Goal: Task Accomplishment & Management: Use online tool/utility

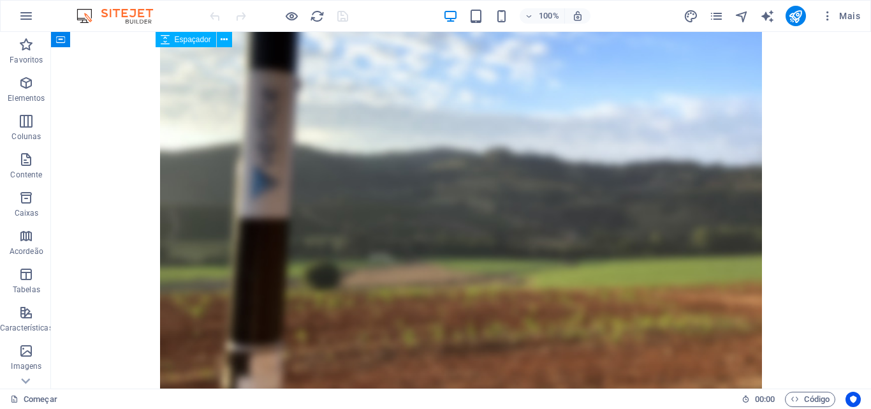
scroll to position [1275, 0]
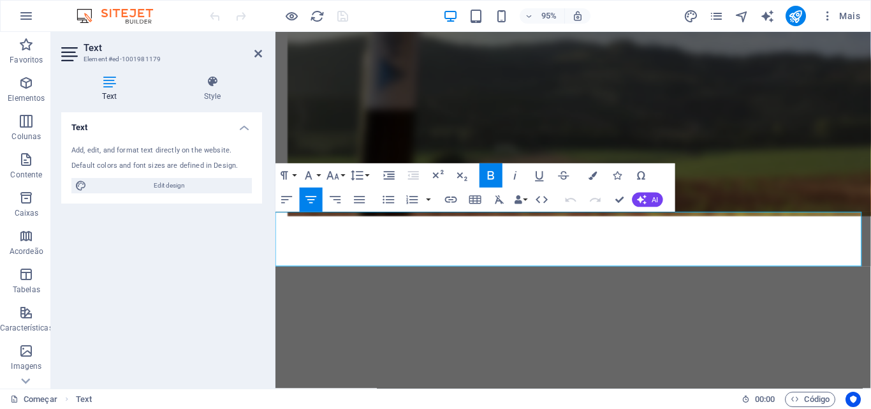
scroll to position [1273, 0]
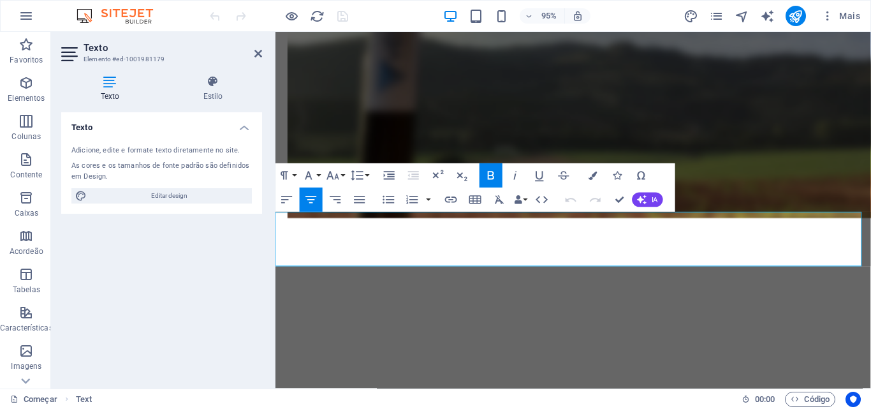
drag, startPoint x: 426, startPoint y: 244, endPoint x: 715, endPoint y: 268, distance: 289.9
click at [334, 175] on icon "button" at bounding box center [333, 175] width 15 height 15
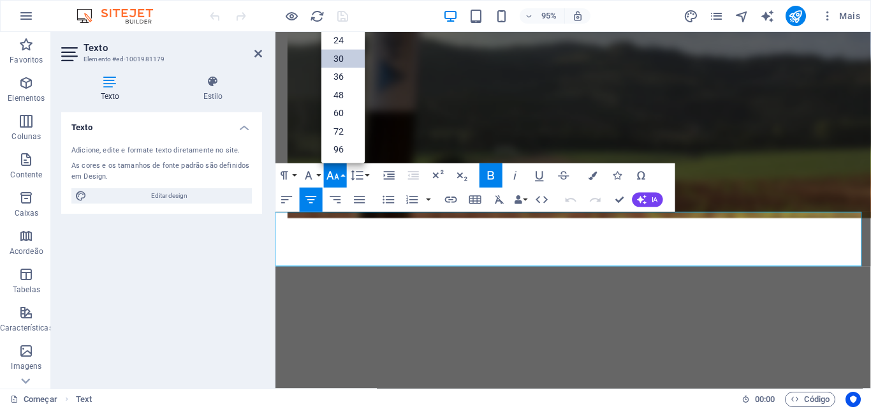
scroll to position [103, 0]
click at [348, 41] on link "24" at bounding box center [342, 40] width 43 height 18
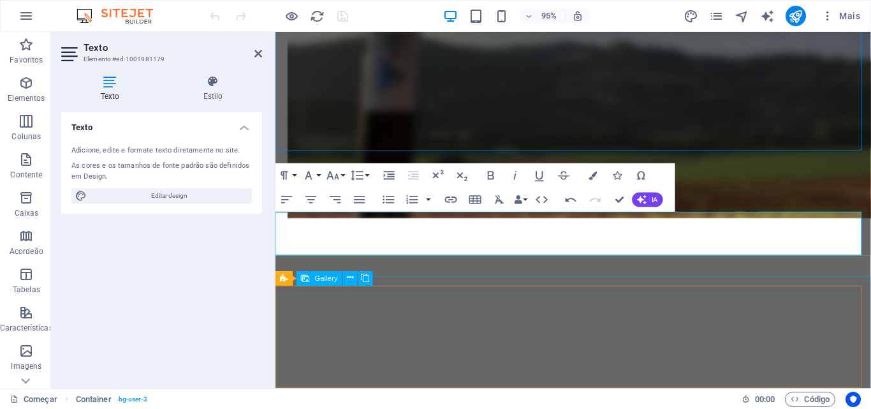
scroll to position [1275, 0]
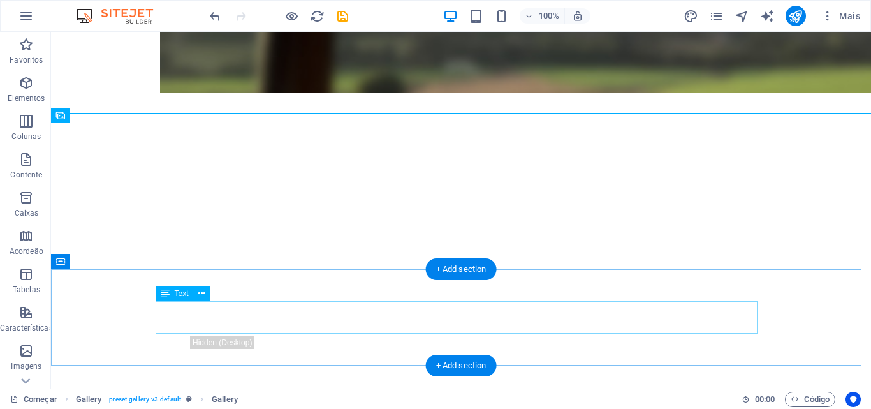
scroll to position [1467, 0]
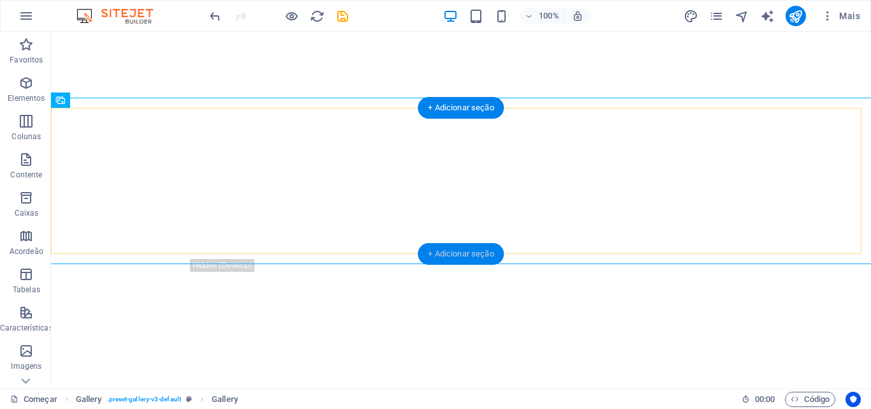
click at [478, 253] on font "+ Adicionar seção" at bounding box center [461, 254] width 66 height 10
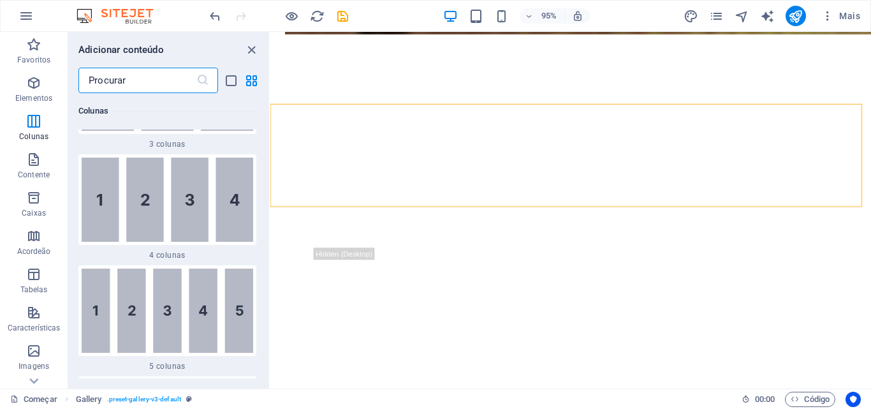
scroll to position [1163, 0]
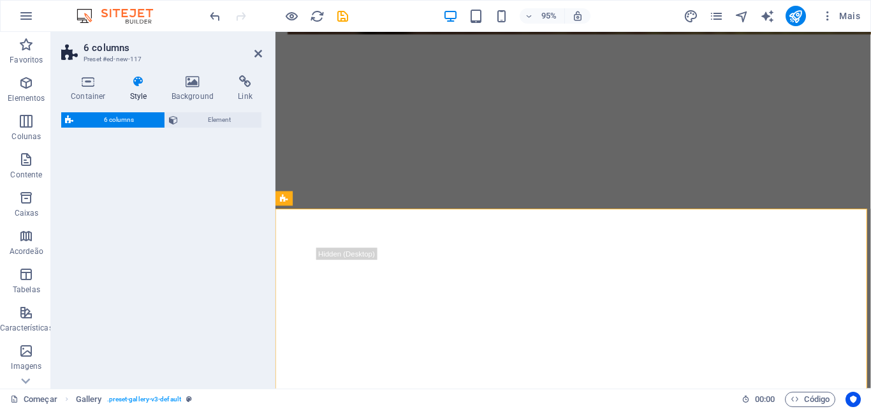
select select "rem"
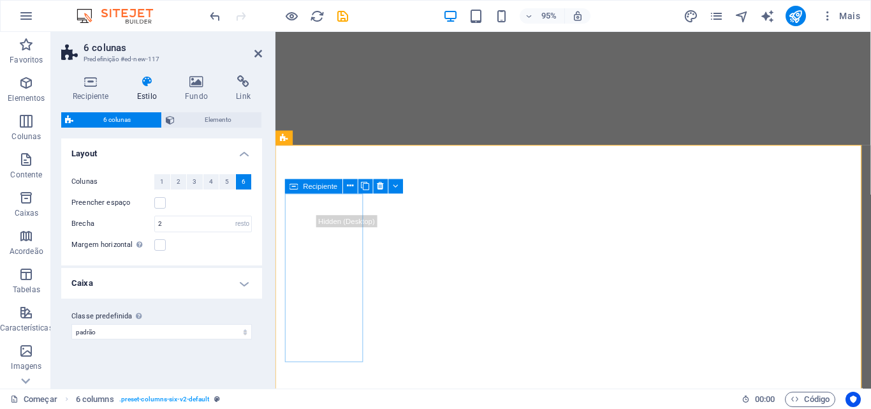
scroll to position [1529, 0]
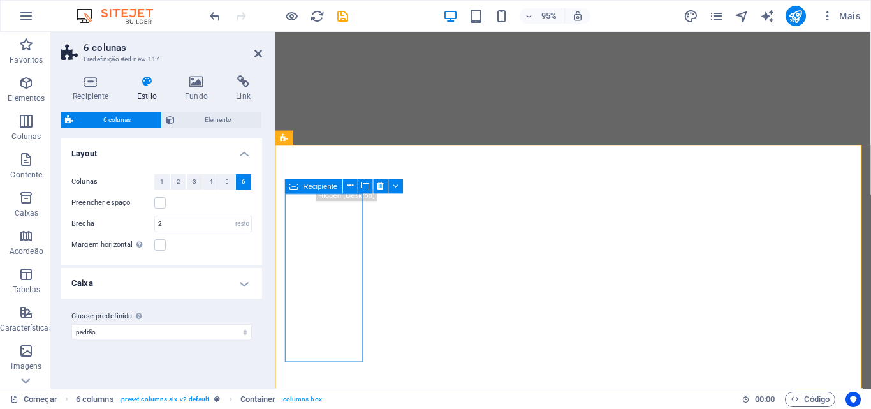
click at [166, 182] on button "1" at bounding box center [162, 181] width 16 height 15
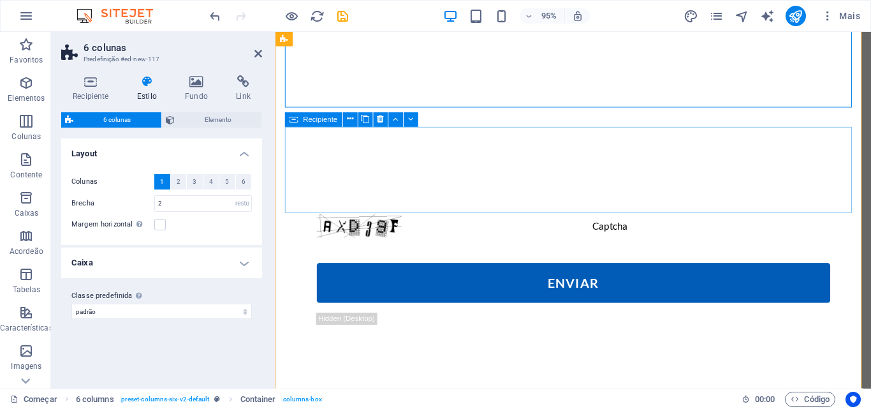
scroll to position [1592, 0]
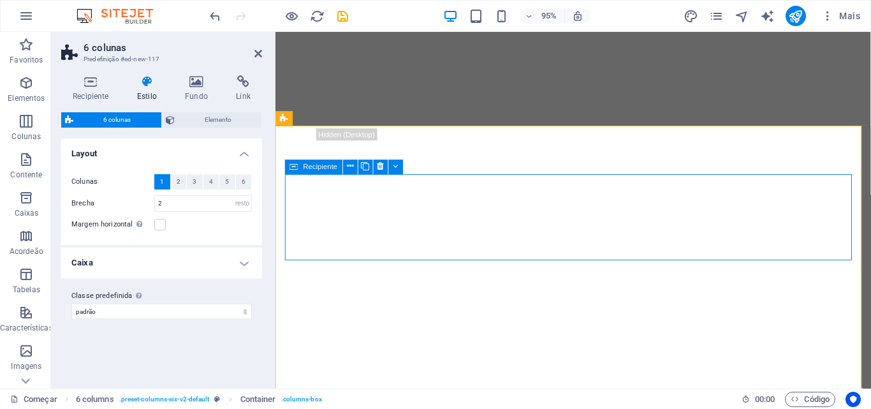
scroll to position [1529, 0]
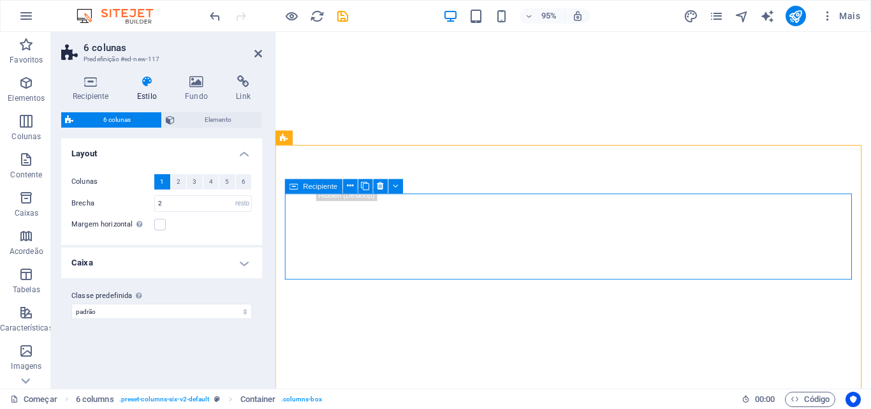
click at [160, 226] on label at bounding box center [159, 224] width 11 height 11
click at [0, 0] on input "Margem horizontal Somente se a "Largura do conteúdo" dos contêineres não estive…" at bounding box center [0, 0] width 0 height 0
click at [159, 227] on label at bounding box center [159, 224] width 11 height 11
click at [0, 0] on input "Margem horizontal Somente se a "Largura do conteúdo" dos contêineres não estive…" at bounding box center [0, 0] width 0 height 0
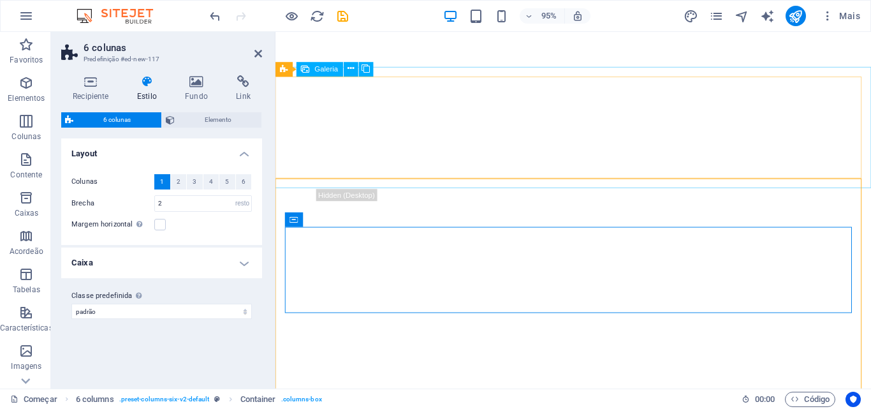
scroll to position [1465, 0]
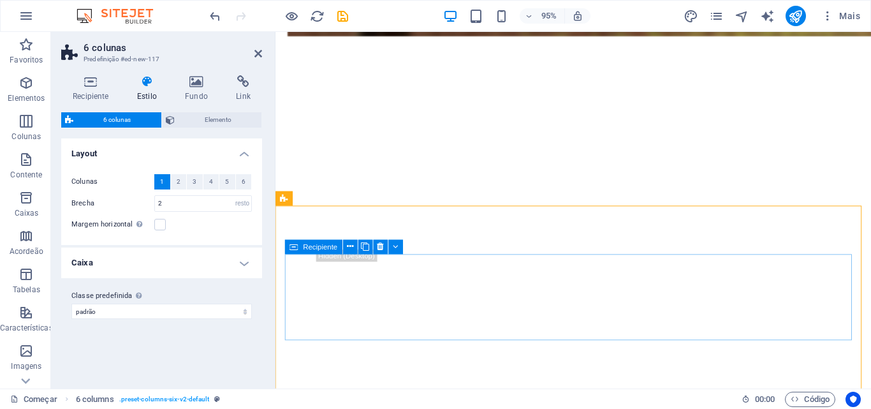
drag, startPoint x: 379, startPoint y: 277, endPoint x: 652, endPoint y: 285, distance: 273.1
click at [378, 249] on icon at bounding box center [381, 246] width 6 height 13
click at [381, 246] on icon at bounding box center [381, 246] width 6 height 13
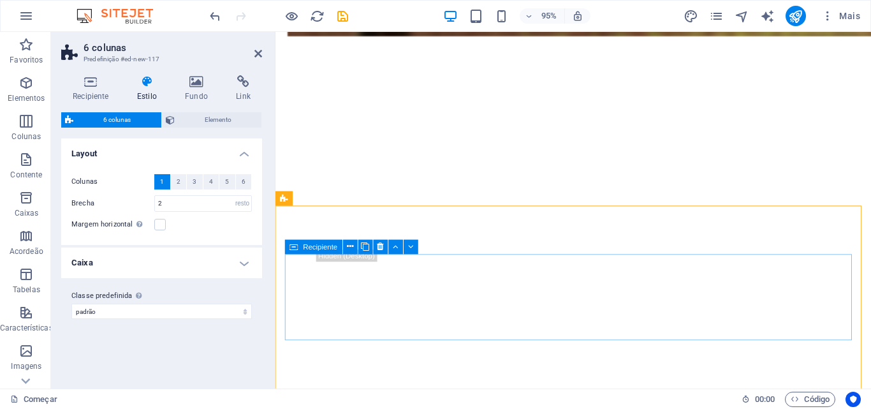
drag, startPoint x: 388, startPoint y: 272, endPoint x: 658, endPoint y: 281, distance: 270.6
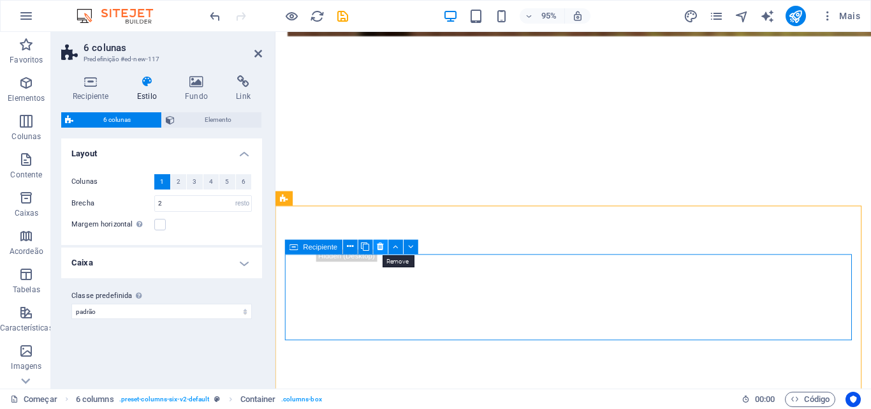
click at [381, 245] on icon at bounding box center [381, 246] width 6 height 13
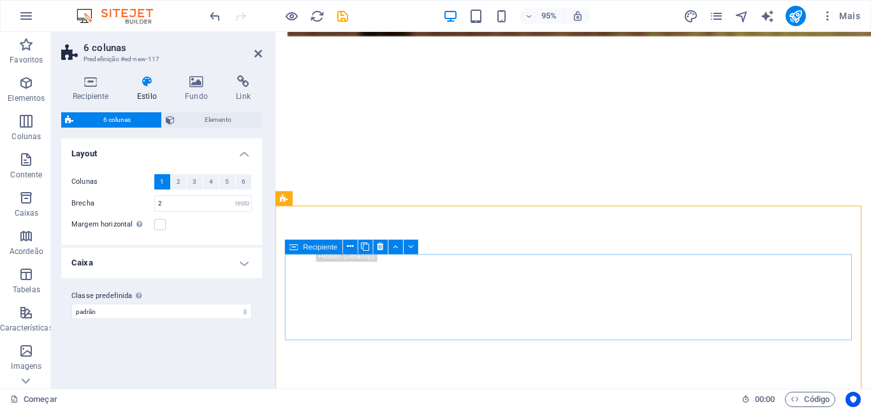
drag, startPoint x: 391, startPoint y: 268, endPoint x: 658, endPoint y: 280, distance: 267.4
click at [382, 247] on icon at bounding box center [381, 246] width 6 height 13
drag, startPoint x: 391, startPoint y: 279, endPoint x: 385, endPoint y: 267, distance: 14.0
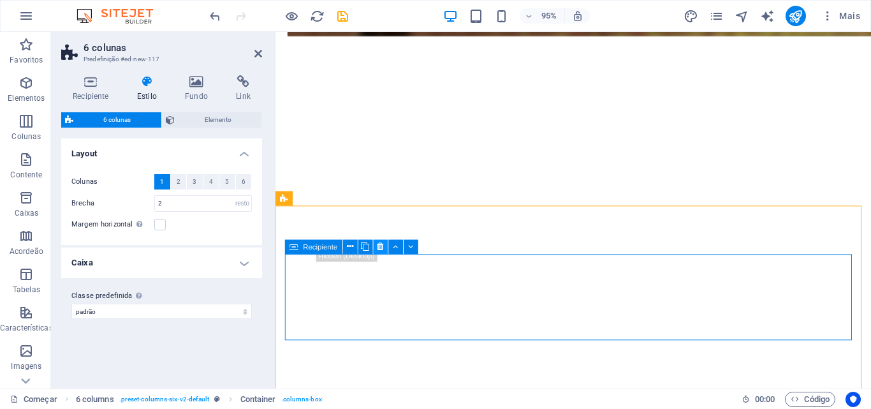
click at [378, 250] on icon at bounding box center [381, 246] width 6 height 13
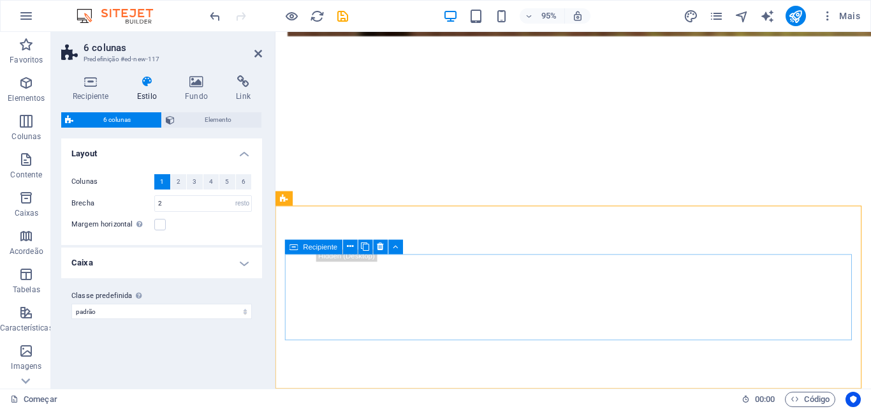
drag, startPoint x: 391, startPoint y: 277, endPoint x: 656, endPoint y: 285, distance: 265.4
click at [381, 251] on icon at bounding box center [381, 246] width 6 height 13
click at [381, 249] on icon at bounding box center [381, 246] width 6 height 13
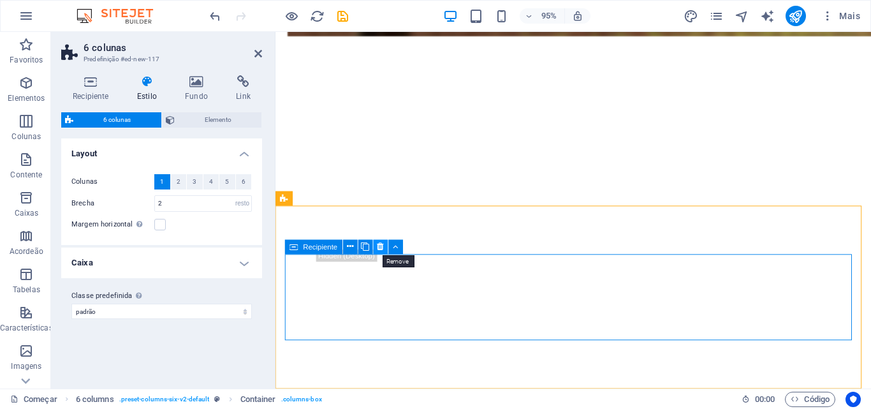
click at [382, 247] on icon at bounding box center [381, 246] width 6 height 13
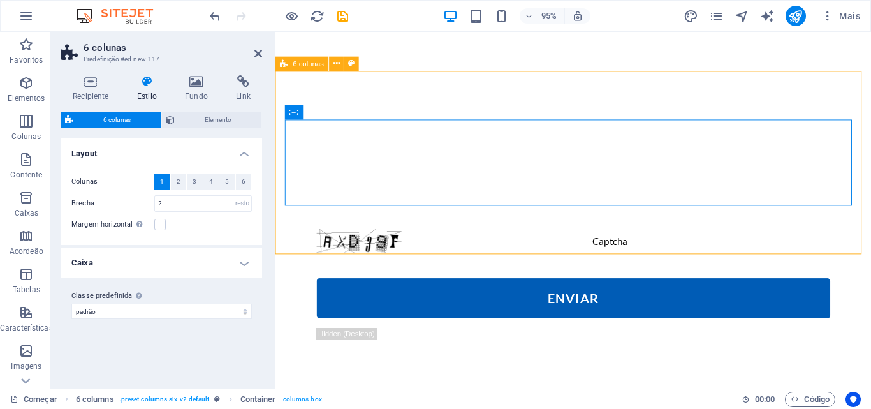
scroll to position [1529, 0]
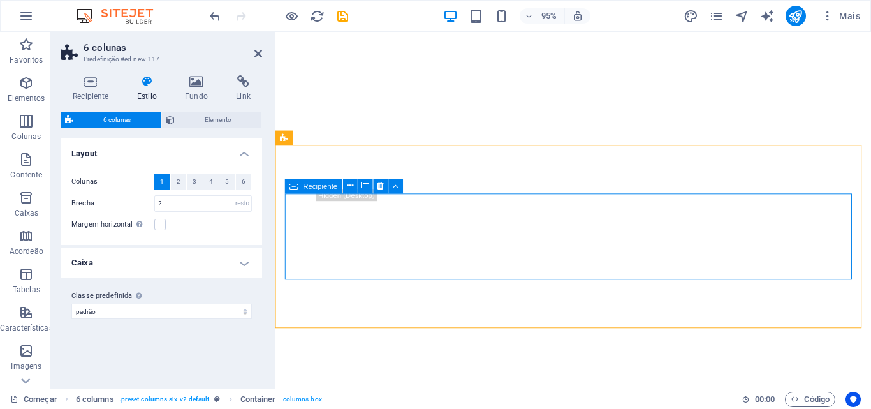
click at [383, 186] on icon at bounding box center [381, 186] width 6 height 13
click at [397, 187] on icon at bounding box center [396, 186] width 6 height 13
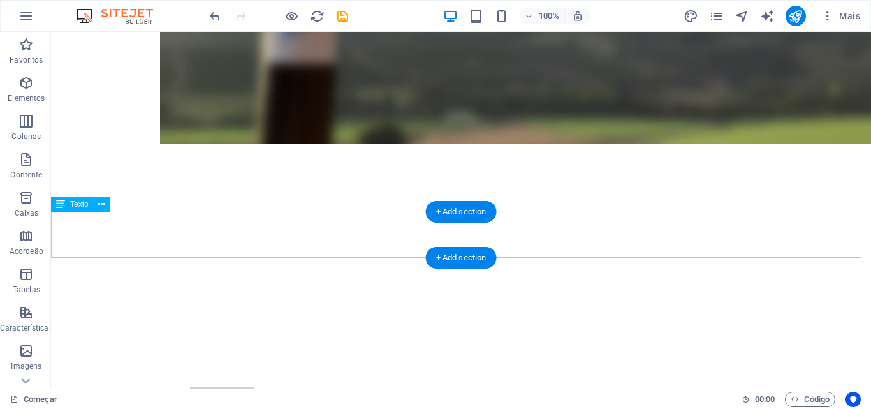
scroll to position [1148, 0]
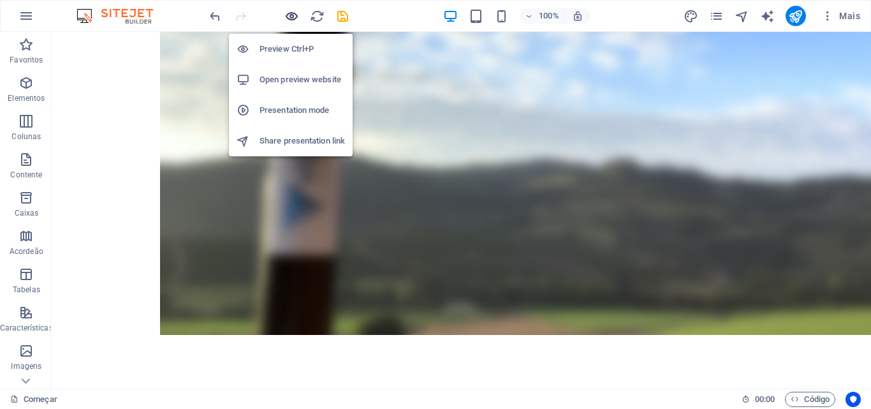
click at [290, 22] on icon "button" at bounding box center [291, 16] width 15 height 15
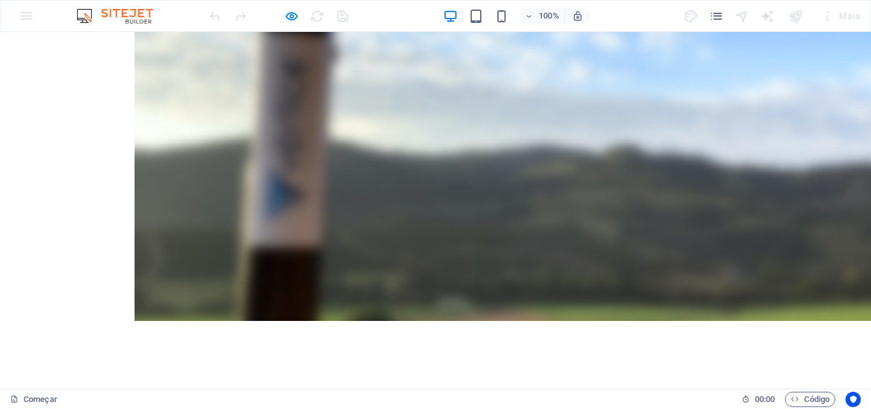
scroll to position [907, 0]
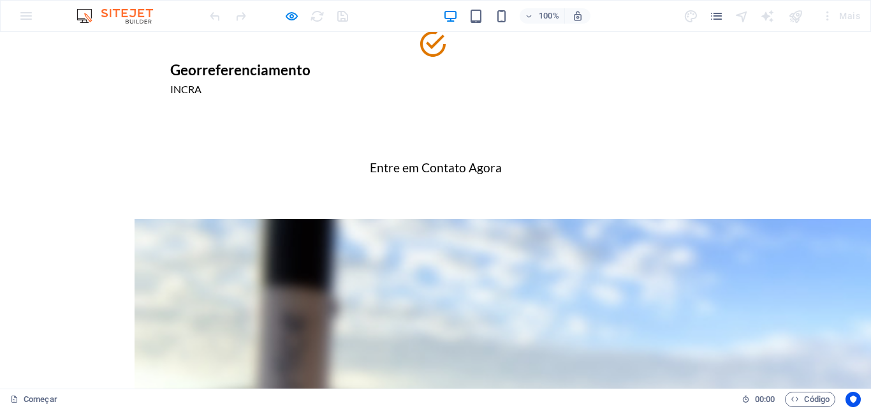
click at [291, 8] on div at bounding box center [278, 16] width 143 height 20
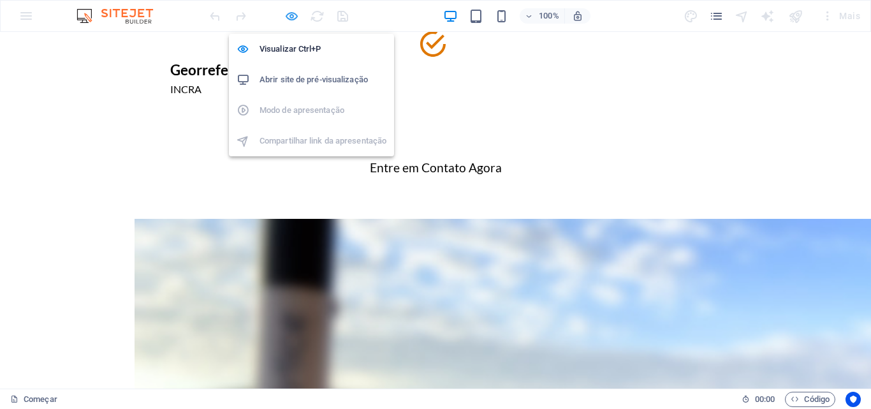
click at [291, 13] on icon "button" at bounding box center [291, 16] width 15 height 15
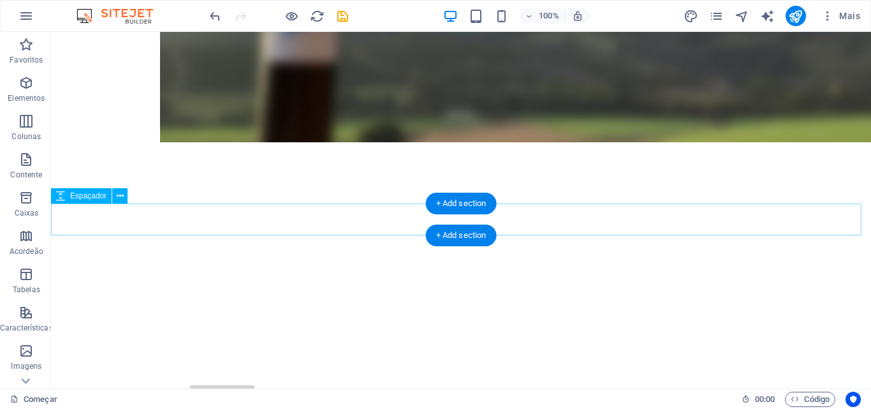
scroll to position [1339, 0]
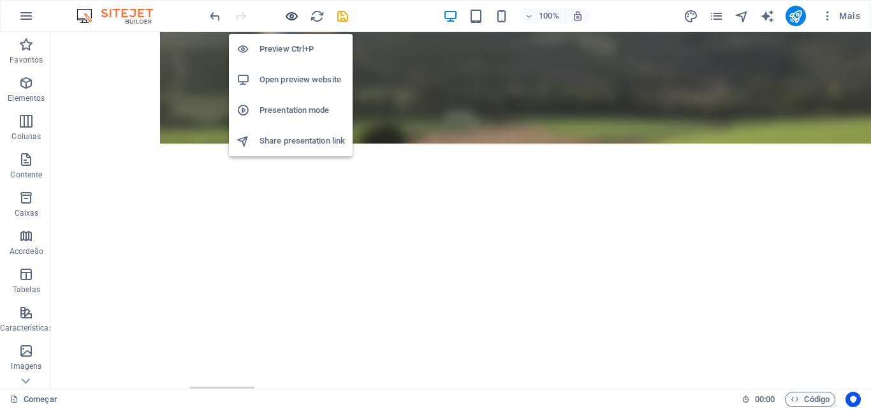
click at [290, 17] on icon "button" at bounding box center [291, 16] width 15 height 15
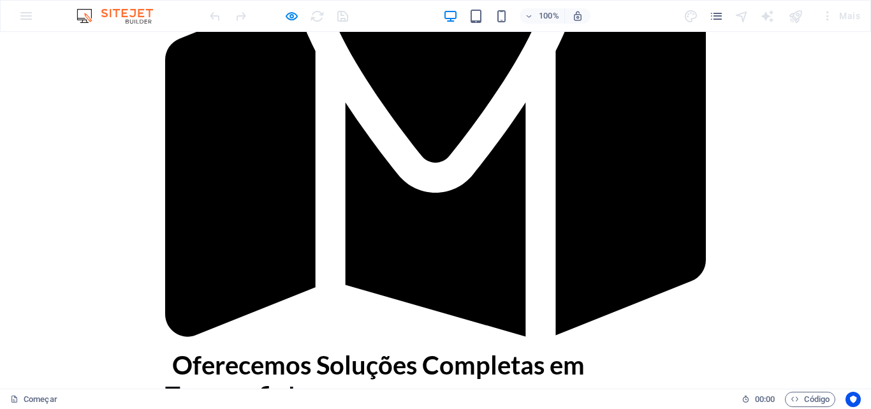
scroll to position [574, 0]
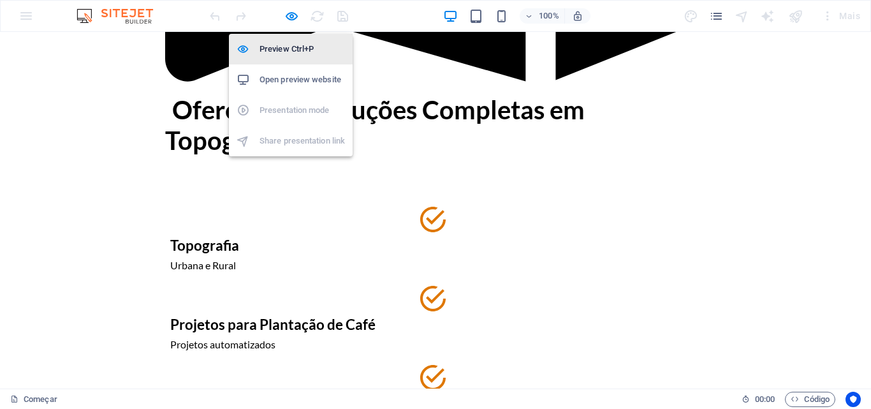
drag, startPoint x: 286, startPoint y: 15, endPoint x: 281, endPoint y: 38, distance: 22.9
click at [286, 16] on icon "button" at bounding box center [291, 16] width 15 height 15
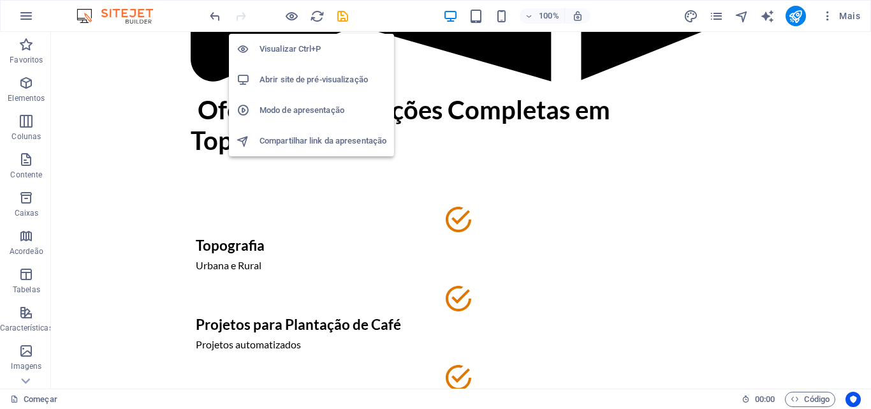
click at [310, 78] on font "Abrir site de pré-visualização" at bounding box center [314, 80] width 108 height 10
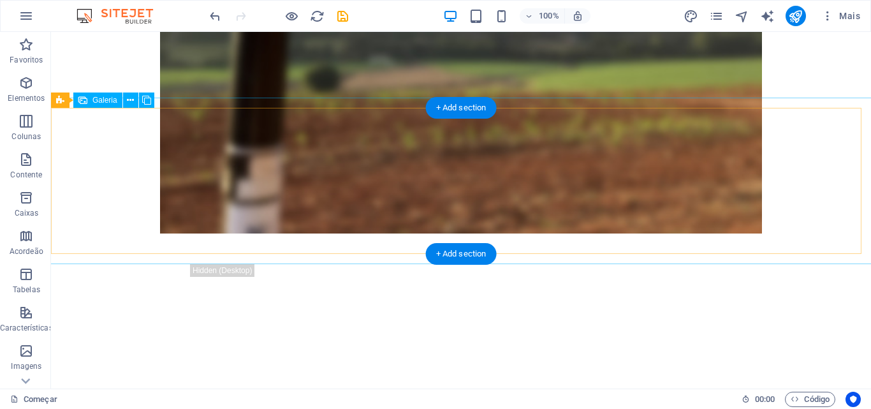
scroll to position [1467, 0]
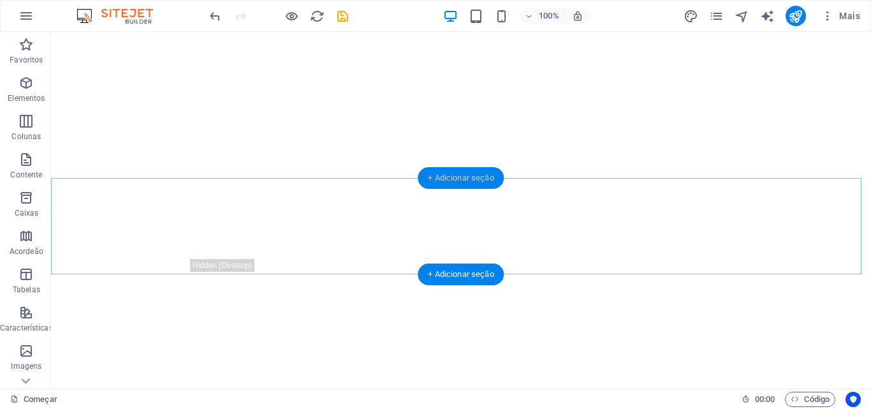
click at [462, 182] on font "+ Adicionar seção" at bounding box center [461, 178] width 66 height 10
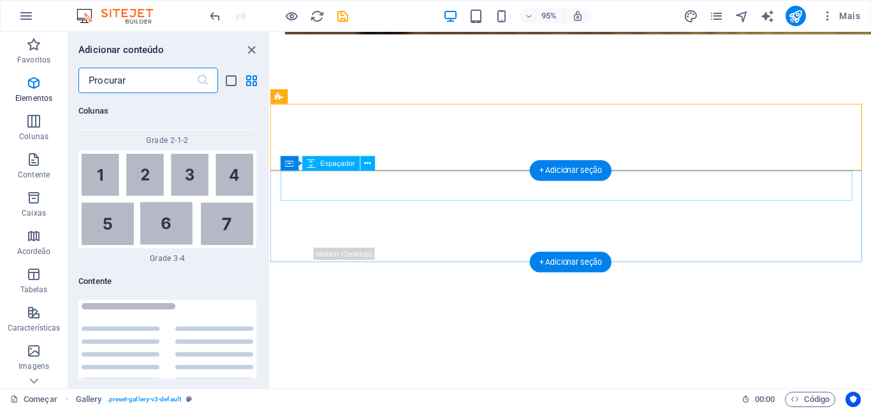
scroll to position [4229, 0]
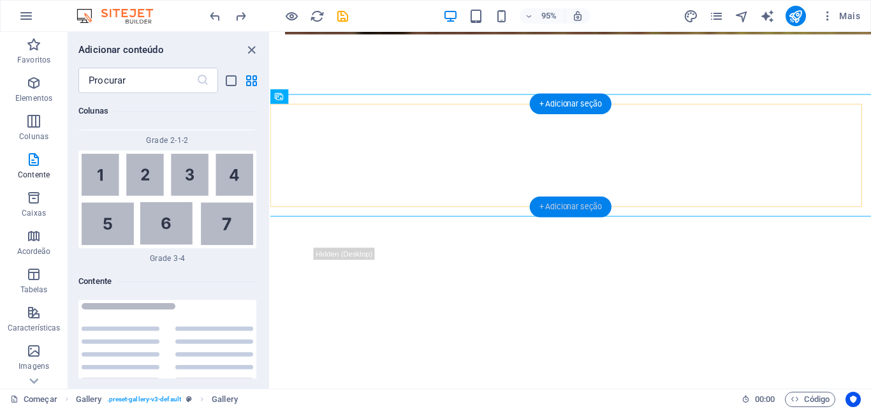
click at [578, 203] on font "+ Adicionar seção" at bounding box center [570, 206] width 62 height 9
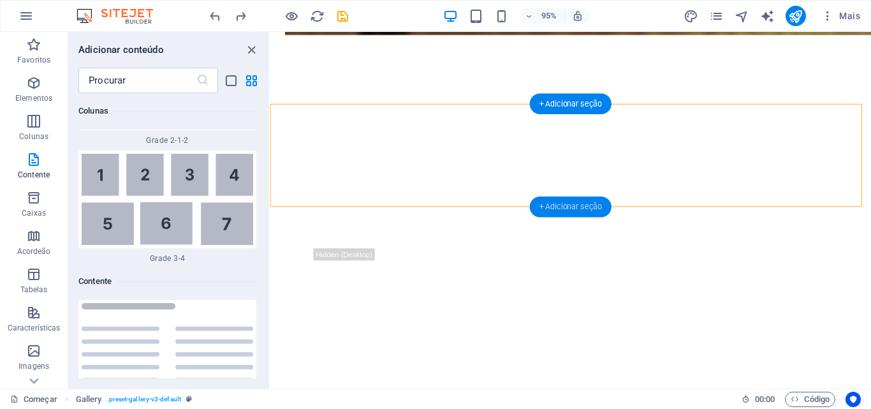
scroll to position [1467, 0]
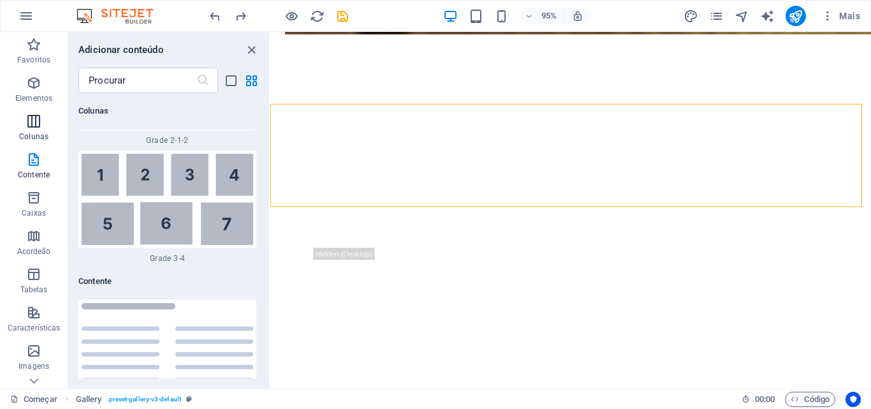
click at [40, 118] on icon "button" at bounding box center [33, 121] width 15 height 15
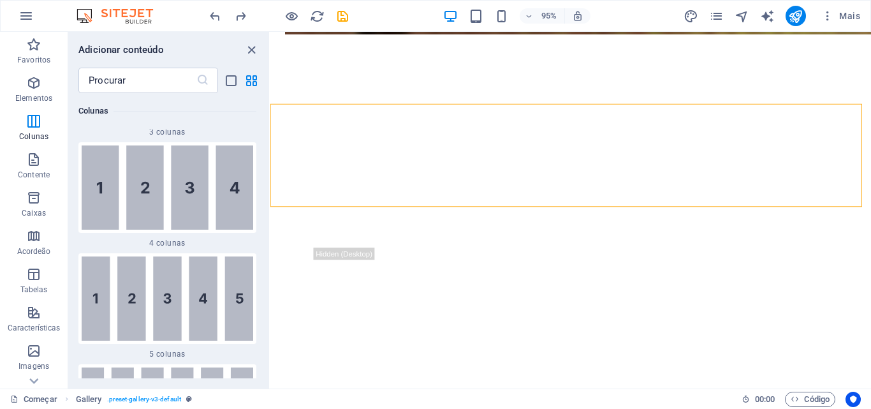
scroll to position [1246, 0]
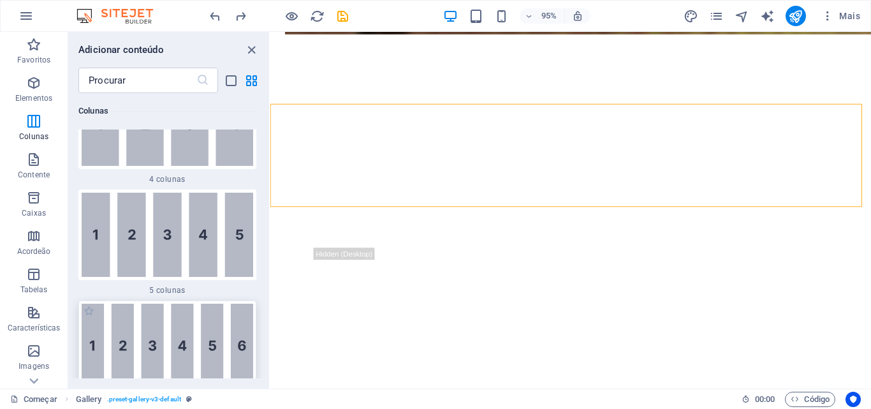
click at [171, 304] on img at bounding box center [168, 346] width 172 height 84
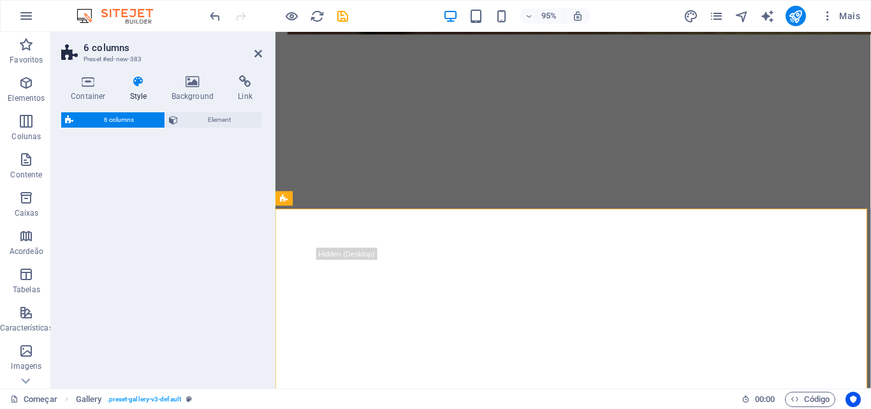
select select "rem"
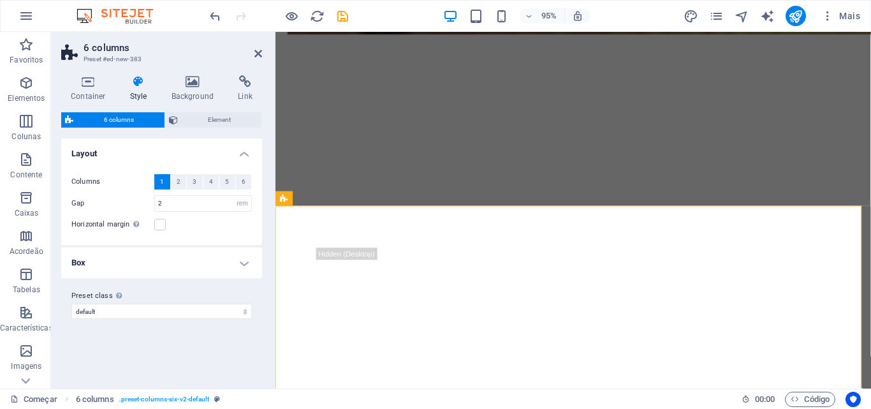
scroll to position [1465, 0]
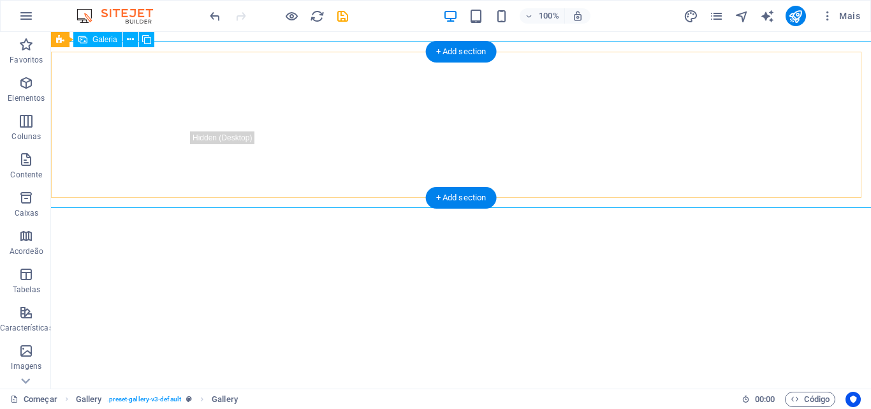
scroll to position [1467, 0]
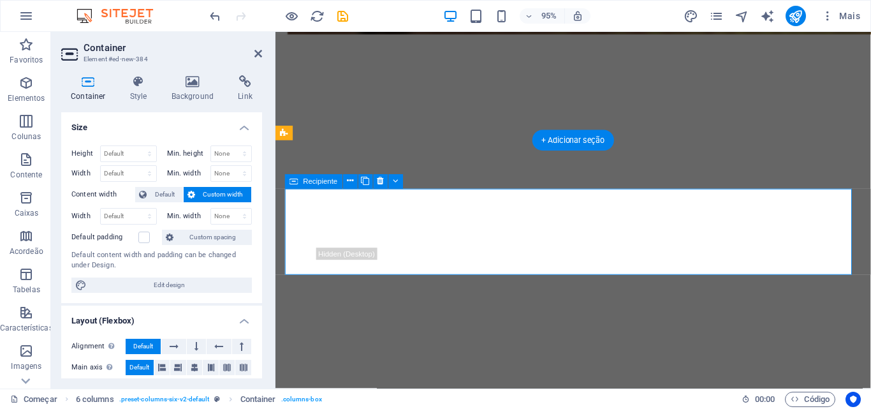
scroll to position [1465, 0]
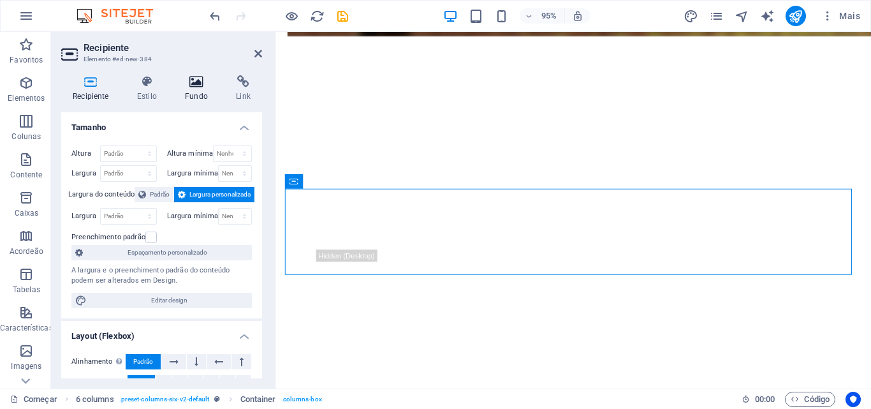
click at [183, 91] on h4 "Fundo" at bounding box center [198, 88] width 51 height 27
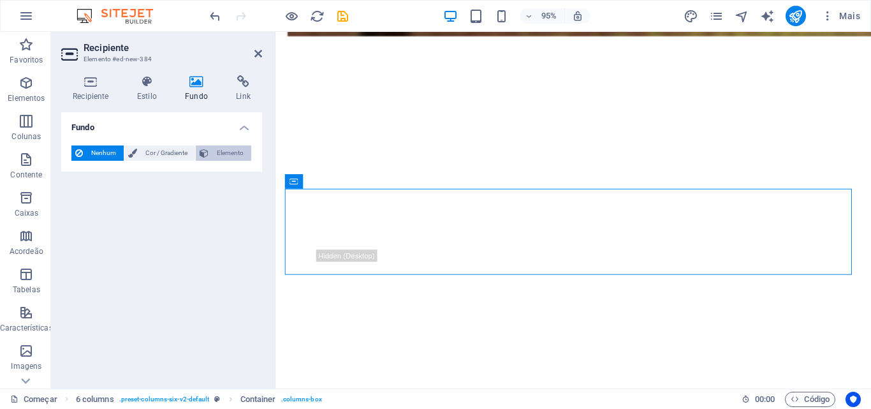
click at [223, 150] on font "Elemento" at bounding box center [230, 152] width 27 height 7
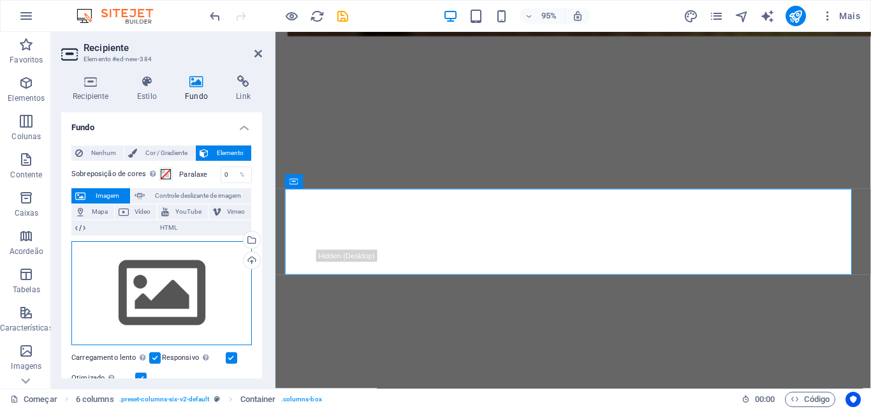
click at [166, 270] on div "Arraste os arquivos aqui, clique para escolher os arquivos ou selecione-os em A…" at bounding box center [161, 293] width 180 height 105
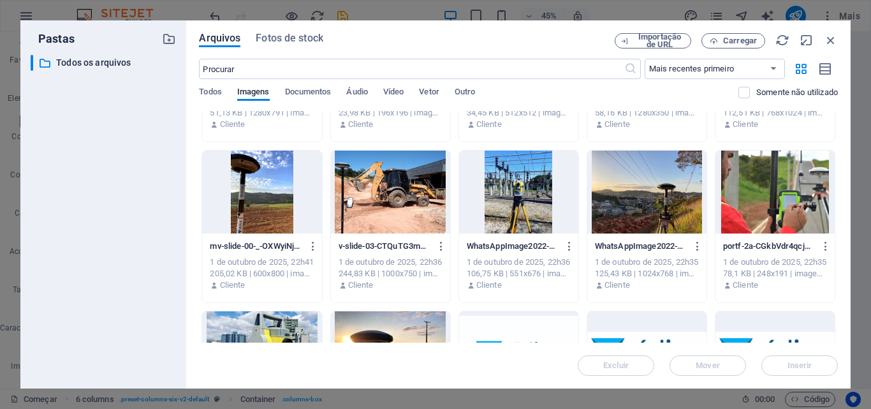
scroll to position [191, 0]
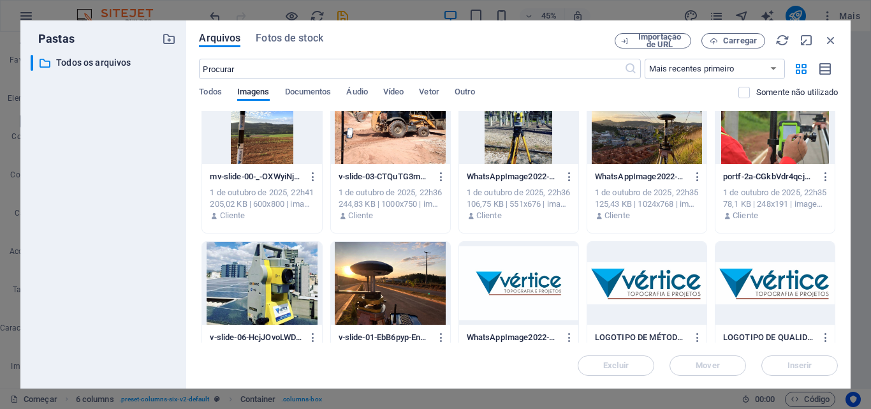
click at [297, 279] on div at bounding box center [261, 283] width 119 height 83
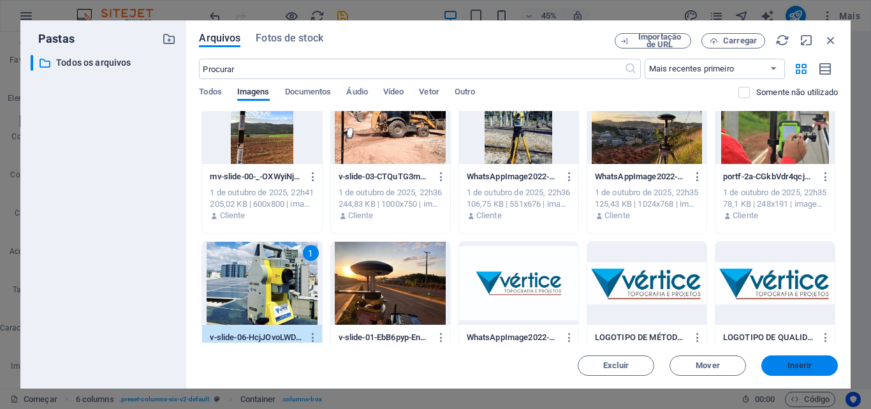
click at [812, 369] on font "Inserir" at bounding box center [800, 365] width 25 height 10
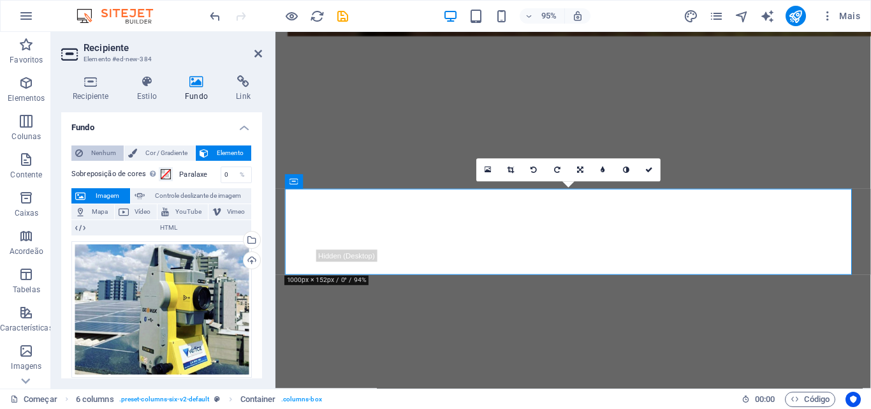
click at [88, 149] on span "Nenhum" at bounding box center [103, 152] width 33 height 15
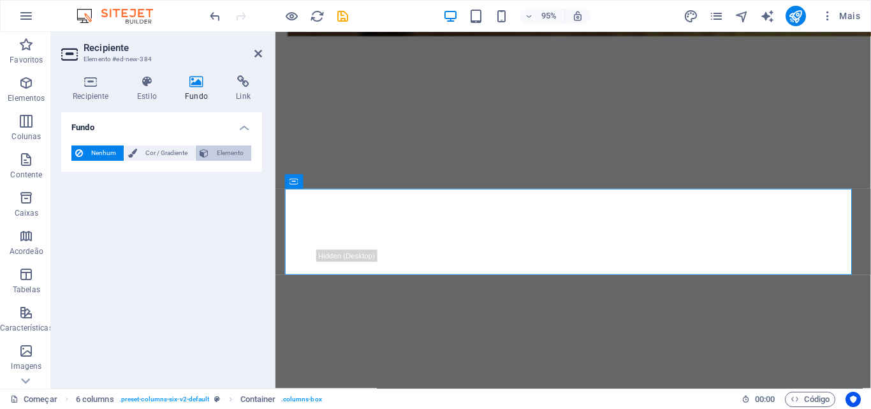
click at [244, 151] on span "Elemento" at bounding box center [229, 152] width 35 height 15
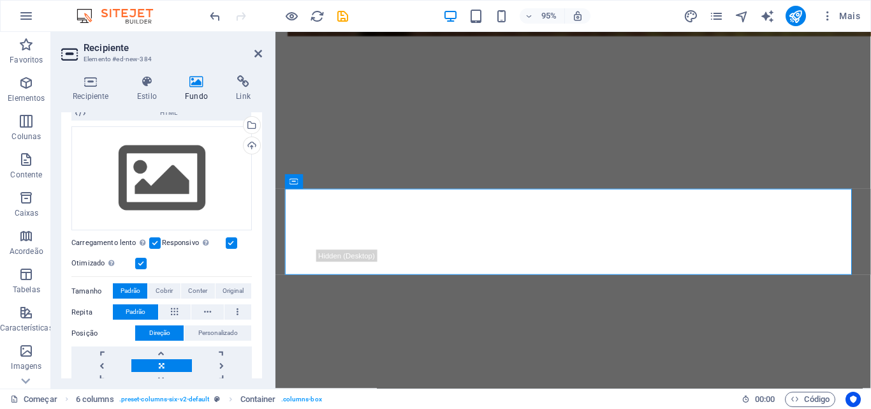
scroll to position [0, 0]
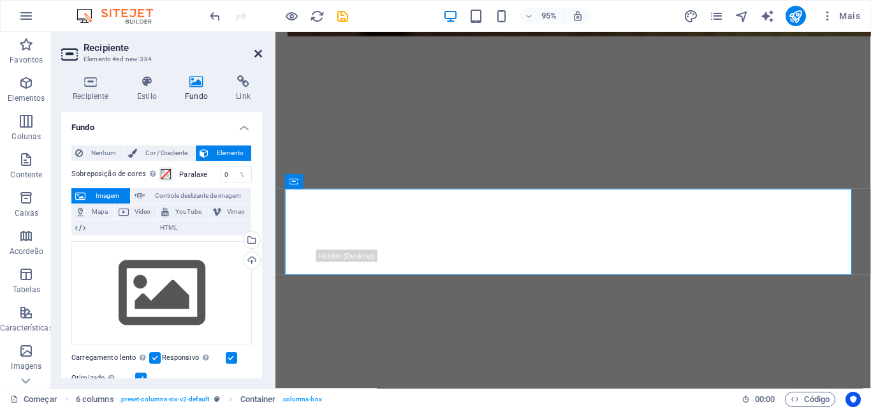
click at [256, 54] on icon at bounding box center [258, 53] width 8 height 10
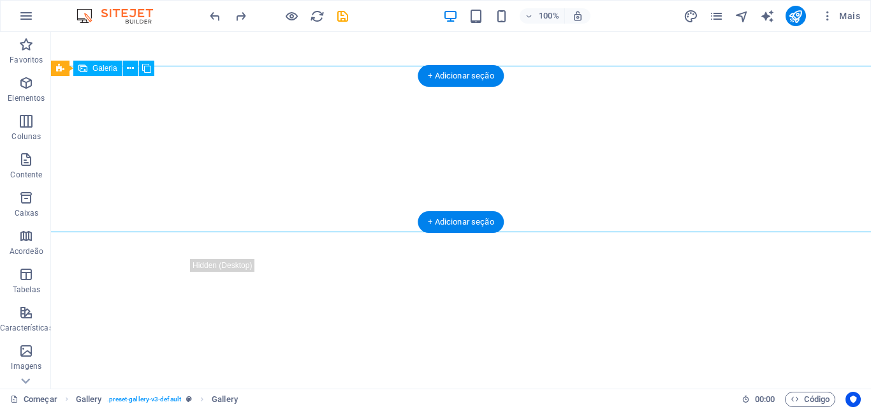
select select "4"
select select "px"
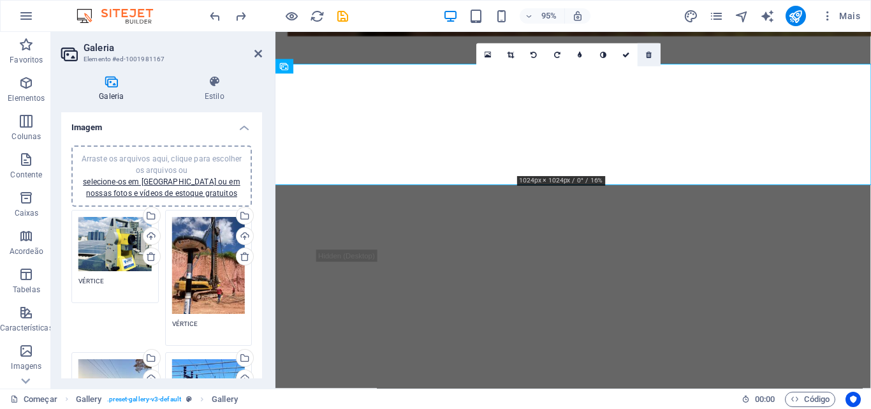
click at [649, 55] on icon at bounding box center [650, 54] width 6 height 7
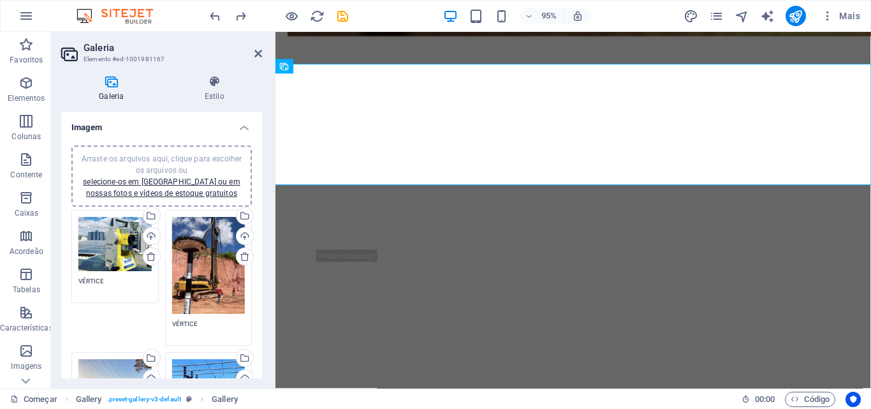
scroll to position [128, 0]
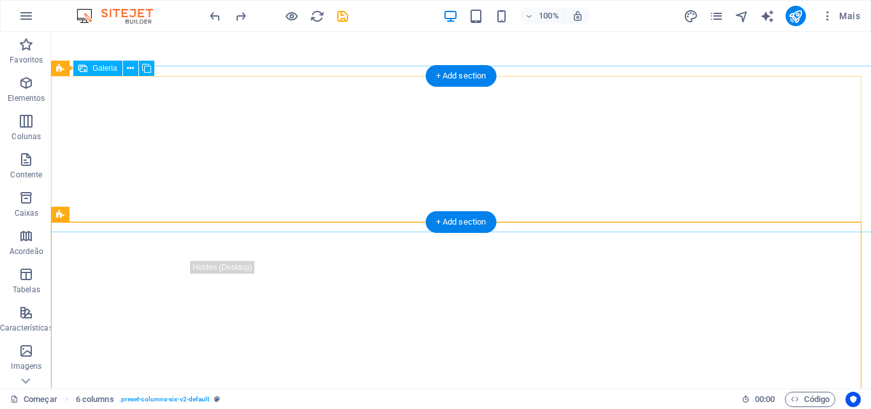
scroll to position [1467, 0]
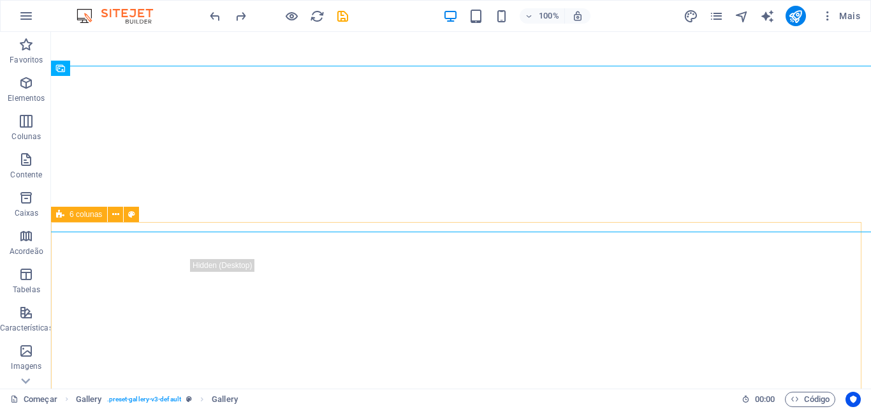
click at [91, 218] on font "6 colunas" at bounding box center [86, 214] width 33 height 9
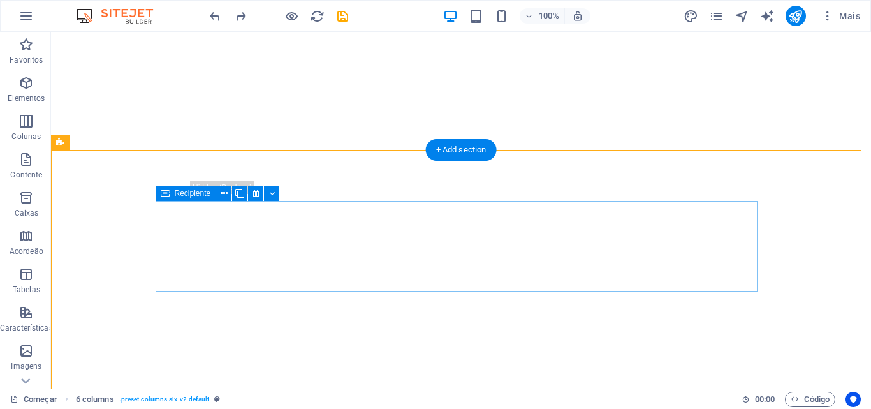
scroll to position [1530, 0]
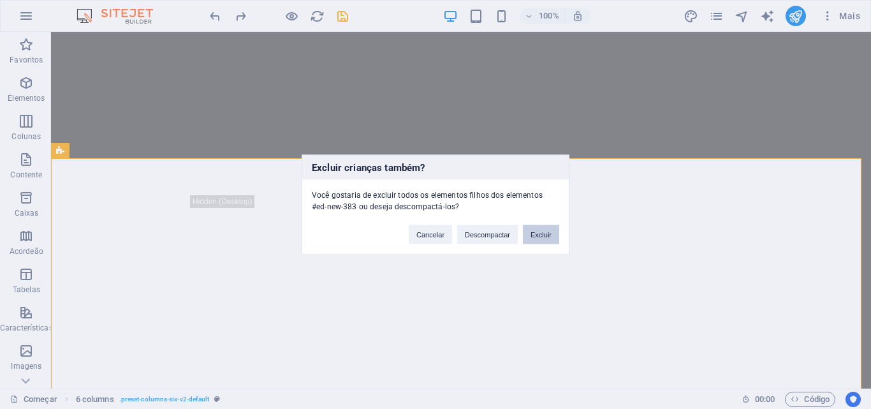
click at [545, 240] on button "Excluir" at bounding box center [541, 233] width 36 height 19
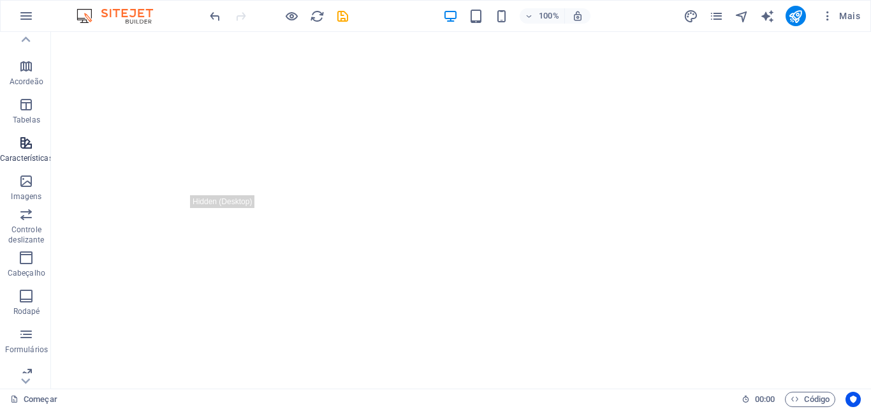
scroll to position [217, 0]
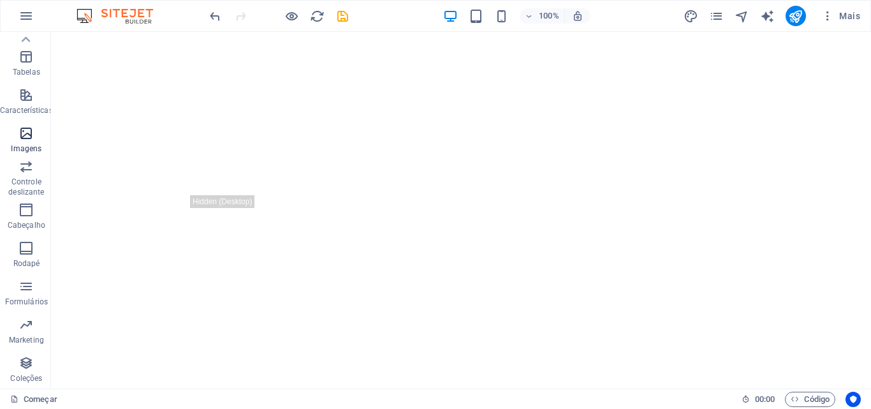
click at [21, 138] on icon "button" at bounding box center [25, 133] width 15 height 15
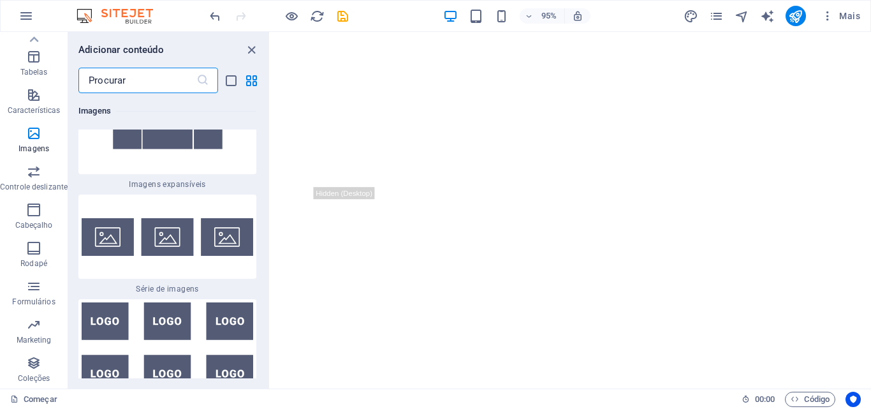
scroll to position [13771, 0]
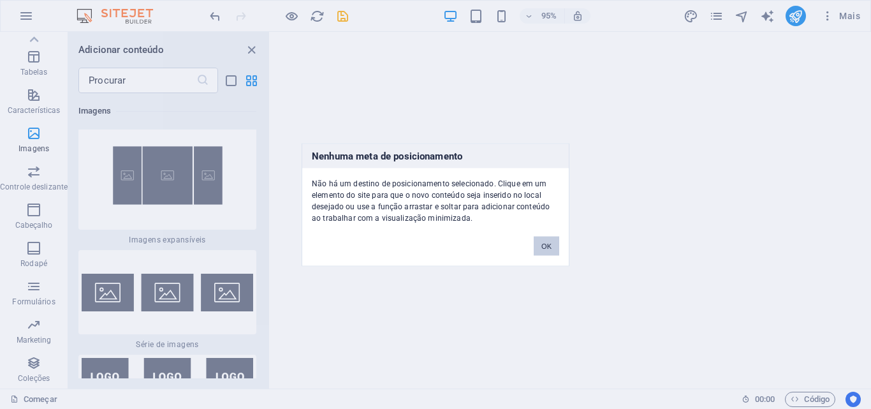
click at [540, 244] on button "OK" at bounding box center [547, 245] width 26 height 19
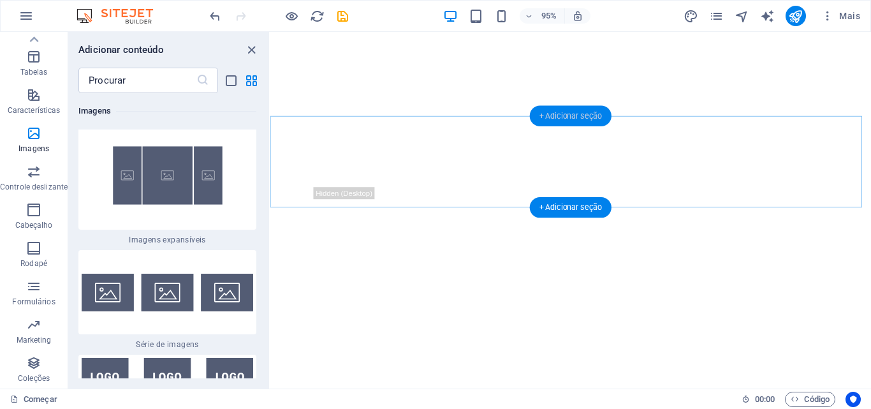
click at [568, 115] on font "+ Adicionar seção" at bounding box center [570, 116] width 62 height 9
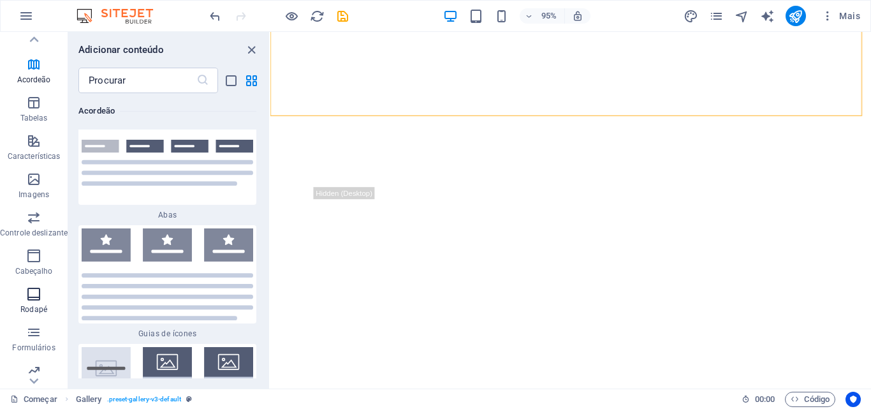
scroll to position [191, 0]
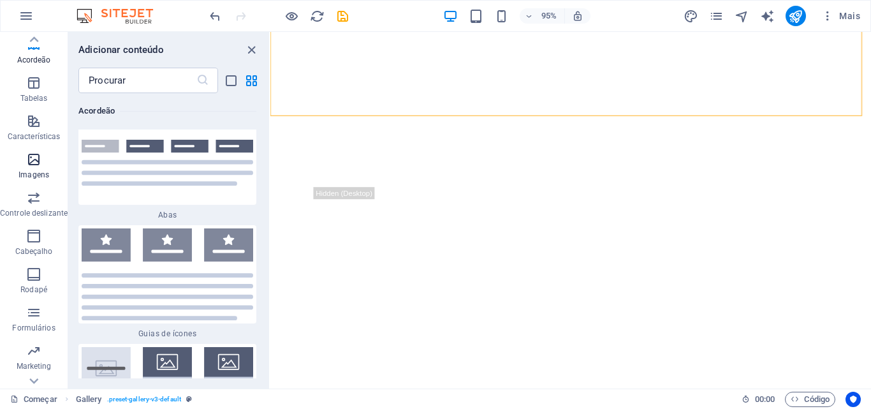
click at [42, 157] on span "Imagens" at bounding box center [34, 167] width 68 height 31
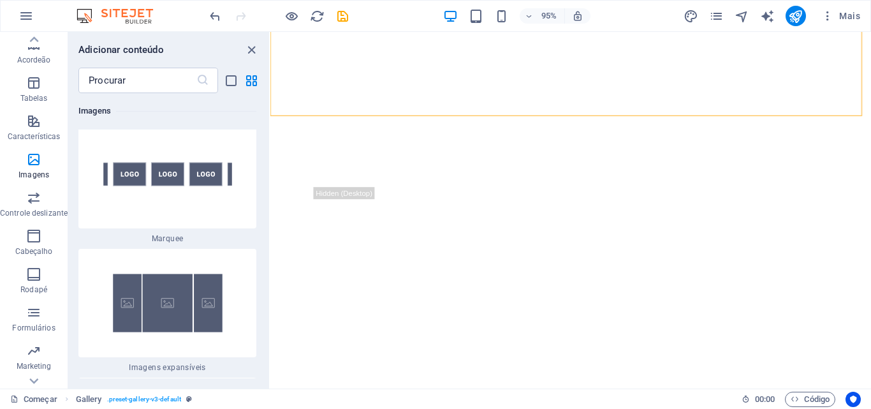
scroll to position [13771, 0]
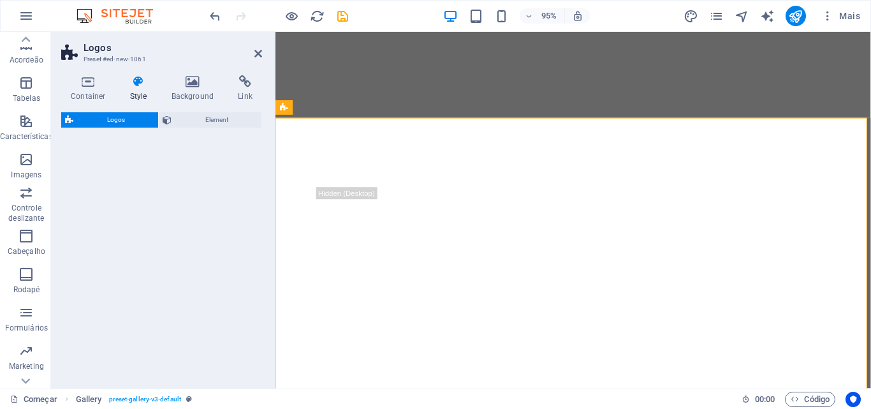
select select "rem"
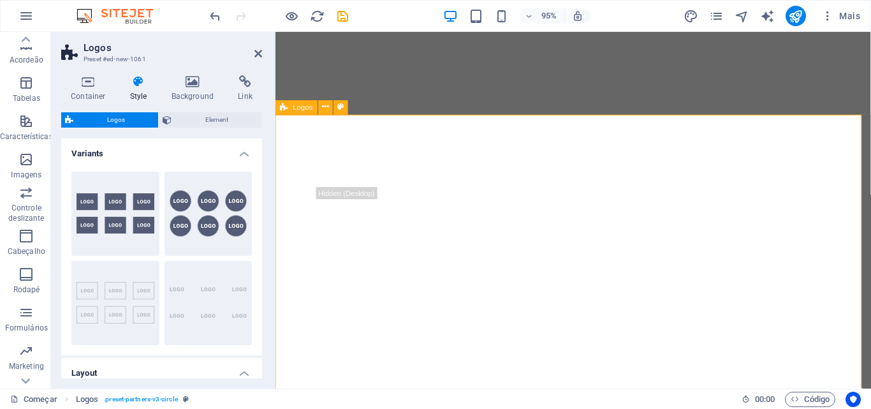
scroll to position [1529, 0]
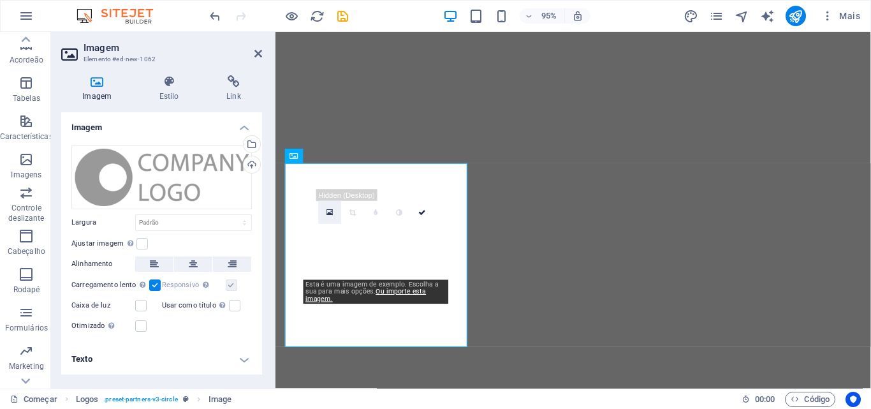
click at [328, 210] on icon at bounding box center [330, 212] width 7 height 8
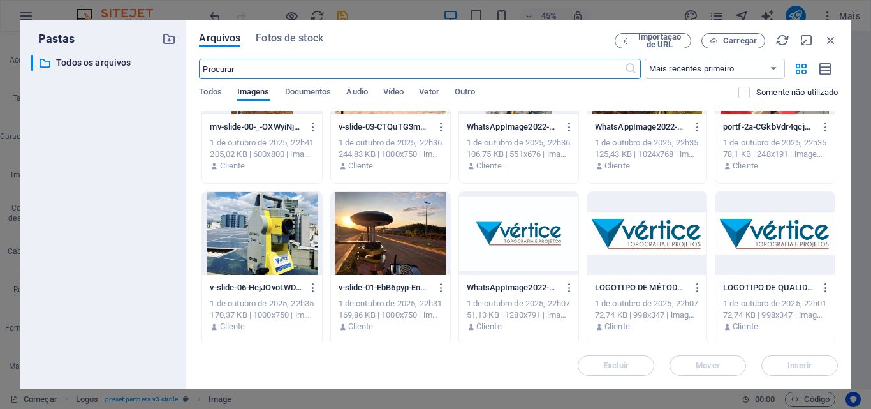
scroll to position [243, 0]
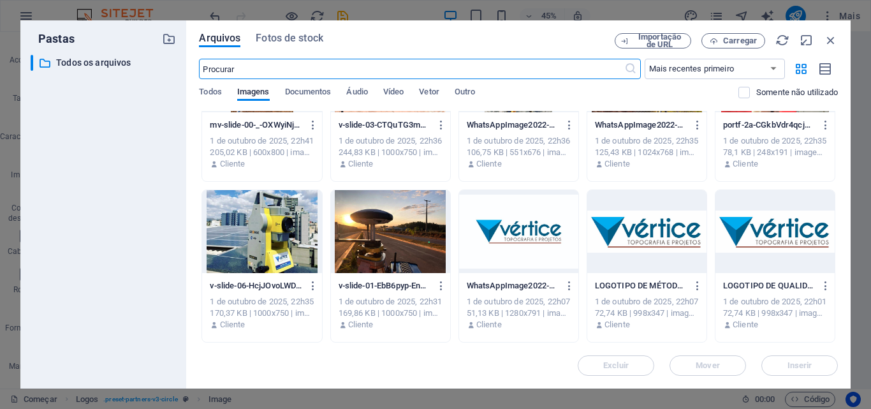
click at [284, 231] on div at bounding box center [261, 231] width 119 height 83
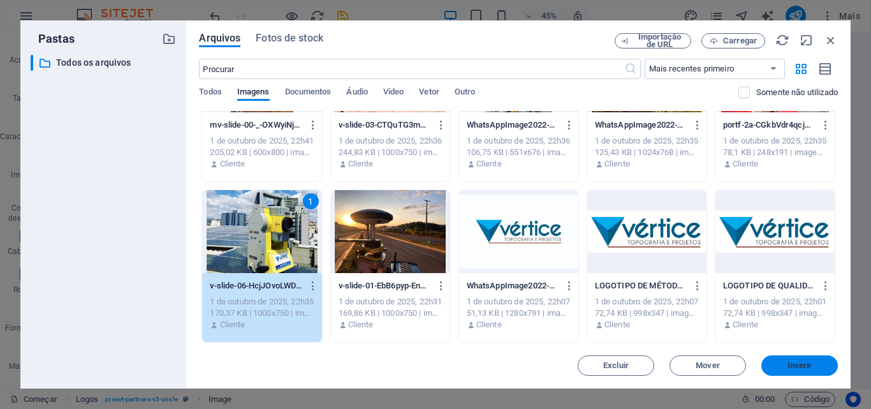
click at [816, 365] on span "Inserir" at bounding box center [800, 366] width 66 height 8
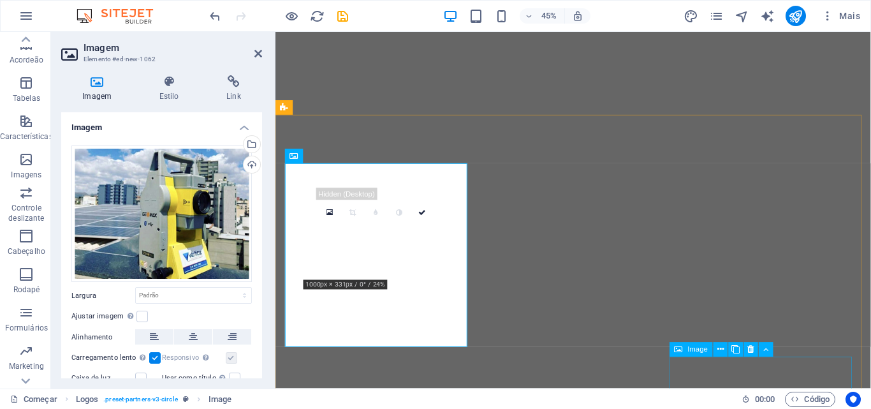
scroll to position [1529, 0]
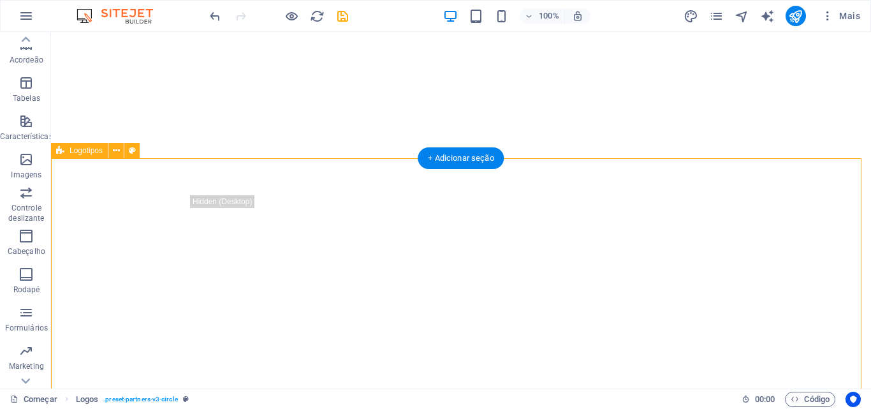
click at [113, 149] on icon at bounding box center [116, 150] width 7 height 13
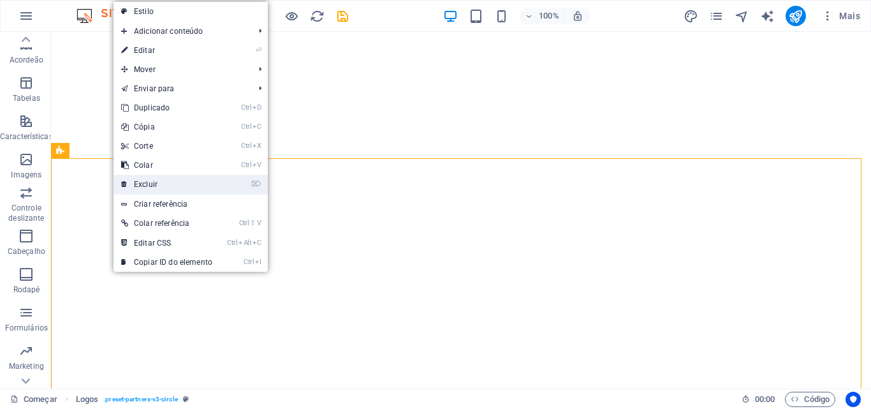
click at [154, 178] on link "⌦ Excluir" at bounding box center [167, 184] width 106 height 19
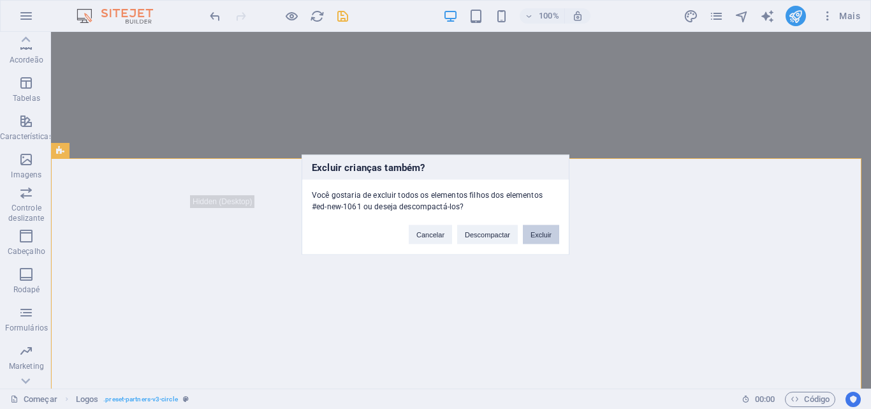
click at [532, 233] on font "Excluir" at bounding box center [541, 234] width 21 height 8
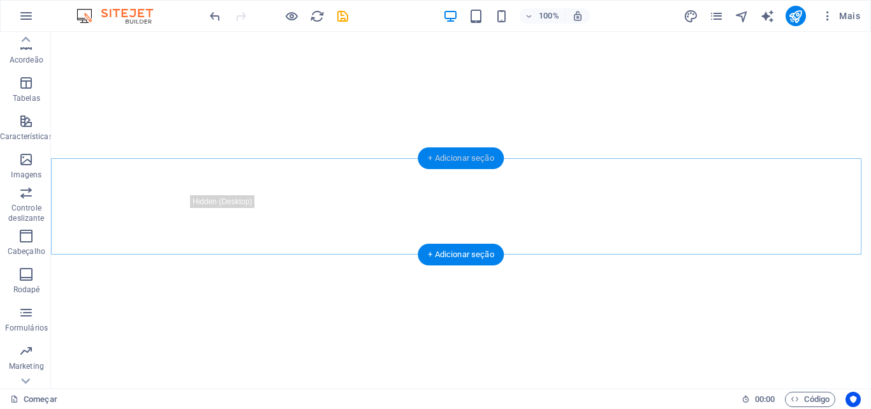
click at [457, 163] on div "+ Adicionar seção" at bounding box center [461, 158] width 86 height 22
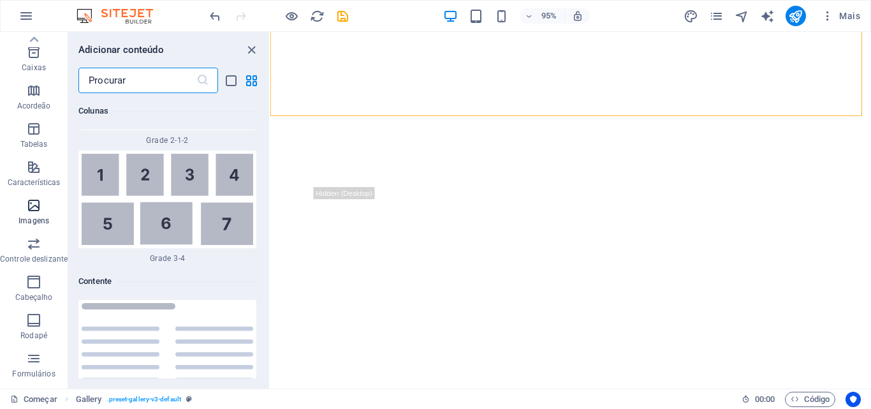
scroll to position [90, 0]
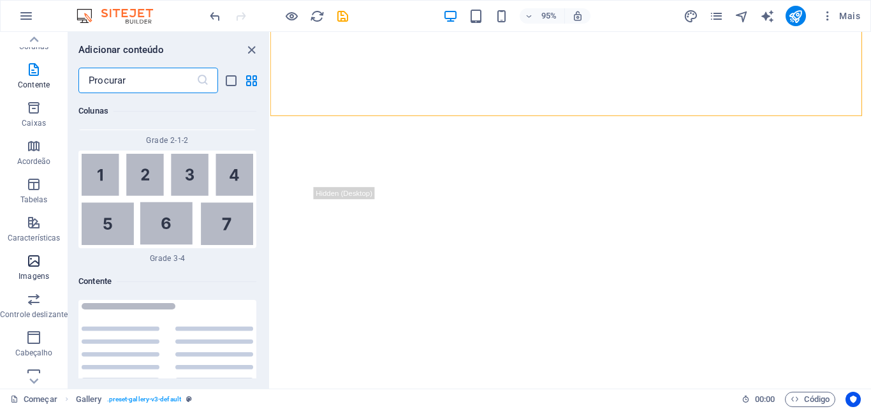
click at [34, 260] on icon "button" at bounding box center [33, 260] width 15 height 15
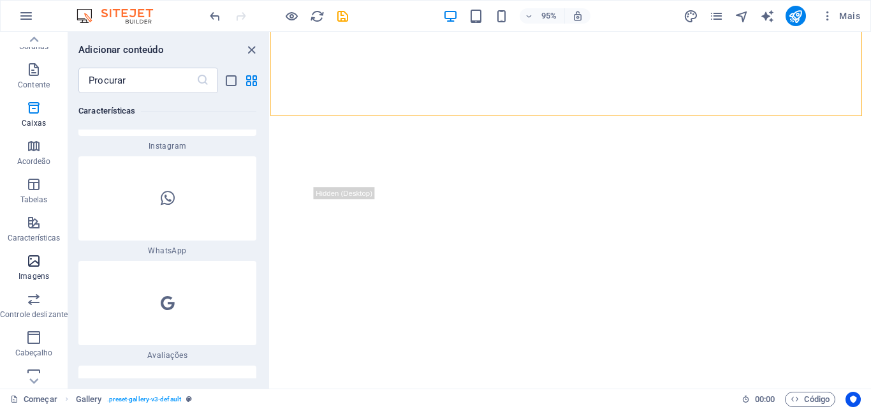
scroll to position [12559, 0]
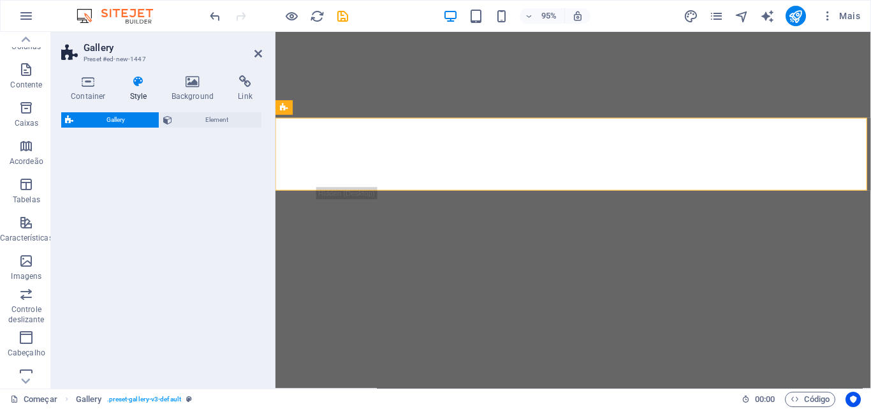
select select "rem"
select select "preset-gallery-v3-circle"
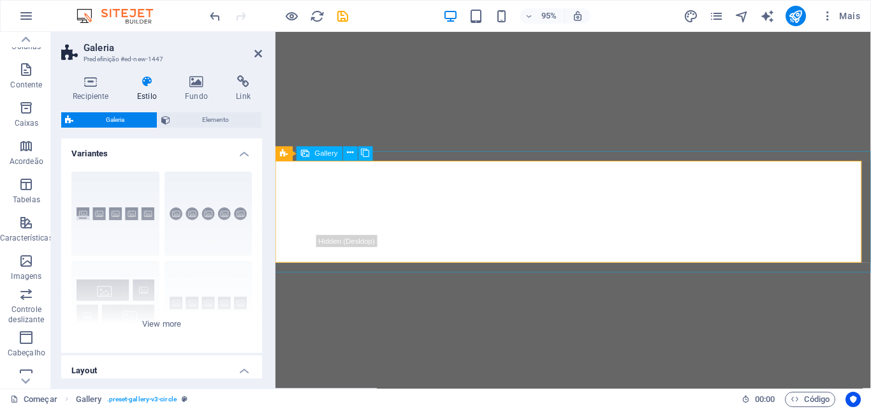
scroll to position [1465, 0]
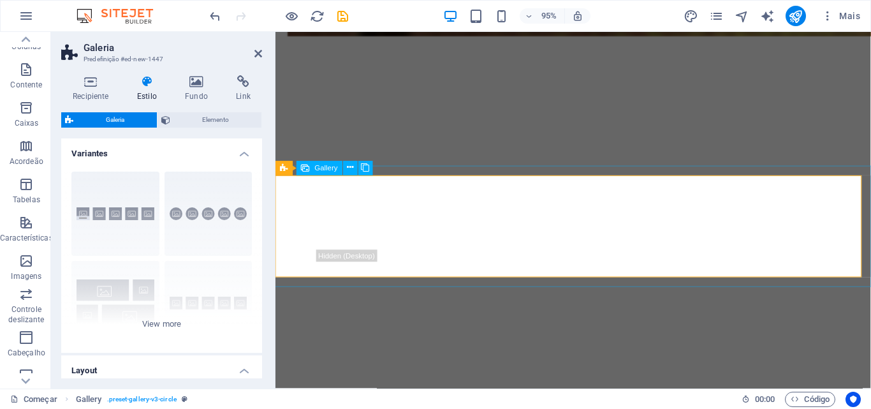
select select "4"
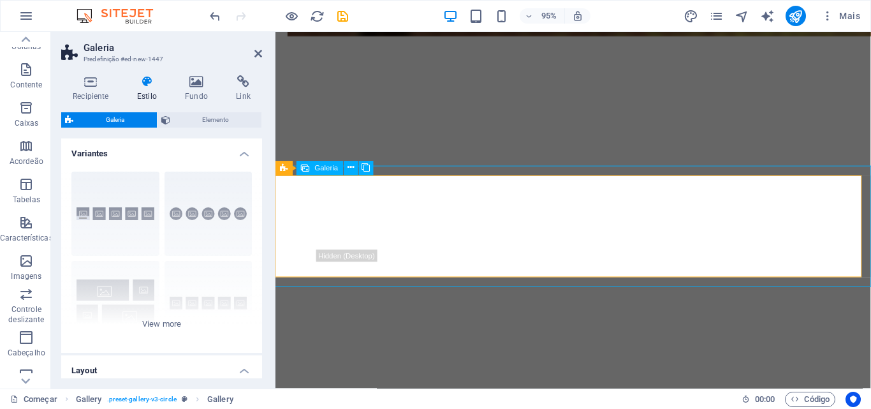
select select "px"
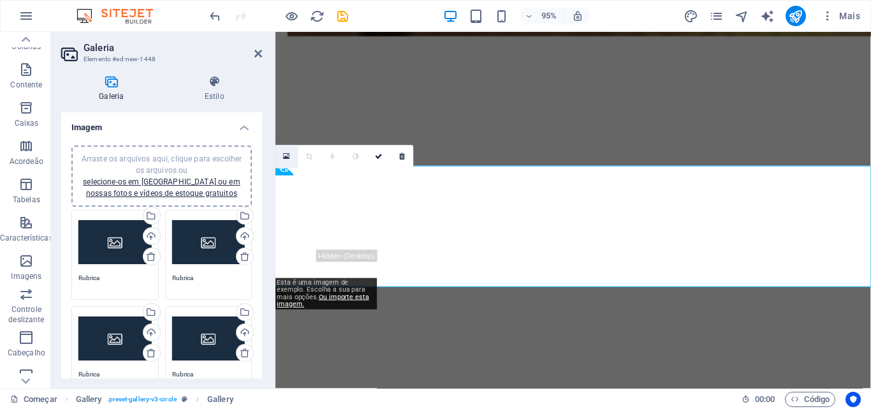
click at [286, 157] on icon at bounding box center [287, 156] width 7 height 8
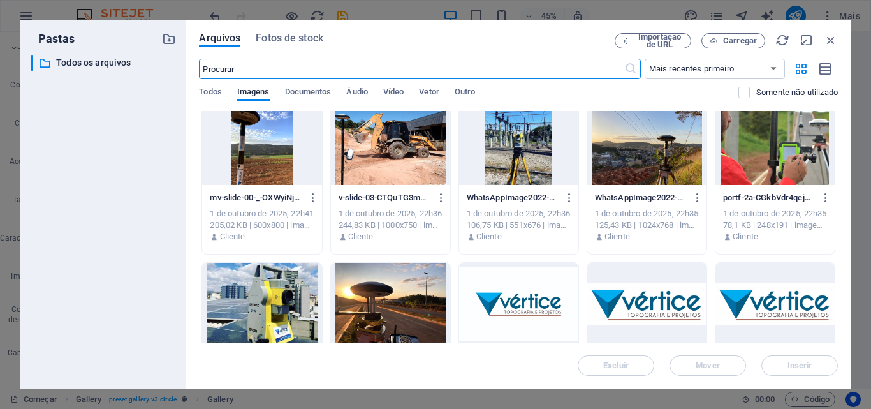
scroll to position [191, 0]
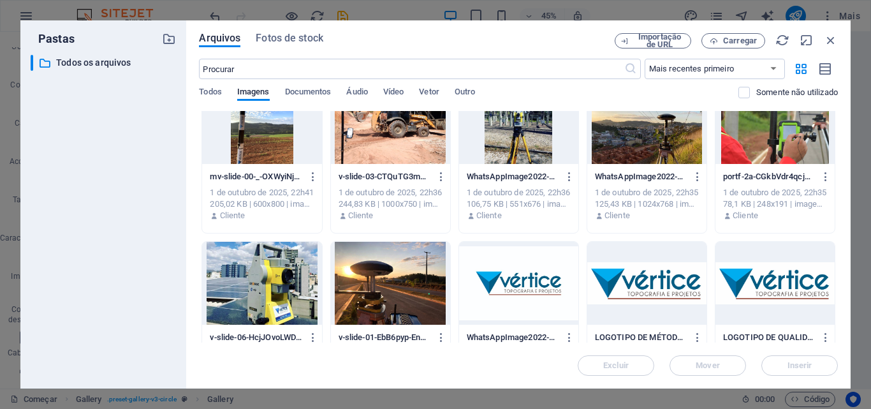
click at [309, 269] on div at bounding box center [261, 283] width 119 height 83
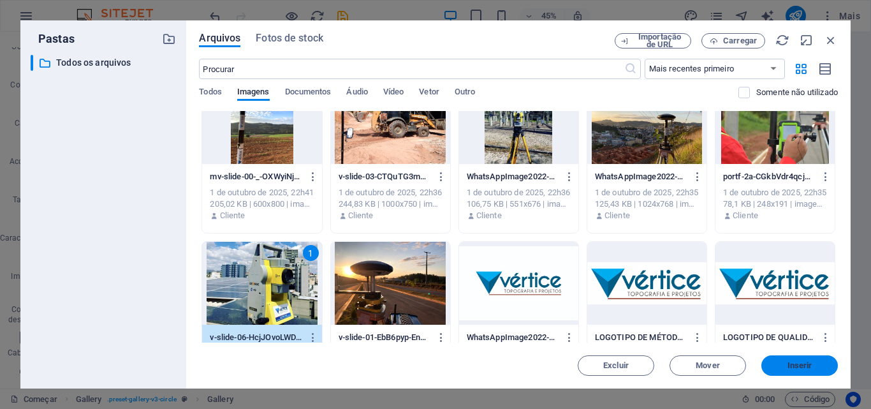
drag, startPoint x: 790, startPoint y: 361, endPoint x: 470, endPoint y: 353, distance: 320.2
click at [790, 361] on font "Inserir" at bounding box center [800, 365] width 25 height 10
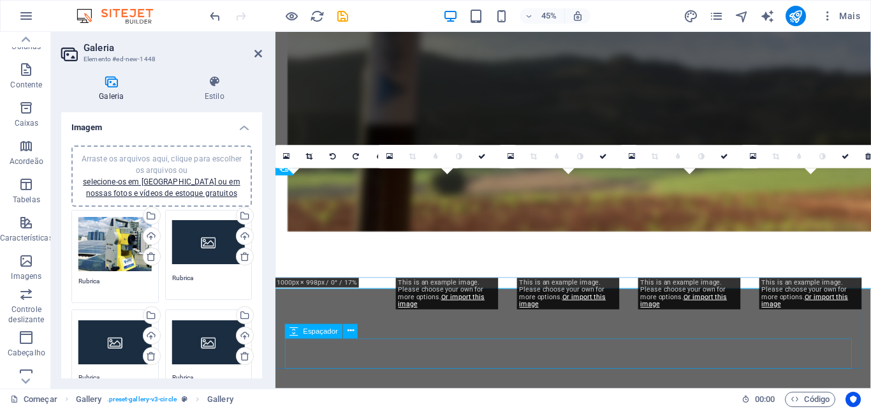
scroll to position [1465, 0]
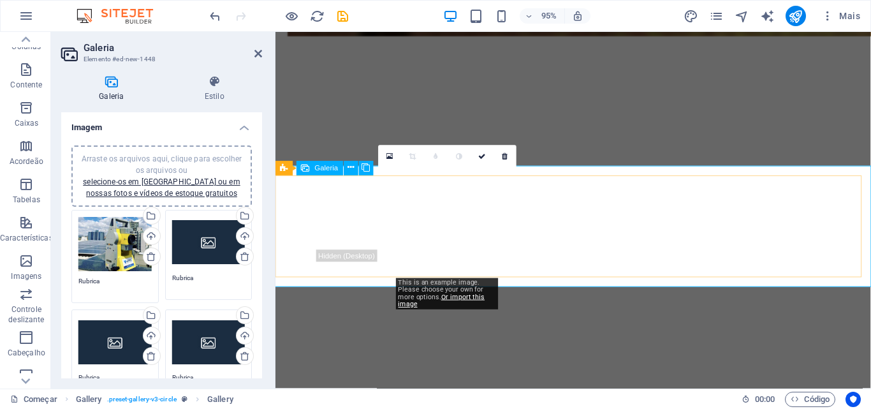
click at [391, 157] on icon at bounding box center [389, 156] width 7 height 8
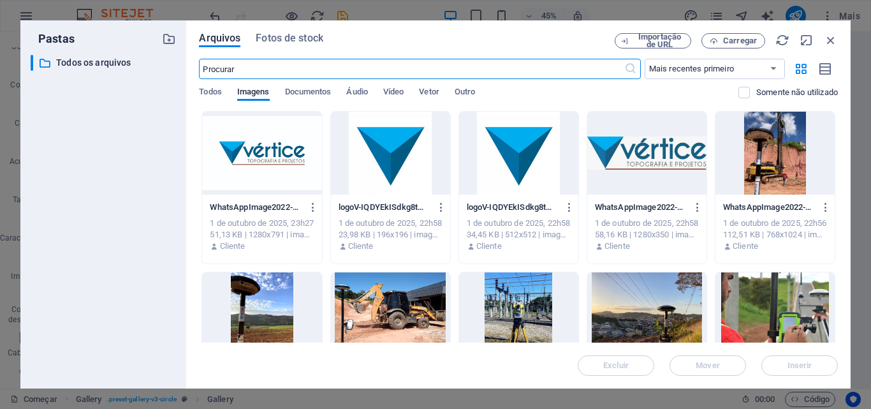
scroll to position [64, 0]
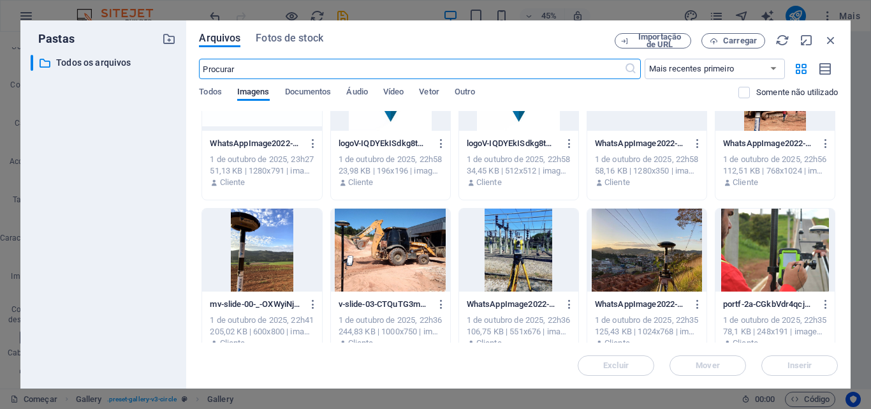
click at [507, 242] on div at bounding box center [518, 250] width 119 height 83
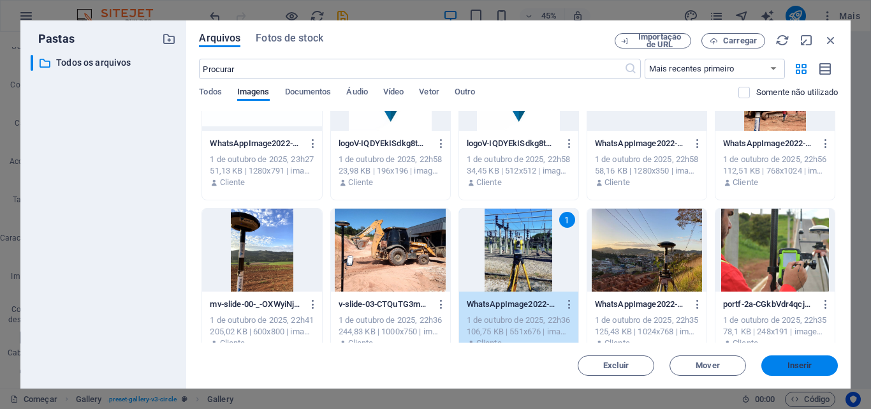
click at [777, 361] on button "Inserir" at bounding box center [799, 365] width 77 height 20
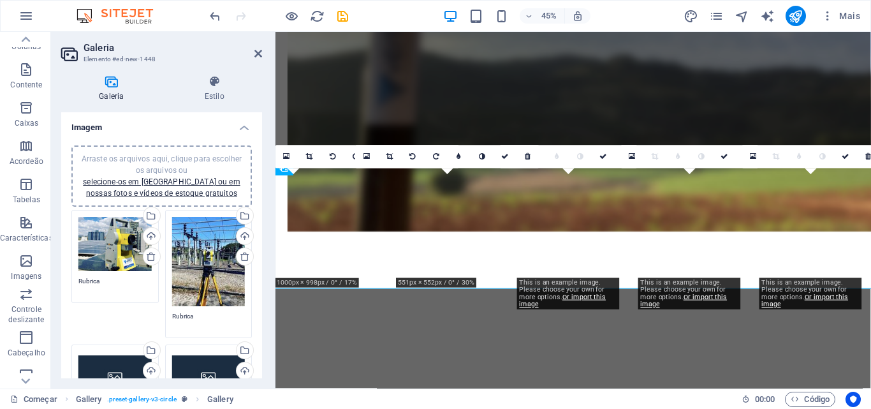
scroll to position [1465, 0]
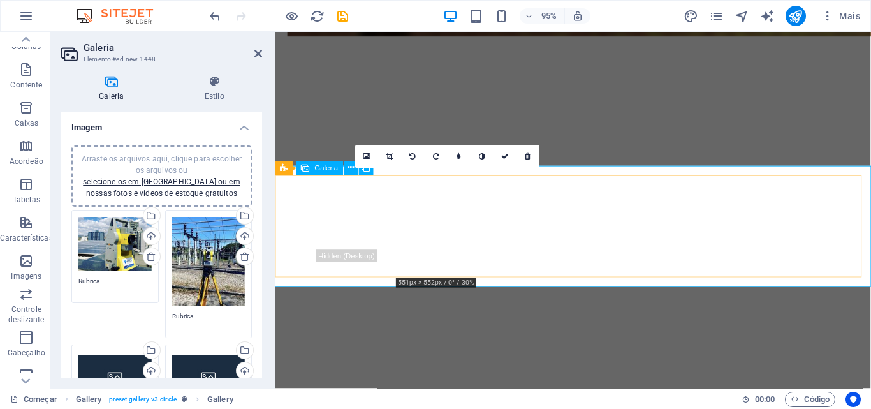
click at [367, 155] on icon at bounding box center [366, 156] width 7 height 8
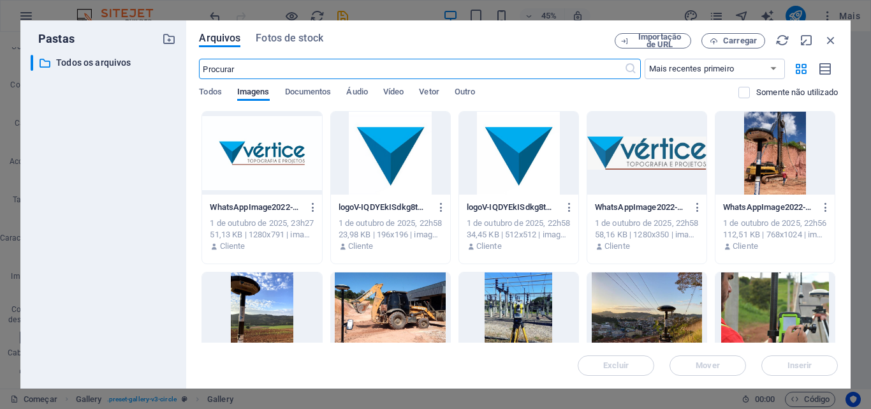
click at [778, 140] on div at bounding box center [774, 153] width 119 height 83
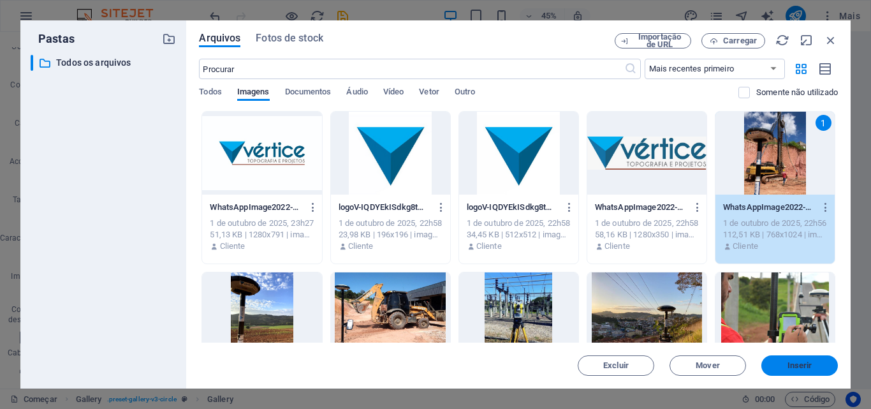
click at [803, 372] on button "Inserir" at bounding box center [799, 365] width 77 height 20
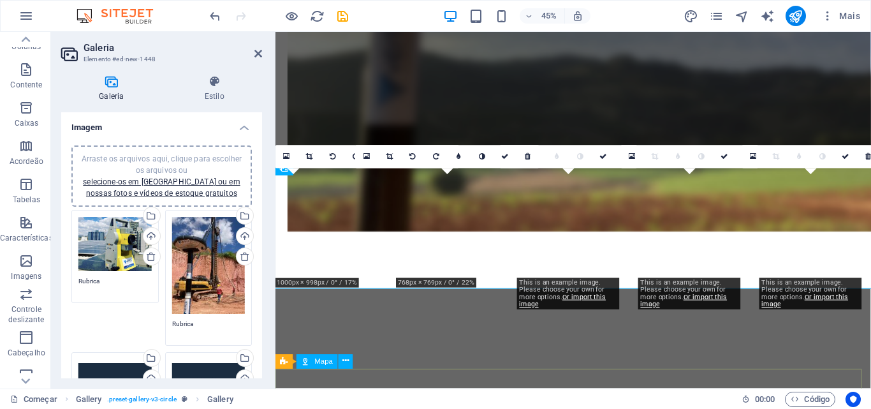
scroll to position [1465, 0]
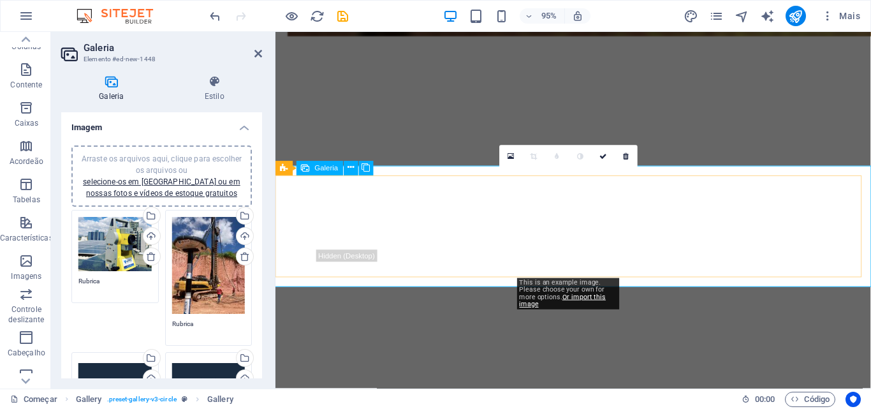
click at [515, 156] on link at bounding box center [511, 156] width 23 height 23
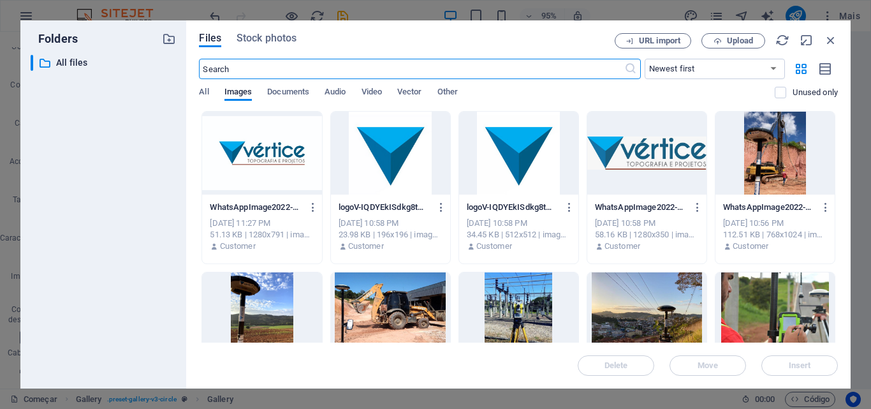
scroll to position [1259, 0]
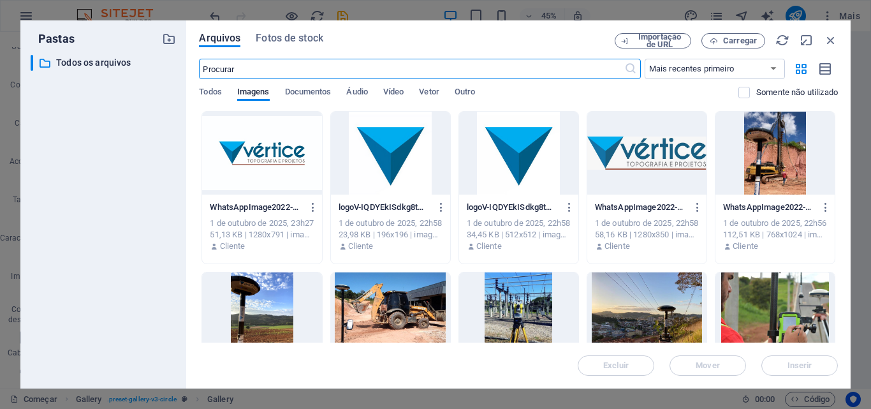
click at [534, 297] on div at bounding box center [518, 313] width 119 height 83
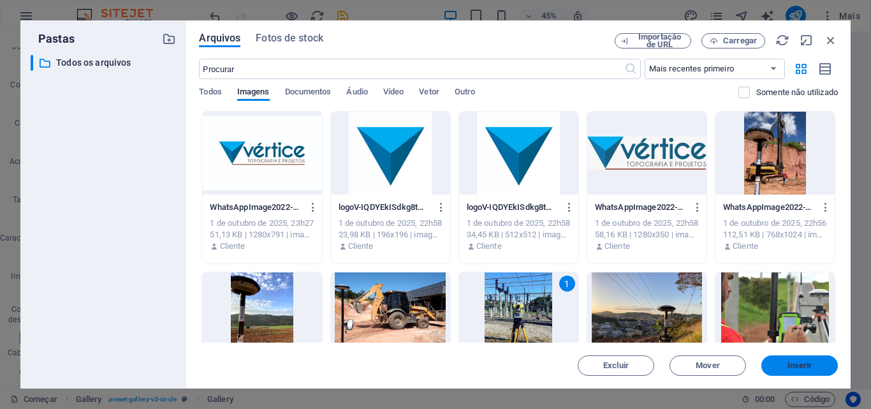
click at [802, 363] on font "Inserir" at bounding box center [800, 365] width 25 height 10
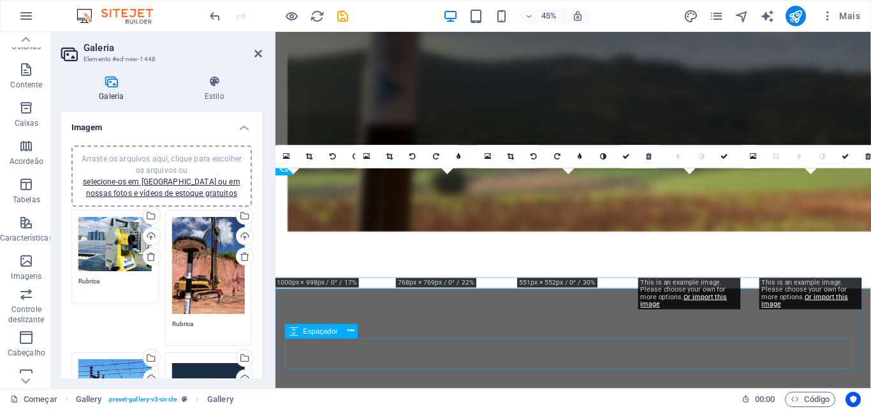
scroll to position [1465, 0]
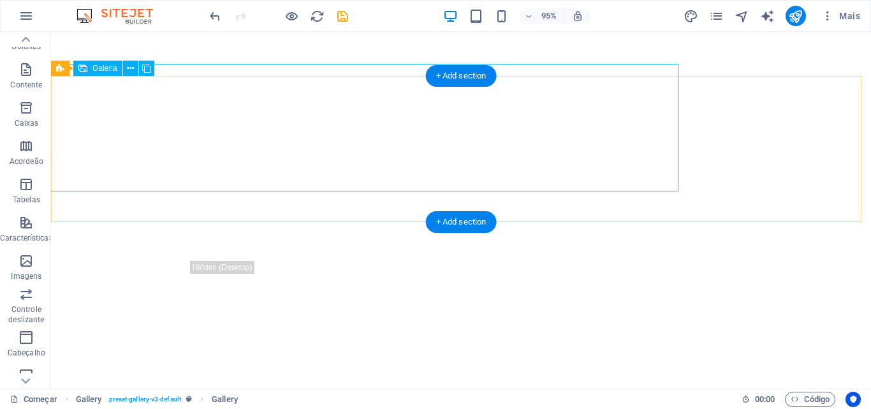
scroll to position [1467, 0]
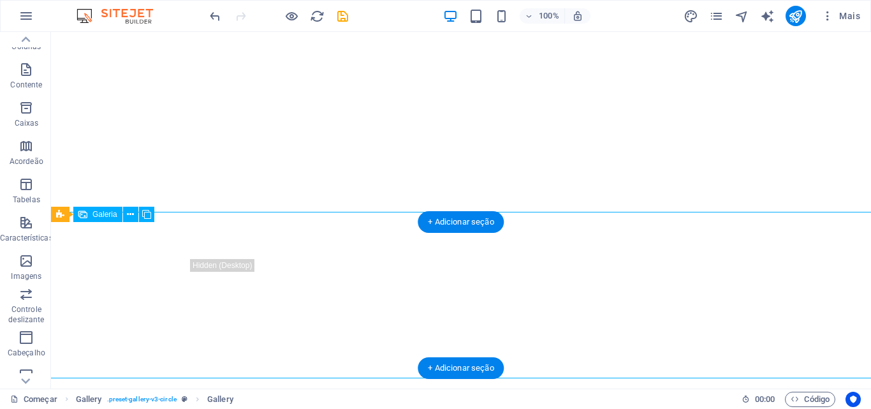
select select "4"
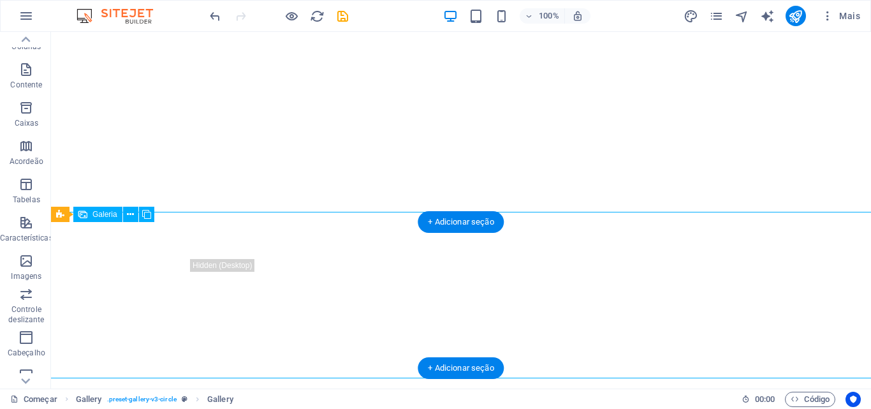
select select "px"
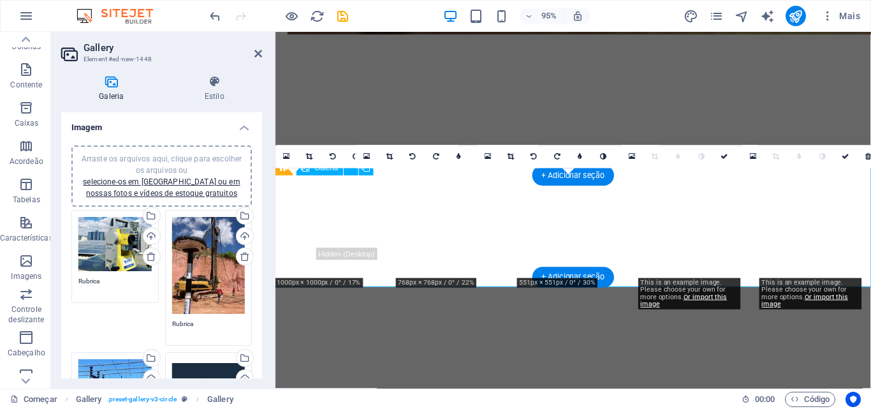
scroll to position [1465, 0]
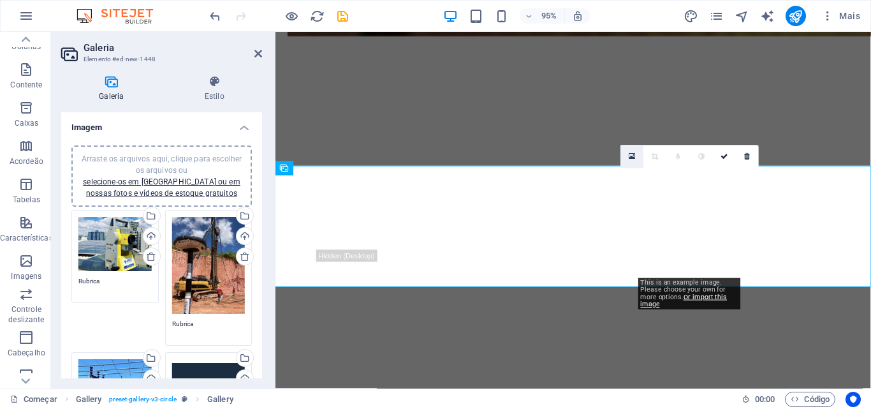
click at [629, 158] on icon at bounding box center [632, 156] width 7 height 8
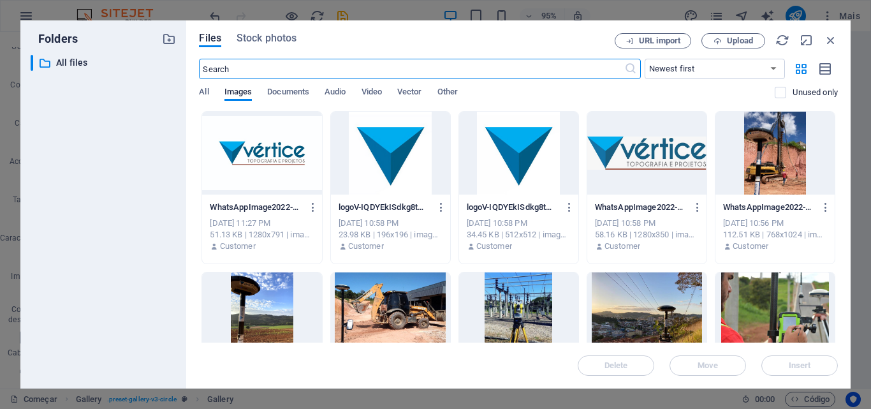
scroll to position [1259, 0]
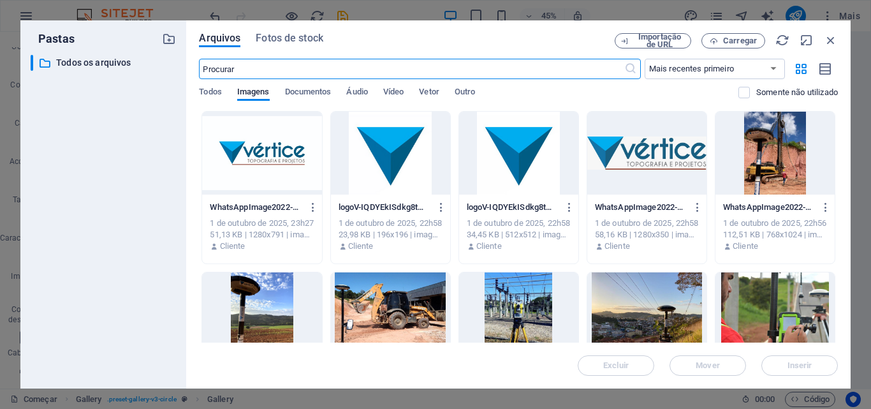
click at [627, 273] on div at bounding box center [646, 313] width 119 height 83
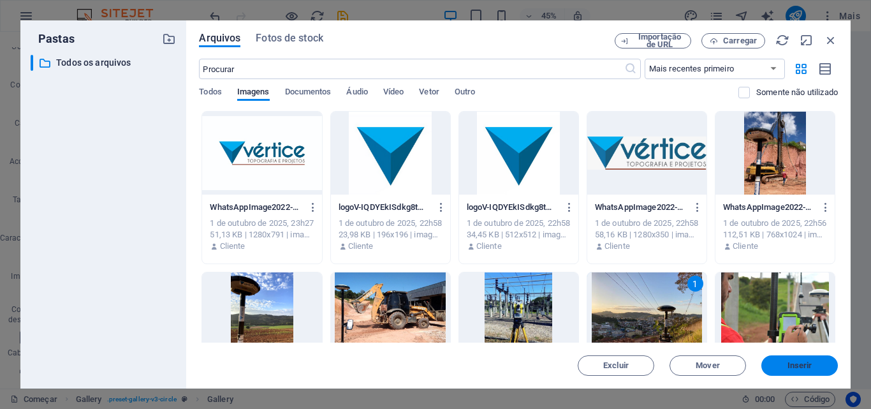
click at [779, 358] on button "Inserir" at bounding box center [799, 365] width 77 height 20
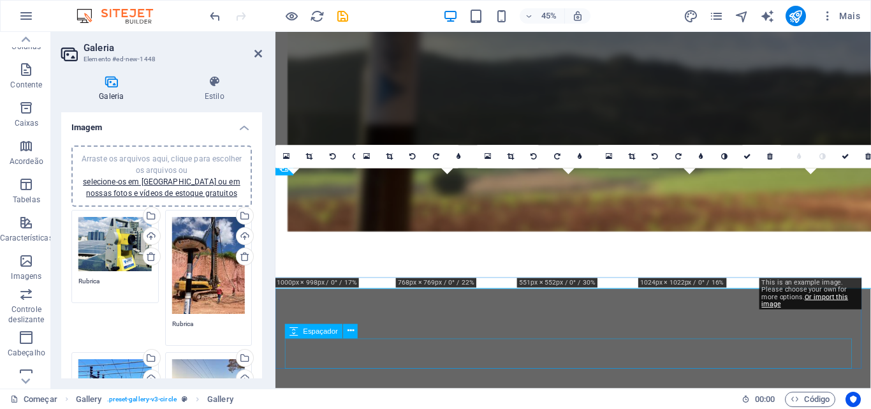
scroll to position [1465, 0]
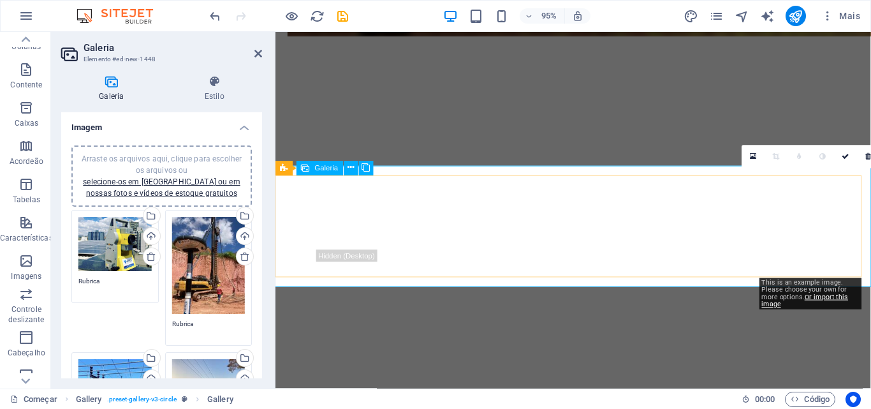
click at [755, 157] on icon at bounding box center [753, 156] width 7 height 8
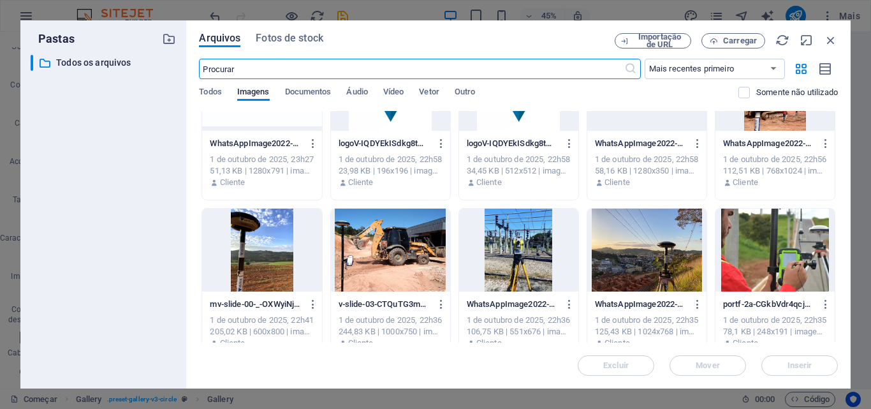
scroll to position [128, 0]
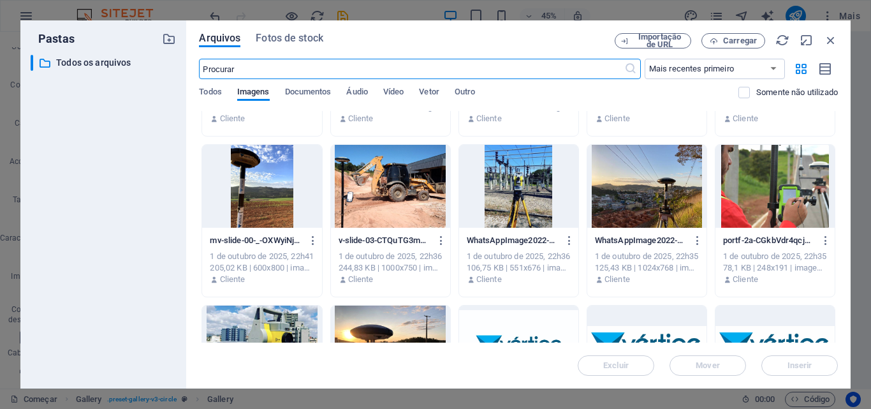
click at [406, 198] on div at bounding box center [390, 186] width 119 height 83
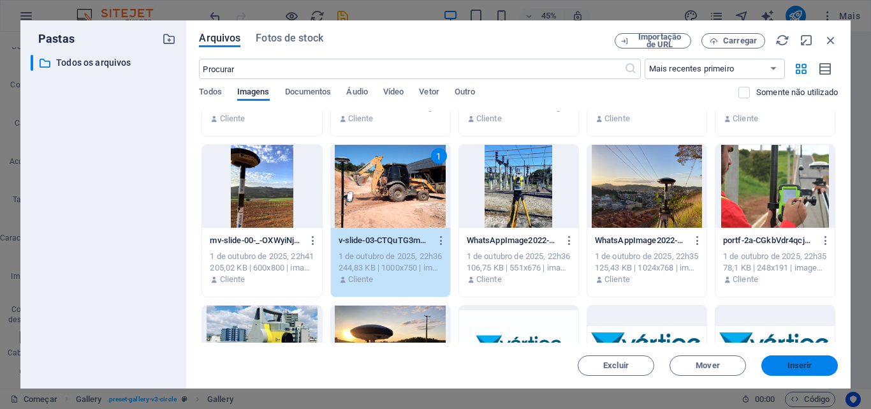
click at [813, 366] on span "Inserir" at bounding box center [800, 366] width 66 height 8
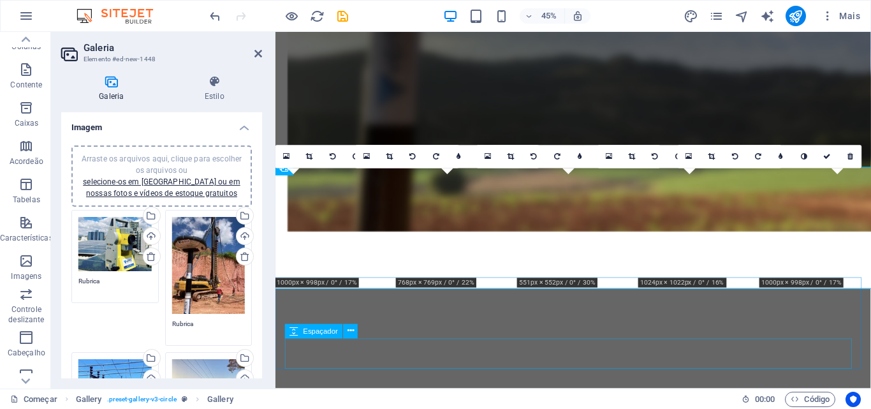
scroll to position [1465, 0]
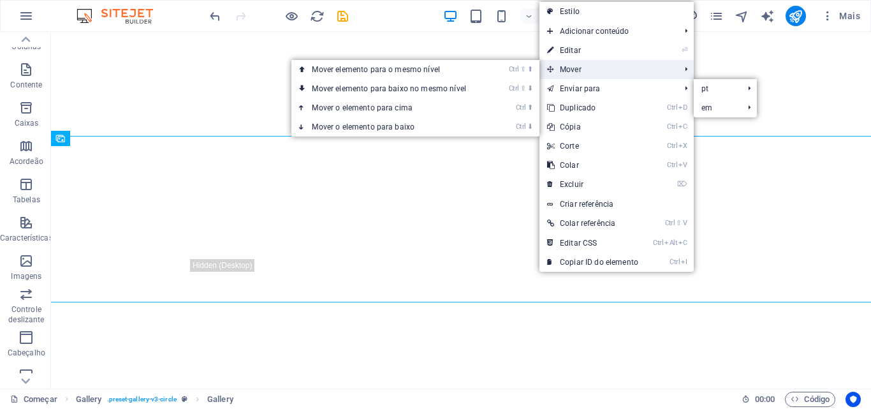
click at [569, 68] on font "Mover" at bounding box center [571, 69] width 22 height 9
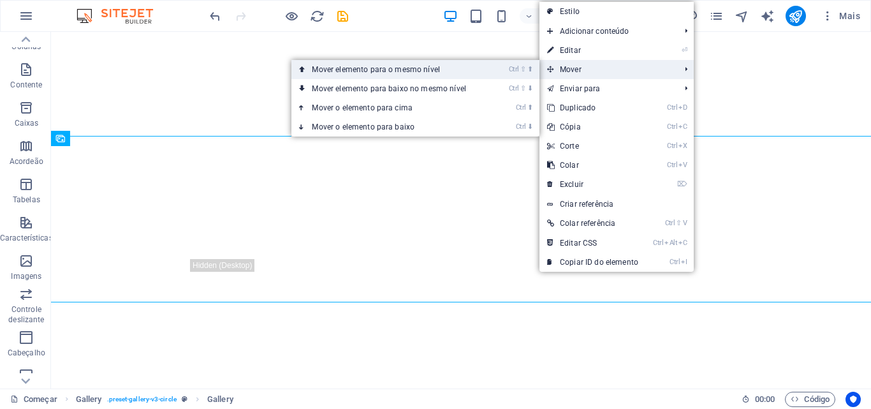
click at [474, 72] on link "Ctrl ⇧ ⬆ Mover elemento para o mesmo nível" at bounding box center [391, 69] width 200 height 19
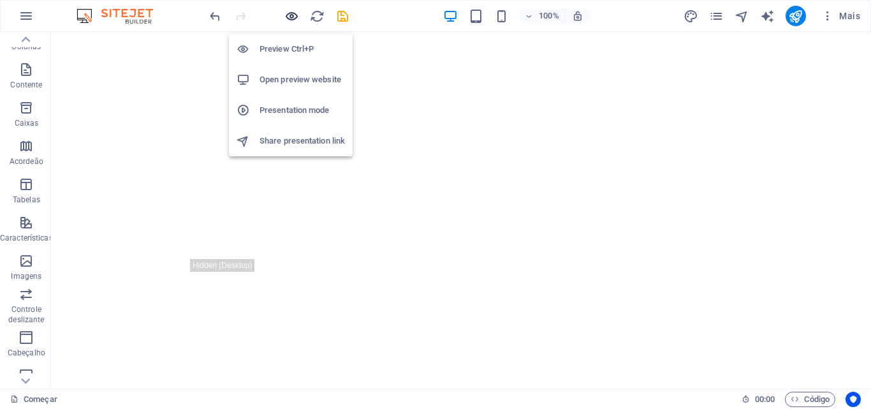
click at [291, 15] on icon "button" at bounding box center [291, 16] width 15 height 15
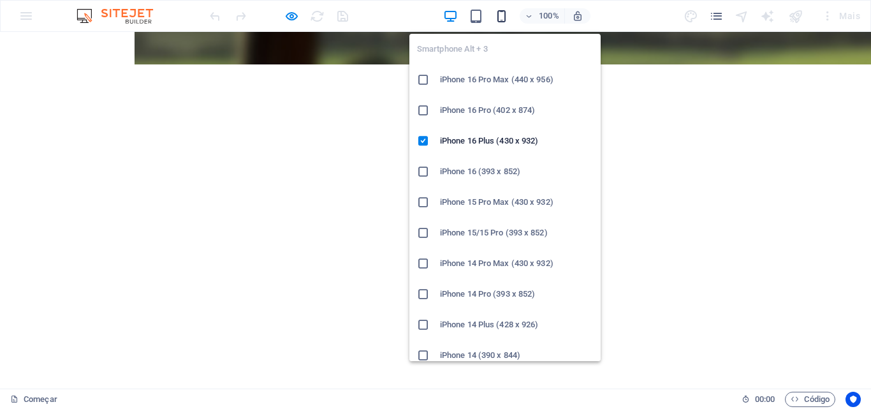
click at [509, 15] on icon "button" at bounding box center [501, 16] width 15 height 15
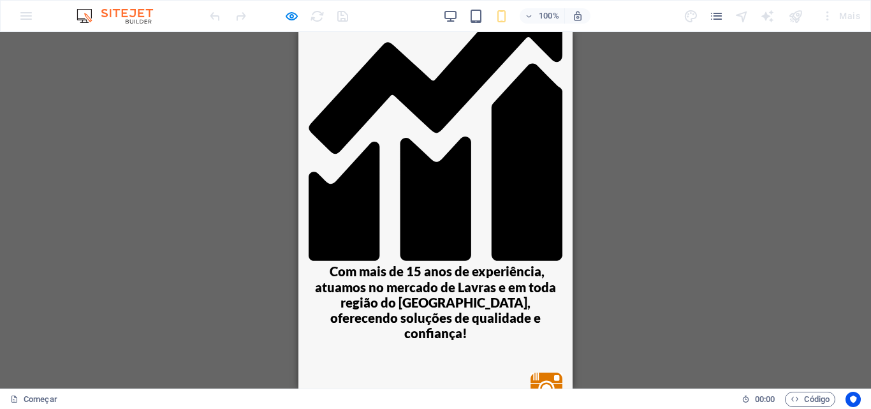
scroll to position [1850, 0]
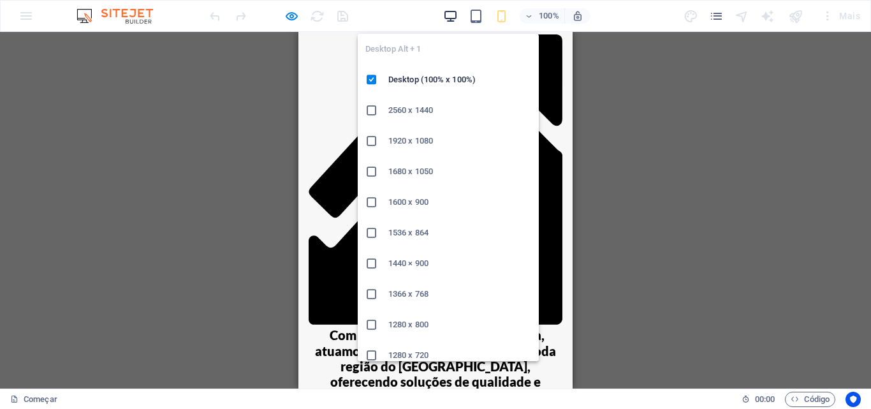
click at [450, 21] on icon "button" at bounding box center [450, 16] width 15 height 15
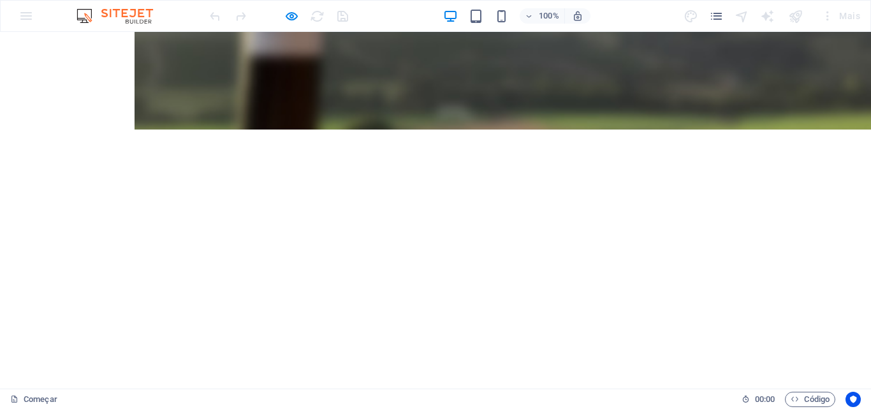
scroll to position [1333, 0]
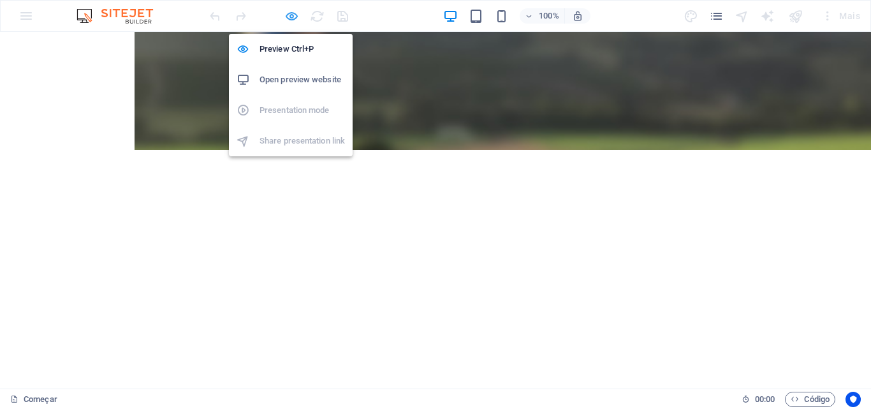
click at [294, 15] on icon "button" at bounding box center [291, 16] width 15 height 15
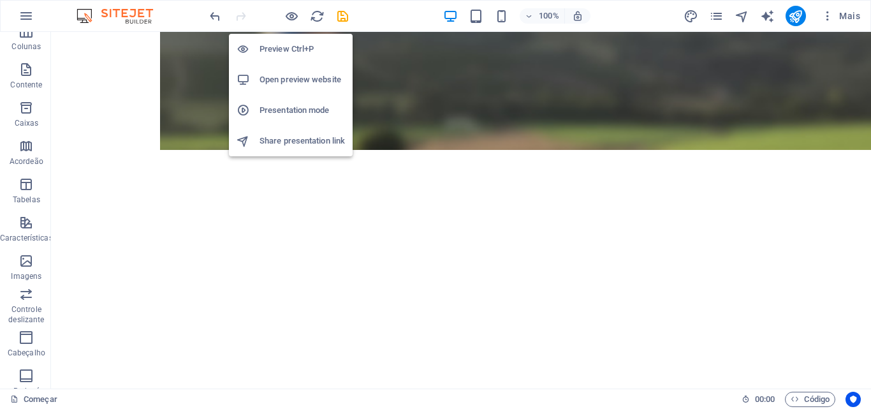
scroll to position [1381, 0]
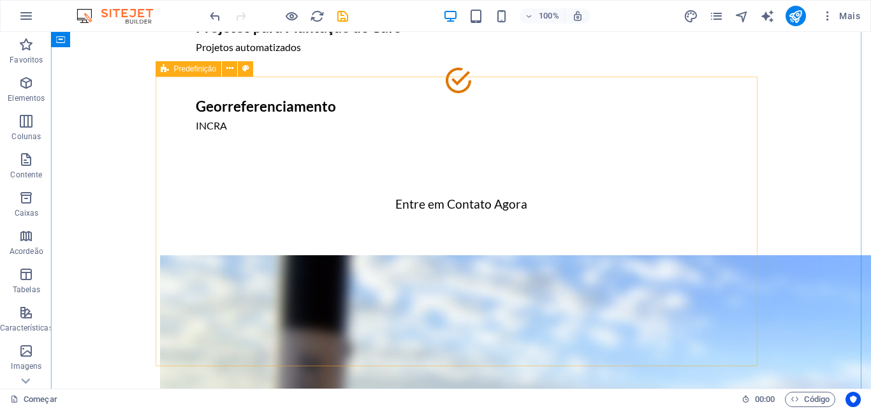
scroll to position [680, 0]
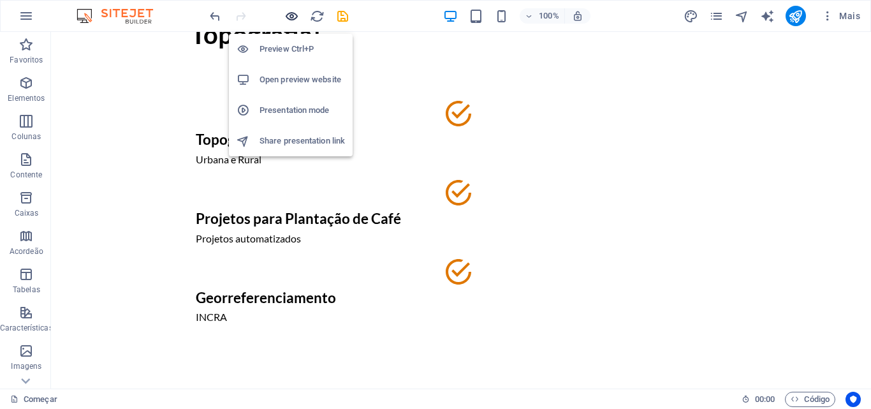
click at [290, 18] on icon "button" at bounding box center [291, 16] width 15 height 15
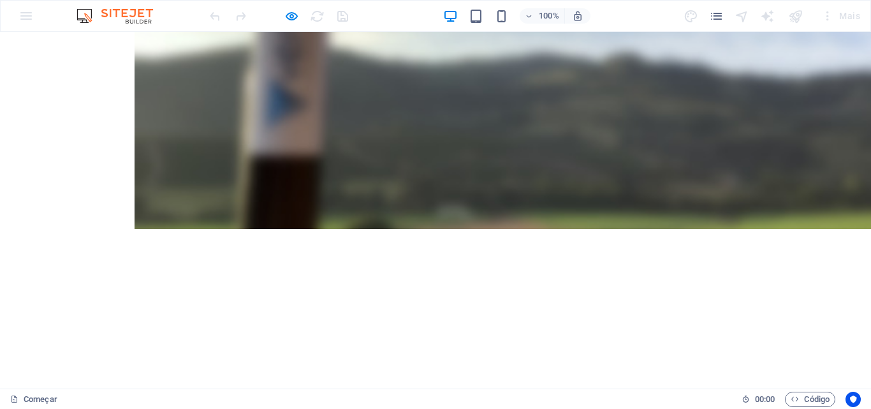
scroll to position [1269, 0]
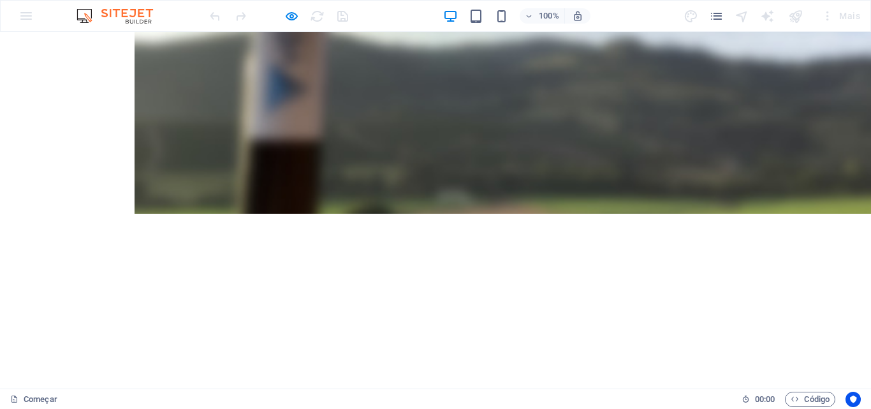
click at [290, 22] on icon "button" at bounding box center [291, 16] width 15 height 15
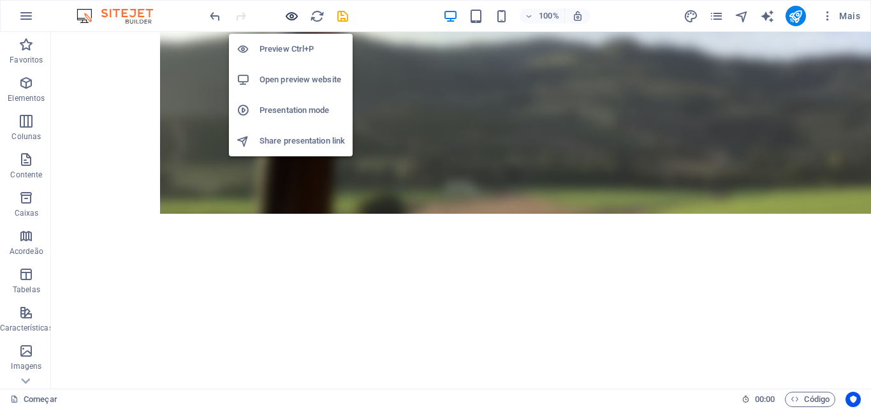
scroll to position [1317, 0]
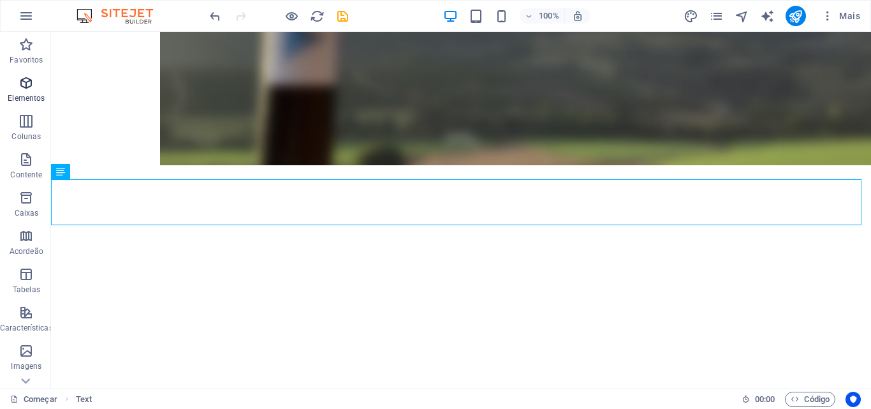
click at [38, 89] on span "Elementos" at bounding box center [26, 90] width 53 height 31
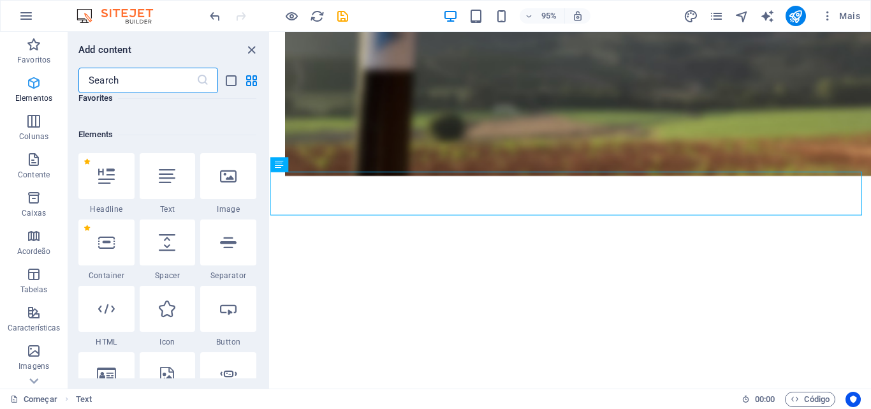
scroll to position [240, 0]
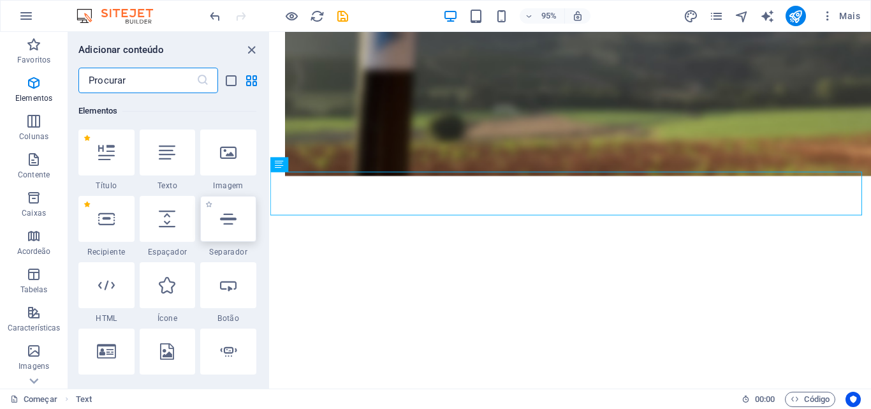
click at [200, 229] on div at bounding box center [228, 219] width 56 height 46
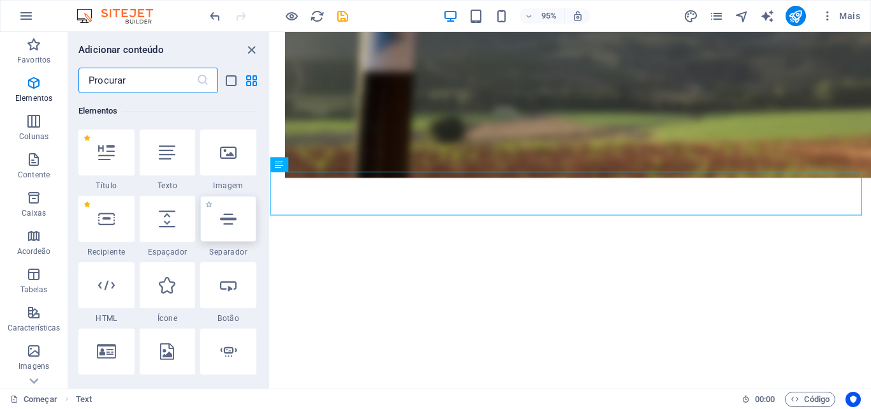
select select "%"
select select "px"
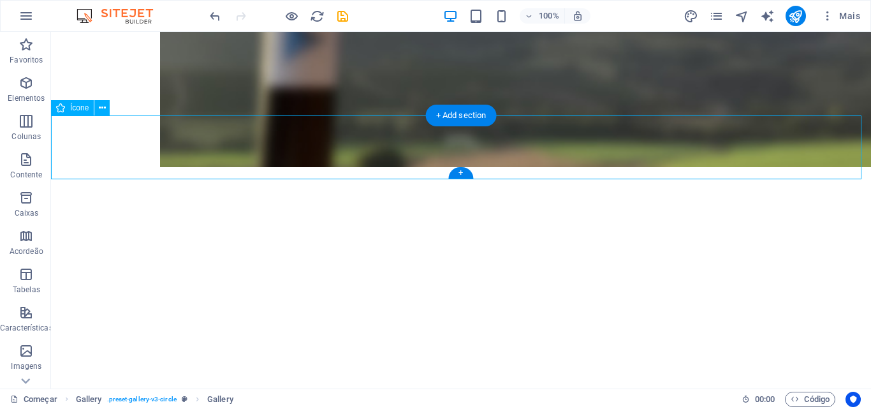
scroll to position [1317, 0]
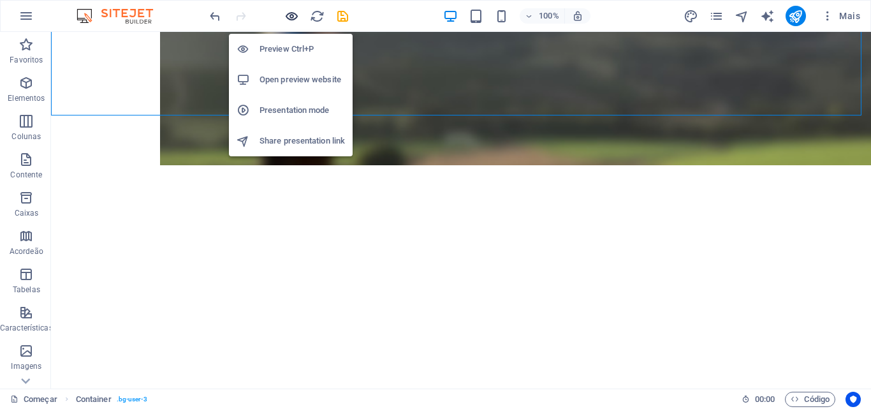
click at [296, 24] on div "Preview Ctrl+P Open preview website Presentation mode Share presentation link" at bounding box center [291, 90] width 124 height 133
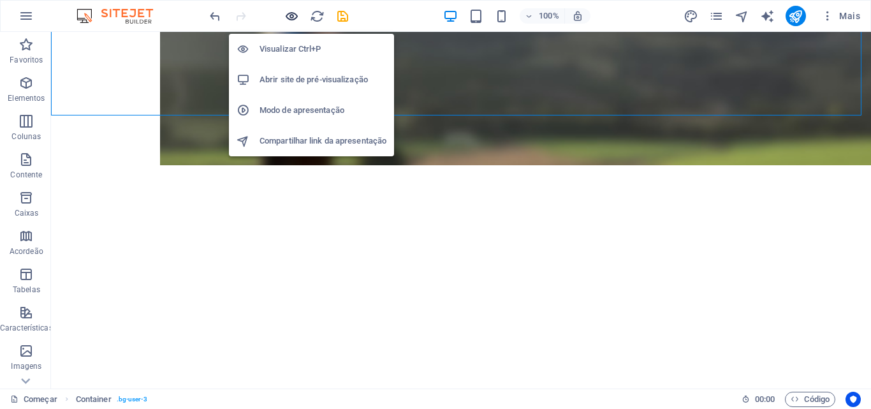
click at [293, 9] on icon "button" at bounding box center [291, 16] width 15 height 15
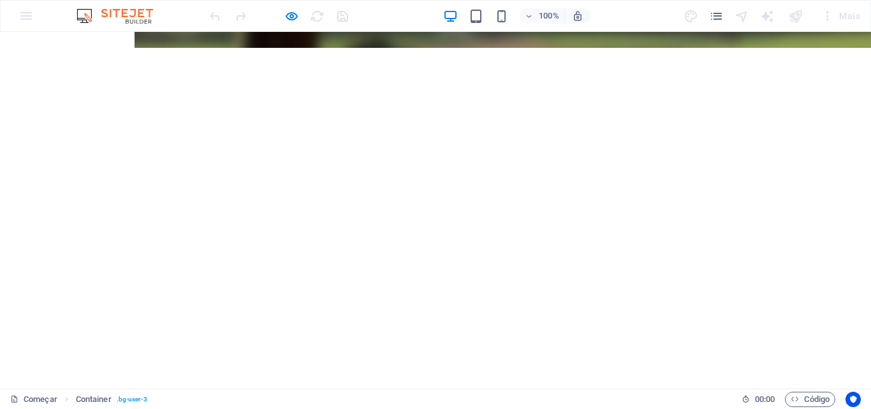
scroll to position [1344, 0]
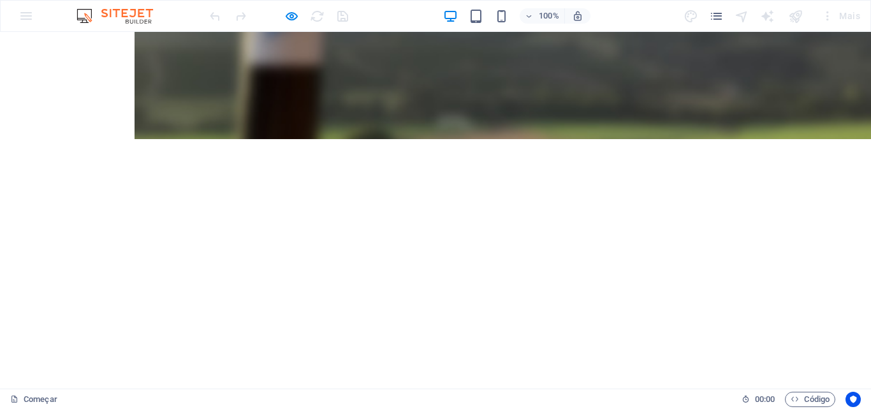
click at [294, 7] on div at bounding box center [278, 16] width 143 height 20
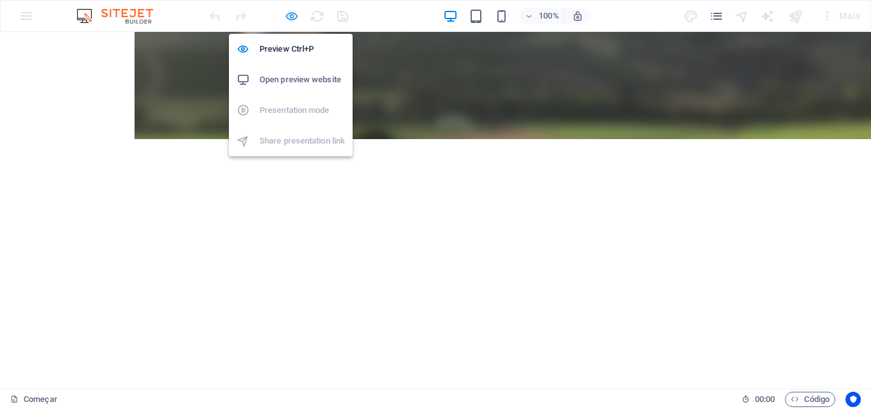
click at [293, 20] on icon "button" at bounding box center [291, 16] width 15 height 15
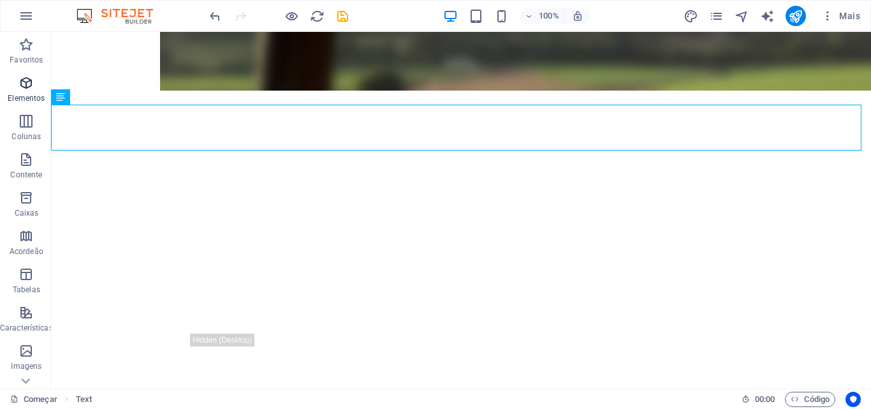
click at [15, 89] on span "Elementos" at bounding box center [26, 90] width 53 height 31
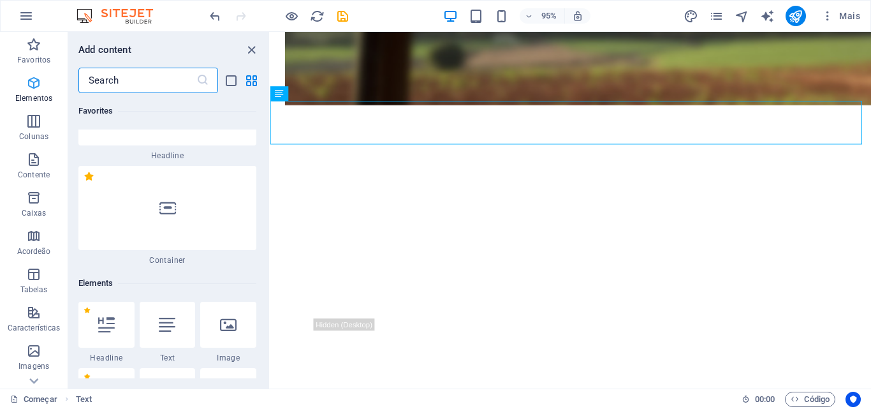
scroll to position [240, 0]
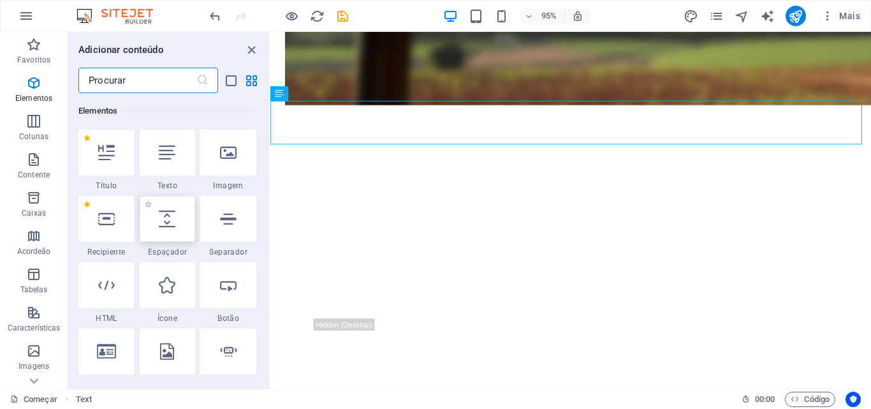
click at [159, 216] on icon at bounding box center [167, 218] width 17 height 17
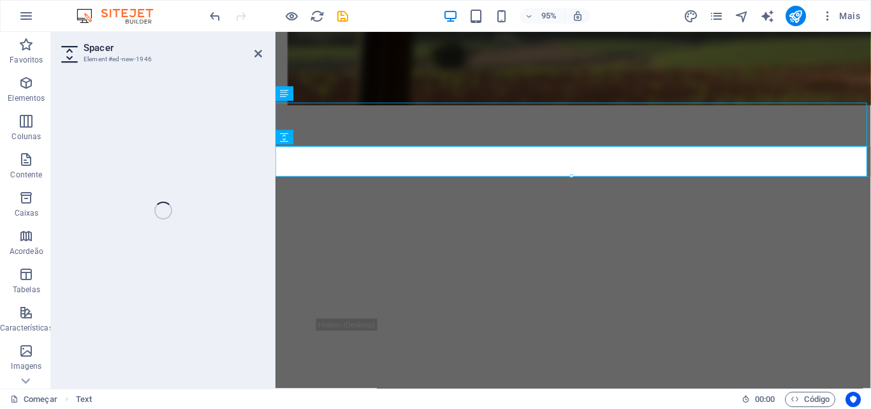
select select "px"
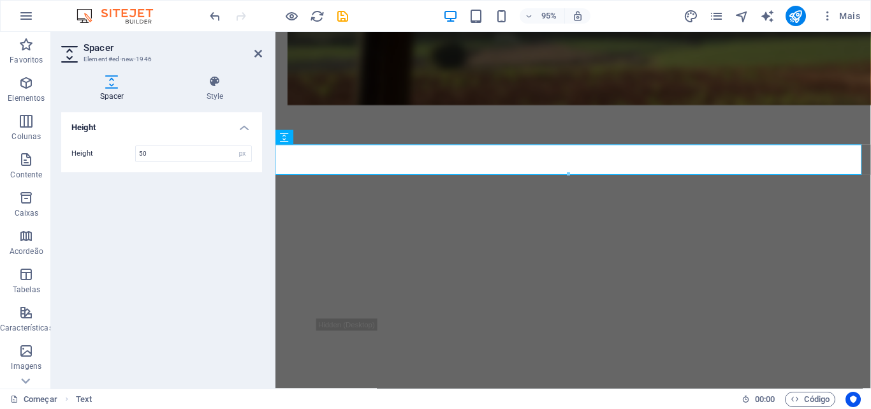
scroll to position [1390, 0]
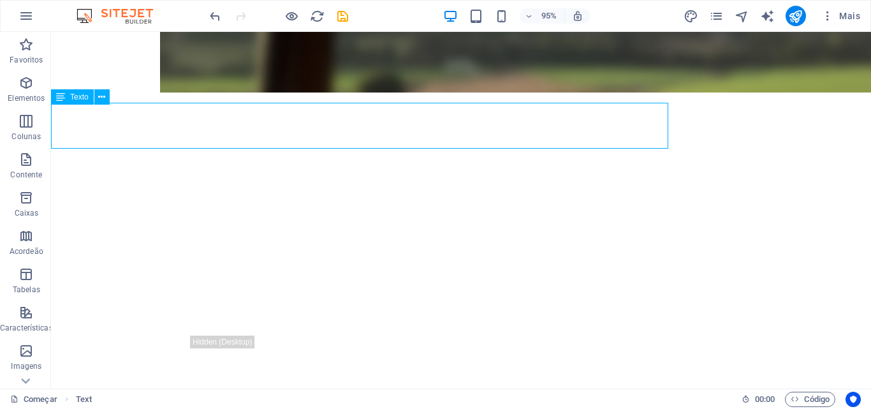
scroll to position [1392, 0]
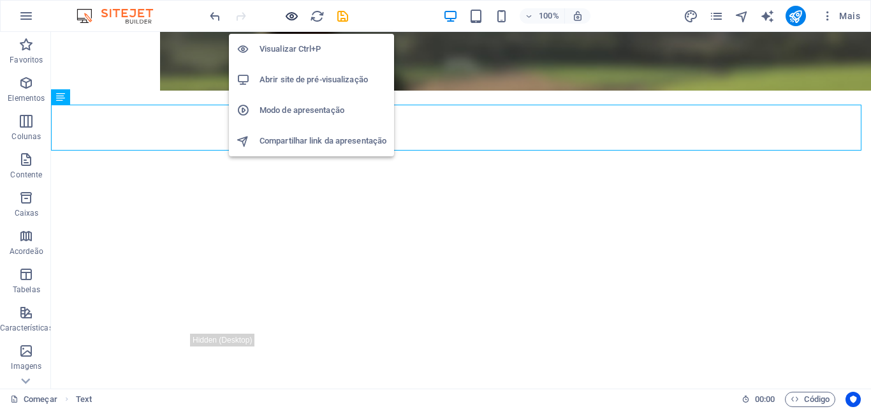
click at [291, 17] on icon "button" at bounding box center [291, 16] width 15 height 15
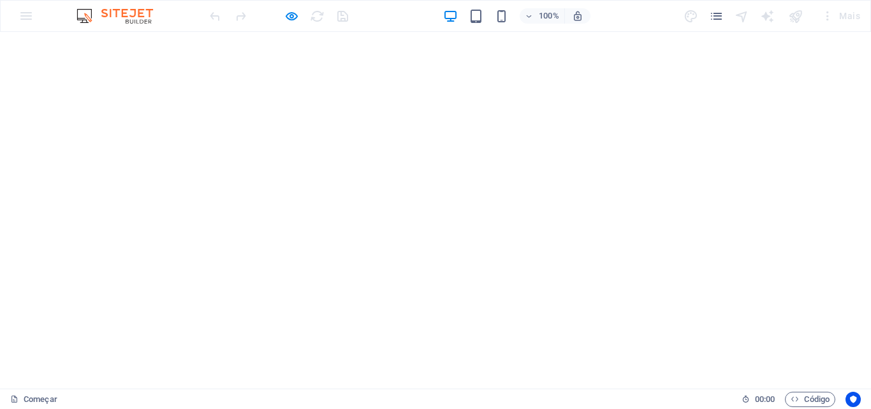
scroll to position [1407, 0]
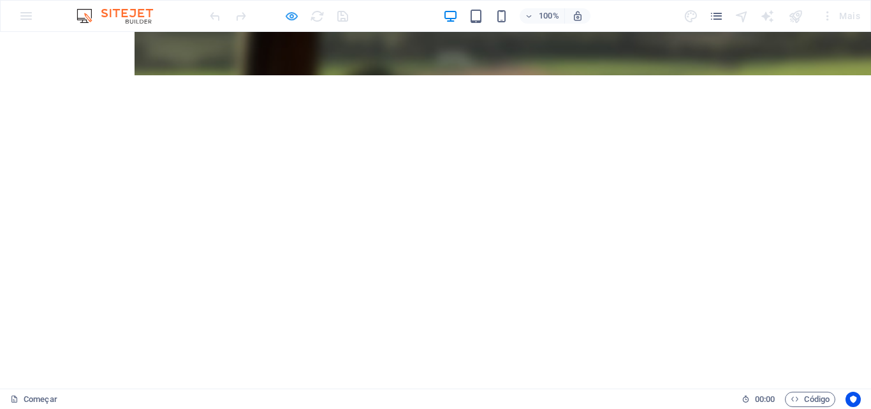
click at [287, 22] on icon "button" at bounding box center [291, 16] width 15 height 15
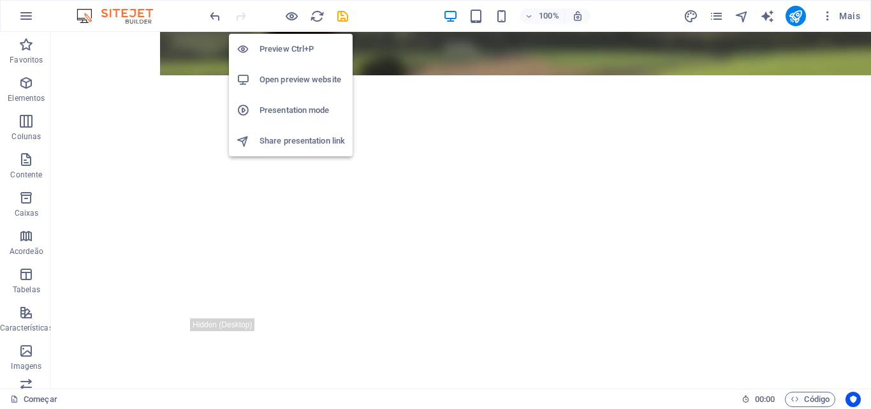
scroll to position [1456, 0]
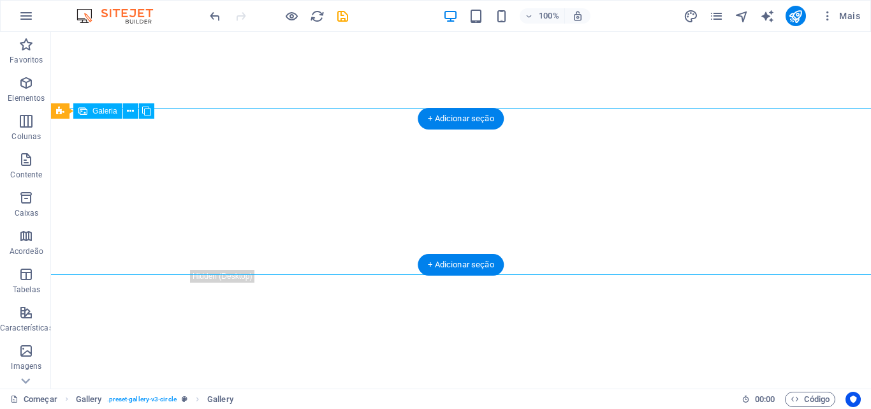
select select "4"
select select "px"
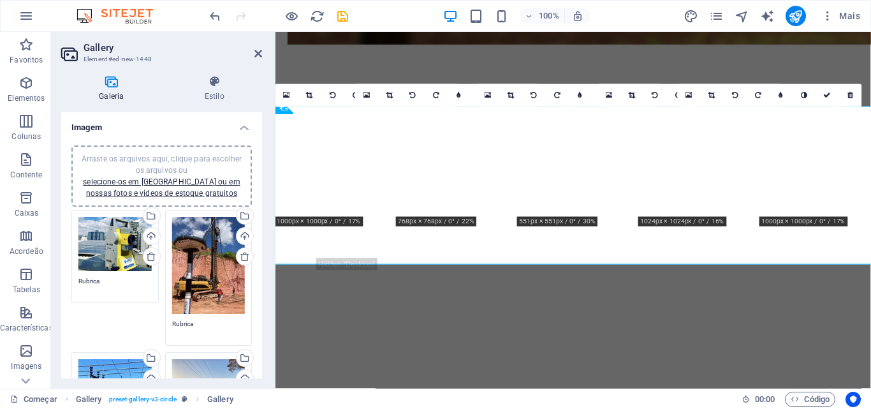
scroll to position [1454, 0]
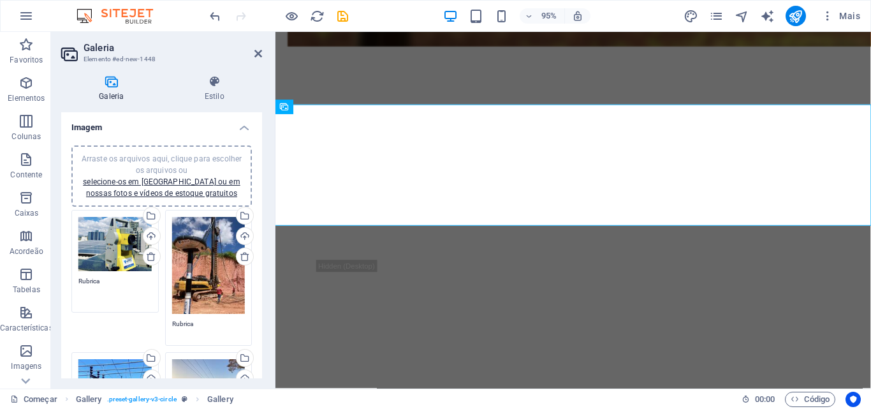
drag, startPoint x: 80, startPoint y: 281, endPoint x: 103, endPoint y: 284, distance: 23.2
click at [103, 284] on textarea "Rubrica" at bounding box center [114, 290] width 73 height 29
click at [81, 282] on textarea "VÉRTICE" at bounding box center [114, 290] width 73 height 29
paste textarea "©️"
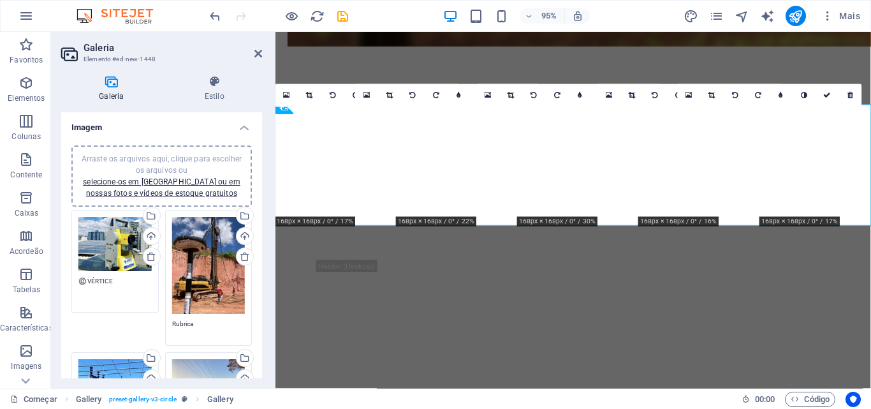
drag, startPoint x: 79, startPoint y: 280, endPoint x: 112, endPoint y: 280, distance: 33.2
click at [112, 280] on textarea "©️ VÉRTICE" at bounding box center [114, 290] width 73 height 29
type textarea "©️ VÉRTICE"
click at [189, 321] on textarea "Rubrica" at bounding box center [208, 333] width 73 height 29
drag, startPoint x: 194, startPoint y: 323, endPoint x: 172, endPoint y: 324, distance: 21.7
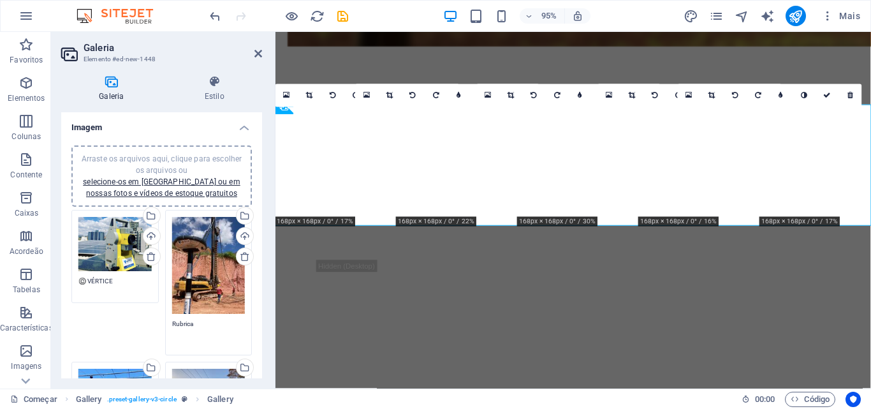
click at [172, 324] on textarea "Rubrica" at bounding box center [208, 333] width 73 height 29
paste textarea "©️ VÉRTICE"
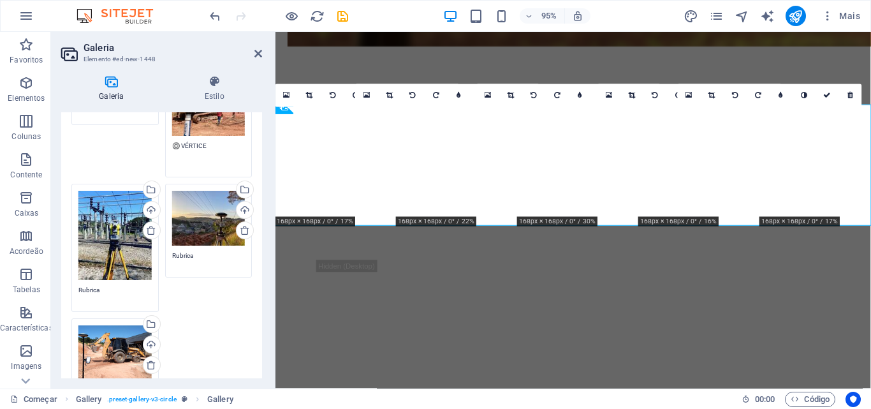
scroll to position [191, 0]
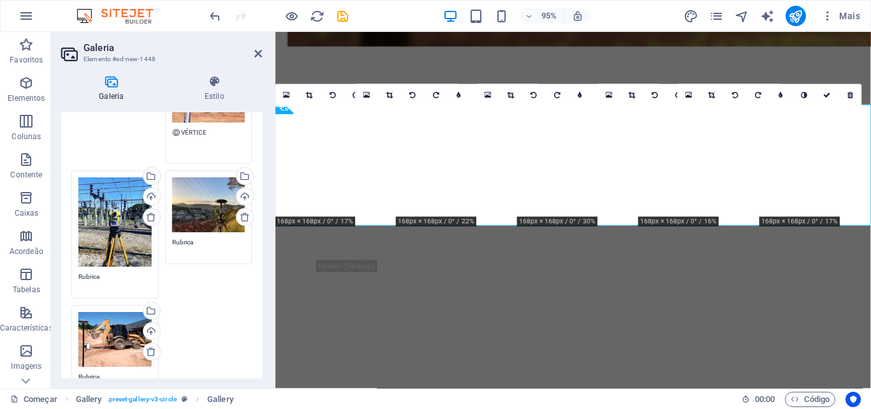
type textarea "©️ VÉRTICE"
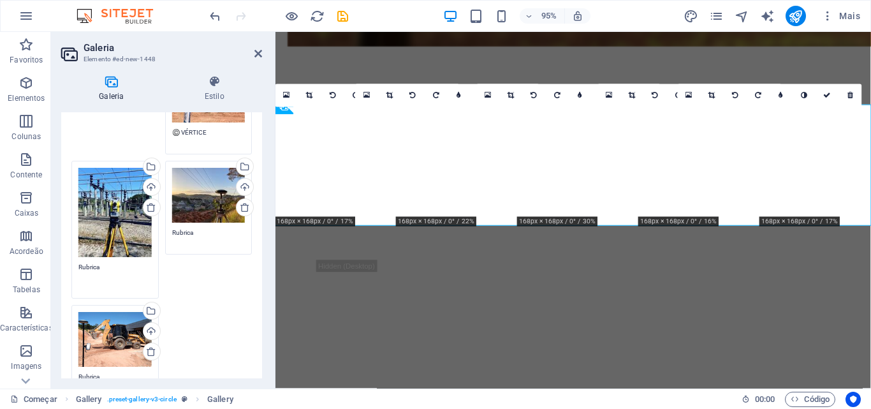
drag, startPoint x: 80, startPoint y: 273, endPoint x: 101, endPoint y: 270, distance: 21.3
click at [101, 270] on textarea "Rubrica" at bounding box center [114, 276] width 73 height 29
paste textarea "©️ VÉRTICE"
type textarea "©️ VÉRTICE"
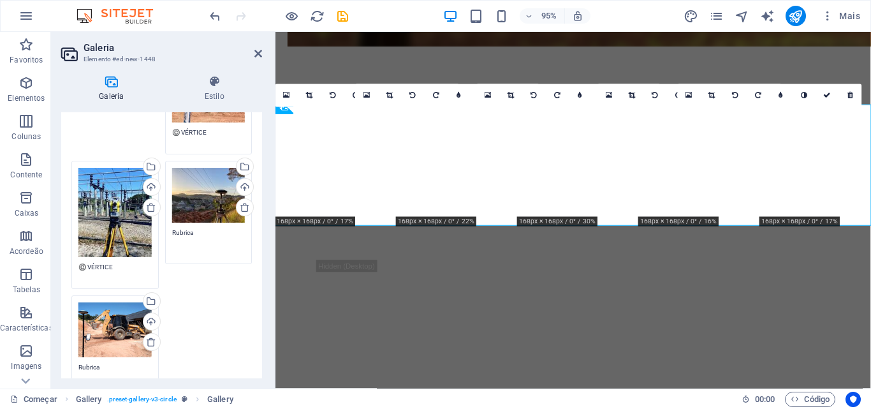
drag, startPoint x: 171, startPoint y: 231, endPoint x: 193, endPoint y: 230, distance: 22.3
click at [193, 230] on textarea "Rubrica" at bounding box center [208, 242] width 73 height 29
paste textarea "©️ VÉRTICE"
type textarea "©️ VÉRTICE"
drag, startPoint x: 79, startPoint y: 363, endPoint x: 105, endPoint y: 363, distance: 25.5
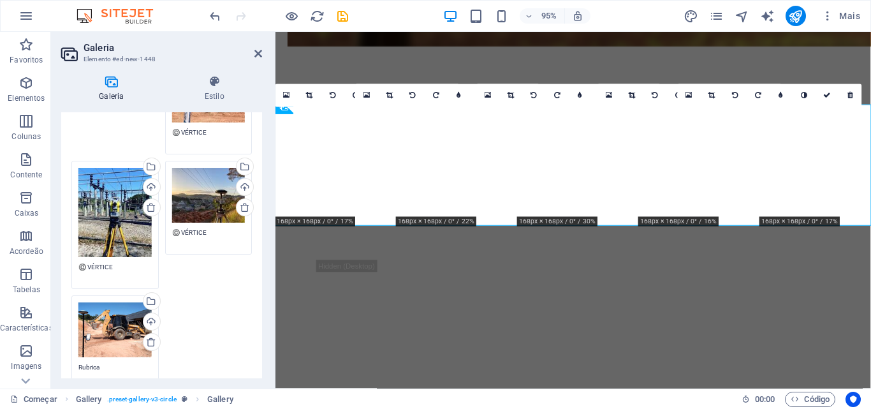
click at [103, 362] on textarea "Rubrica" at bounding box center [114, 376] width 73 height 29
paste textarea "©️ VÉRTICE"
type textarea "©️ VÉRTICE"
click at [232, 298] on div "Arraste os arquivos aqui, clique para escolher os arquivos ou selecione-os em A…" at bounding box center [161, 208] width 187 height 387
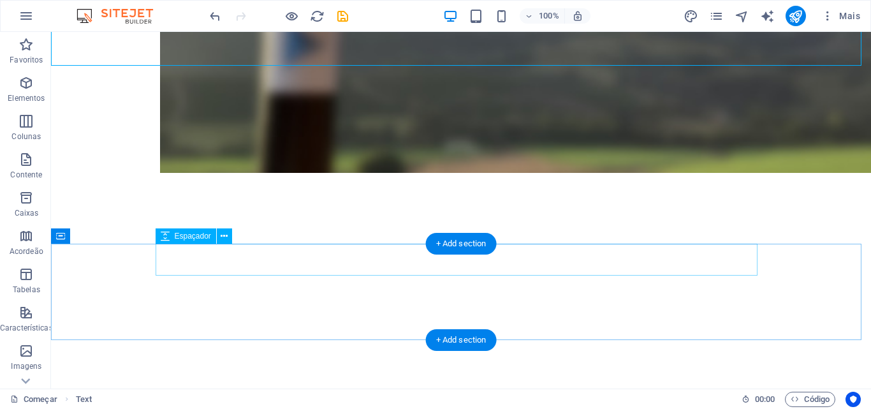
scroll to position [1501, 0]
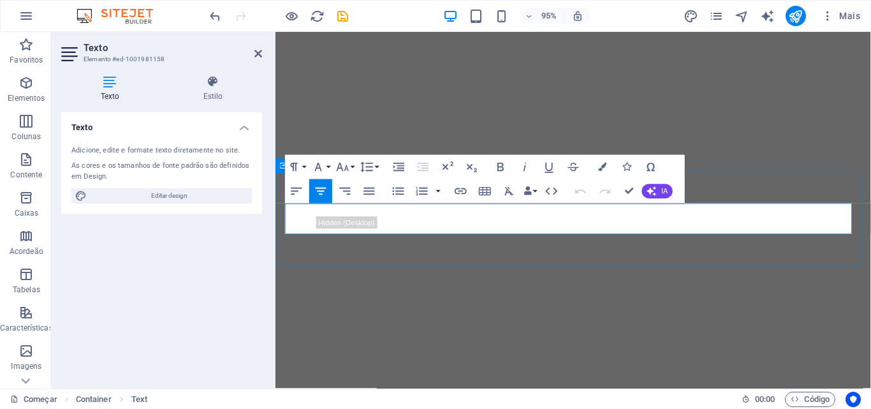
drag, startPoint x: 615, startPoint y: 235, endPoint x: 650, endPoint y: 239, distance: 36.0
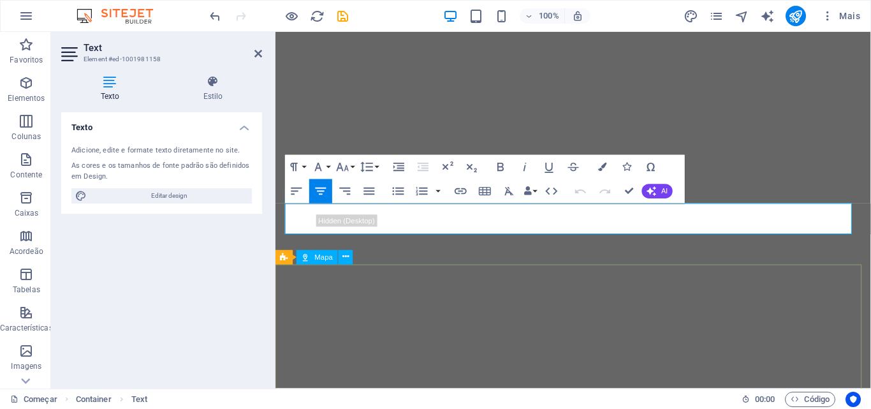
scroll to position [1499, 0]
drag, startPoint x: 614, startPoint y: 235, endPoint x: 682, endPoint y: 238, distance: 67.7
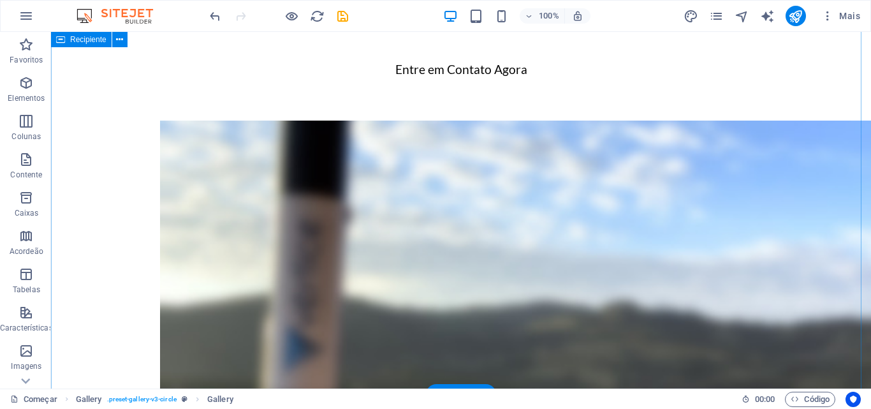
scroll to position [672, 0]
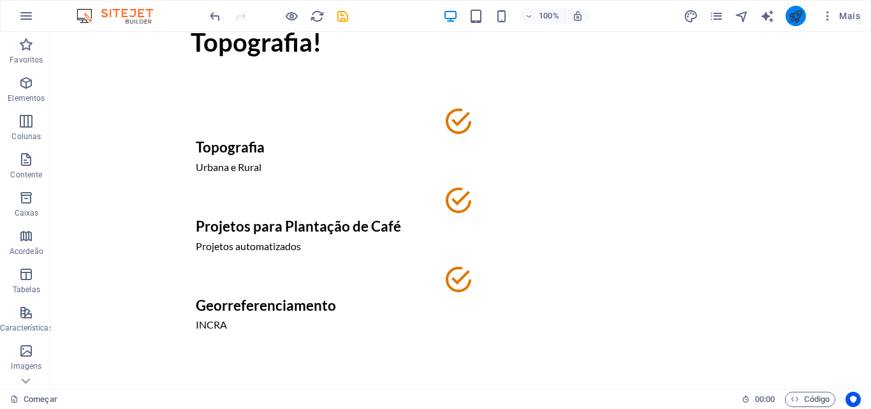
click at [800, 11] on icon "publicar" at bounding box center [795, 16] width 15 height 15
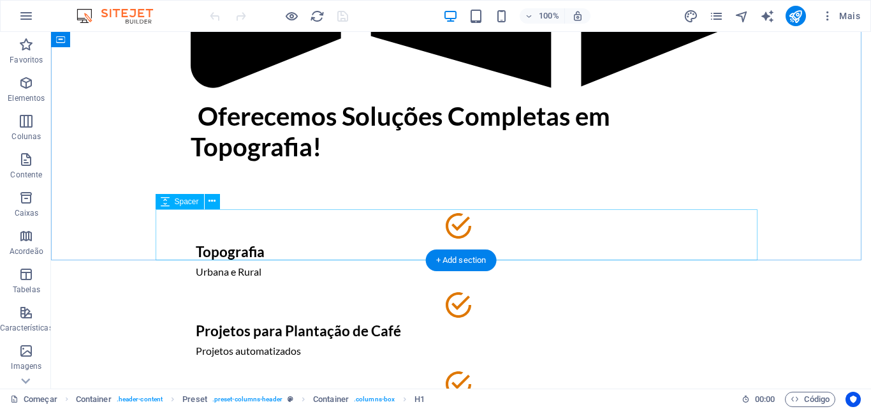
scroll to position [574, 0]
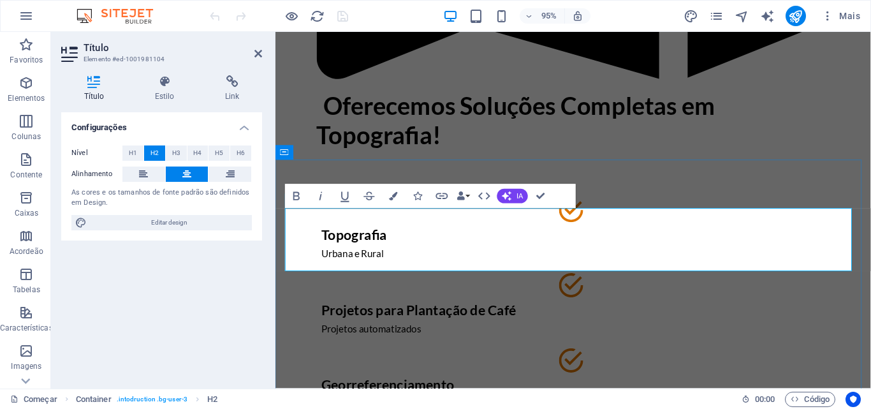
drag, startPoint x: 307, startPoint y: 252, endPoint x: 326, endPoint y: 251, distance: 19.1
drag, startPoint x: 308, startPoint y: 230, endPoint x: 642, endPoint y: 270, distance: 336.5
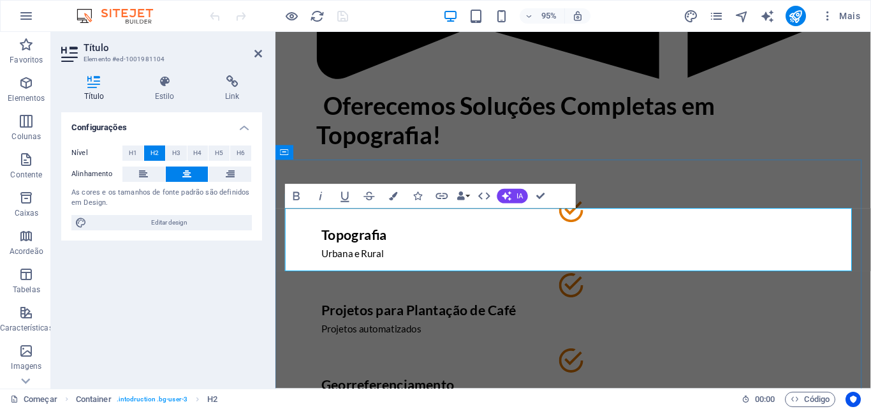
copy font "Com mais de 15 anos de experiência, atuamos no mercado de Lavras e toda região …"
drag, startPoint x: 304, startPoint y: 226, endPoint x: 629, endPoint y: 265, distance: 328.2
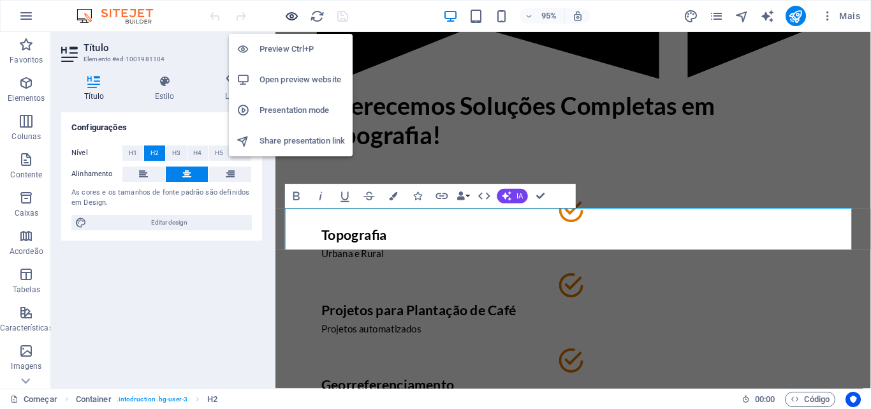
click at [294, 15] on icon "button" at bounding box center [291, 16] width 15 height 15
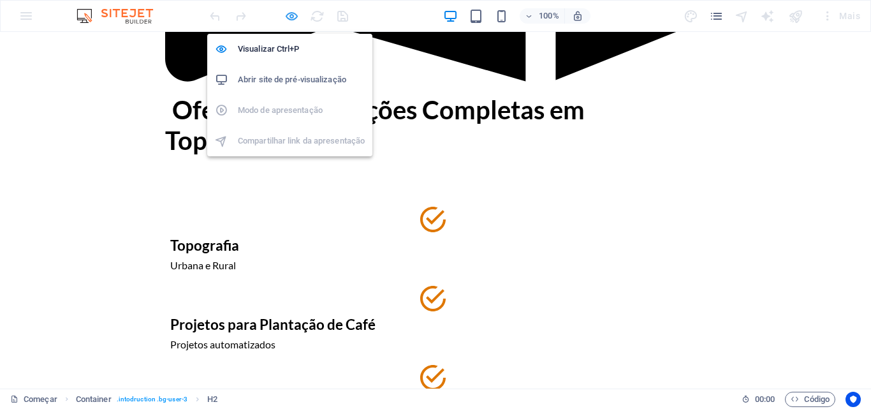
click at [294, 15] on icon "button" at bounding box center [291, 16] width 15 height 15
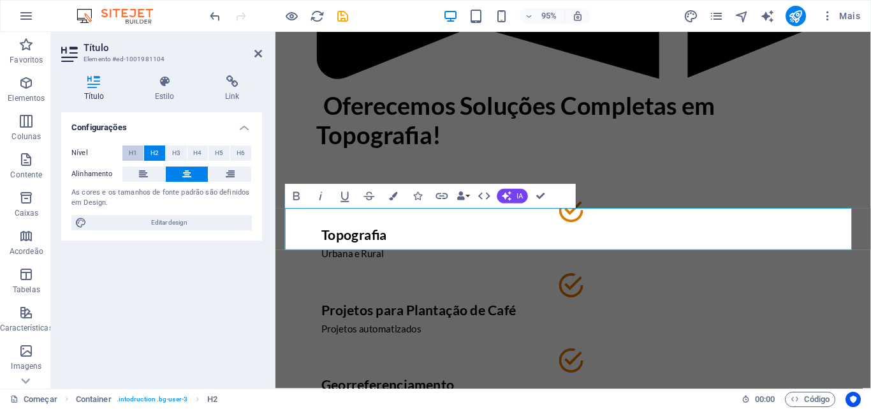
click at [133, 152] on font "H1" at bounding box center [133, 152] width 8 height 7
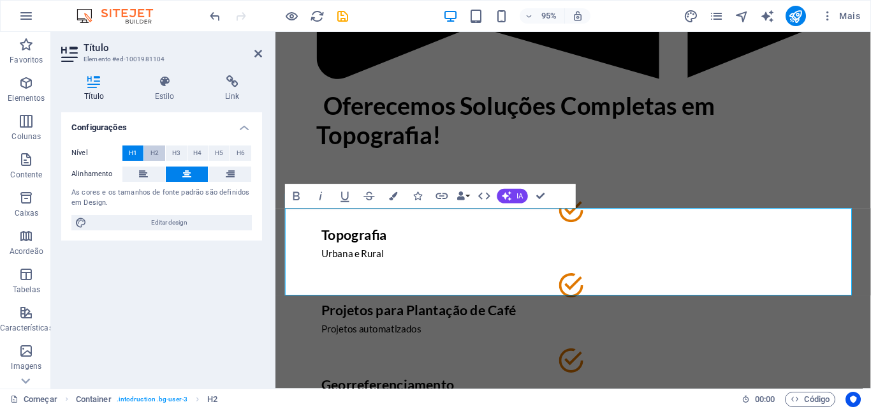
click at [154, 150] on font "H2" at bounding box center [154, 152] width 8 height 7
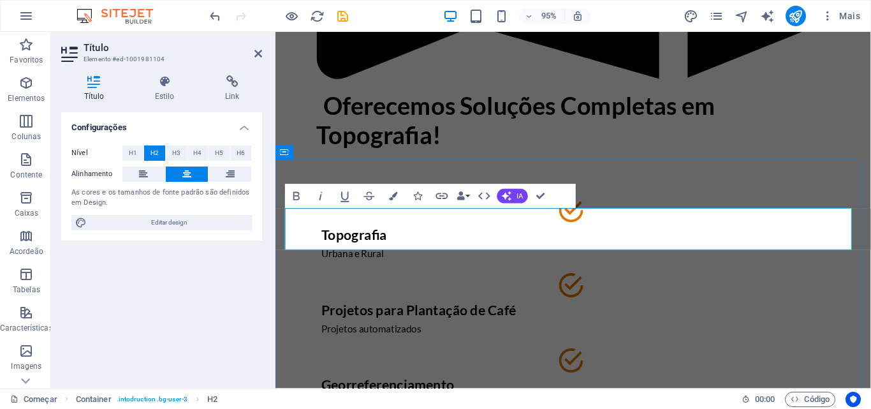
click at [371, 71] on div "Oferecemos Soluções Completas em Topografia! ​ ​ Topografia Urbana e Rural Proj…" at bounding box center [589, 47] width 602 height 1001
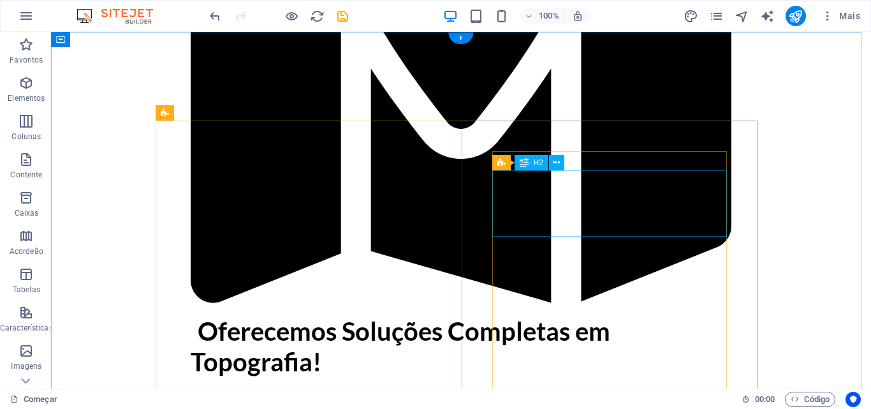
scroll to position [0, 0]
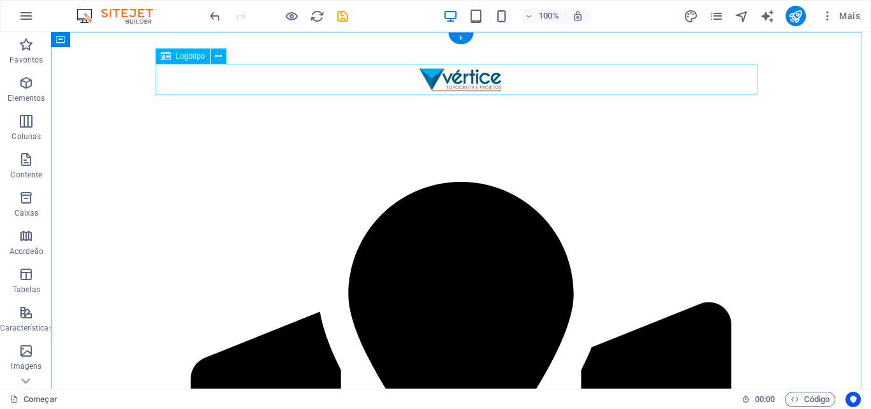
click at [457, 83] on div at bounding box center [461, 79] width 602 height 31
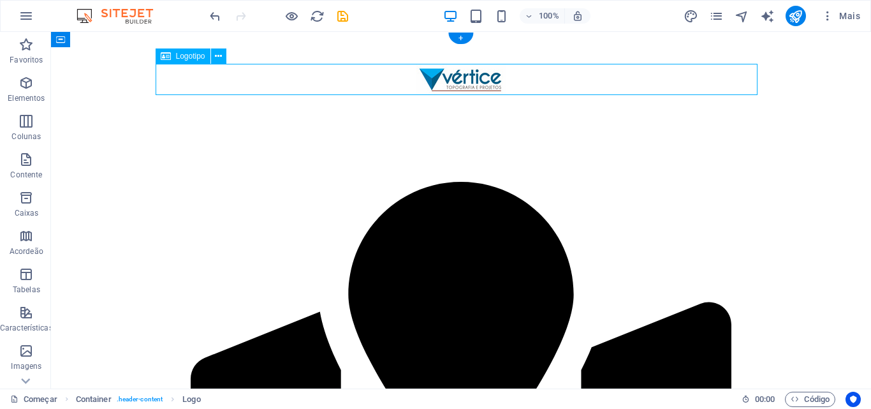
click at [452, 81] on div at bounding box center [461, 79] width 602 height 31
select select "px"
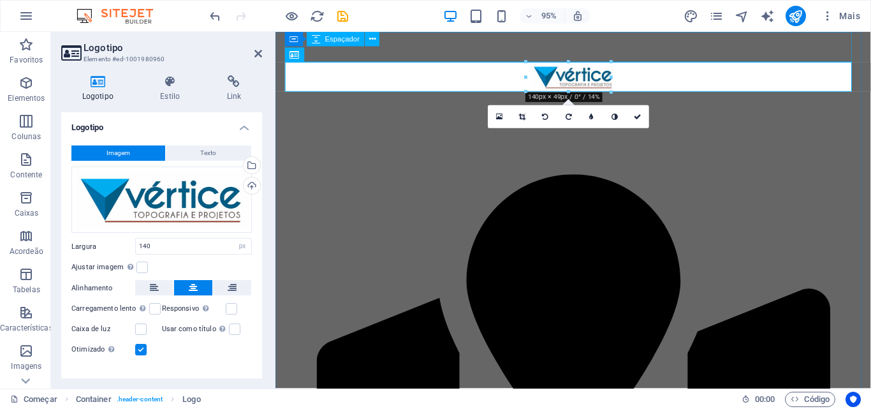
drag, startPoint x: 799, startPoint y: 93, endPoint x: 529, endPoint y: 52, distance: 273.5
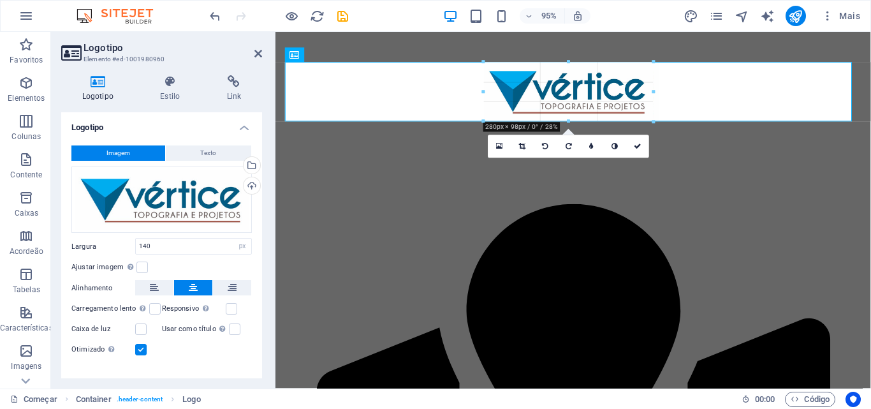
click at [680, 96] on div at bounding box center [568, 383] width 587 height 703
type input "280"
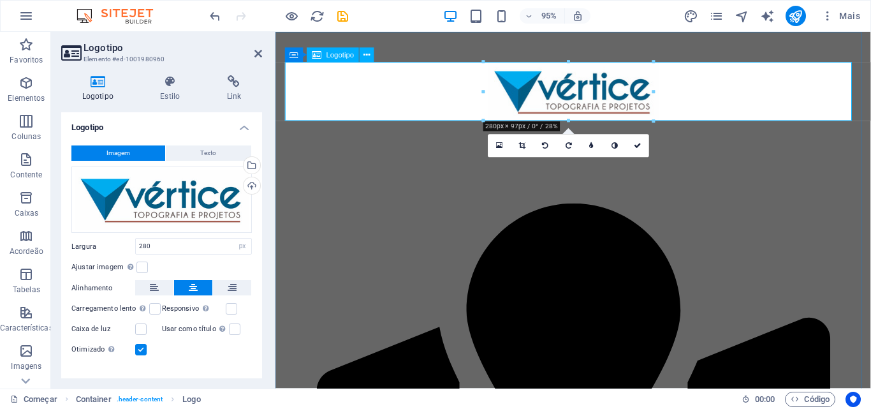
click at [702, 100] on div at bounding box center [589, 95] width 602 height 62
click at [732, 145] on div at bounding box center [589, 139] width 602 height 26
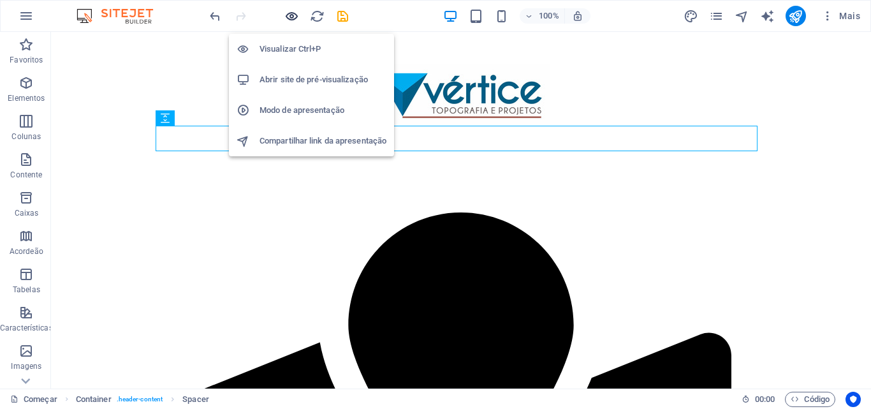
click at [297, 14] on icon "button" at bounding box center [291, 16] width 15 height 15
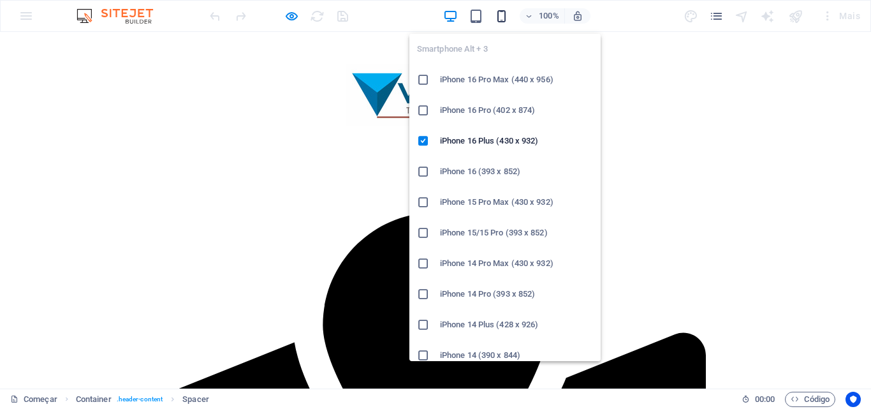
click at [499, 17] on icon "button" at bounding box center [501, 16] width 15 height 15
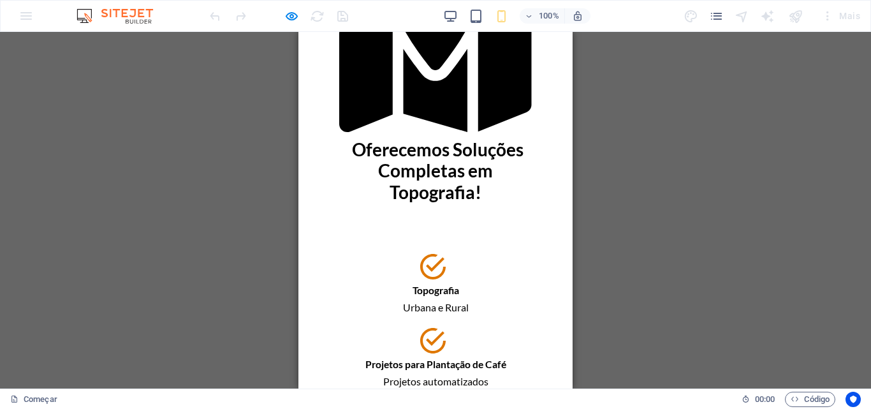
scroll to position [80, 0]
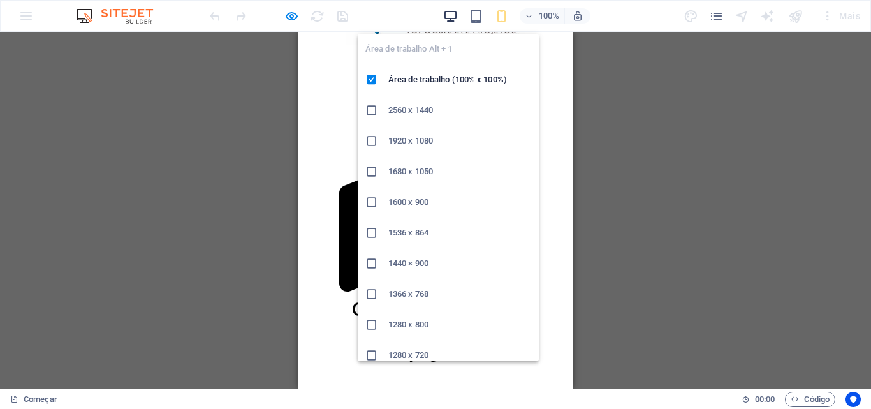
click at [445, 9] on icon "button" at bounding box center [450, 16] width 15 height 15
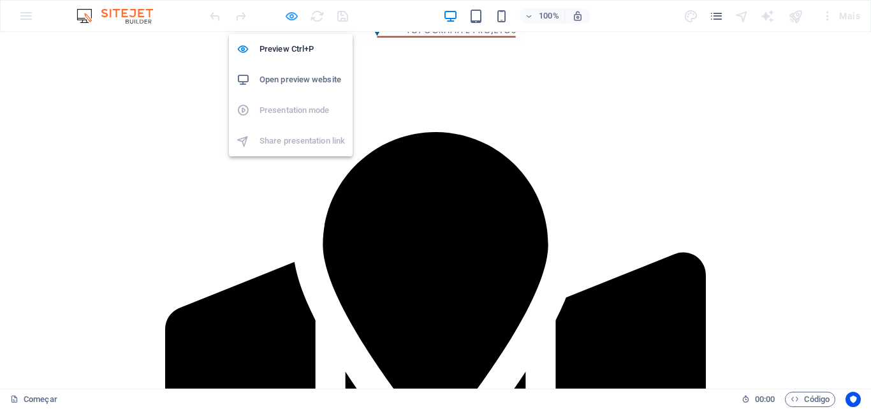
click at [288, 13] on icon "button" at bounding box center [291, 16] width 15 height 15
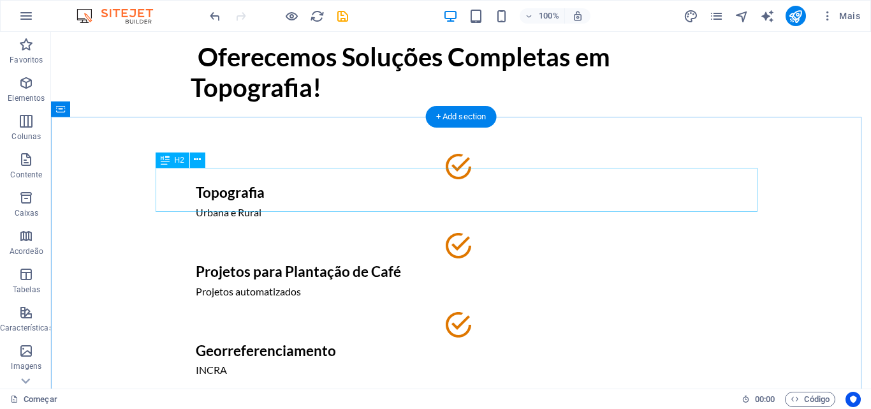
scroll to position [654, 0]
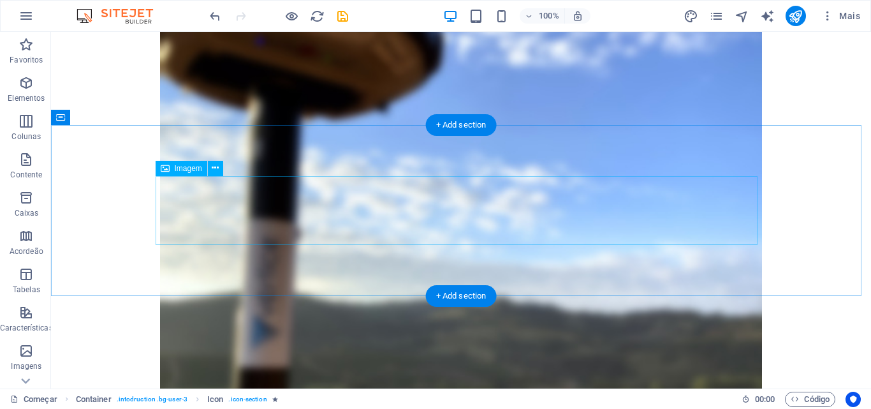
scroll to position [1164, 0]
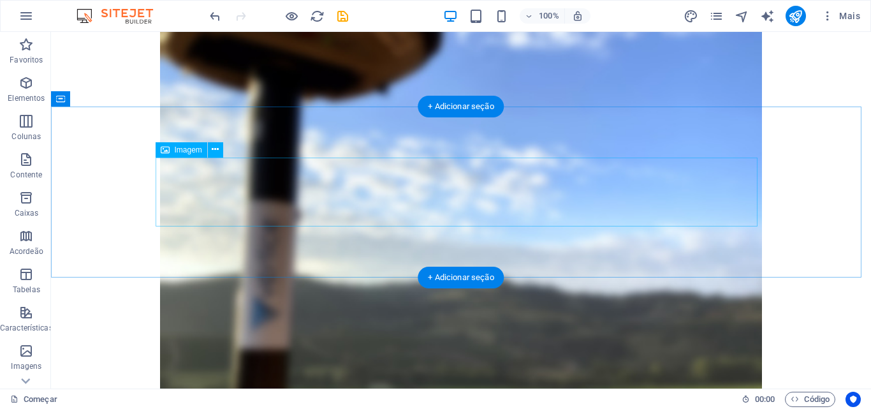
select select "px"
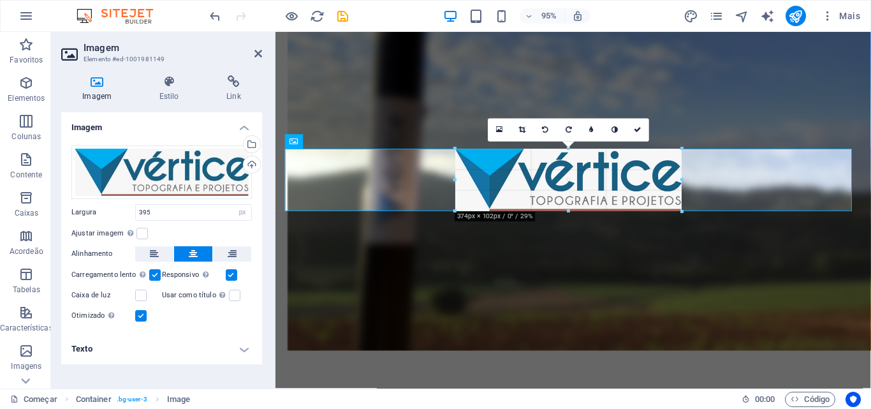
drag, startPoint x: 689, startPoint y: 214, endPoint x: 676, endPoint y: 205, distance: 15.7
type input "375"
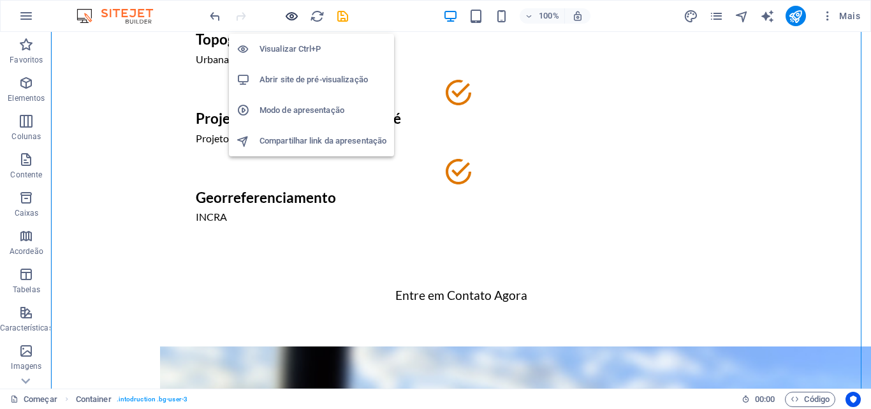
click at [294, 17] on icon "button" at bounding box center [291, 16] width 15 height 15
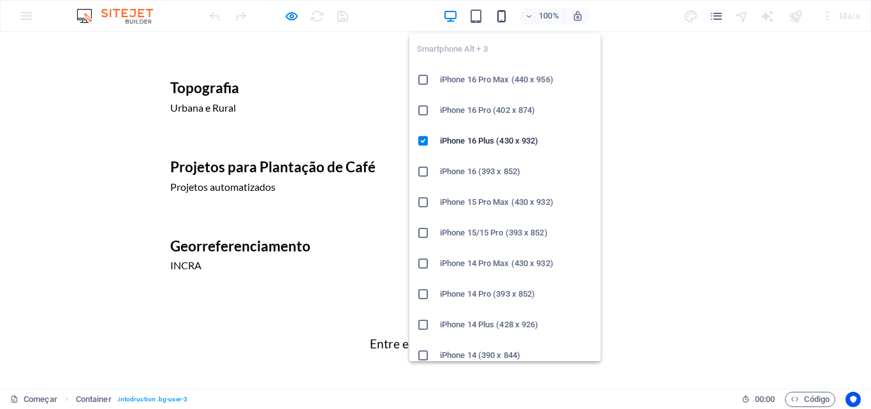
click at [499, 19] on icon "button" at bounding box center [501, 16] width 15 height 15
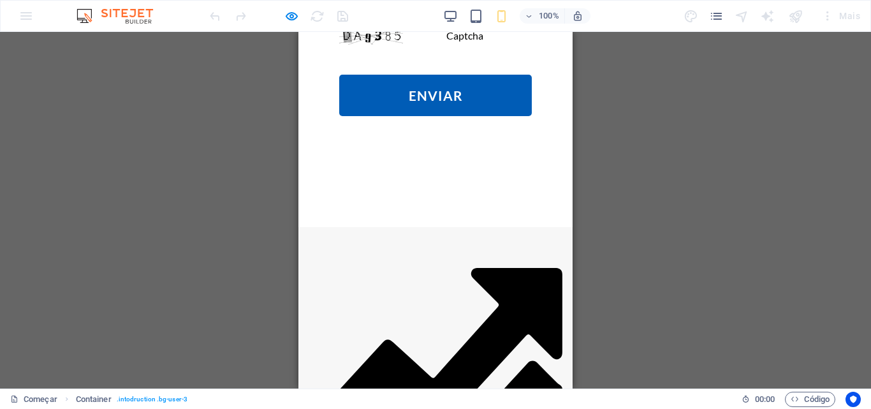
scroll to position [1685, 0]
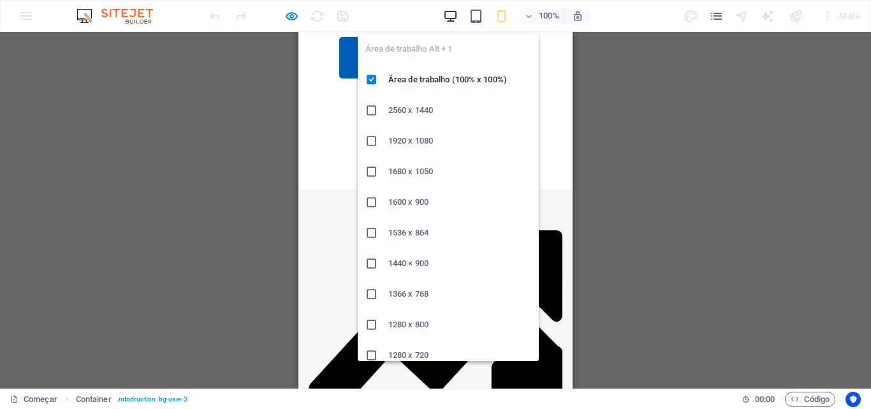
click at [455, 10] on icon "button" at bounding box center [450, 16] width 15 height 15
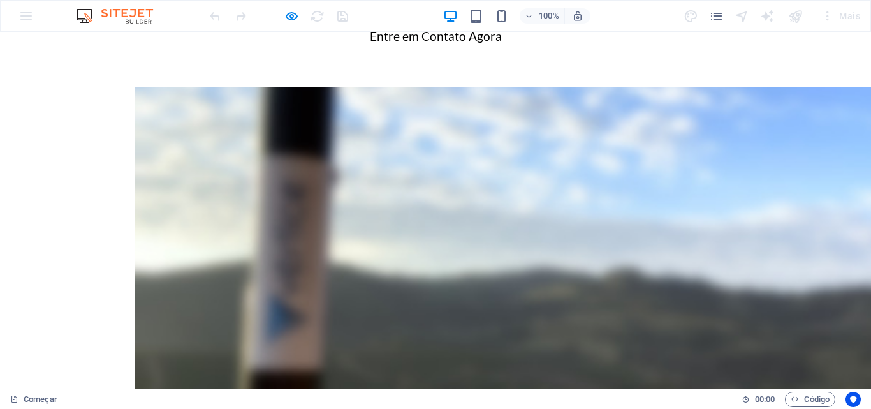
scroll to position [1064, 0]
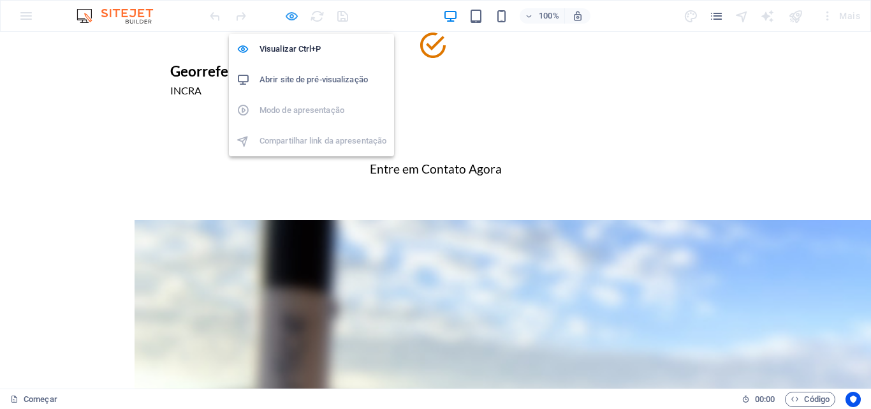
click at [293, 9] on icon "button" at bounding box center [291, 16] width 15 height 15
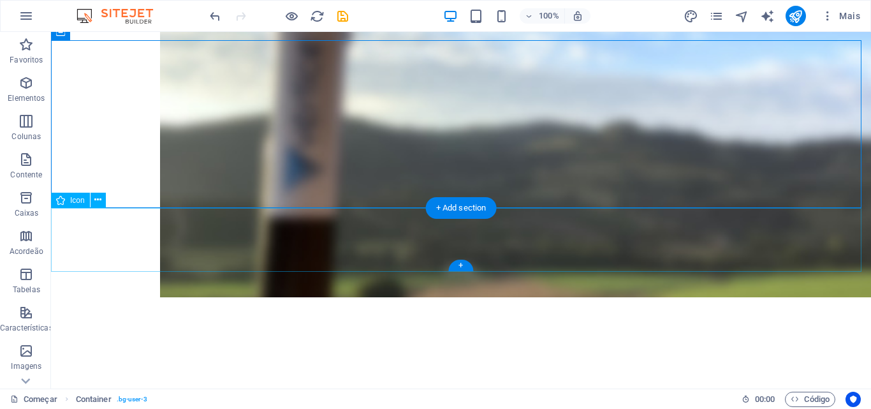
scroll to position [1241, 0]
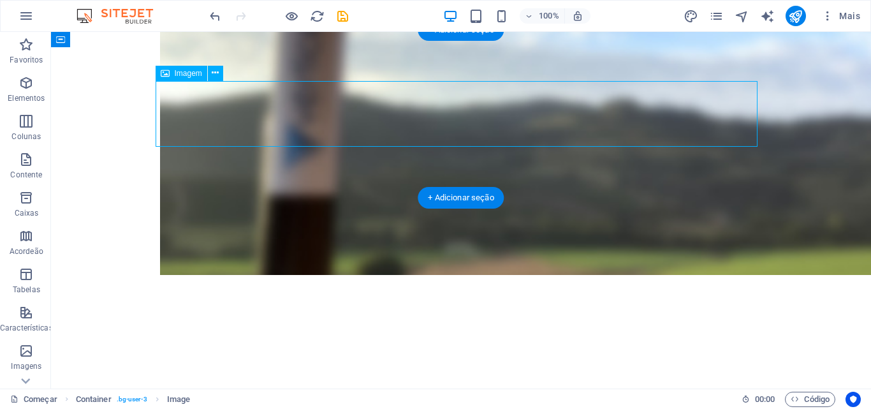
select select "px"
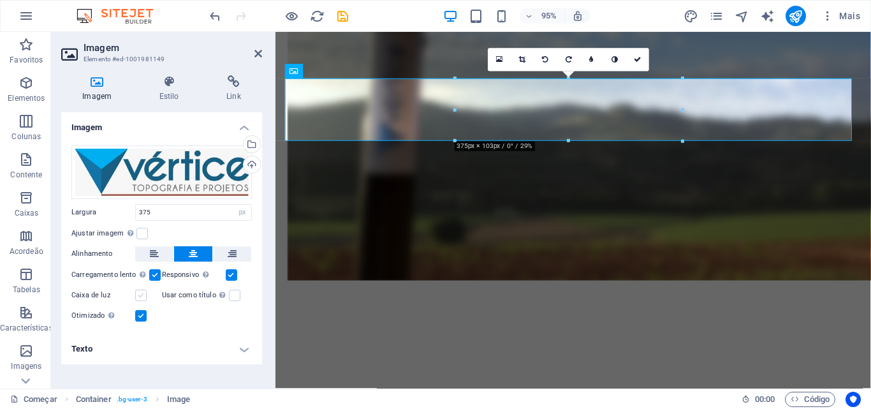
click at [142, 298] on label at bounding box center [140, 295] width 11 height 11
click at [0, 0] on input "Caixa de luz" at bounding box center [0, 0] width 0 height 0
click at [142, 298] on label at bounding box center [140, 295] width 11 height 11
click at [0, 0] on input "Caixa de luz" at bounding box center [0, 0] width 0 height 0
click at [142, 298] on label at bounding box center [140, 295] width 11 height 11
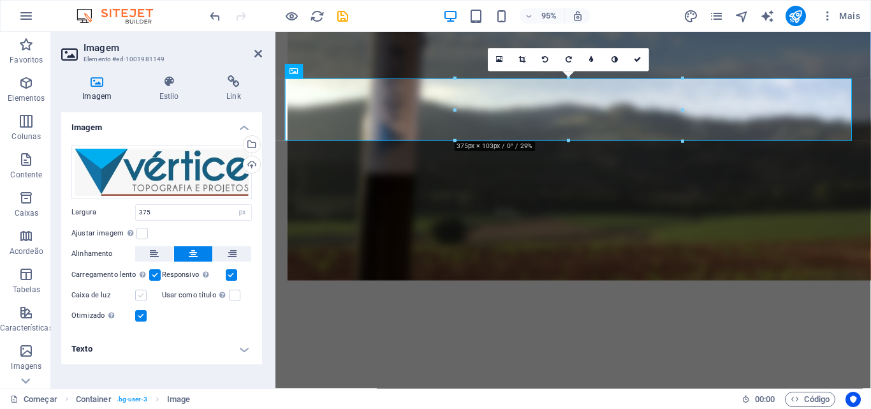
click at [0, 0] on input "Caixa de luz" at bounding box center [0, 0] width 0 height 0
click at [142, 298] on label at bounding box center [140, 295] width 11 height 11
click at [0, 0] on input "Caixa de luz" at bounding box center [0, 0] width 0 height 0
click at [142, 298] on label at bounding box center [140, 295] width 11 height 11
click at [0, 0] on input "Caixa de luz" at bounding box center [0, 0] width 0 height 0
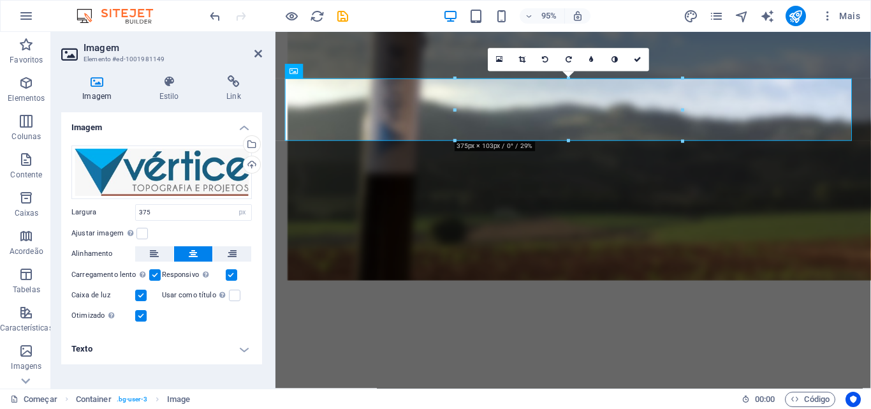
click at [142, 298] on label at bounding box center [140, 295] width 11 height 11
click at [0, 0] on input "Caixa de luz" at bounding box center [0, 0] width 0 height 0
click at [246, 350] on h4 "Texto" at bounding box center [161, 349] width 201 height 31
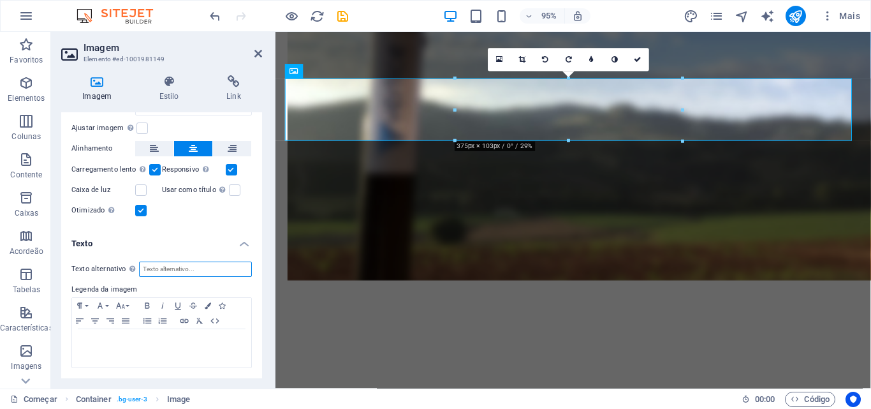
click at [179, 270] on input "Texto alternativo O texto alternativo é usado por dispositivos que não podem ex…" at bounding box center [195, 268] width 113 height 15
type input "Soluções Completas em Topografia"
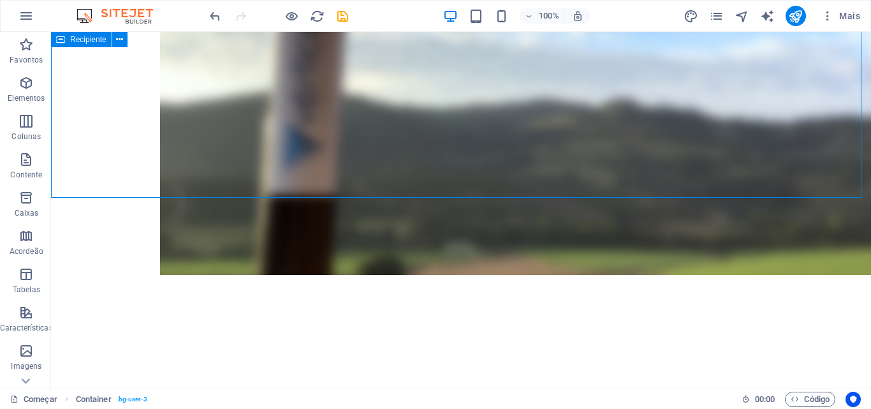
scroll to position [1241, 0]
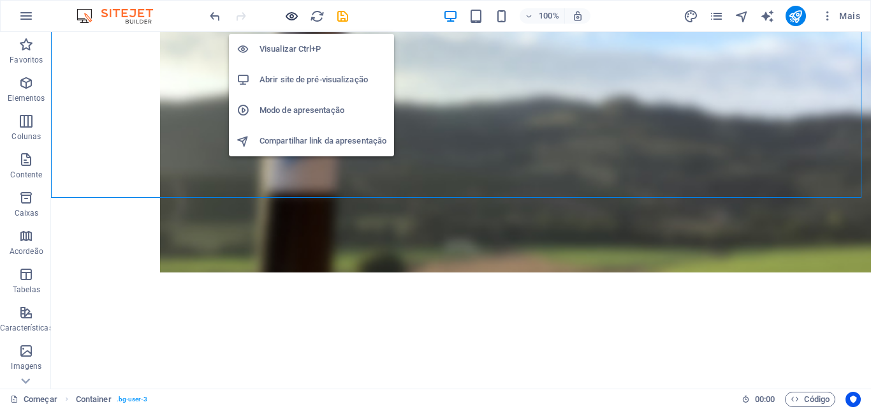
click at [293, 20] on icon "button" at bounding box center [291, 16] width 15 height 15
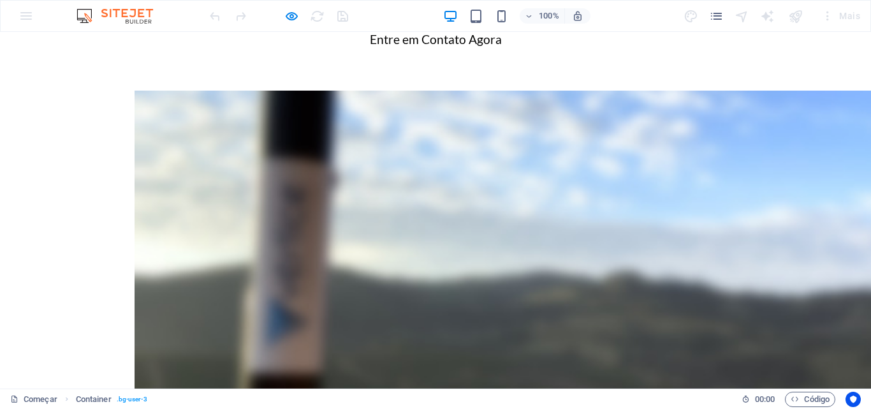
scroll to position [1064, 0]
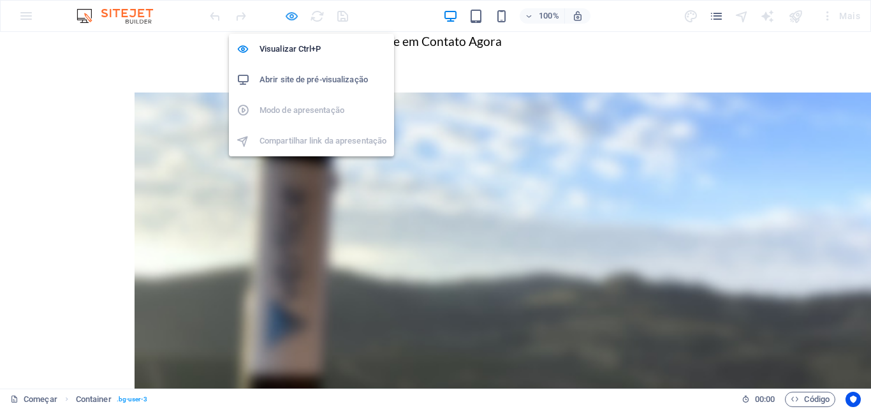
click at [290, 13] on icon "button" at bounding box center [291, 16] width 15 height 15
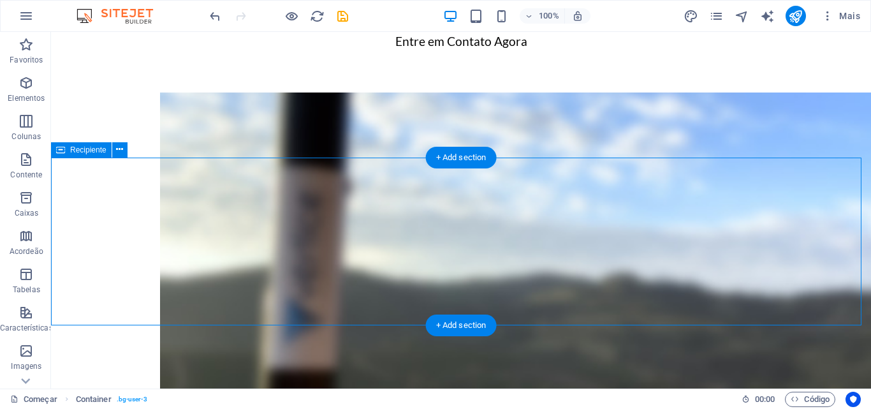
scroll to position [1113, 0]
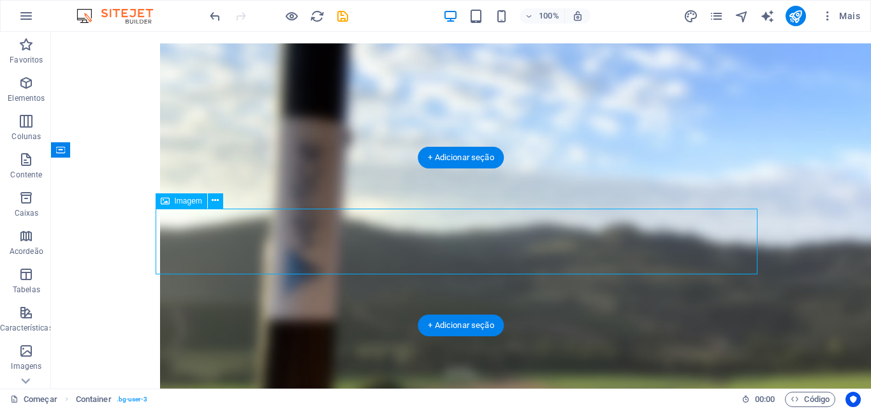
select select "px"
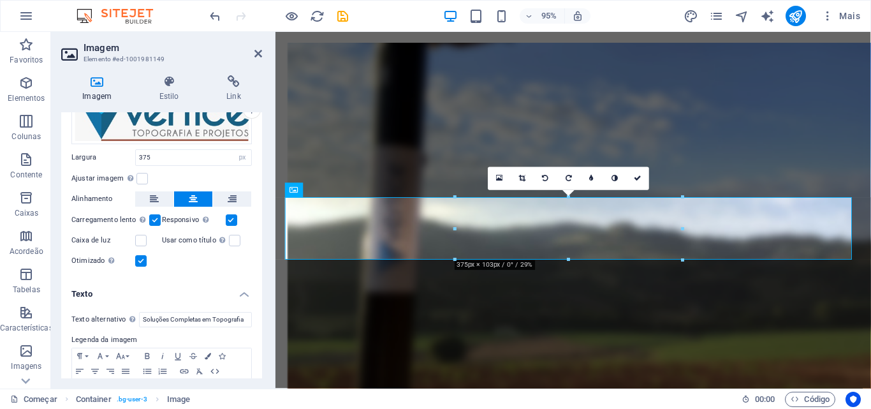
scroll to position [105, 0]
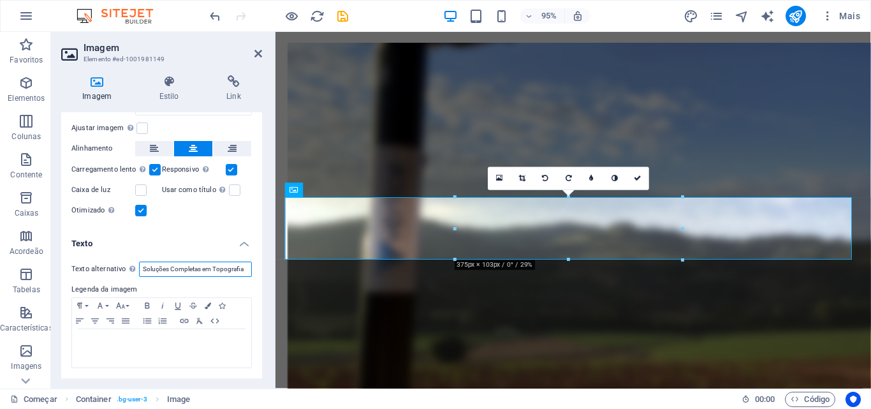
drag, startPoint x: 143, startPoint y: 270, endPoint x: 242, endPoint y: 273, distance: 98.2
click at [242, 273] on input "Soluções Completas em Topografia" at bounding box center [195, 268] width 113 height 15
click at [244, 214] on div "Otimizado As imagens são compactadas para melhorar a velocidade da página." at bounding box center [161, 210] width 180 height 15
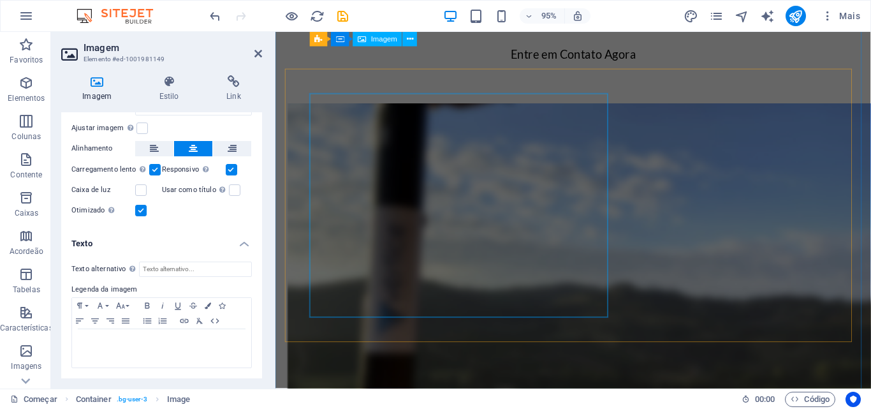
scroll to position [858, 0]
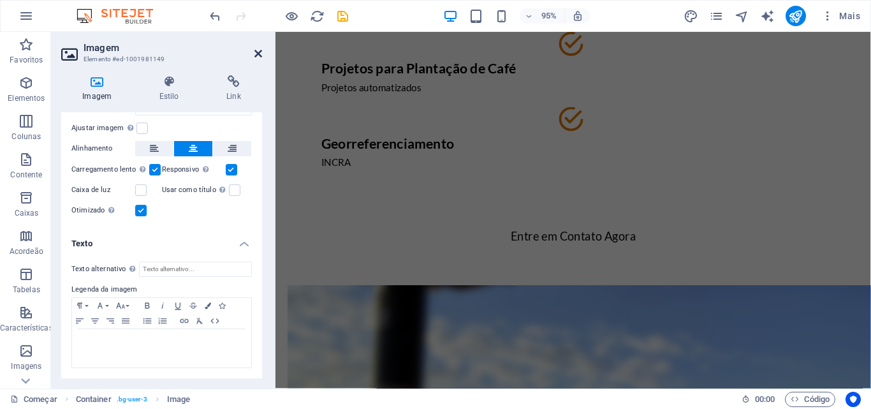
click at [261, 55] on aside "Imagem Elemento #ed-1001981149 Imagem Estilo Link Imagem Arraste os arquivos aq…" at bounding box center [163, 210] width 224 height 356
click at [257, 55] on icon at bounding box center [258, 53] width 8 height 10
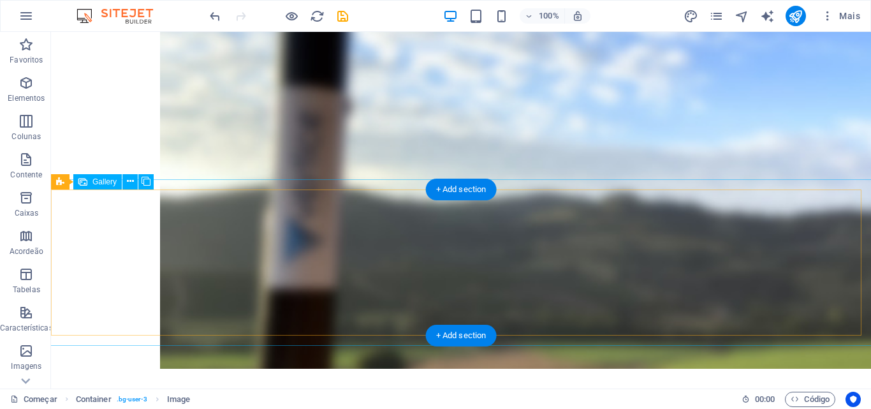
scroll to position [1400, 0]
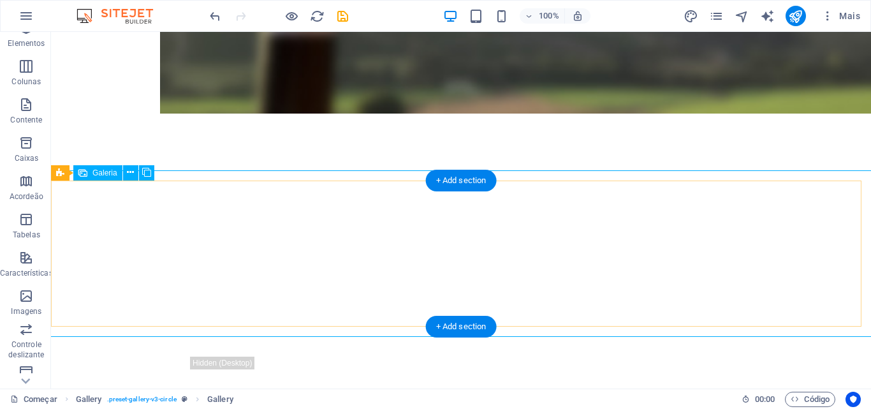
scroll to position [128, 0]
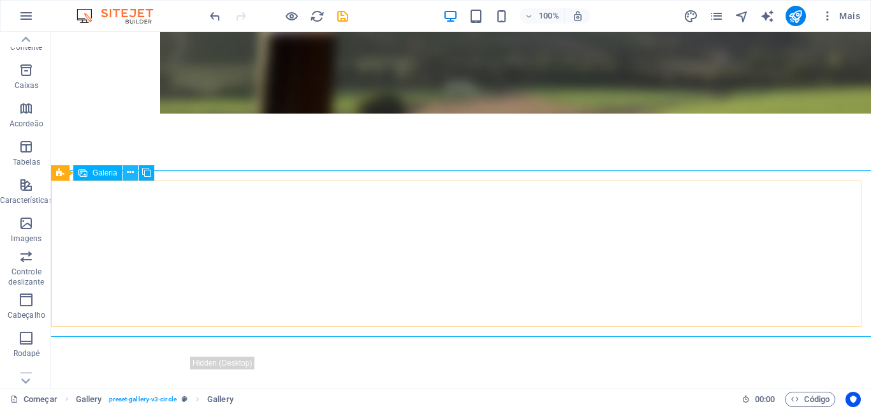
click at [126, 175] on button at bounding box center [130, 172] width 15 height 15
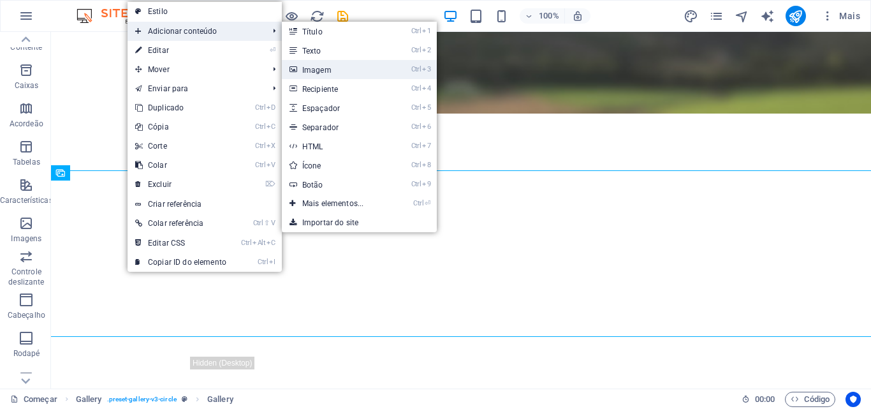
click at [335, 70] on link "Ctrl 3 Imagem" at bounding box center [335, 69] width 107 height 19
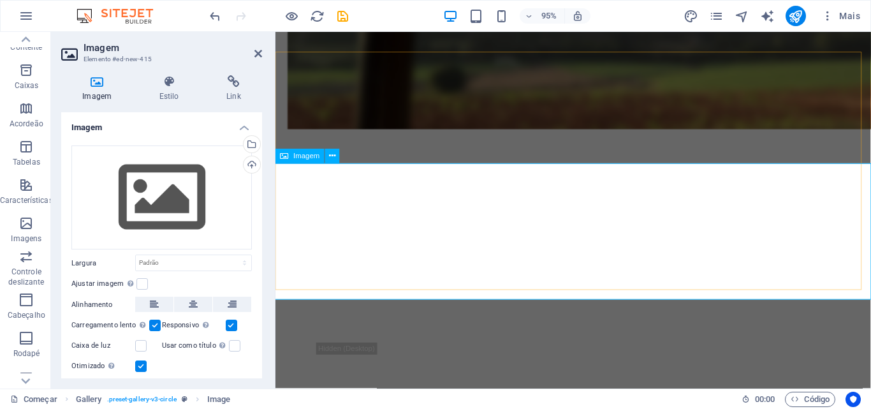
scroll to position [1525, 0]
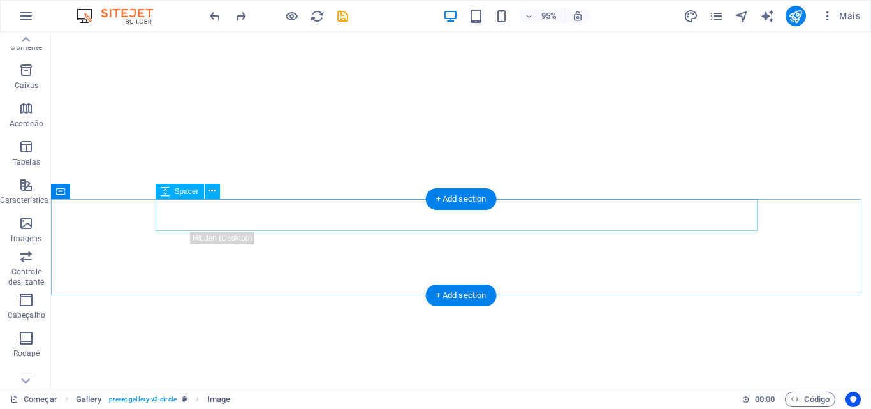
scroll to position [1527, 0]
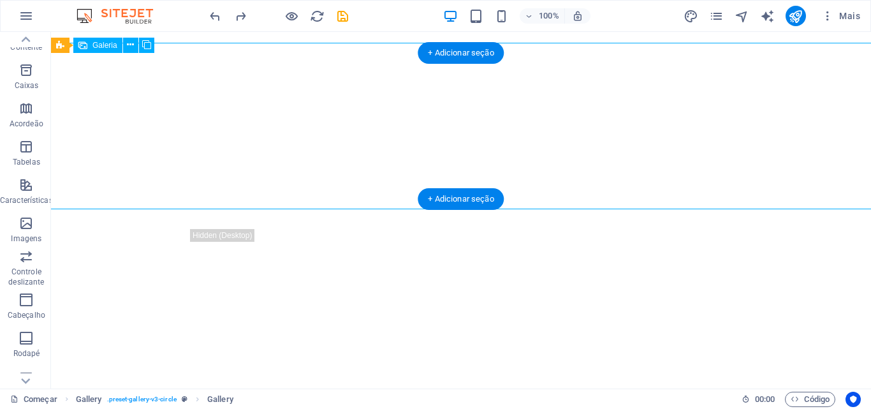
scroll to position [1525, 0]
select select "4"
select select "px"
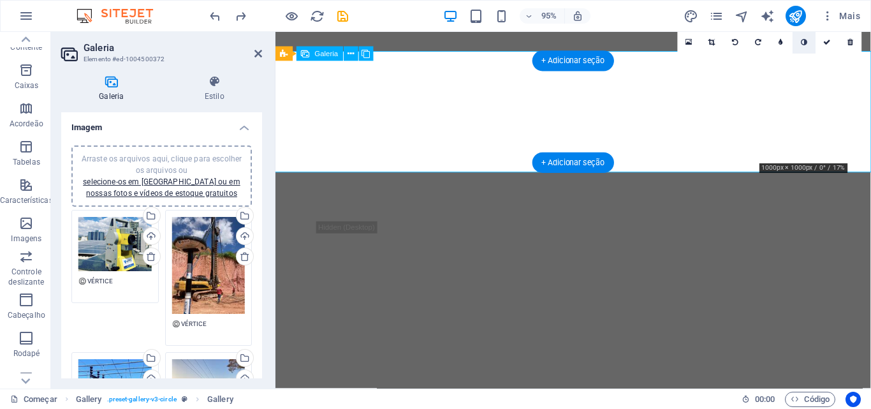
scroll to position [1461, 0]
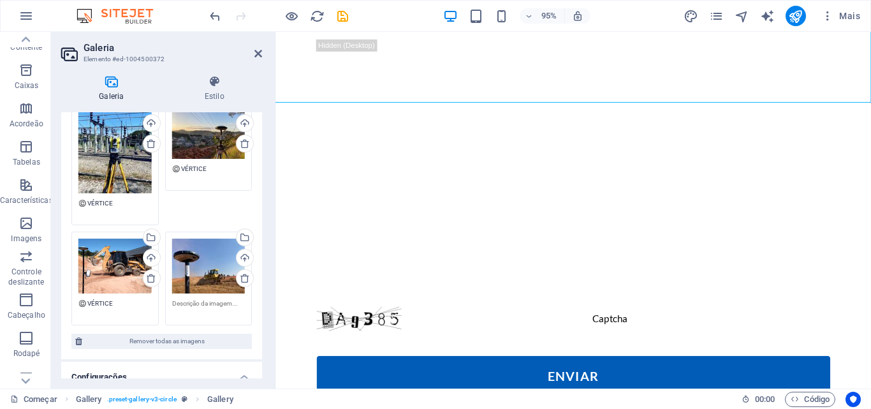
scroll to position [319, 0]
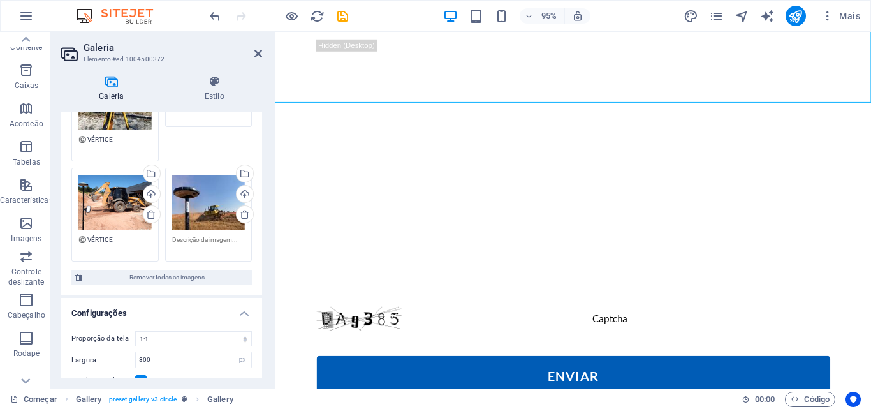
click at [108, 235] on textarea "©️ VÉRTICE" at bounding box center [114, 244] width 73 height 19
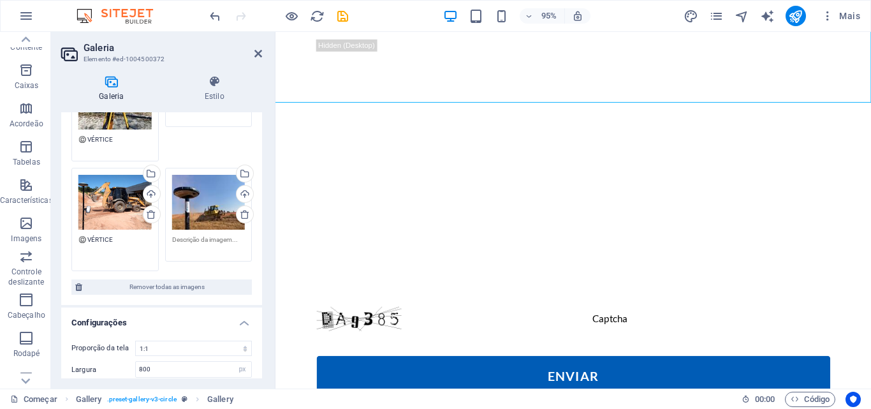
drag, startPoint x: 79, startPoint y: 235, endPoint x: 119, endPoint y: 237, distance: 39.6
click at [119, 237] on textarea "©️ VÉRTICE" at bounding box center [114, 249] width 73 height 29
click at [204, 241] on textarea at bounding box center [208, 244] width 73 height 19
paste textarea "©️ VÉRTICE"
type textarea "©️ VÉRTICE"
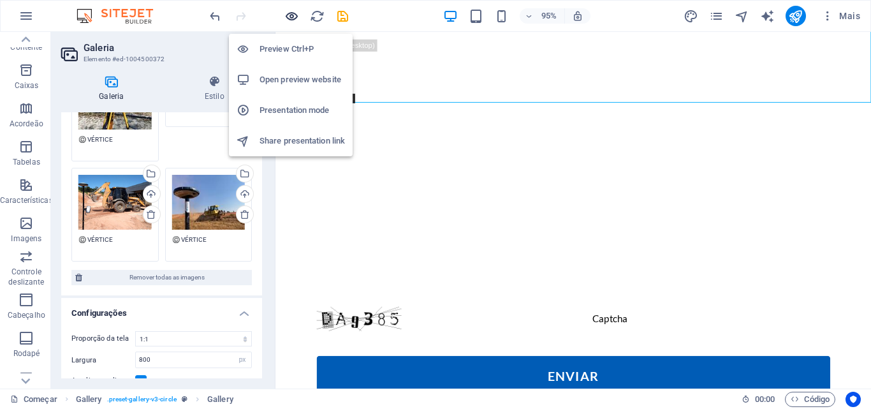
click at [293, 17] on icon "button" at bounding box center [291, 16] width 15 height 15
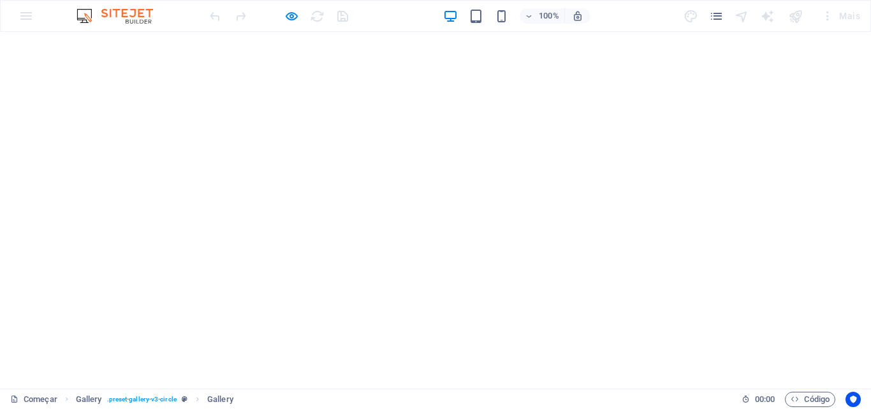
scroll to position [1546, 0]
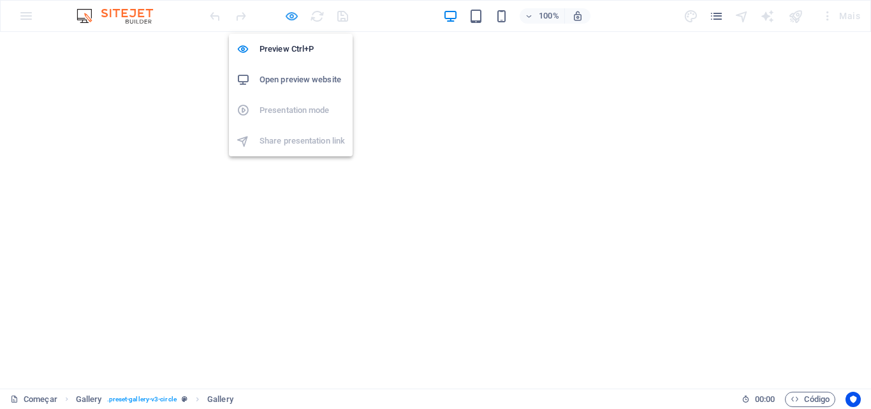
click at [290, 15] on icon "button" at bounding box center [291, 16] width 15 height 15
select select "4"
select select "px"
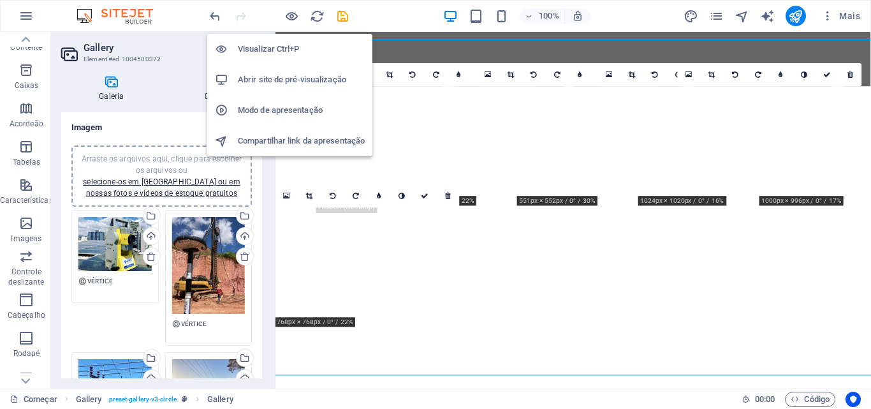
scroll to position [1481, 0]
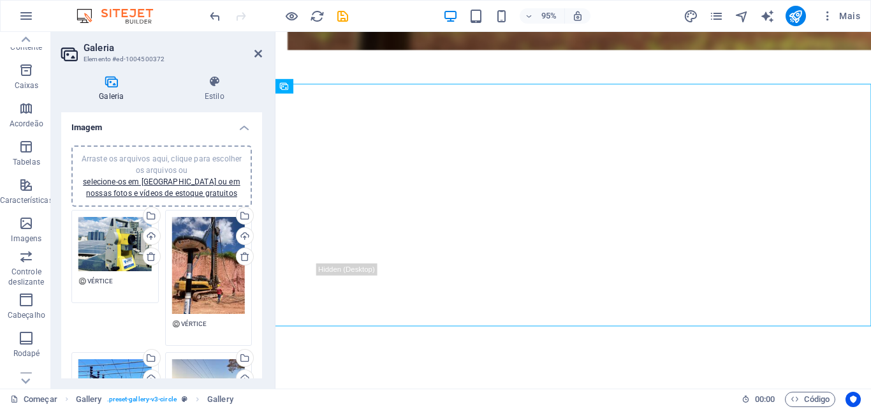
scroll to position [1483, 0]
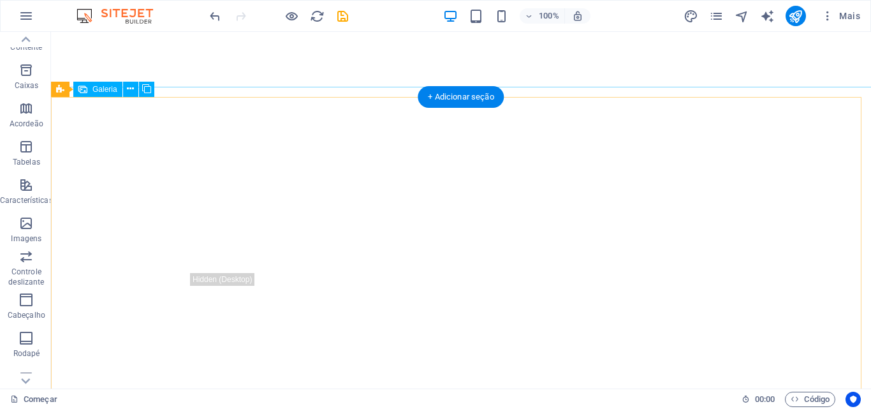
select select "4"
select select "px"
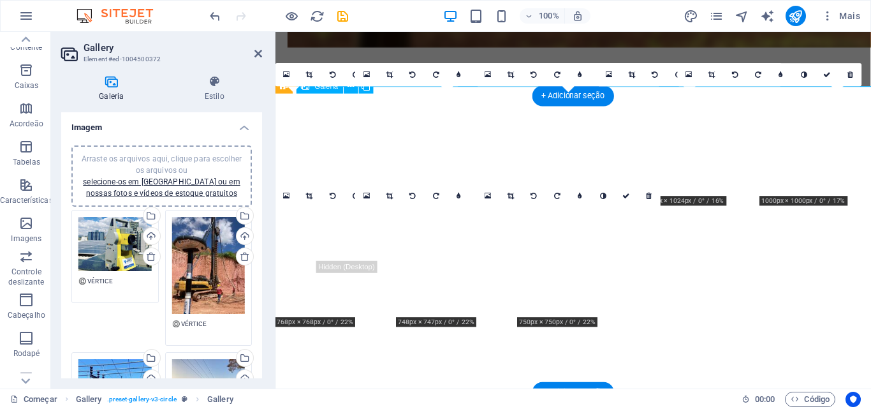
scroll to position [1481, 0]
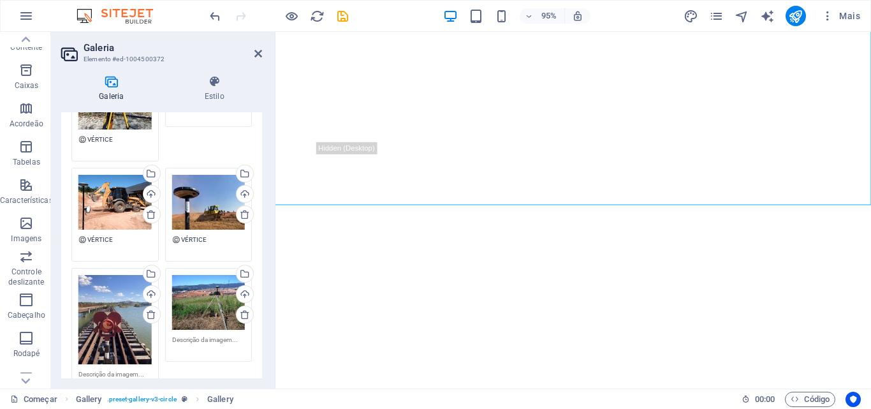
scroll to position [383, 0]
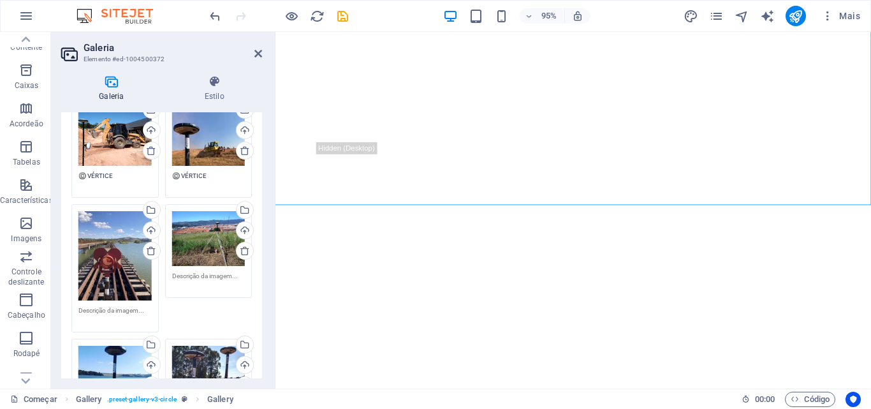
click at [136, 261] on div "Arraste os arquivos aqui, clique para escolher os arquivos ou selecione-os em A…" at bounding box center [114, 255] width 73 height 89
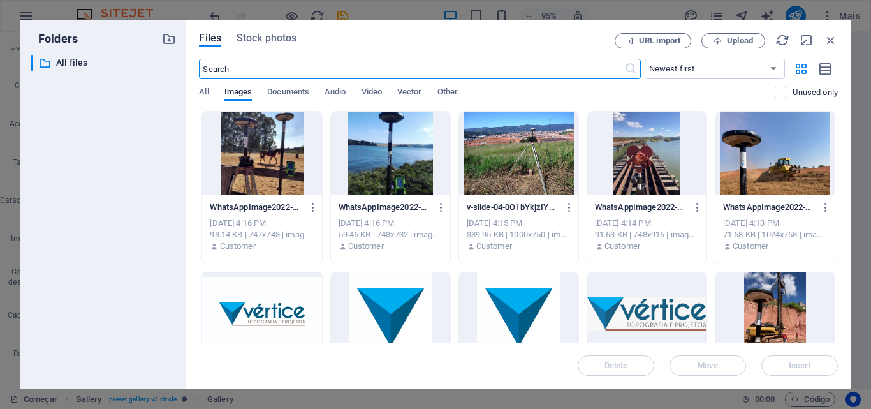
scroll to position [1317, 0]
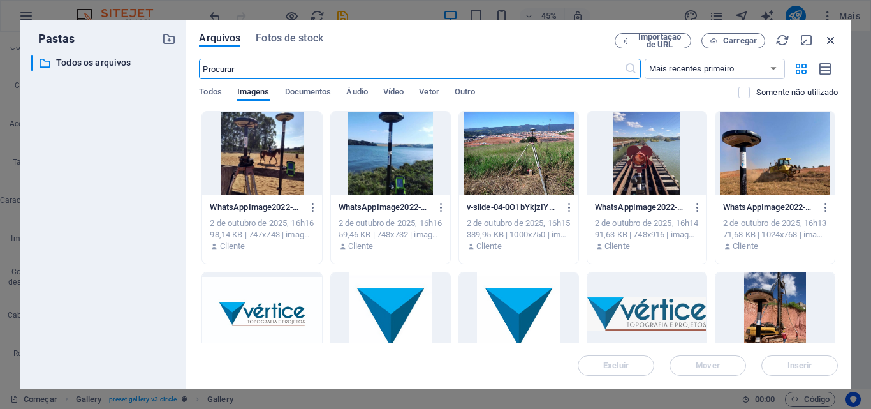
click at [835, 40] on icon "button" at bounding box center [831, 40] width 14 height 14
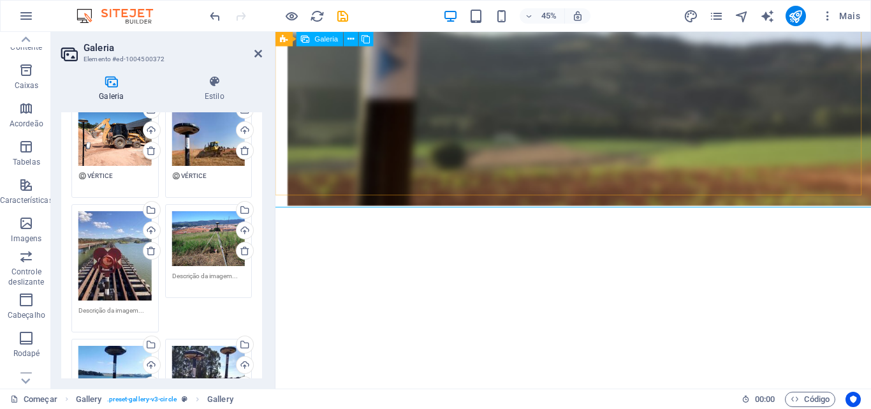
scroll to position [1608, 0]
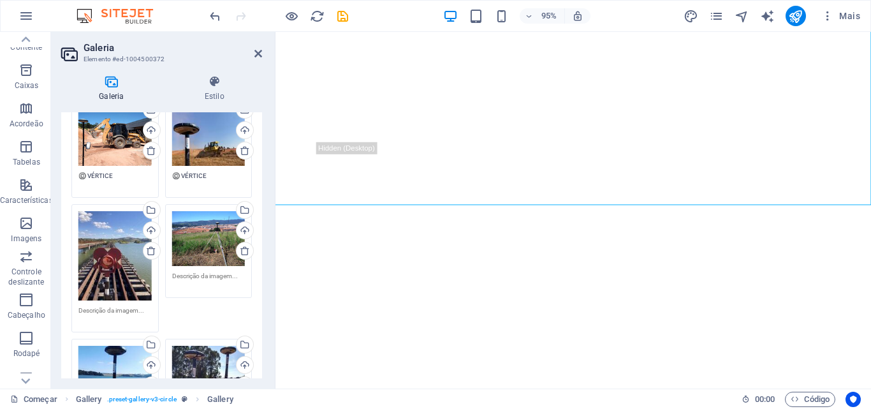
click at [122, 310] on textarea at bounding box center [114, 314] width 73 height 19
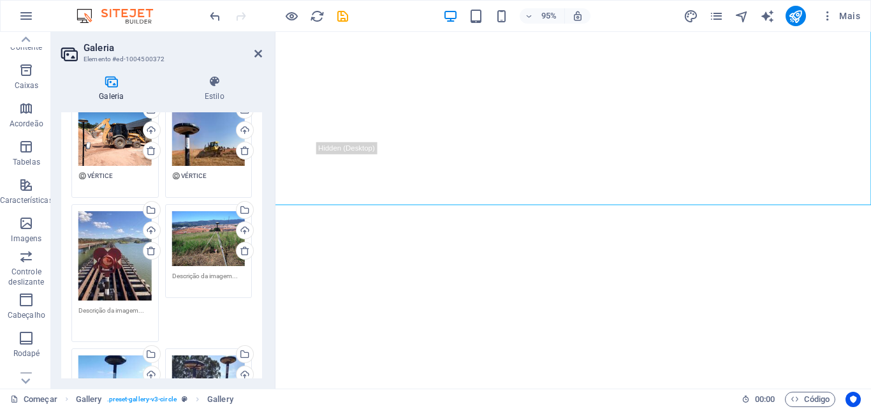
paste textarea "©️ VÉRTICE"
type textarea "©️ VÉRTICE"
click at [205, 277] on textarea at bounding box center [208, 280] width 73 height 19
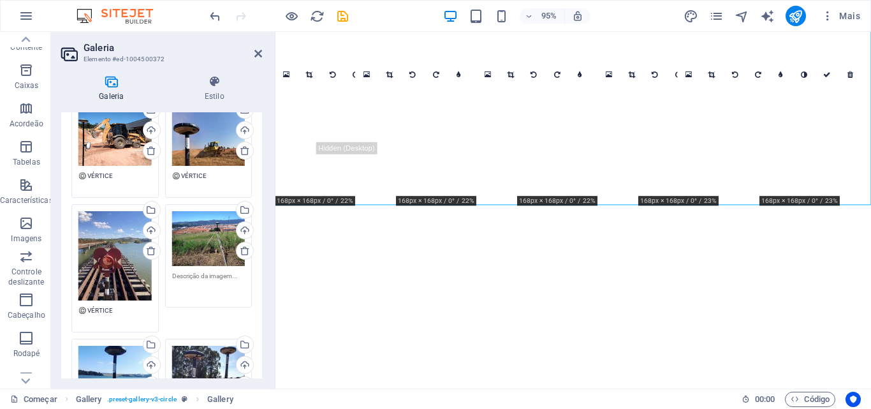
paste textarea "©️ VÉRTICE"
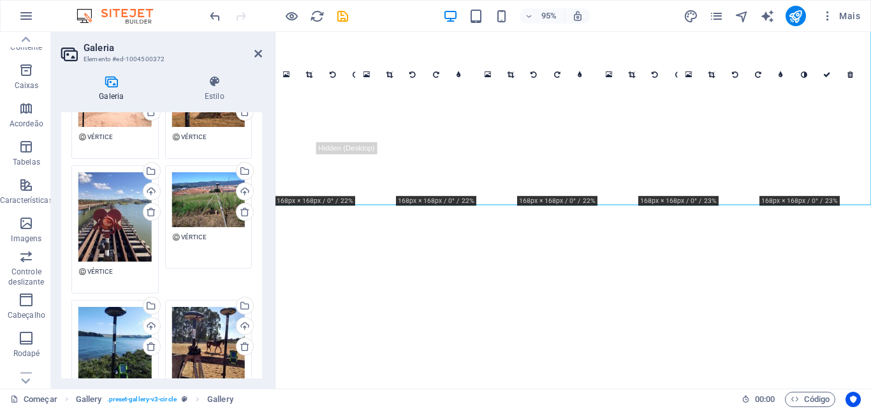
scroll to position [574, 0]
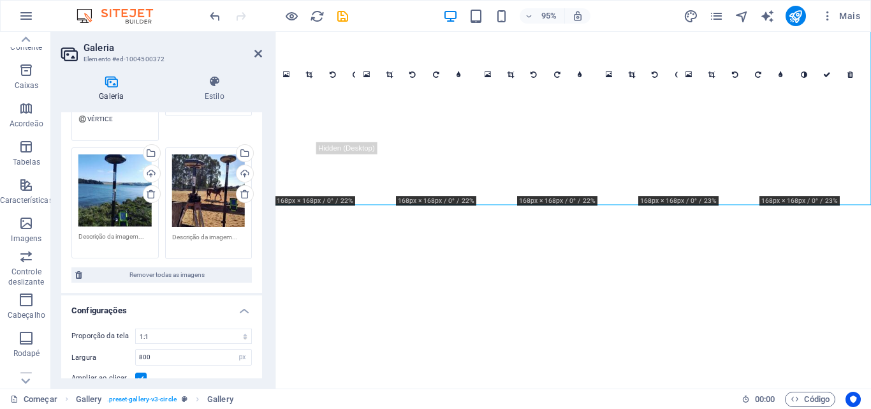
type textarea "©️ VÉRTICE"
click at [120, 240] on textarea at bounding box center [114, 240] width 73 height 19
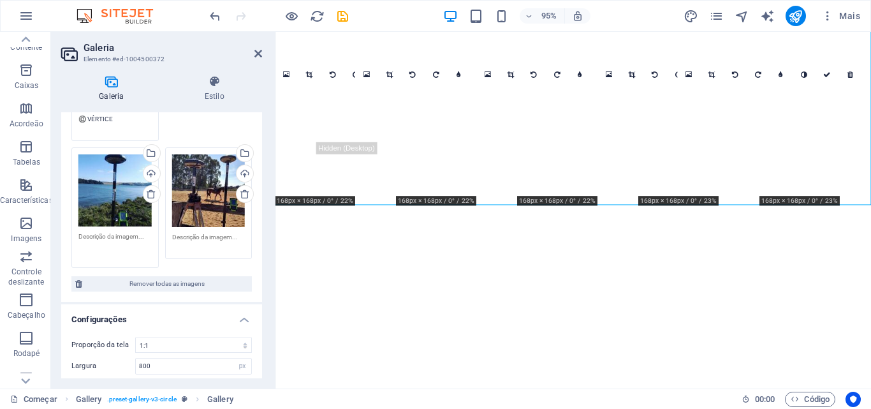
paste textarea "©️ VÉRTICE"
type textarea "©️ VÉRTICE"
click at [210, 236] on textarea at bounding box center [208, 241] width 73 height 19
paste textarea "©️ VÉRTICE"
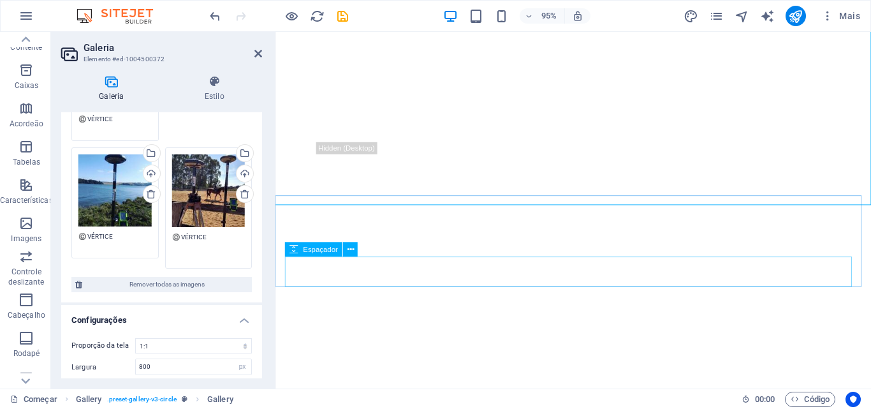
type textarea "©️ VÉRTICE"
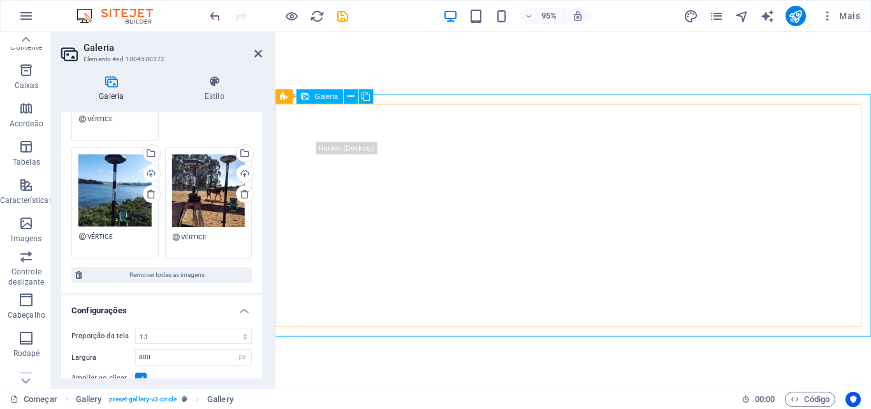
scroll to position [1417, 0]
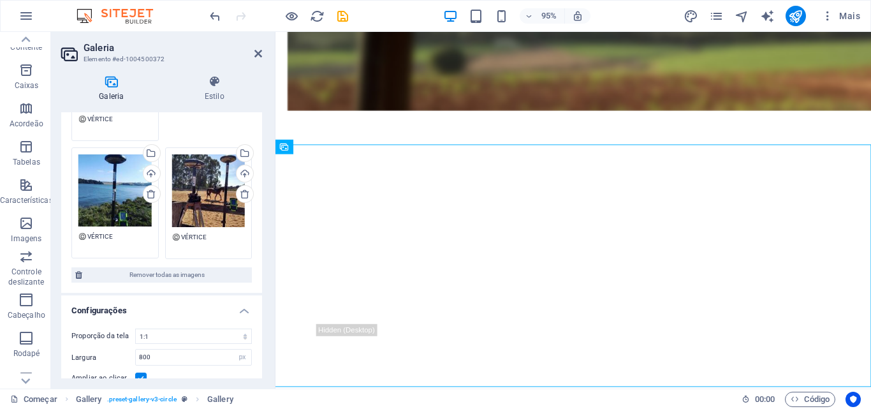
click at [263, 62] on aside "Galeria Elemento #ed-1004500372 Galeria Estilo Imagem Arraste os arquivos aqui,…" at bounding box center [163, 210] width 224 height 356
click at [261, 59] on header "Galeria Elemento #ed-1004500372" at bounding box center [161, 48] width 201 height 33
click at [258, 56] on icon at bounding box center [258, 53] width 8 height 10
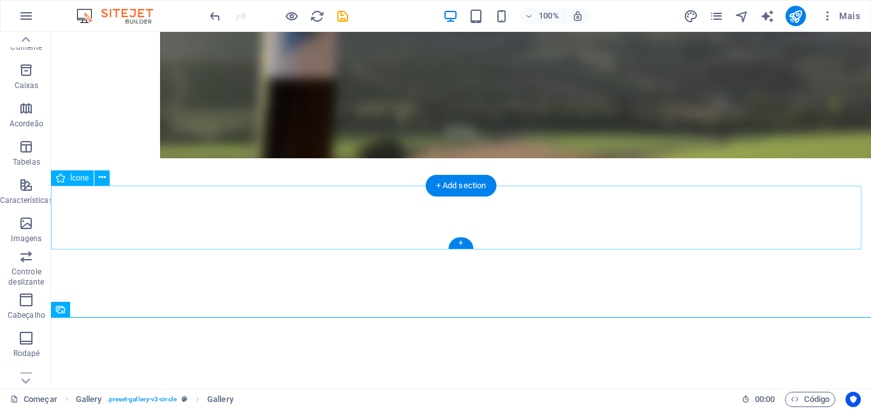
scroll to position [1228, 0]
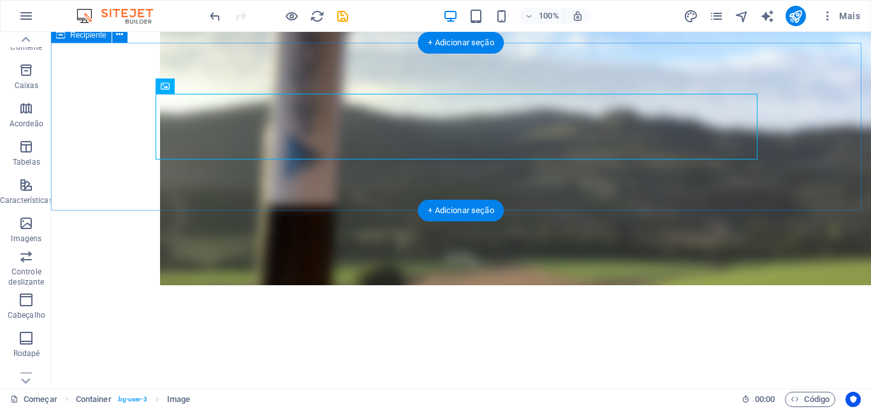
select select "px"
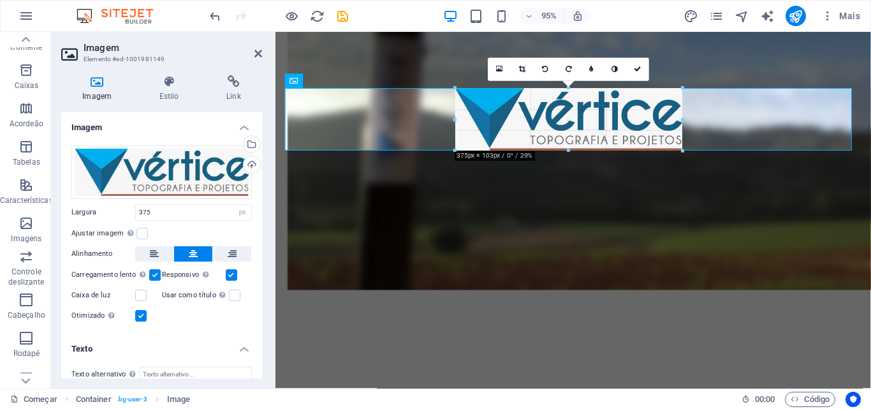
drag, startPoint x: 684, startPoint y: 150, endPoint x: 426, endPoint y: 129, distance: 259.1
click at [675, 147] on div "180 170 160 150 140 130 120 110 100 90 80 70 60 50 40 30 20 10 0 -10 -20 -30 -4…" at bounding box center [568, 120] width 227 height 62
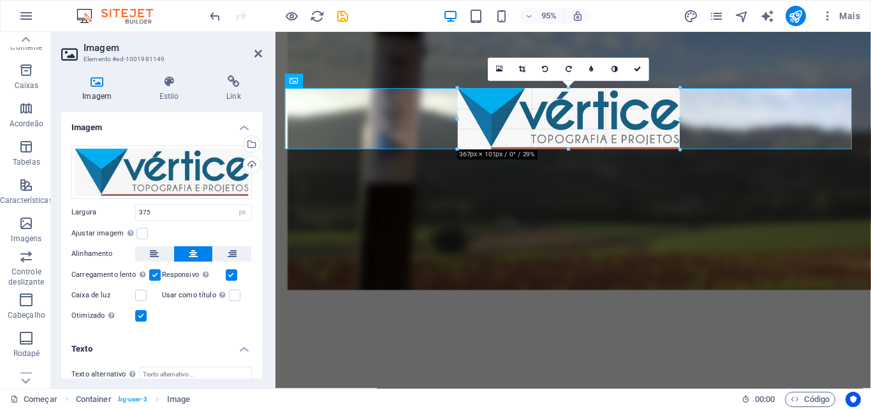
drag, startPoint x: 682, startPoint y: 150, endPoint x: 425, endPoint y: 129, distance: 257.9
type input "367"
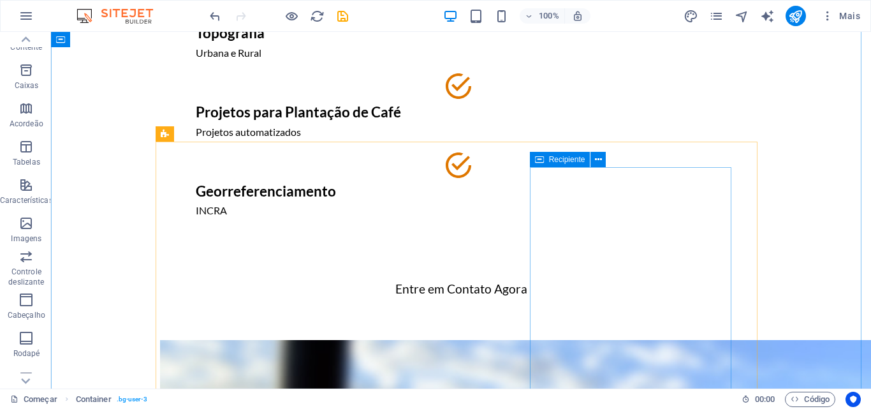
scroll to position [782, 0]
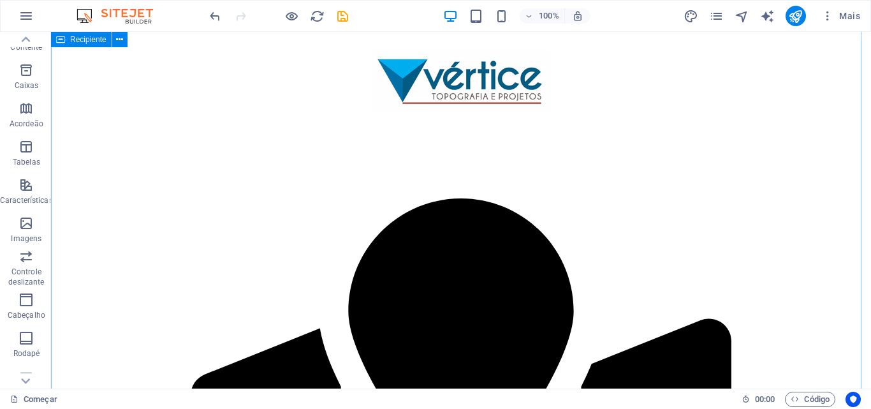
scroll to position [0, 0]
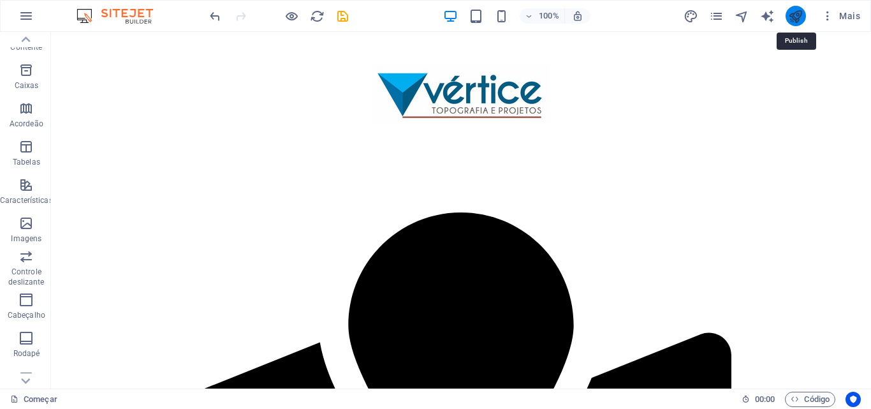
click at [797, 12] on icon "publicar" at bounding box center [795, 16] width 15 height 15
select select "4"
select select "px"
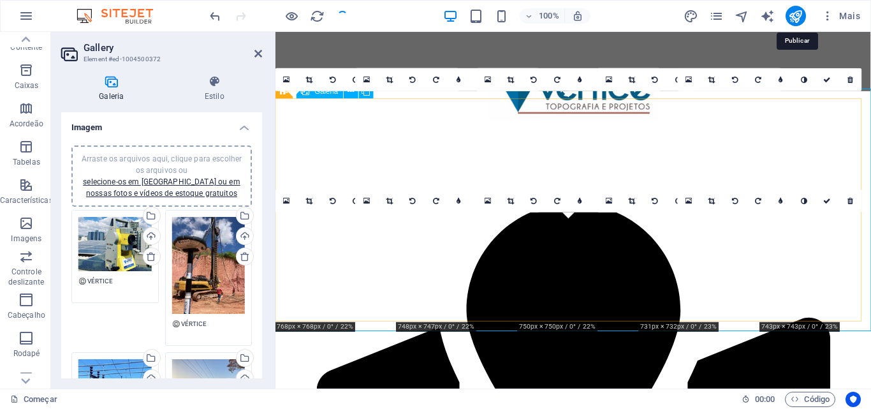
scroll to position [1474, 0]
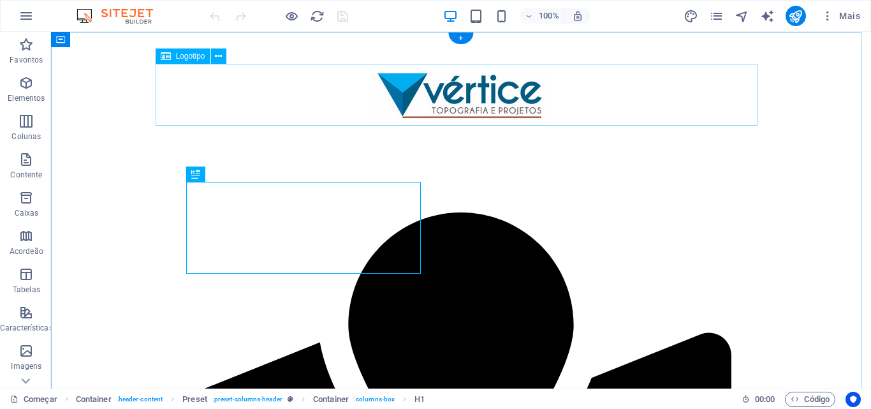
click at [488, 108] on div at bounding box center [461, 95] width 602 height 62
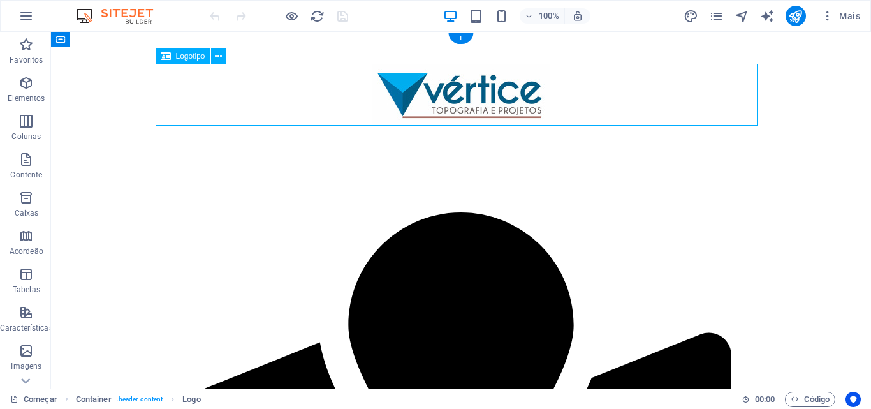
click at [522, 107] on div at bounding box center [461, 95] width 602 height 62
select select "px"
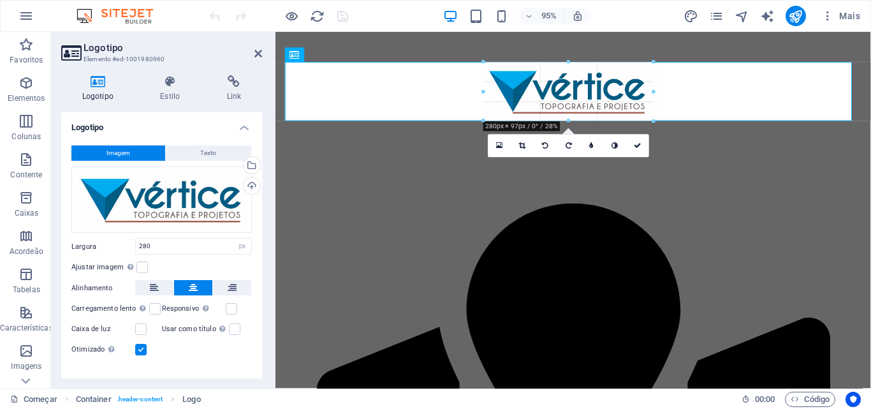
drag, startPoint x: 483, startPoint y: 119, endPoint x: 228, endPoint y: 89, distance: 257.5
click at [490, 117] on div "180 170 160 150 140 130 120 110 100 90 80 70 60 50 40 30 20 10 0 -10 -20 -30 -4…" at bounding box center [569, 91] width 170 height 59
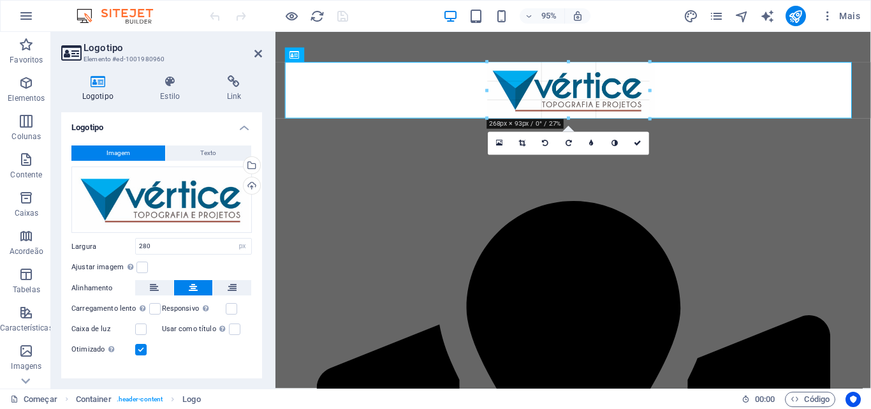
drag, startPoint x: 654, startPoint y: 121, endPoint x: 645, endPoint y: 115, distance: 10.3
type input "265"
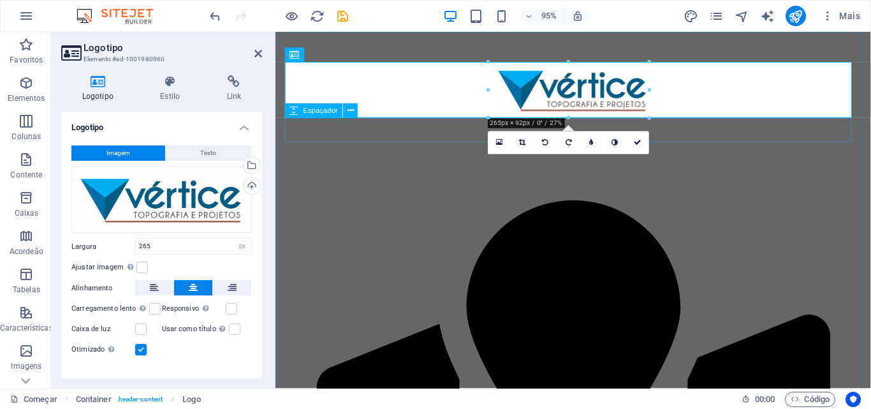
click at [715, 143] on div at bounding box center [589, 135] width 602 height 26
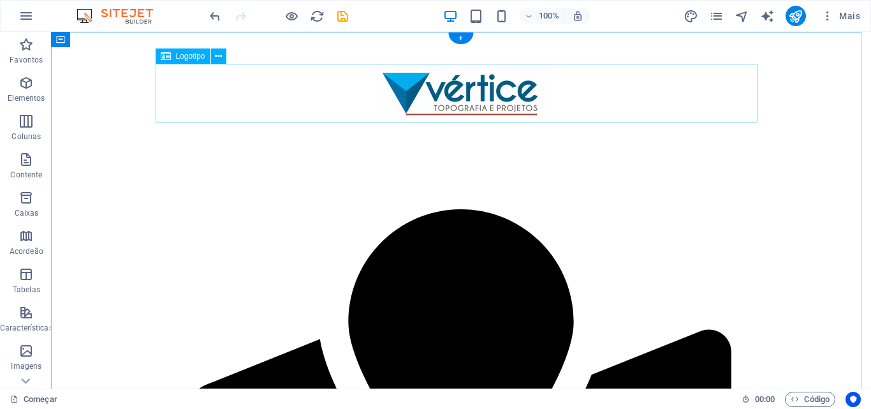
click at [514, 93] on div at bounding box center [461, 93] width 602 height 59
select select "px"
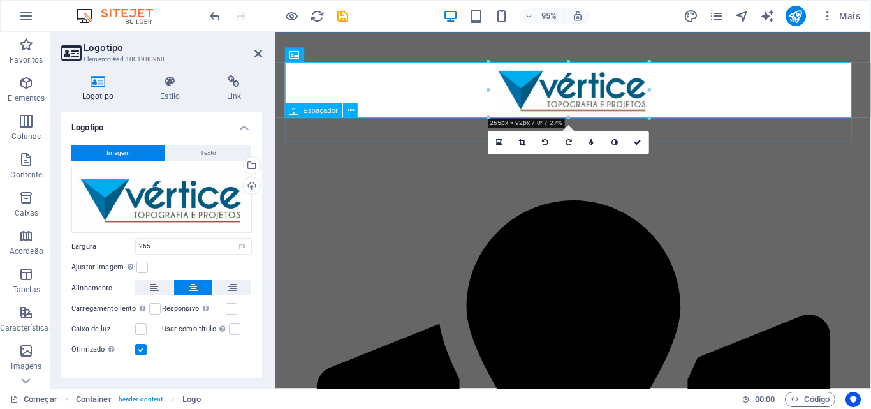
click at [776, 135] on div at bounding box center [589, 135] width 602 height 26
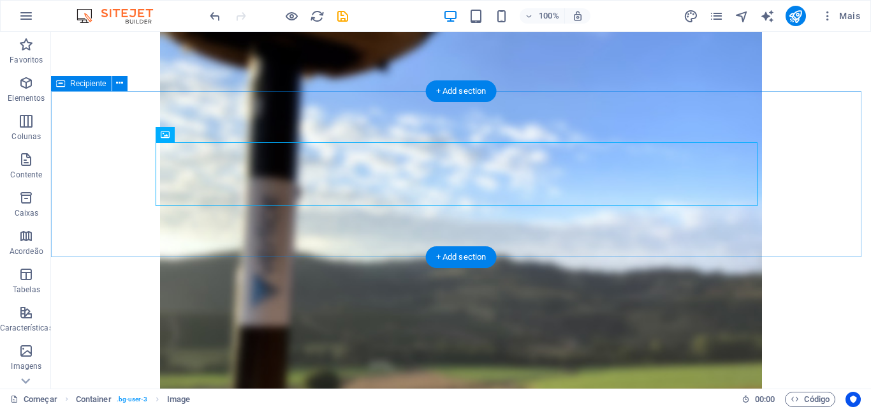
scroll to position [1177, 0]
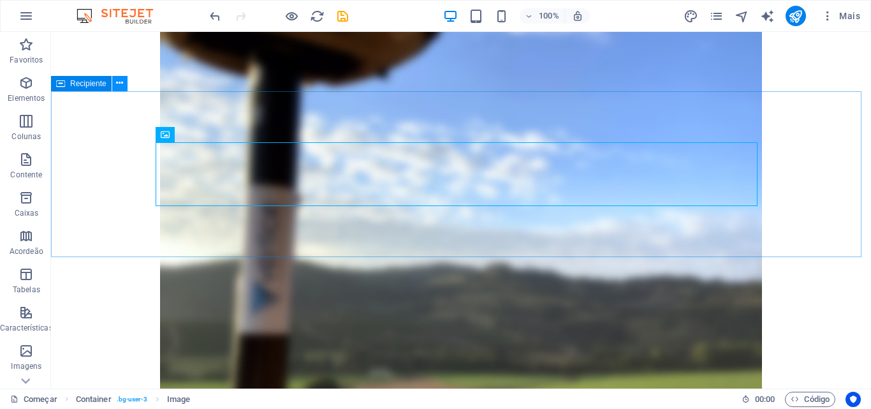
click at [122, 84] on icon at bounding box center [119, 83] width 7 height 13
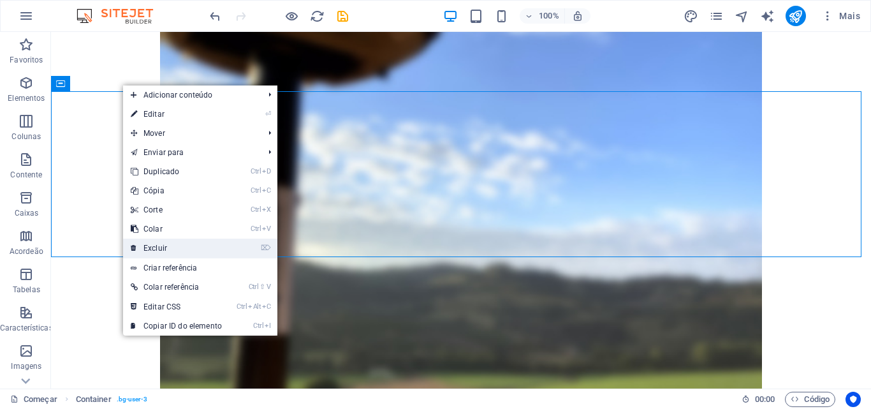
click at [182, 243] on link "⌦ Excluir" at bounding box center [176, 247] width 106 height 19
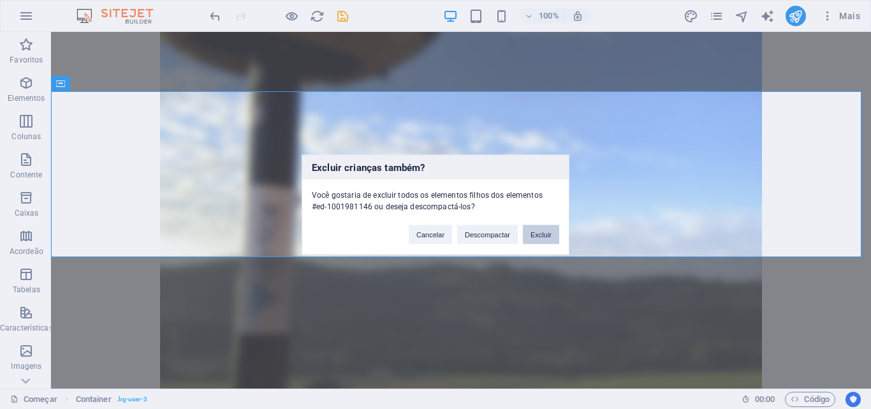
click at [537, 233] on font "Excluir" at bounding box center [541, 234] width 21 height 8
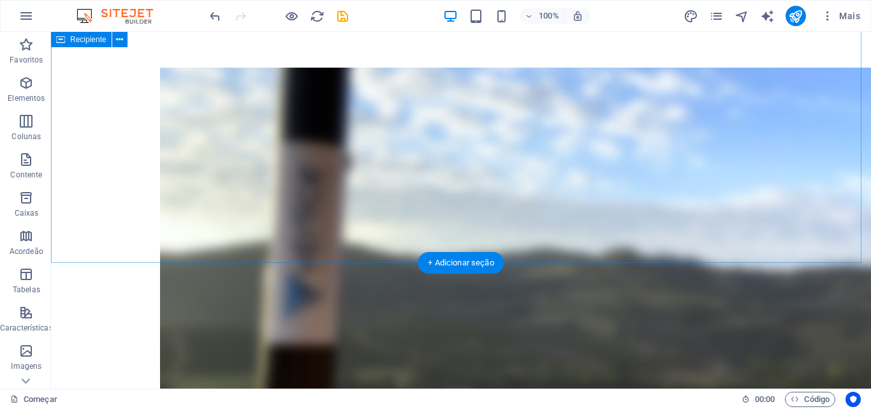
scroll to position [1113, 0]
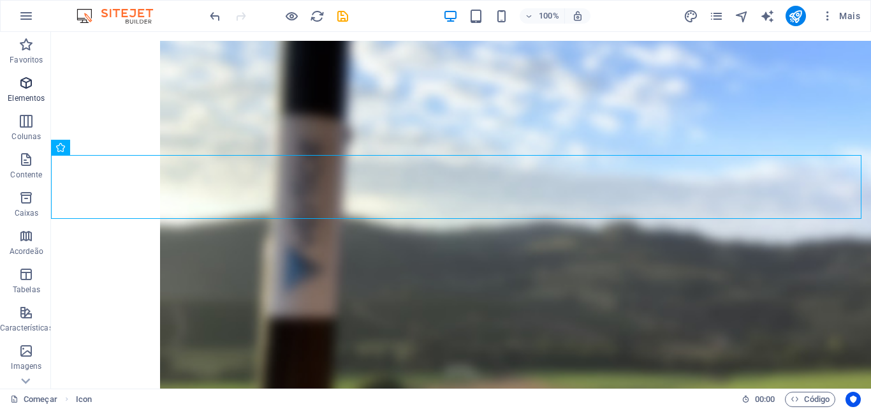
click at [31, 97] on font "Elementos" at bounding box center [26, 98] width 37 height 9
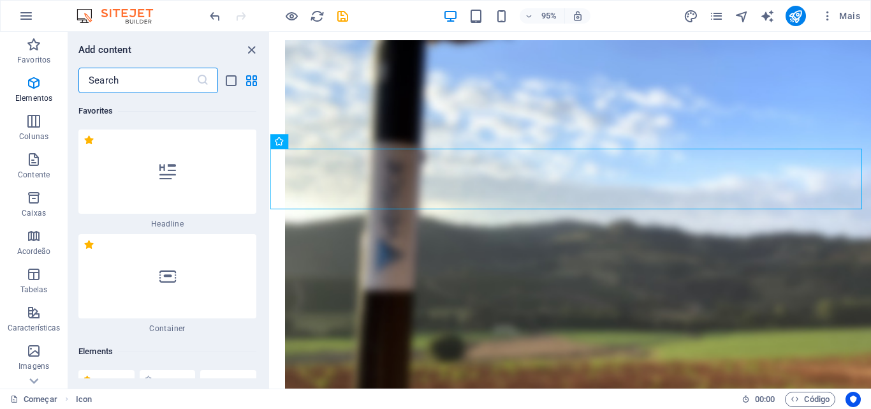
scroll to position [240, 0]
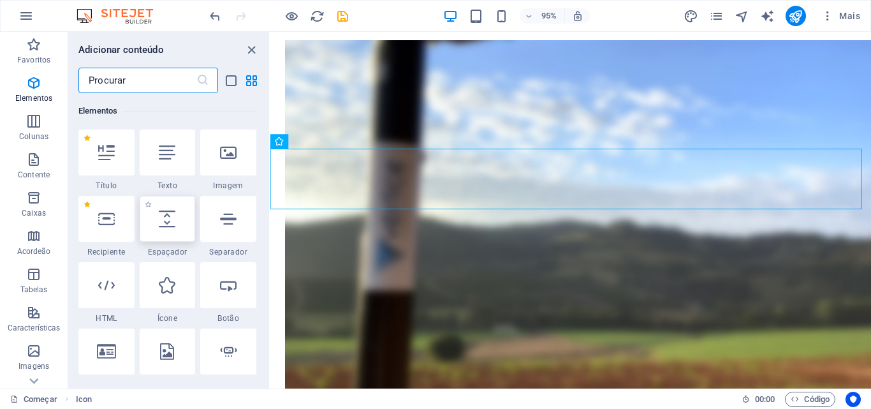
click at [159, 221] on icon at bounding box center [167, 218] width 17 height 17
select select "px"
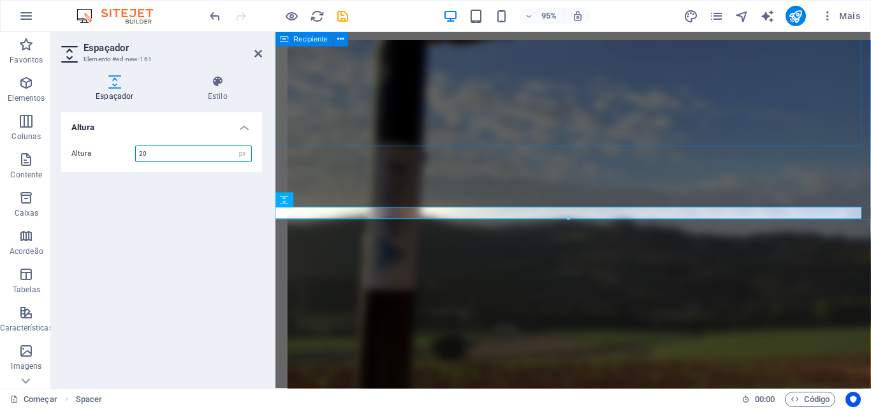
type input "20"
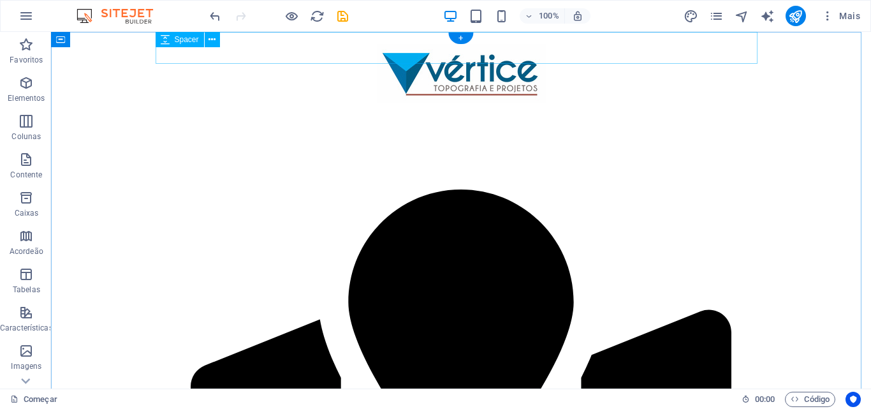
scroll to position [0, 0]
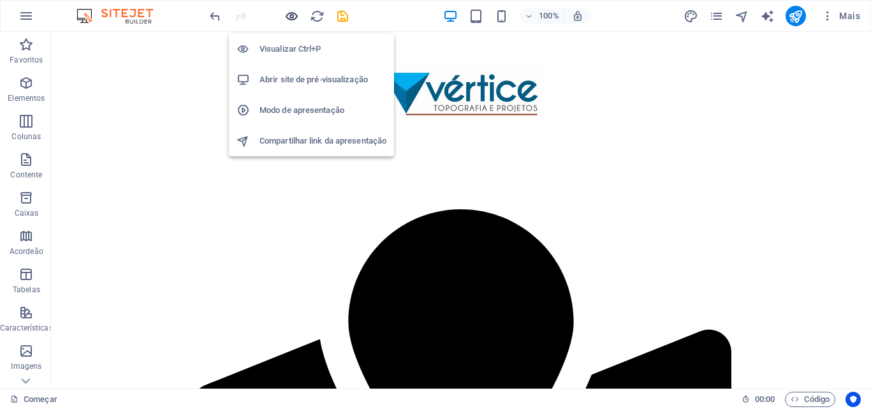
click at [288, 19] on icon "button" at bounding box center [291, 16] width 15 height 15
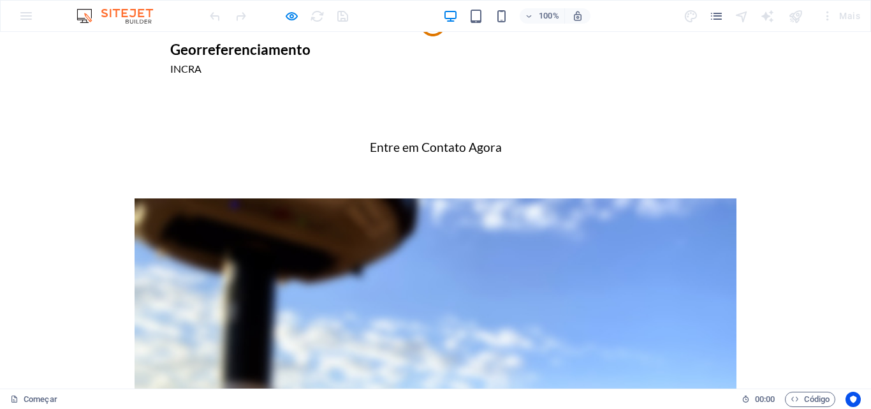
scroll to position [814, 0]
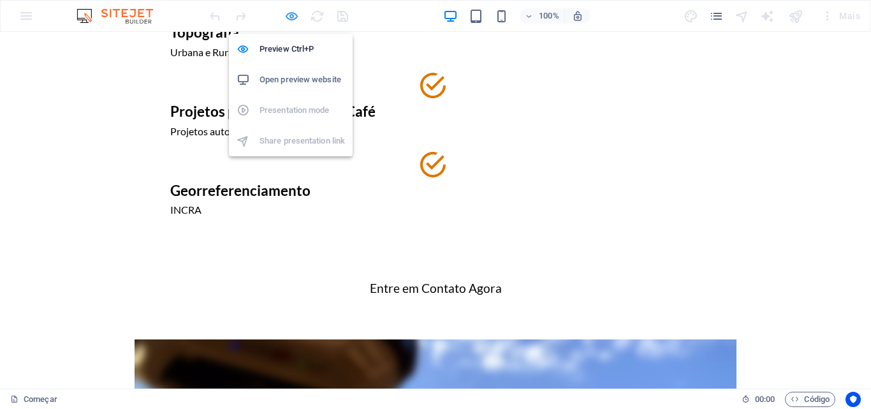
click at [291, 18] on icon "button" at bounding box center [291, 16] width 15 height 15
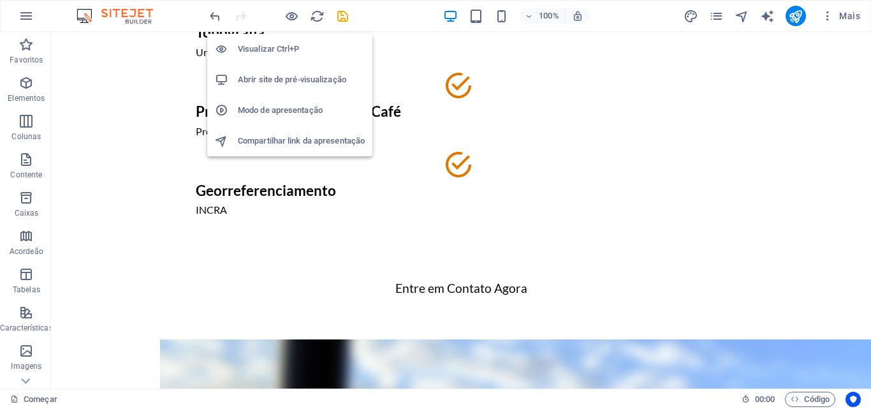
scroll to position [863, 0]
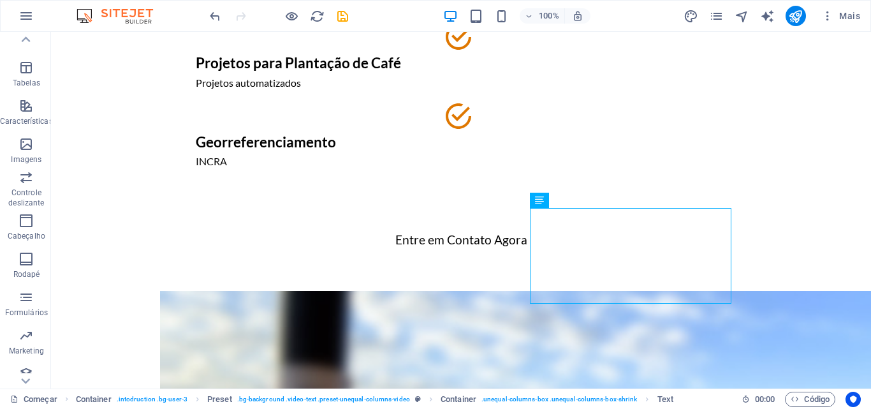
scroll to position [217, 0]
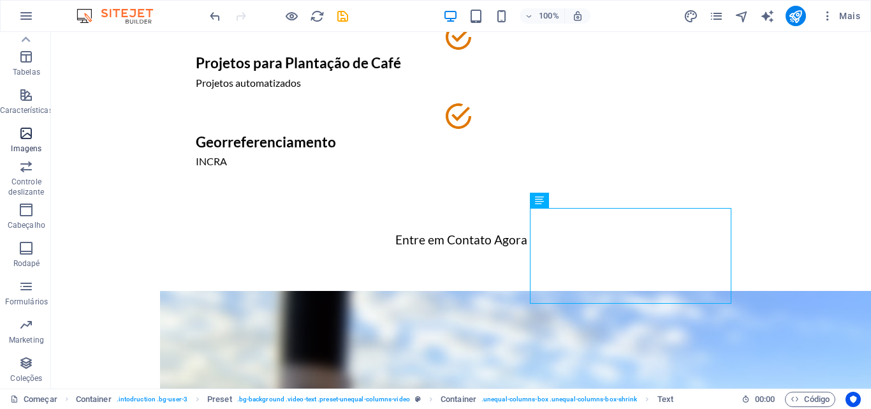
click at [28, 135] on icon "button" at bounding box center [25, 133] width 15 height 15
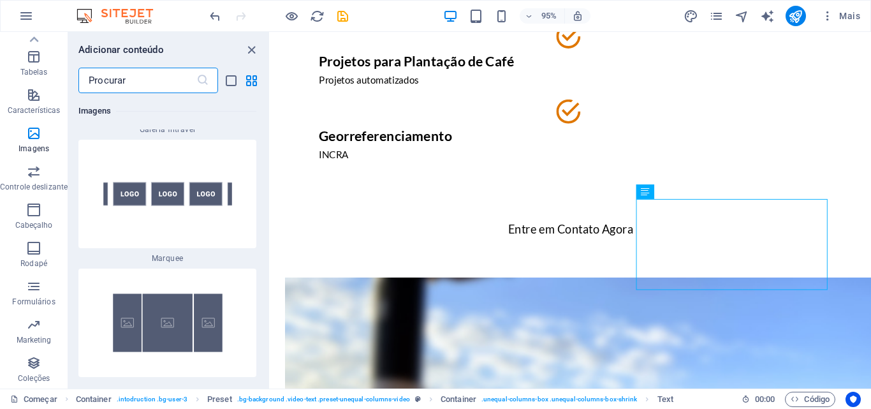
scroll to position [13643, 0]
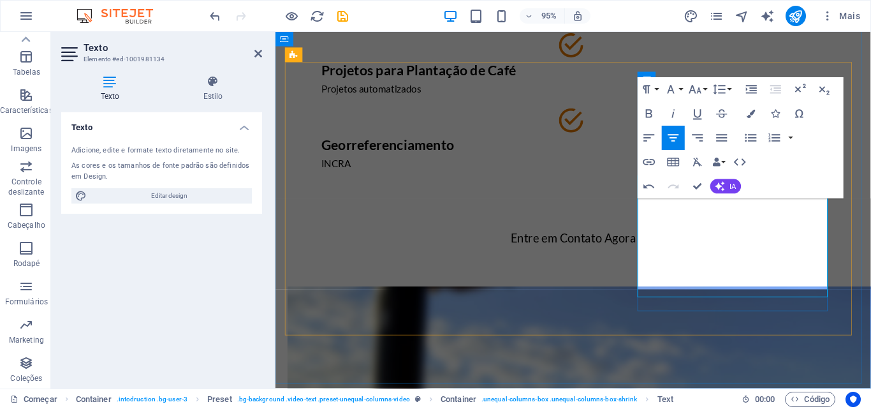
scroll to position [863, 0]
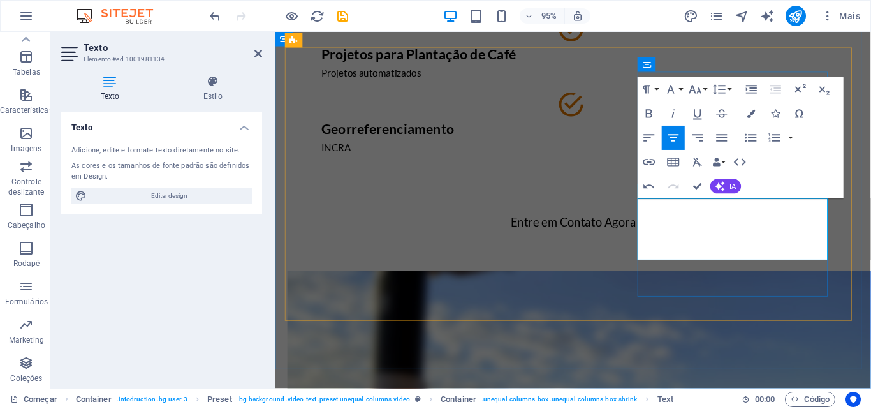
scroll to position [878, 0]
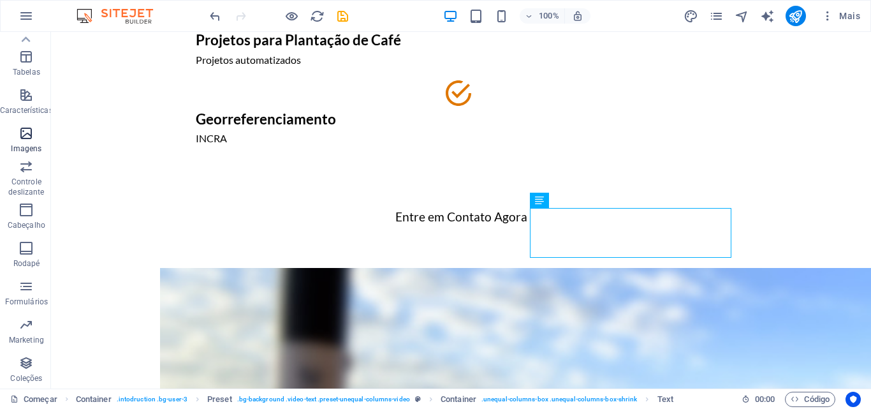
click at [9, 135] on span "Imagens" at bounding box center [26, 141] width 53 height 31
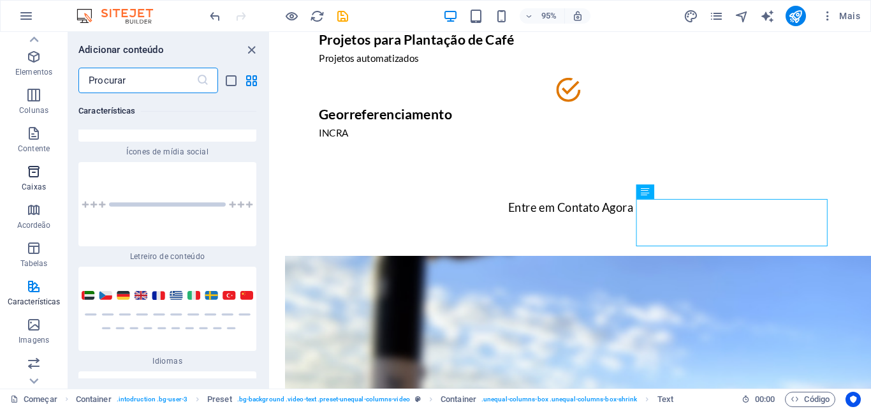
scroll to position [0, 0]
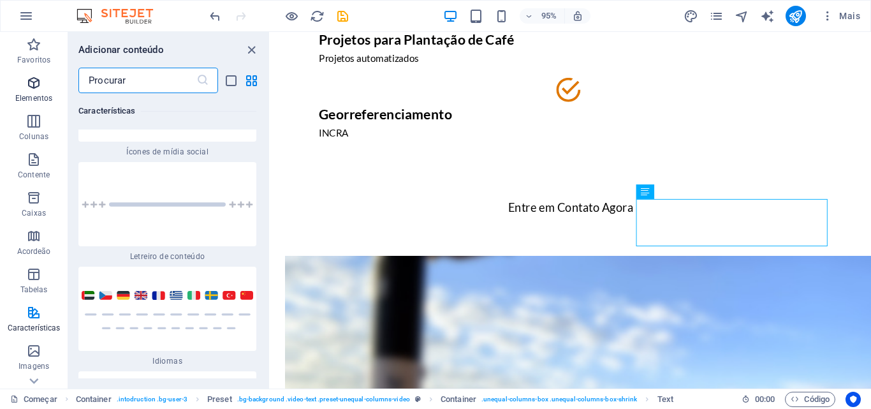
click at [33, 85] on icon "button" at bounding box center [33, 82] width 15 height 15
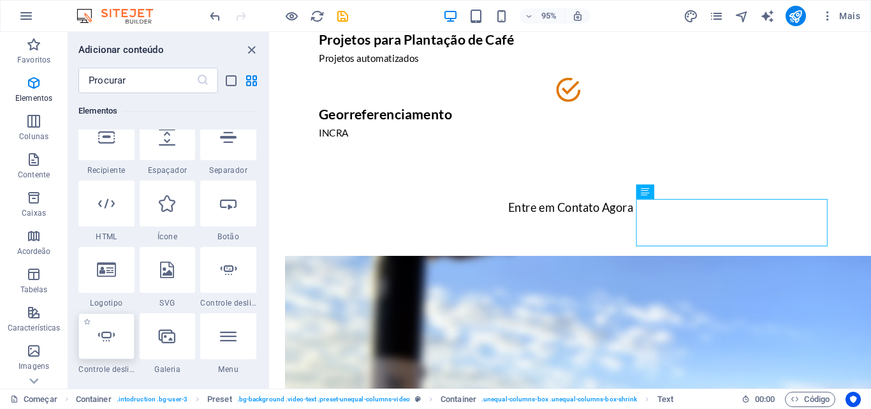
scroll to position [304, 0]
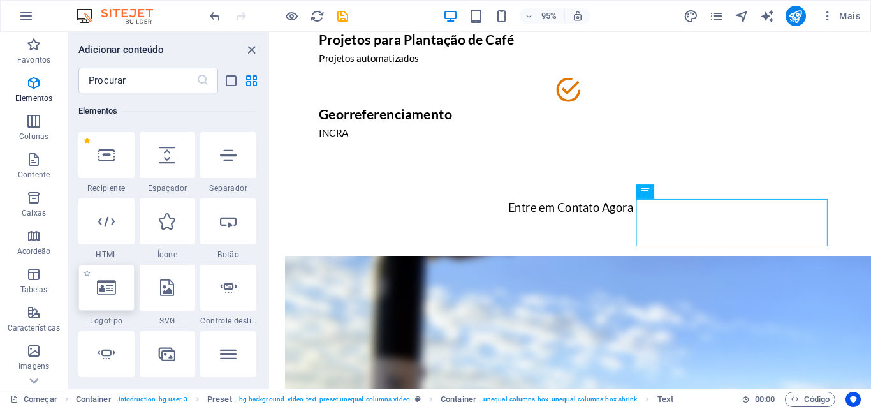
click at [116, 279] on icon at bounding box center [106, 287] width 19 height 17
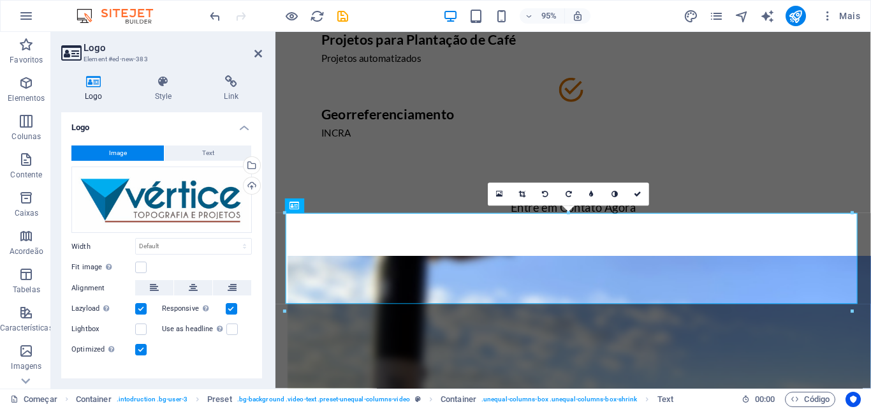
scroll to position [703, 0]
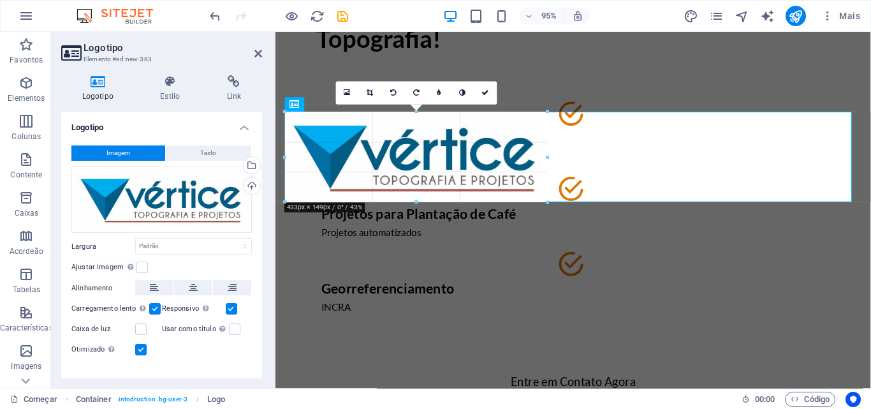
drag, startPoint x: 282, startPoint y: 112, endPoint x: 313, endPoint y: 237, distance: 128.1
type input "437"
select select "px"
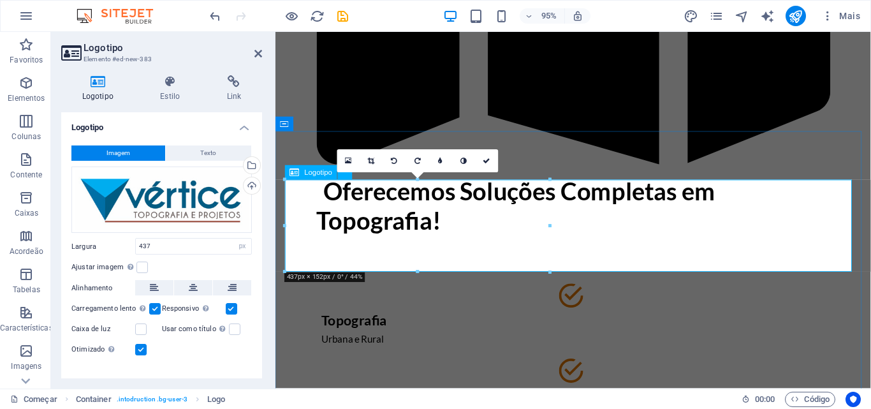
scroll to position [767, 0]
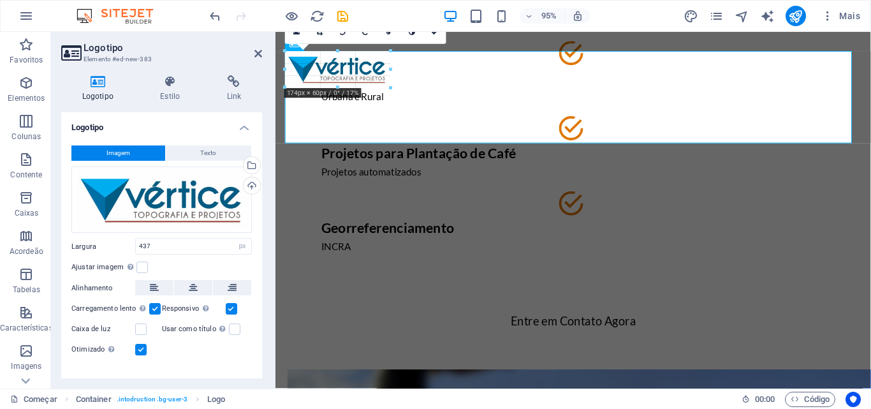
drag, startPoint x: 549, startPoint y: 142, endPoint x: 110, endPoint y: 36, distance: 451.5
type input "176"
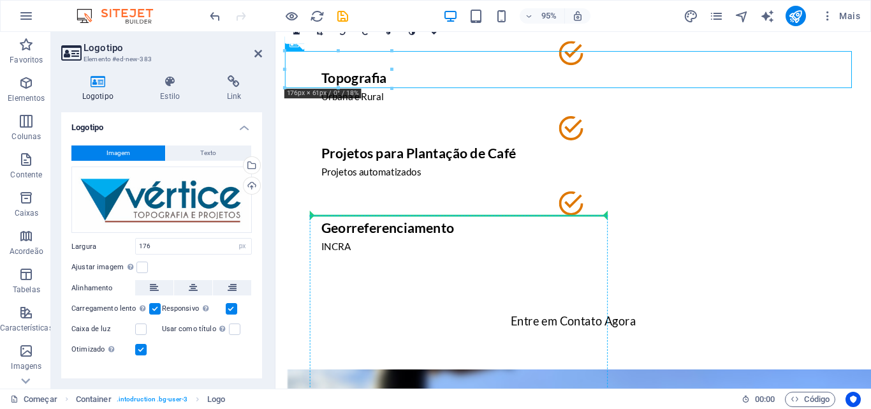
drag, startPoint x: 360, startPoint y: 66, endPoint x: 351, endPoint y: 80, distance: 16.1
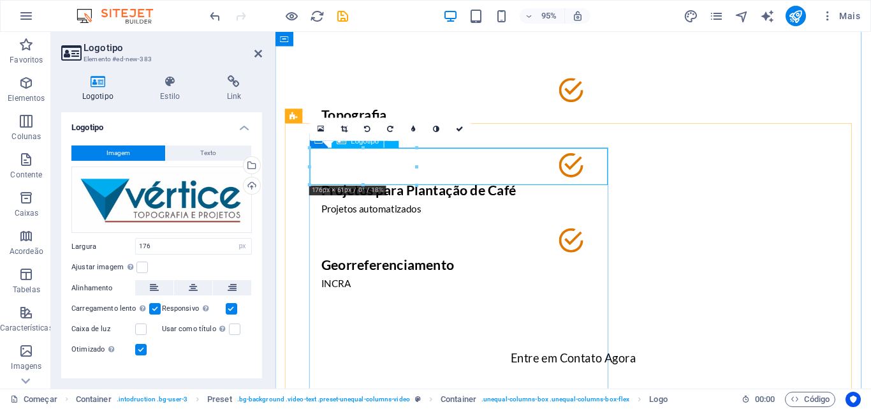
scroll to position [919, 0]
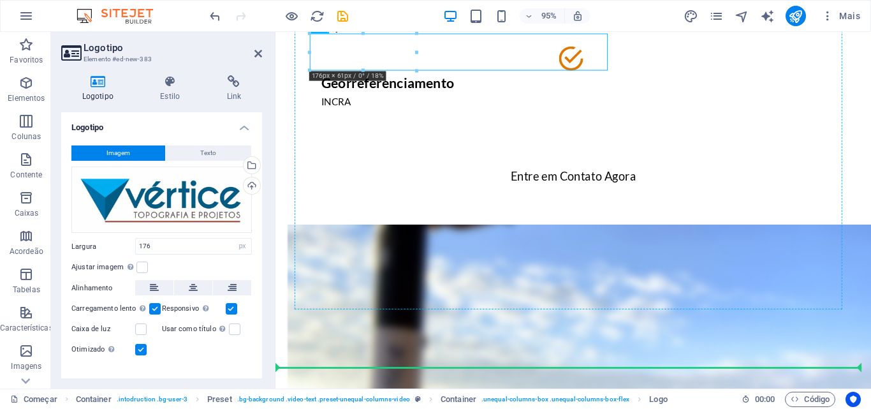
drag, startPoint x: 383, startPoint y: 50, endPoint x: 716, endPoint y: 255, distance: 391.3
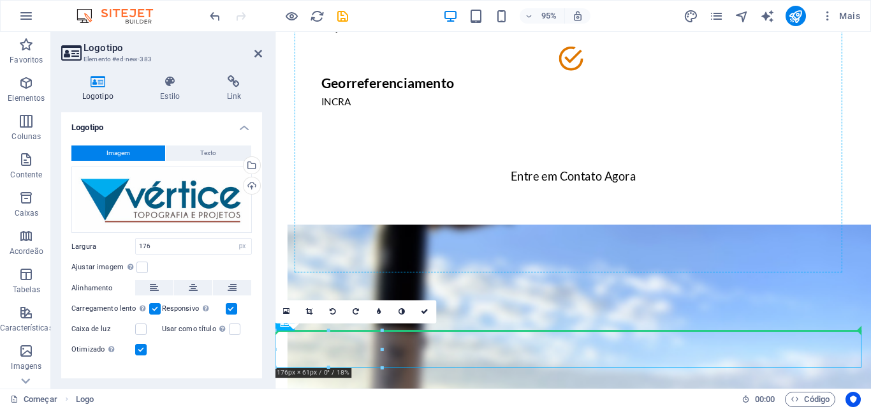
drag, startPoint x: 350, startPoint y: 365, endPoint x: 776, endPoint y: 227, distance: 447.7
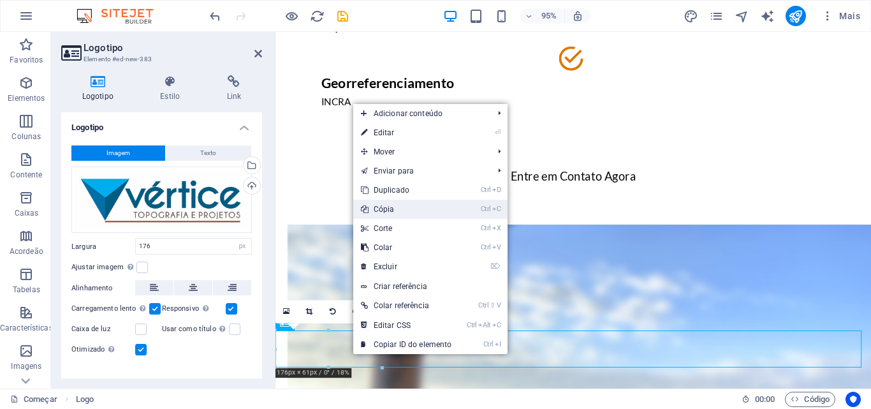
click at [391, 214] on font "Cópia" at bounding box center [384, 209] width 21 height 9
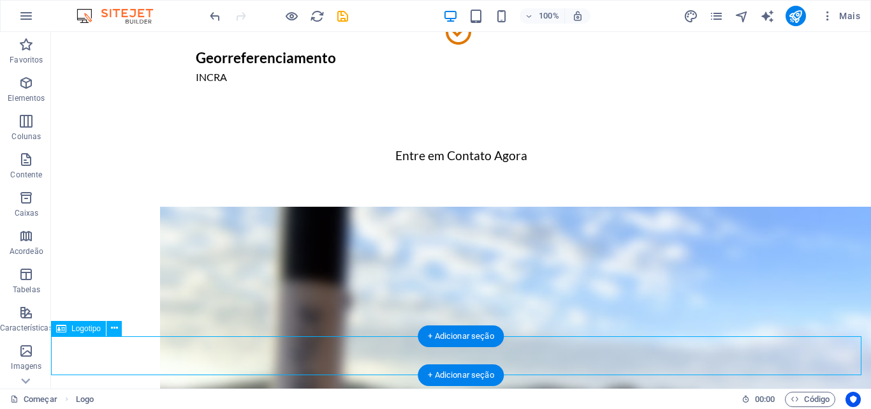
scroll to position [955, 0]
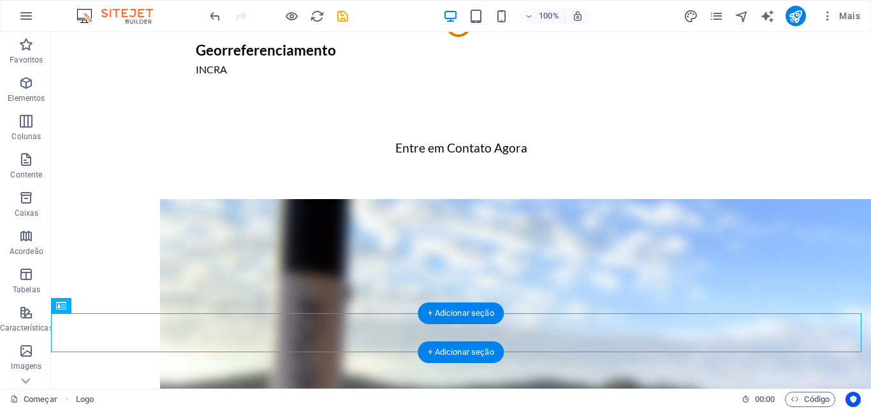
drag, startPoint x: 117, startPoint y: 366, endPoint x: 156, endPoint y: 327, distance: 55.0
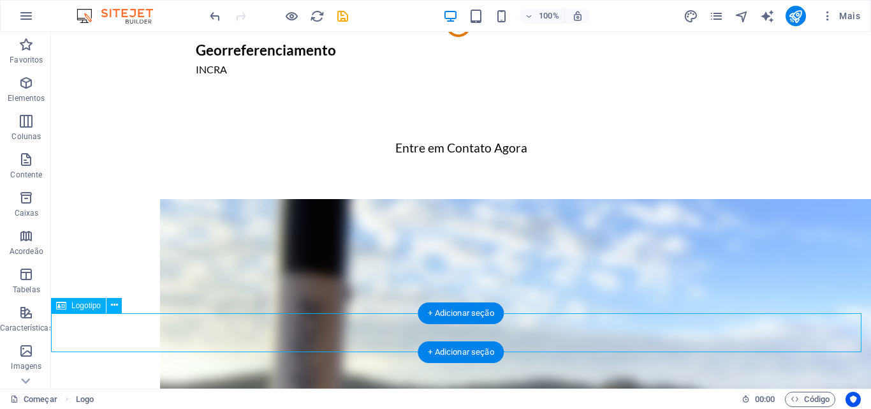
select select "px"
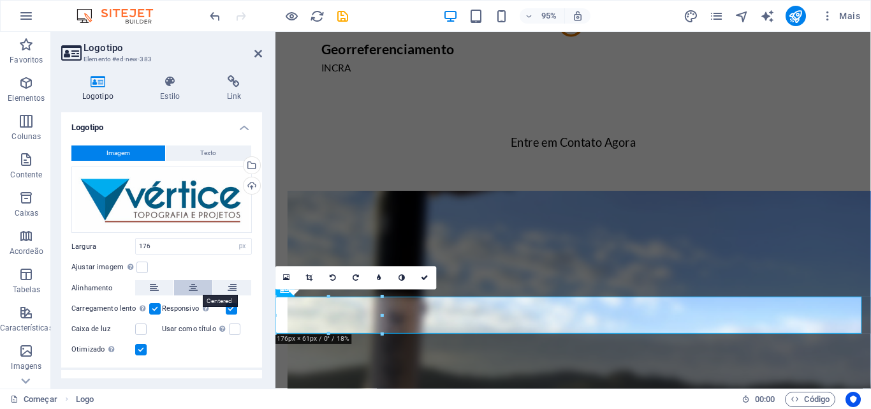
drag, startPoint x: 187, startPoint y: 289, endPoint x: 200, endPoint y: 250, distance: 40.9
click at [189, 289] on icon at bounding box center [193, 287] width 9 height 15
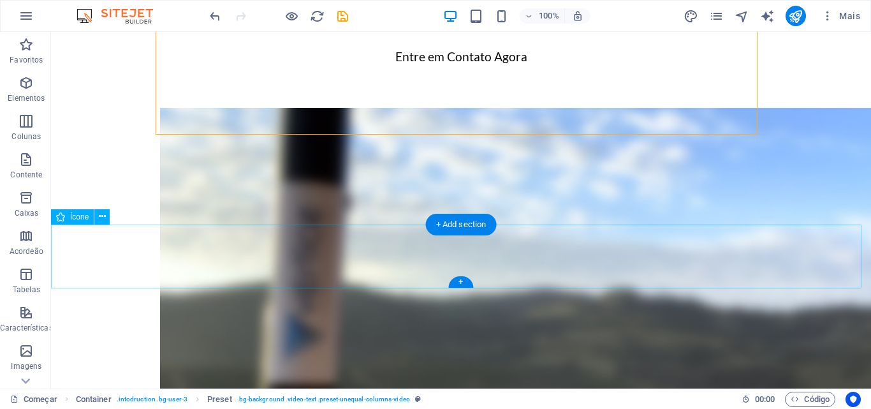
scroll to position [1082, 0]
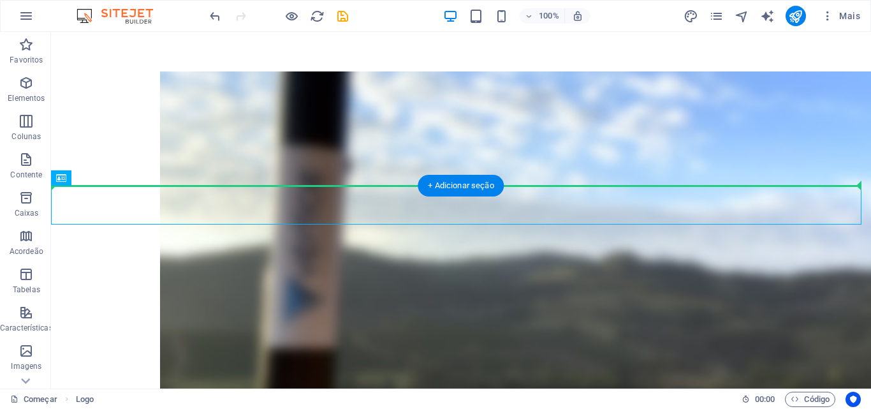
drag, startPoint x: 539, startPoint y: 202, endPoint x: 538, endPoint y: 165, distance: 37.0
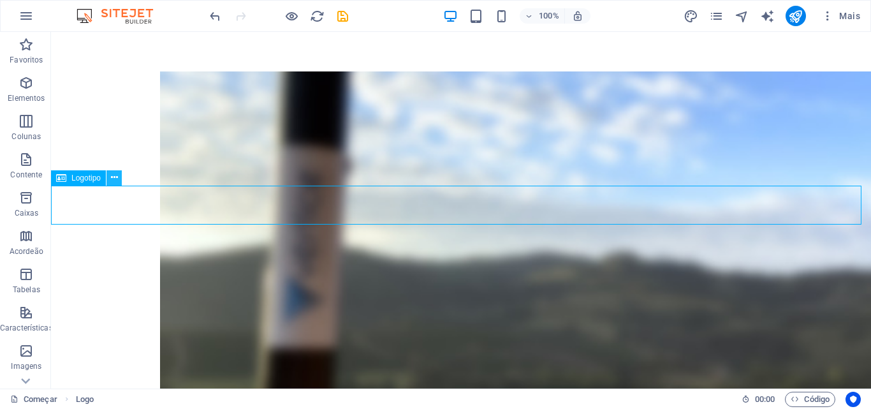
click at [114, 180] on icon at bounding box center [114, 177] width 7 height 13
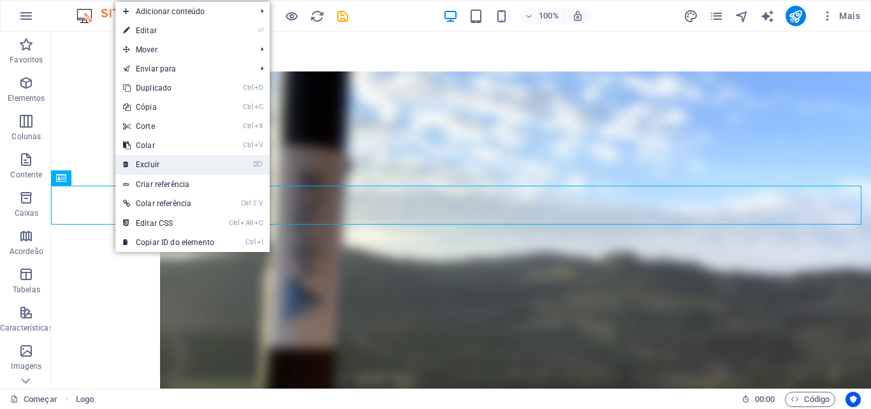
click at [152, 164] on font "Excluir" at bounding box center [148, 164] width 24 height 9
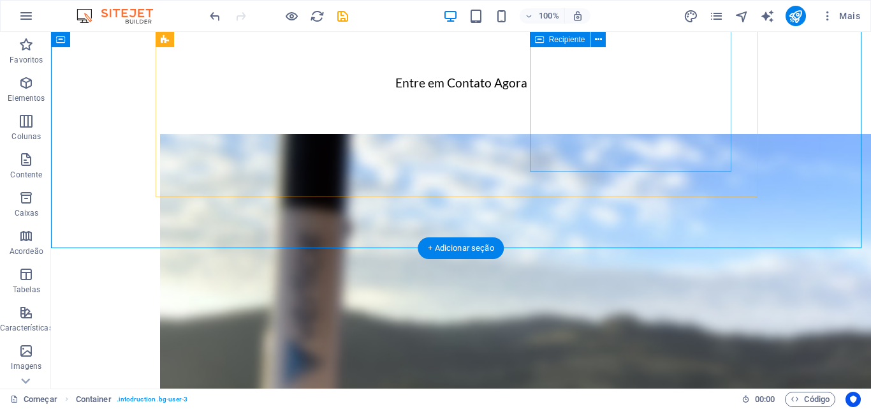
scroll to position [1018, 0]
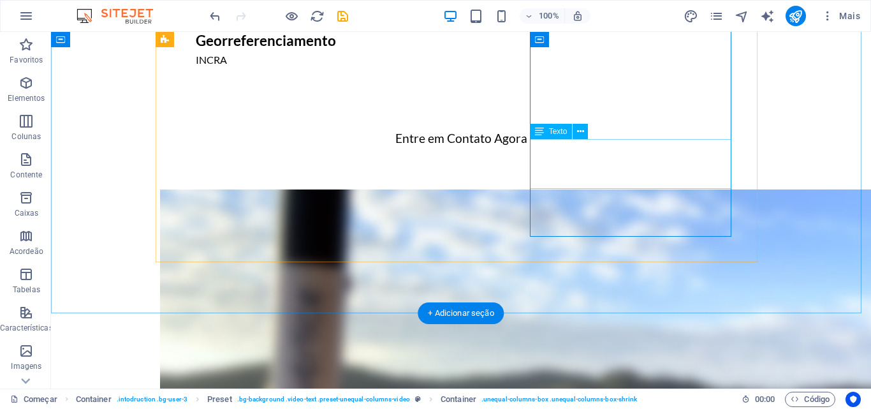
scroll to position [955, 0]
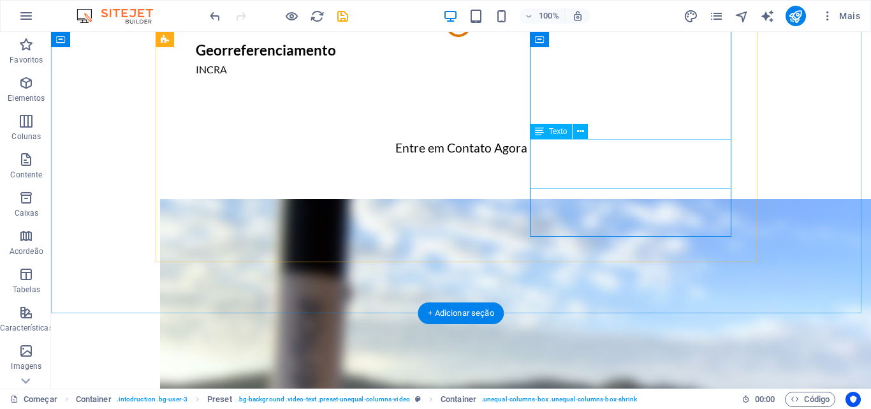
click at [582, 132] on icon at bounding box center [580, 131] width 7 height 13
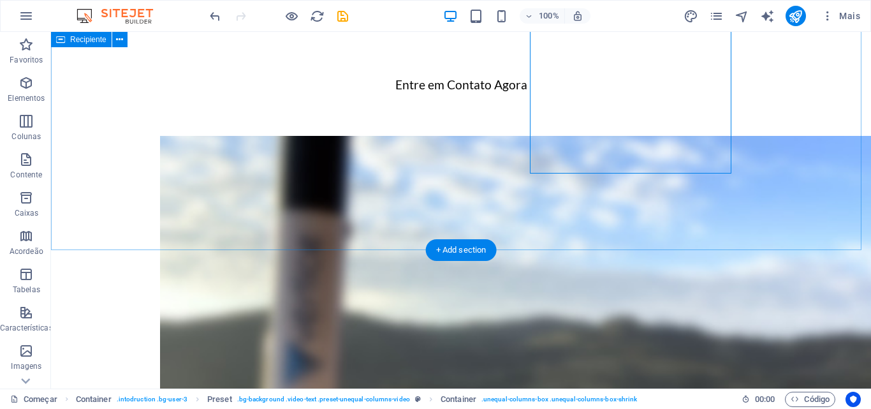
scroll to position [1018, 0]
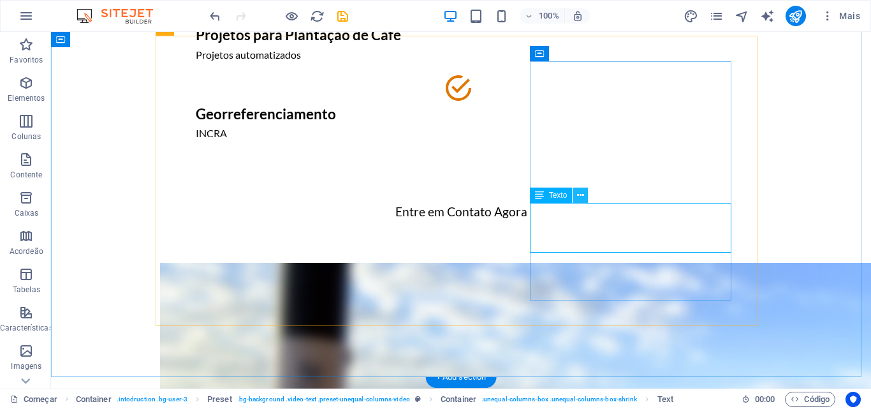
click at [582, 202] on button at bounding box center [580, 194] width 15 height 15
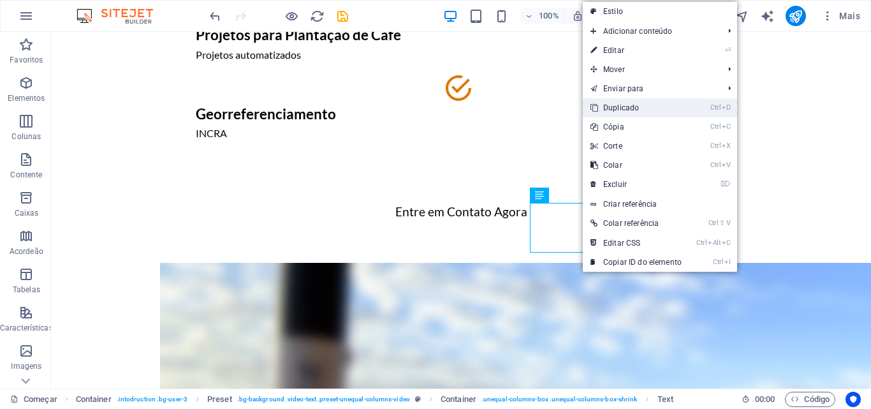
click at [626, 108] on font "Duplicado" at bounding box center [621, 107] width 36 height 9
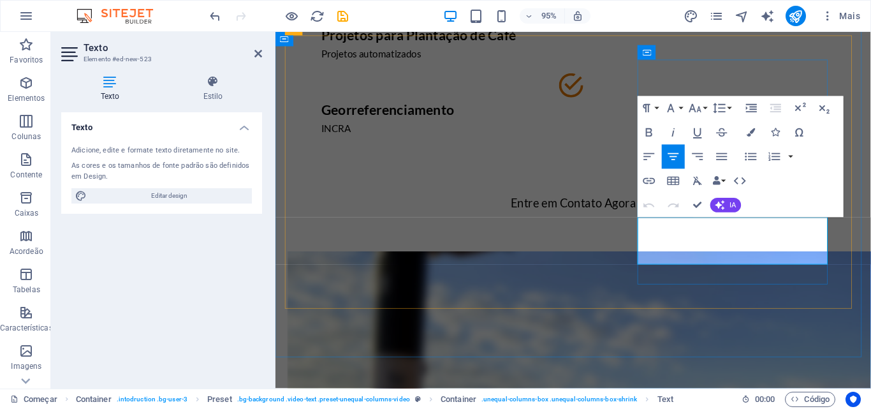
drag, startPoint x: 707, startPoint y: 243, endPoint x: 819, endPoint y: 259, distance: 114.0
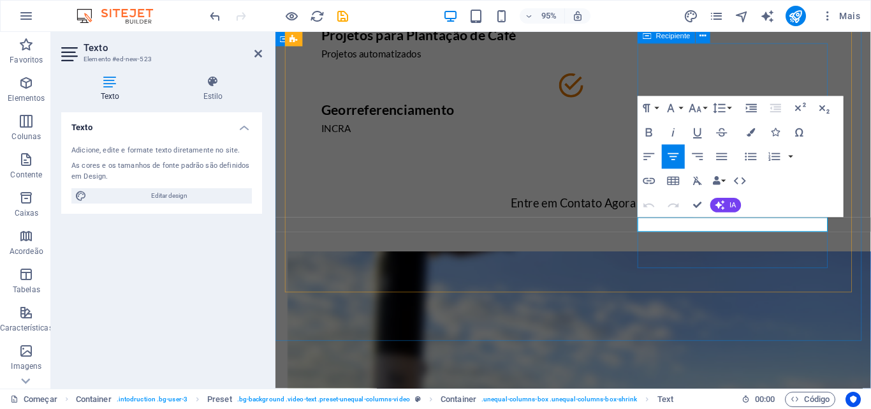
scroll to position [908, 0]
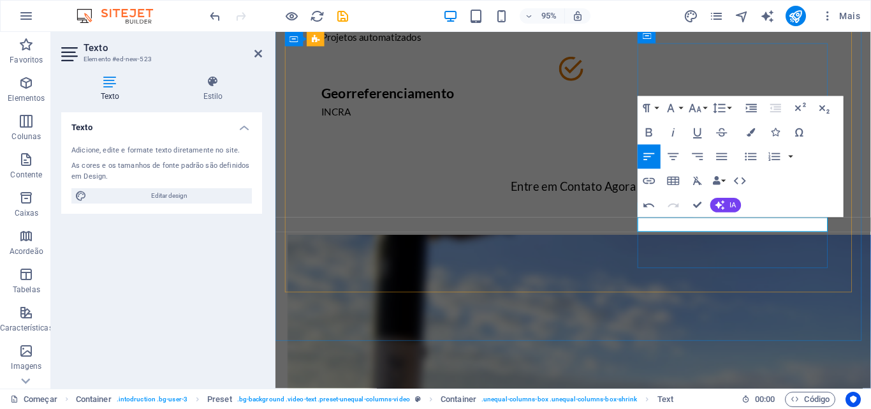
click at [774, 128] on icon "button" at bounding box center [775, 132] width 8 height 8
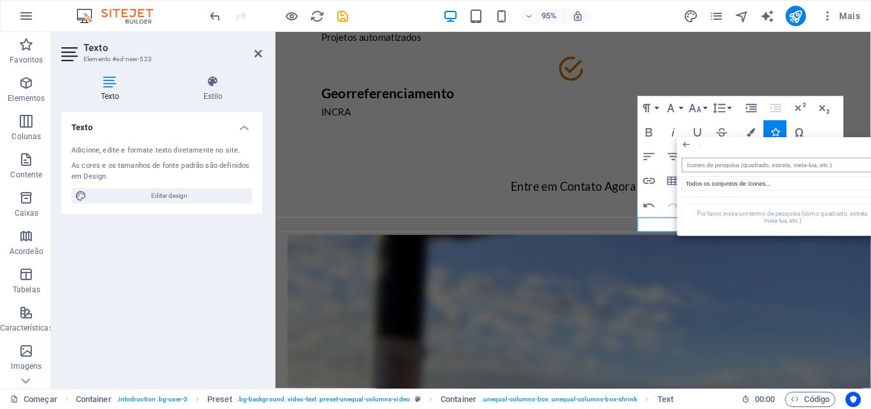
click at [747, 164] on input "search" at bounding box center [783, 165] width 202 height 15
type input "v"
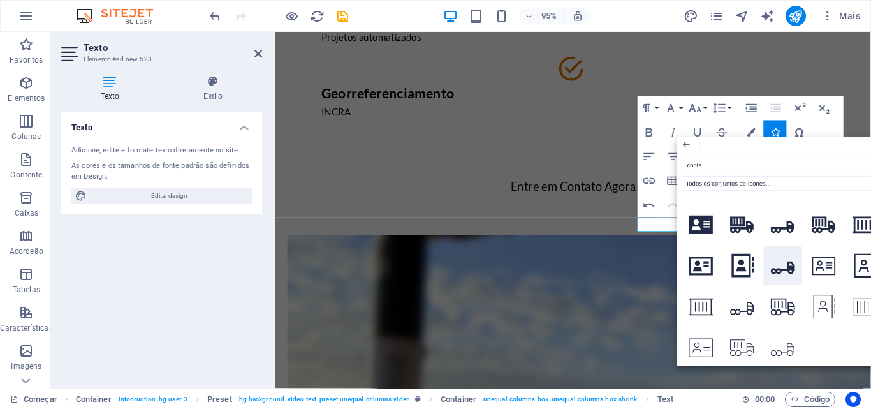
scroll to position [0, 0]
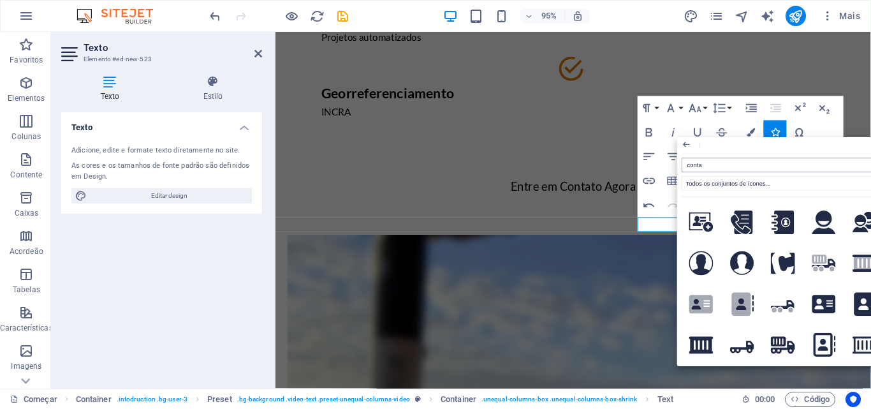
drag, startPoint x: 714, startPoint y: 168, endPoint x: 686, endPoint y: 163, distance: 28.4
click at [686, 163] on input "conta" at bounding box center [783, 165] width 202 height 15
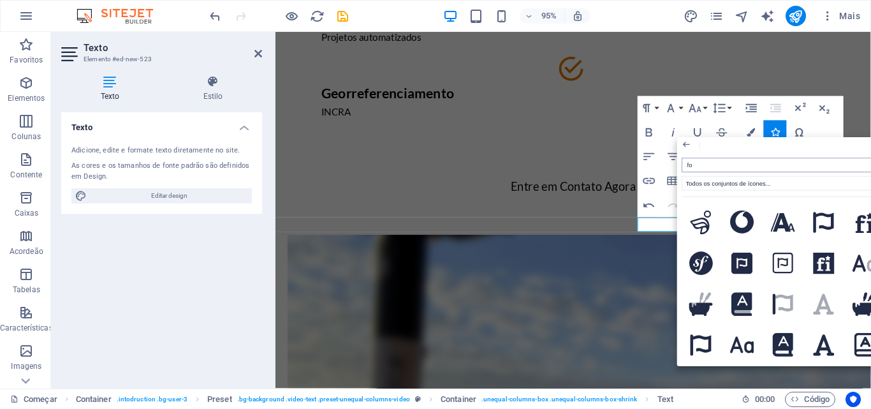
type input "f"
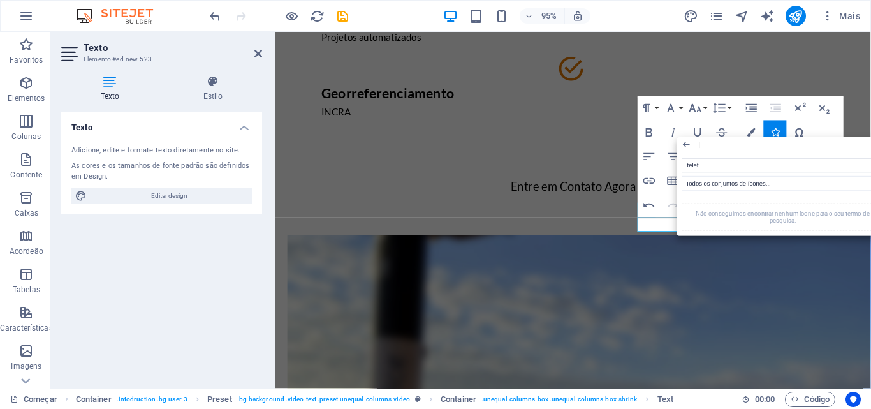
type input "tele"
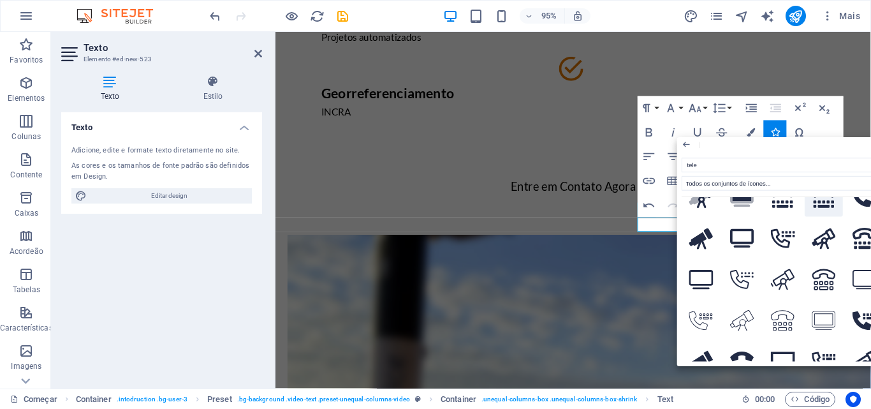
scroll to position [128, 0]
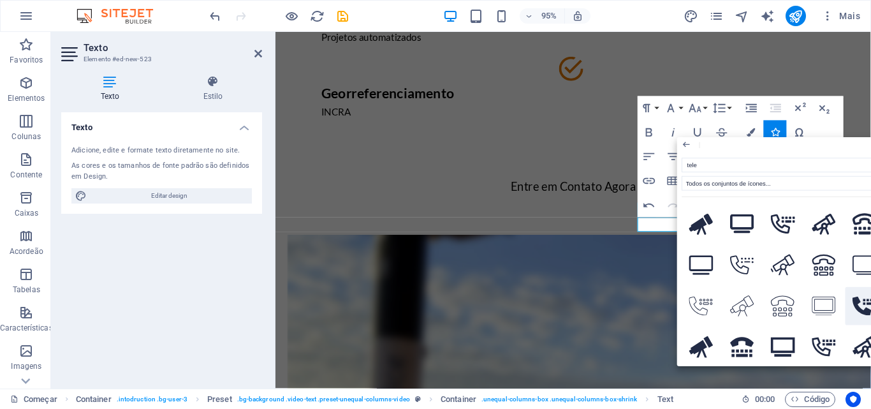
click at [855, 302] on icon at bounding box center [865, 306] width 24 height 19
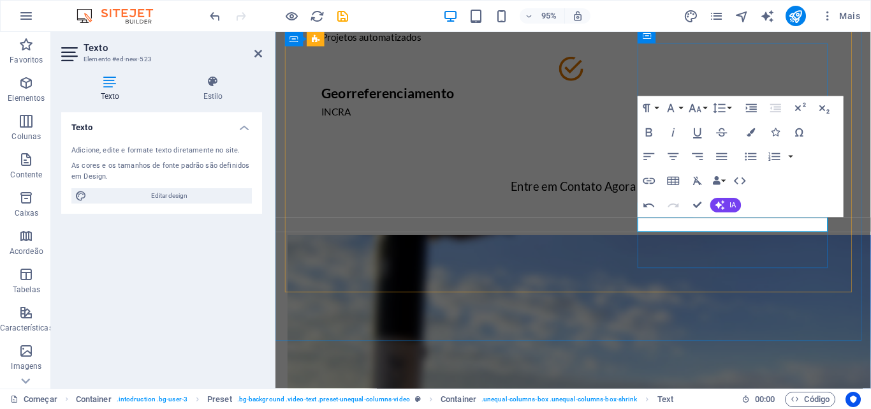
drag, startPoint x: 670, startPoint y: 234, endPoint x: 657, endPoint y: 233, distance: 12.8
click at [700, 109] on icon "button" at bounding box center [695, 108] width 12 height 8
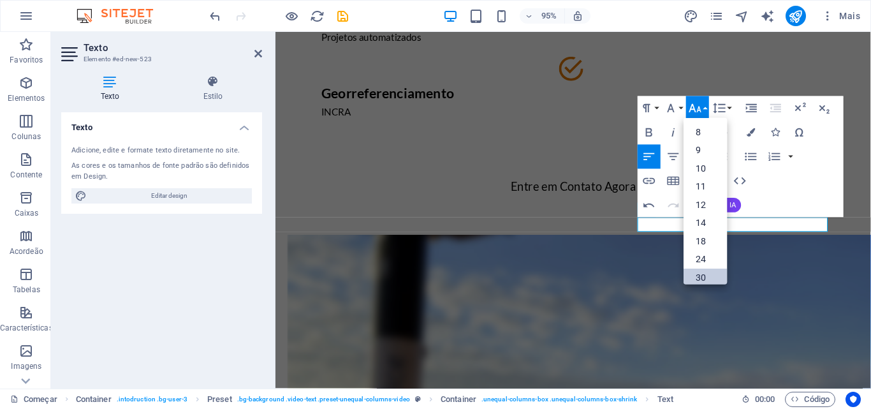
click at [701, 273] on font "30" at bounding box center [701, 277] width 10 height 11
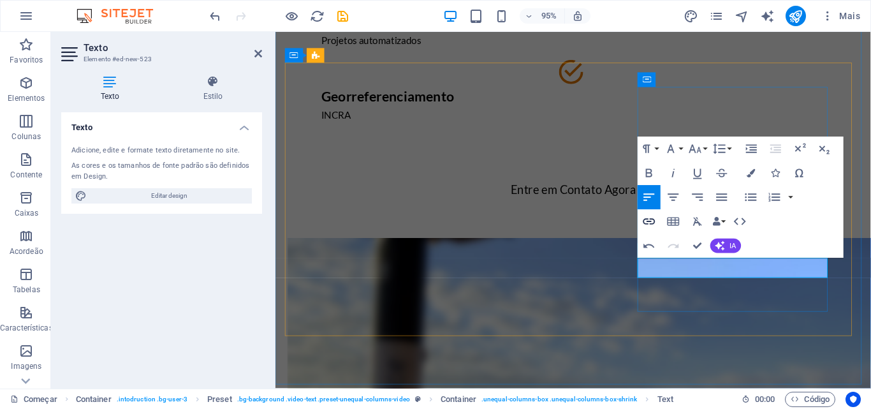
scroll to position [777, 0]
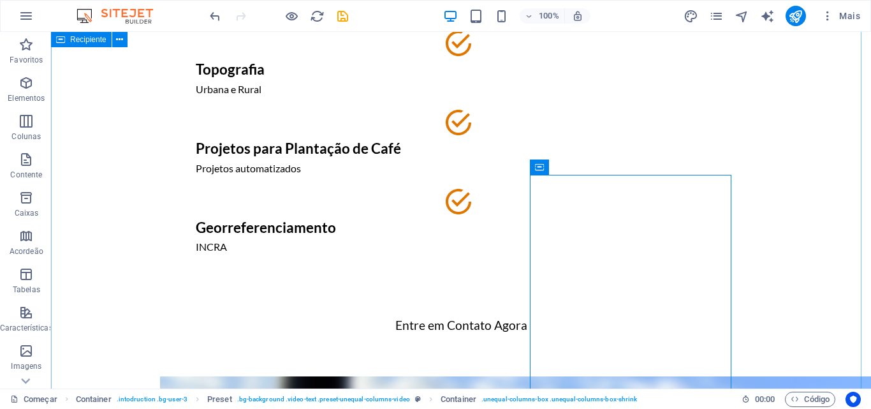
scroll to position [841, 0]
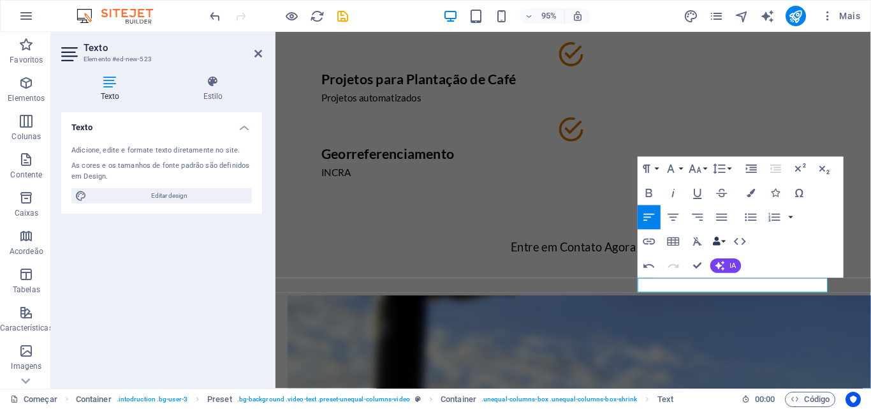
click at [719, 237] on icon "button" at bounding box center [716, 241] width 8 height 8
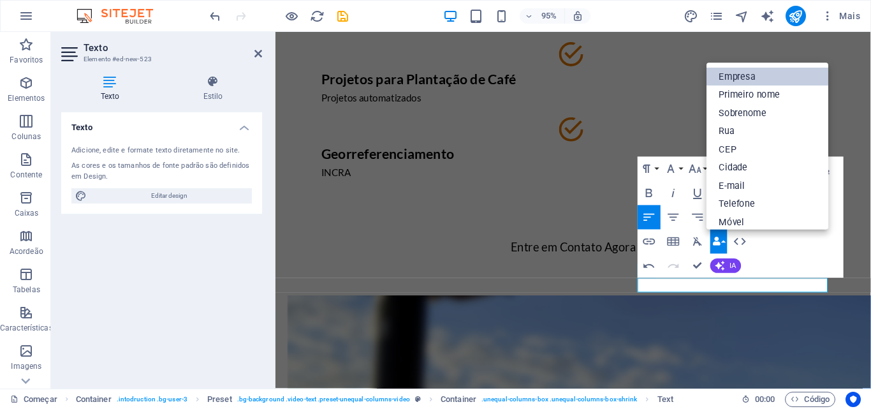
drag, startPoint x: 746, startPoint y: 81, endPoint x: 494, endPoint y: 54, distance: 253.9
click at [746, 81] on font "Empresa" at bounding box center [737, 76] width 36 height 11
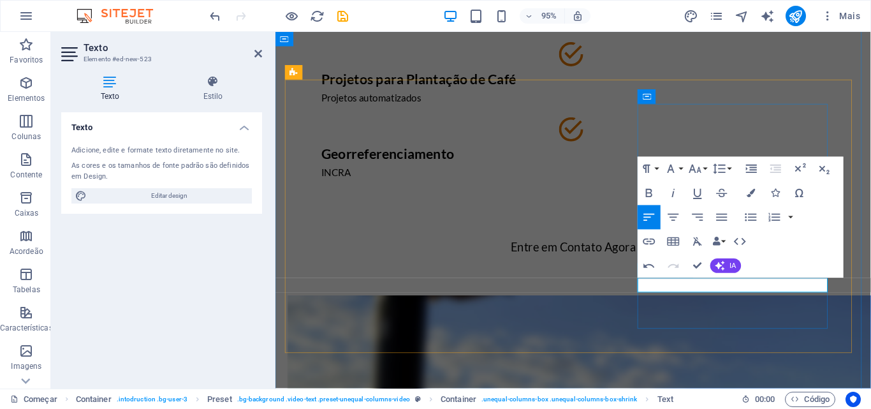
drag, startPoint x: 774, startPoint y: 299, endPoint x: 656, endPoint y: 297, distance: 118.0
click at [773, 186] on button "Ícones" at bounding box center [775, 192] width 23 height 24
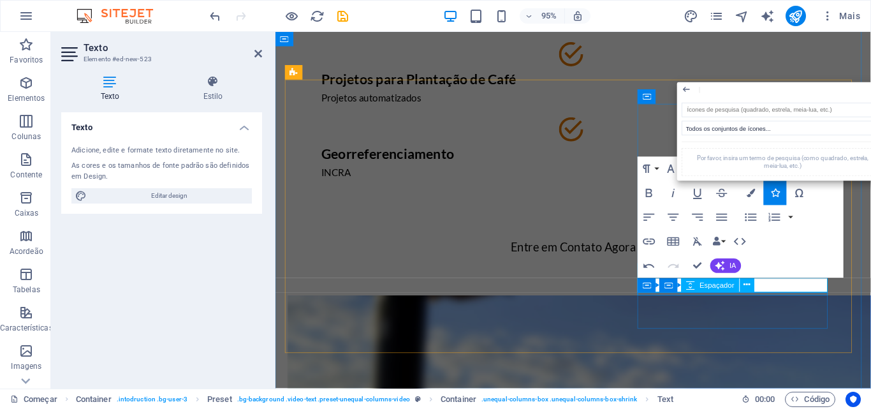
drag, startPoint x: 697, startPoint y: 290, endPoint x: 464, endPoint y: 277, distance: 233.1
click at [697, 290] on div "Espaçador" at bounding box center [711, 284] width 58 height 15
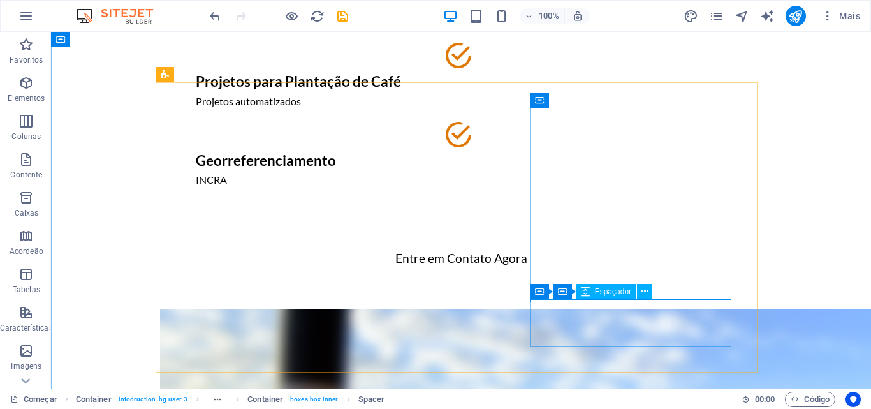
click at [642, 291] on icon at bounding box center [645, 291] width 7 height 13
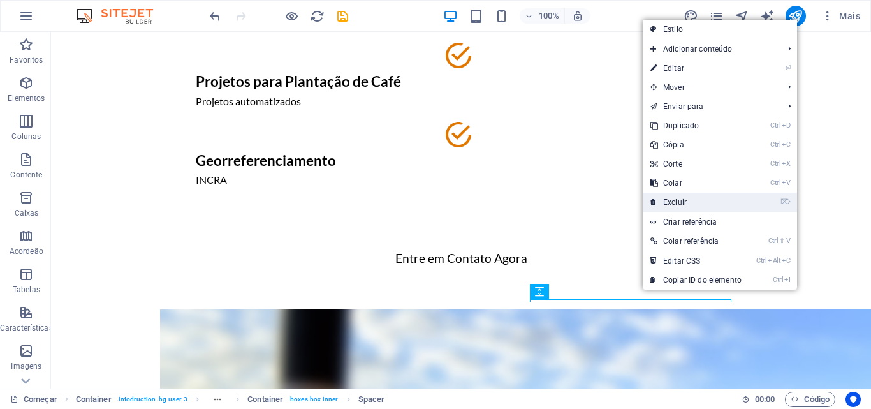
drag, startPoint x: 662, startPoint y: 204, endPoint x: 632, endPoint y: 195, distance: 31.3
click at [662, 204] on link "⌦ Excluir" at bounding box center [696, 202] width 106 height 19
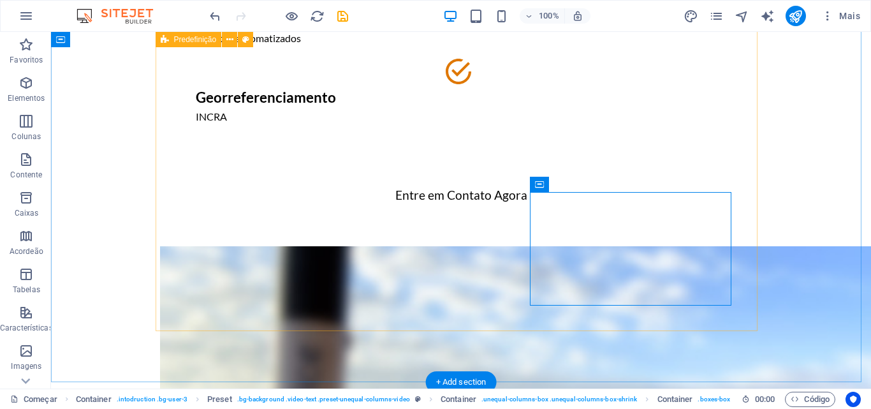
scroll to position [908, 0]
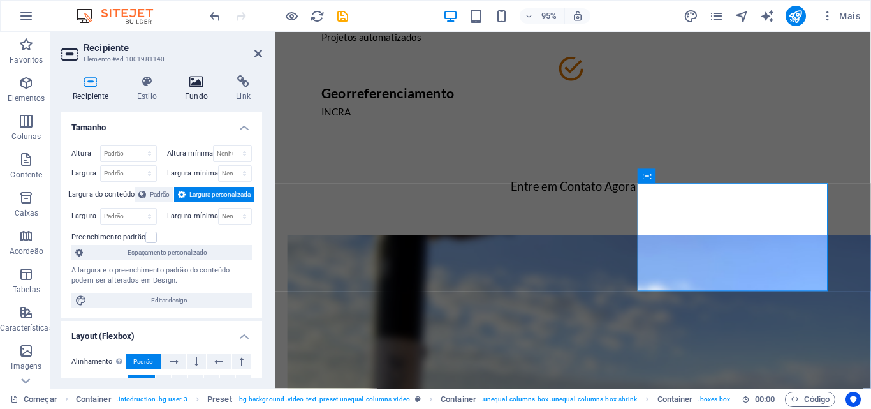
click at [196, 84] on icon at bounding box center [196, 81] width 46 height 13
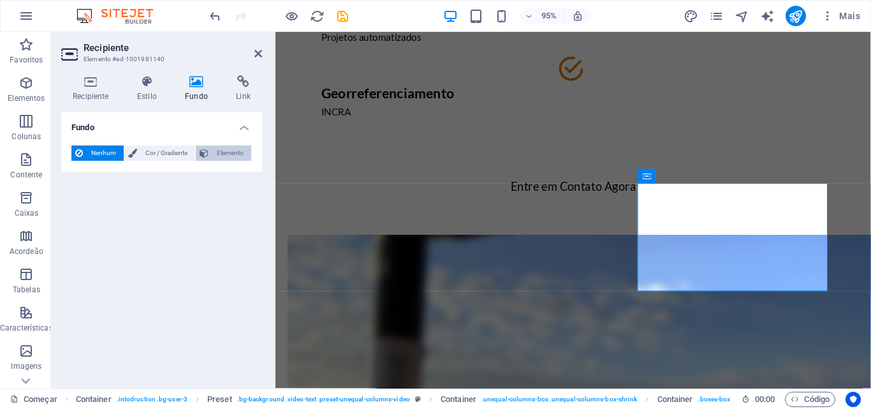
click at [215, 150] on span "Elemento" at bounding box center [229, 152] width 35 height 15
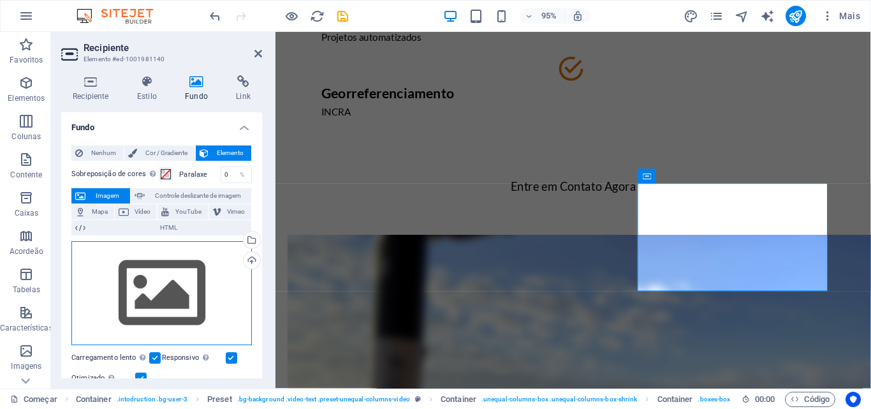
click at [187, 286] on div "Arraste os arquivos aqui, clique para escolher os arquivos ou selecione-os em A…" at bounding box center [161, 293] width 180 height 105
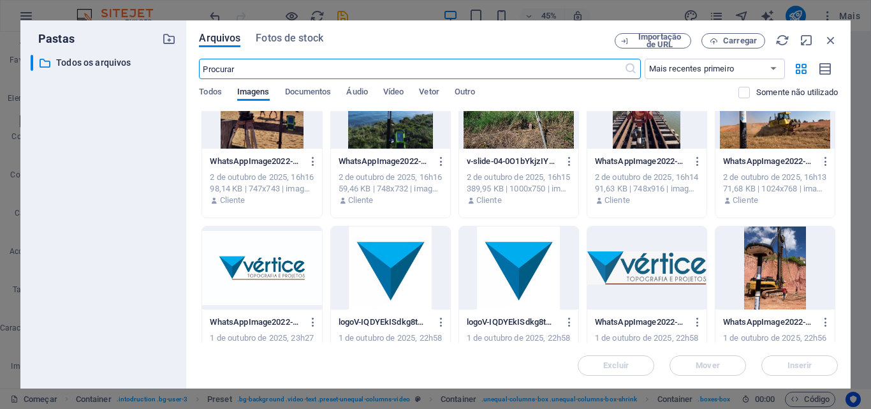
scroll to position [64, 0]
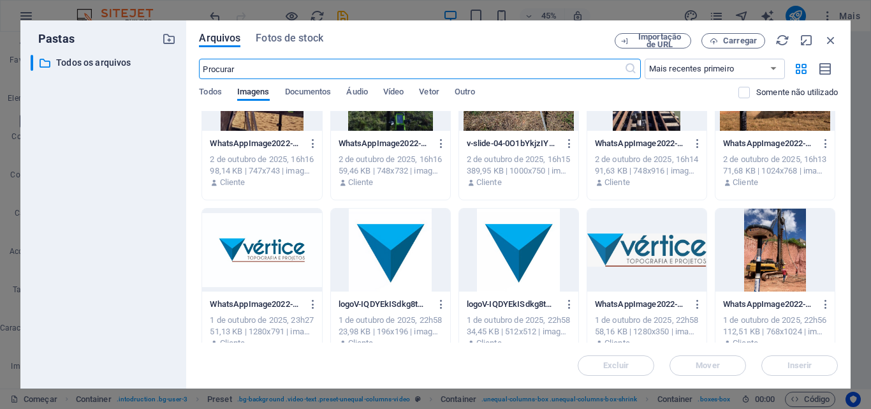
click at [279, 247] on div at bounding box center [261, 250] width 119 height 83
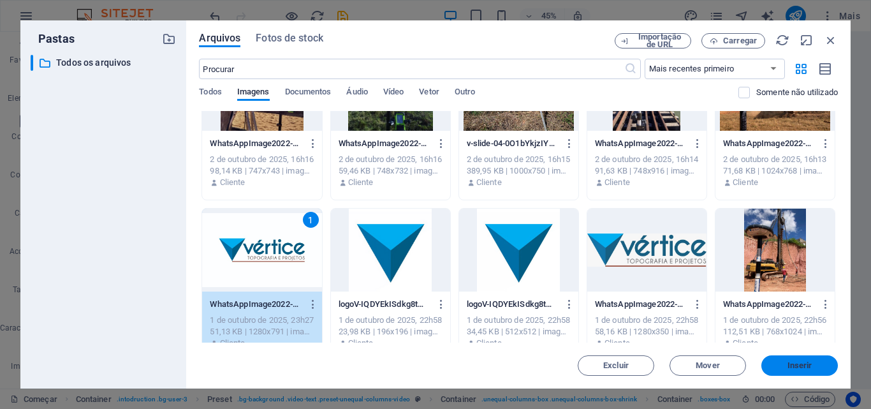
drag, startPoint x: 780, startPoint y: 365, endPoint x: 524, endPoint y: 350, distance: 256.1
click at [780, 365] on span "Inserir" at bounding box center [800, 366] width 66 height 8
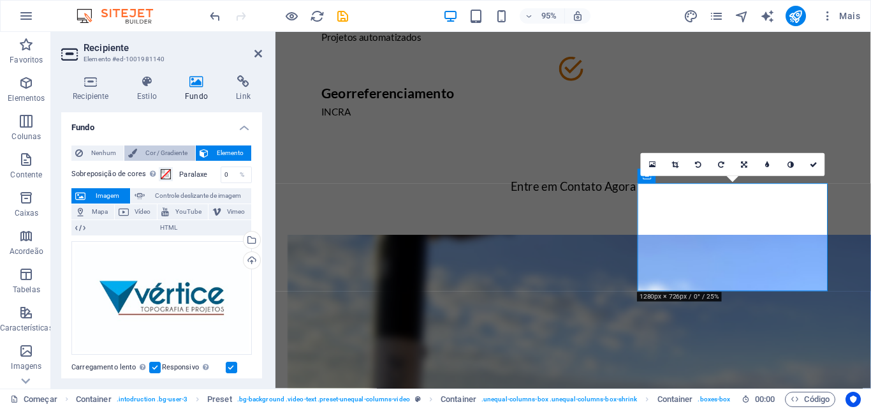
click at [165, 152] on font "Cor / Gradiente" at bounding box center [166, 152] width 42 height 7
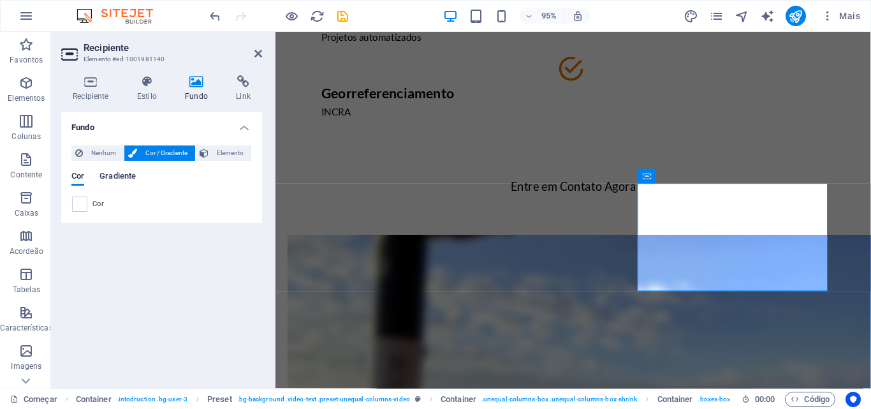
click at [126, 179] on font "Gradiente" at bounding box center [117, 176] width 36 height 10
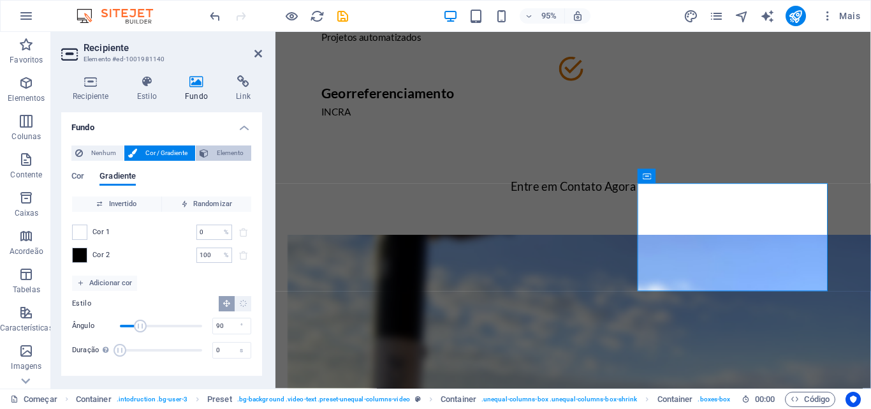
click at [238, 146] on span "Elemento" at bounding box center [229, 152] width 35 height 15
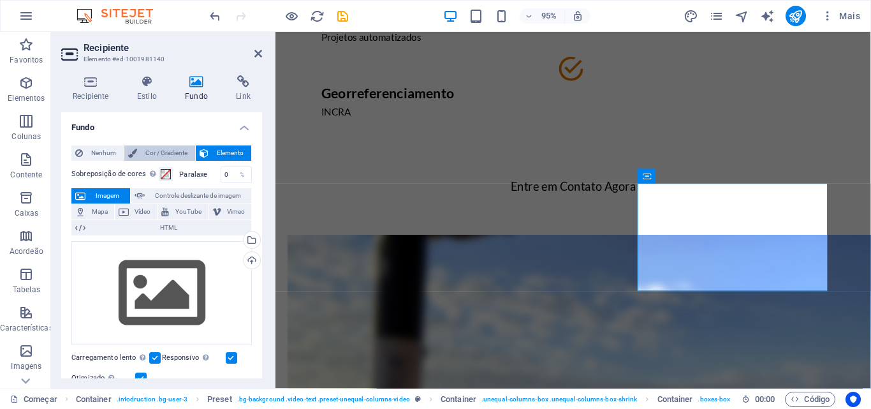
click at [177, 152] on font "Cor / Gradiente" at bounding box center [166, 152] width 42 height 7
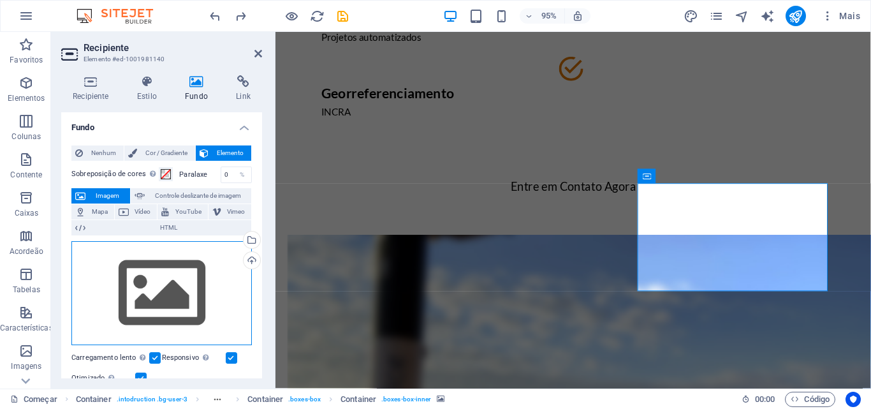
click at [191, 291] on div "Arraste os arquivos aqui, clique para escolher os arquivos ou selecione-os em A…" at bounding box center [161, 293] width 180 height 105
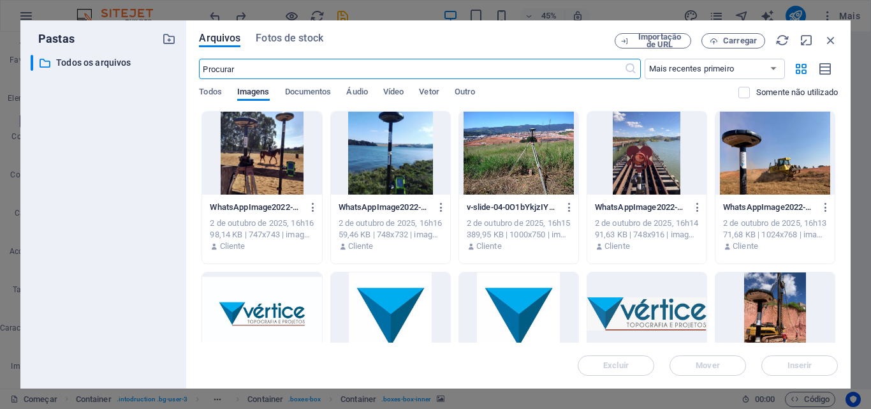
click at [279, 317] on div at bounding box center [261, 313] width 119 height 83
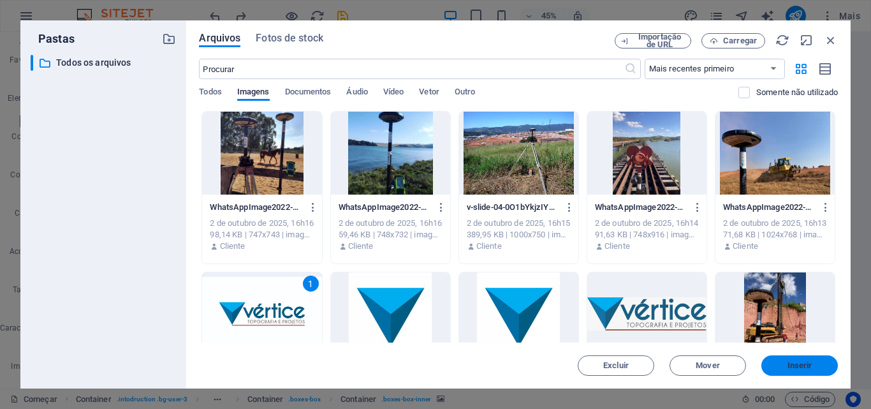
click at [796, 360] on button "Inserir" at bounding box center [799, 365] width 77 height 20
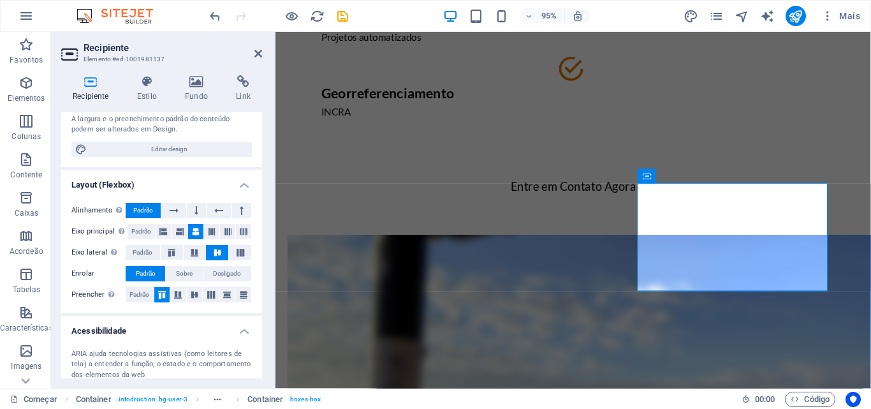
scroll to position [0, 0]
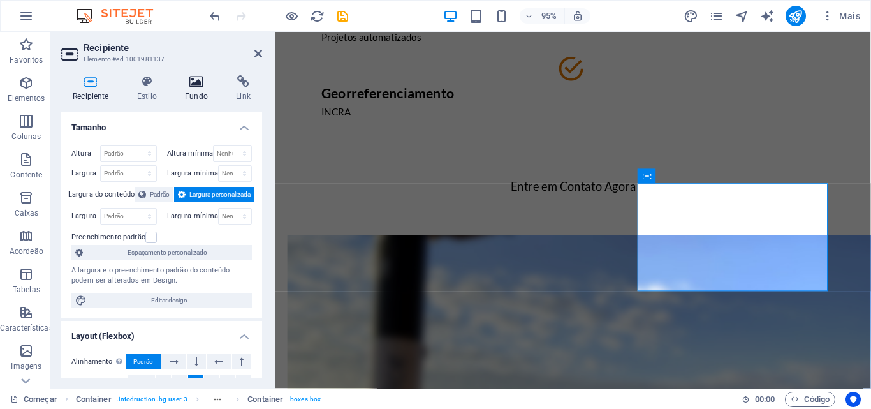
click at [192, 94] on font "Fundo" at bounding box center [196, 96] width 23 height 9
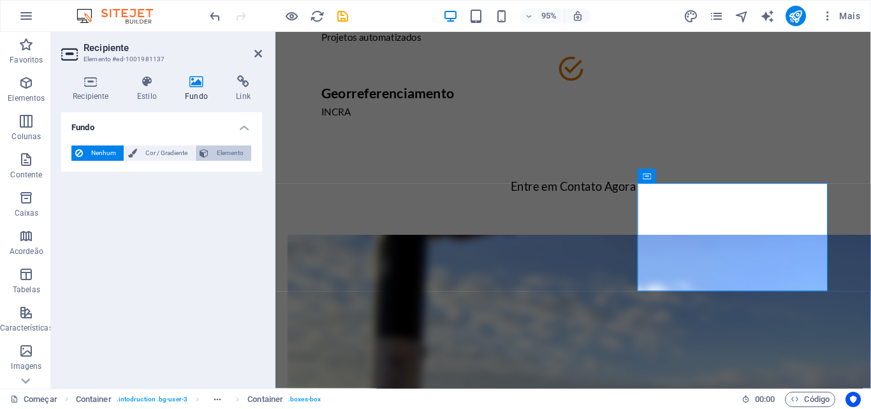
click at [211, 150] on button "Elemento" at bounding box center [223, 152] width 55 height 15
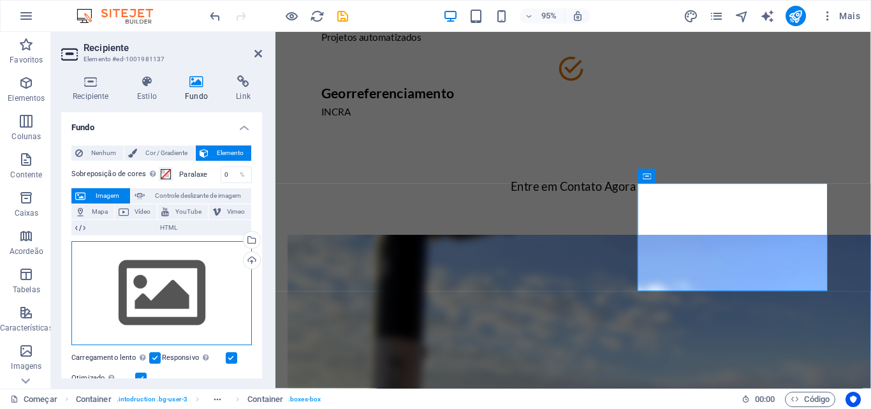
click at [189, 276] on div "Arraste os arquivos aqui, clique para escolher os arquivos ou selecione-os em A…" at bounding box center [161, 293] width 180 height 105
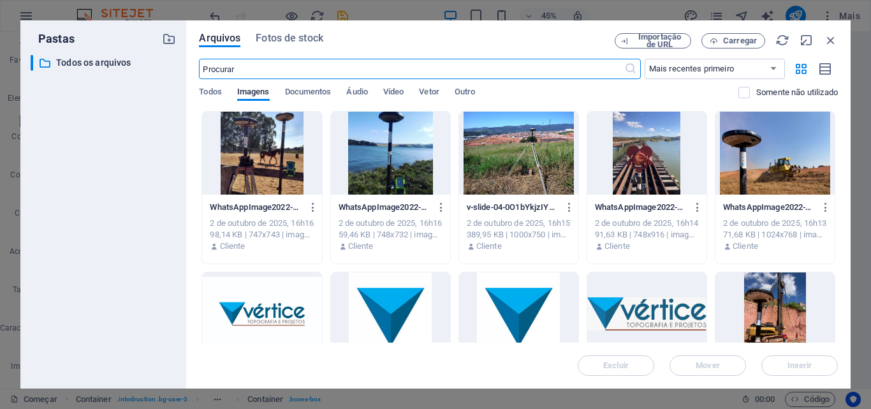
click at [291, 308] on div at bounding box center [261, 313] width 119 height 83
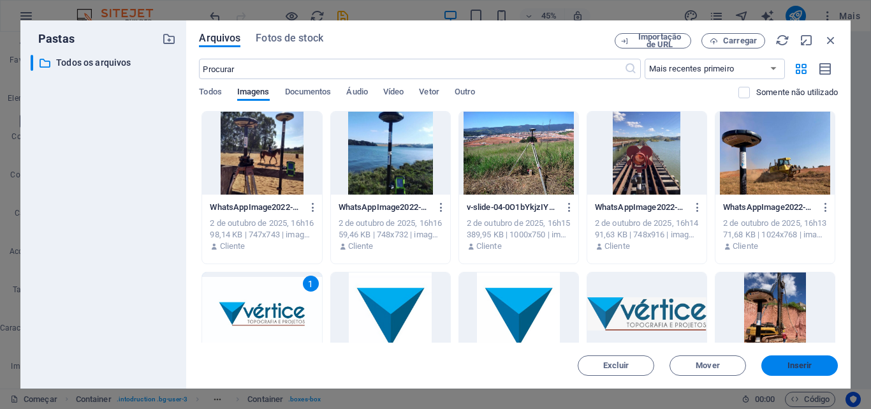
click at [812, 356] on button "Inserir" at bounding box center [799, 365] width 77 height 20
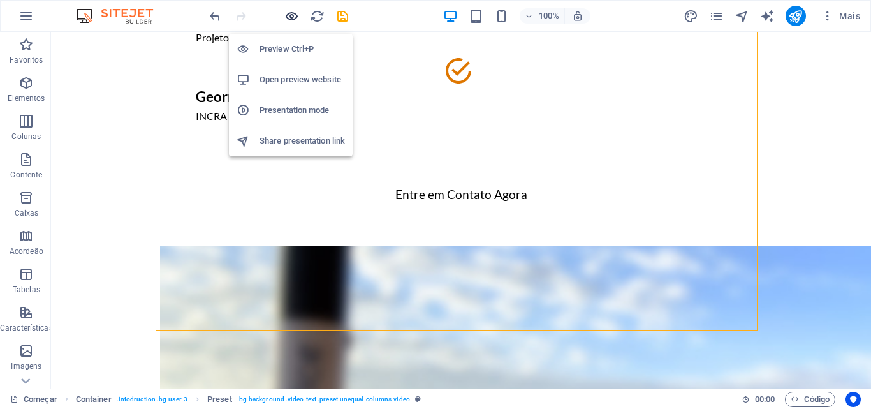
click at [287, 20] on icon "button" at bounding box center [291, 16] width 15 height 15
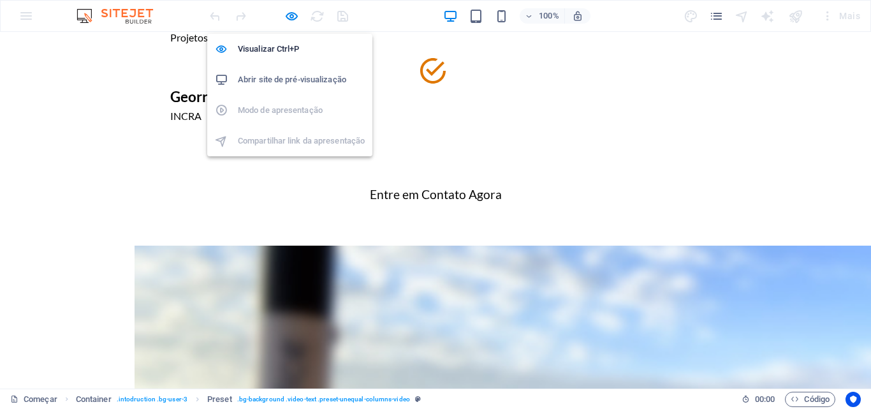
scroll to position [860, 0]
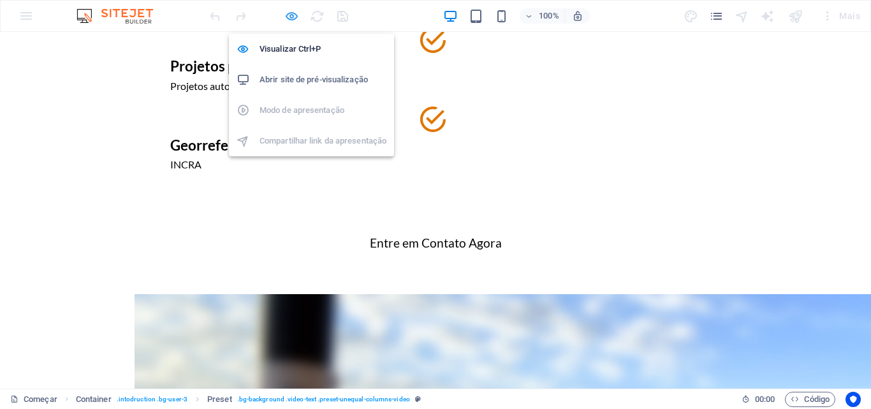
click at [297, 15] on icon "button" at bounding box center [291, 16] width 15 height 15
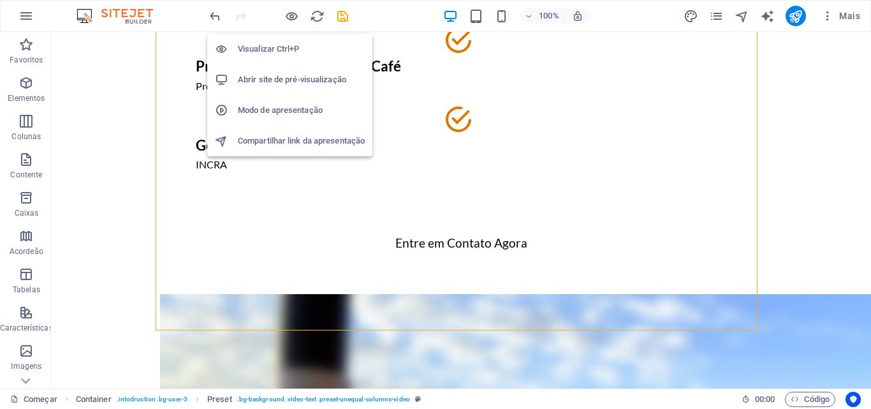
scroll to position [908, 0]
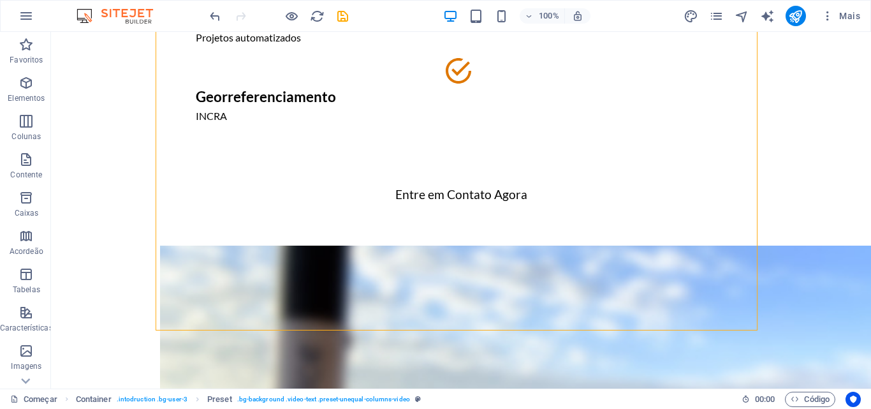
click at [282, 20] on div at bounding box center [278, 16] width 143 height 20
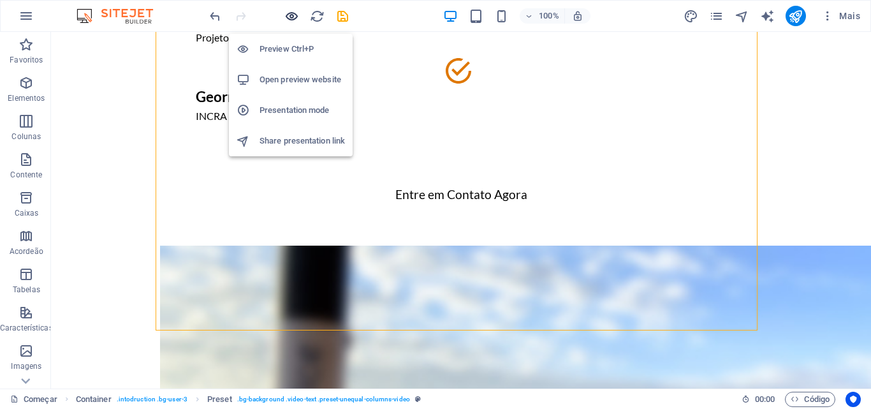
click at [291, 18] on icon "button" at bounding box center [291, 16] width 15 height 15
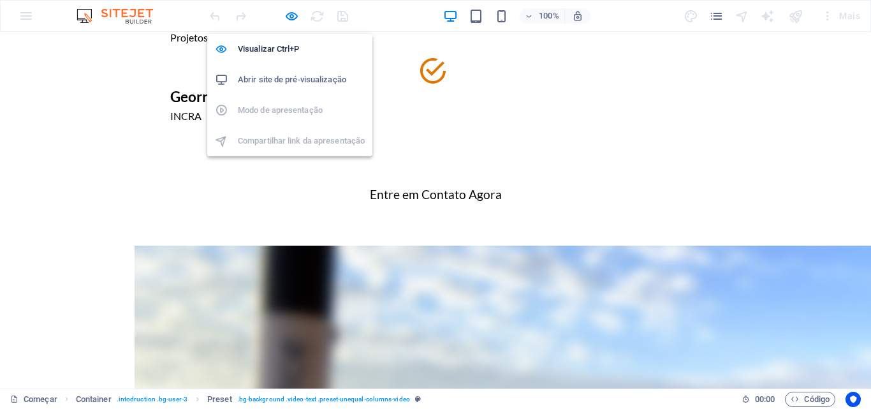
scroll to position [860, 0]
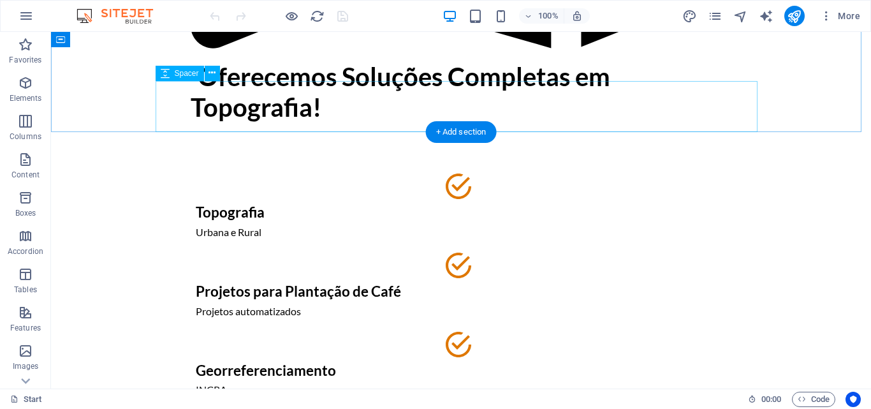
scroll to position [893, 0]
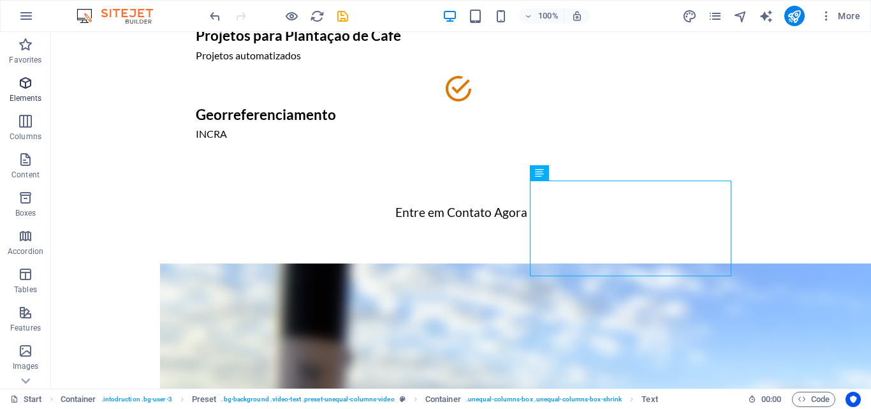
click at [25, 84] on icon "button" at bounding box center [25, 82] width 15 height 15
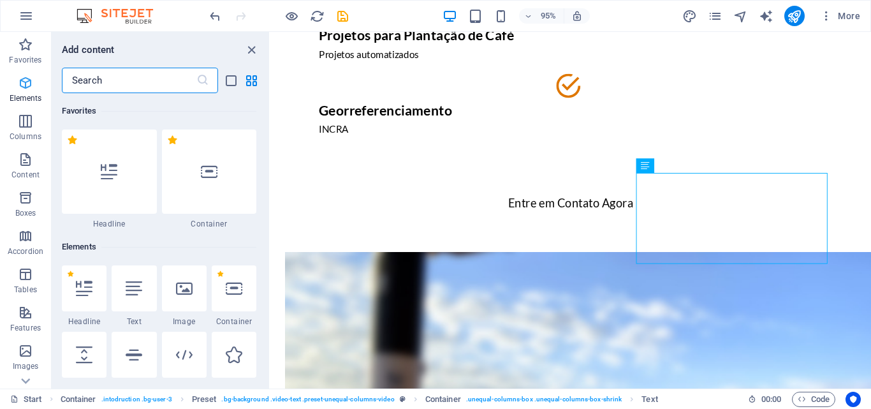
scroll to position [136, 0]
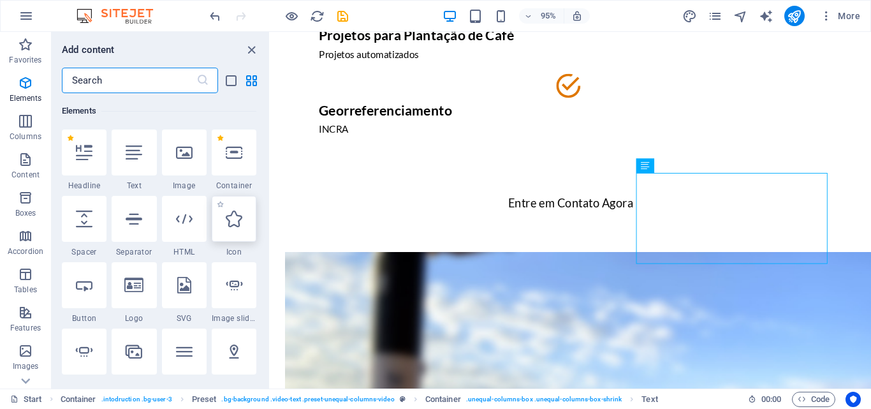
click at [228, 221] on icon at bounding box center [234, 218] width 17 height 17
select select "xMidYMid"
select select "px"
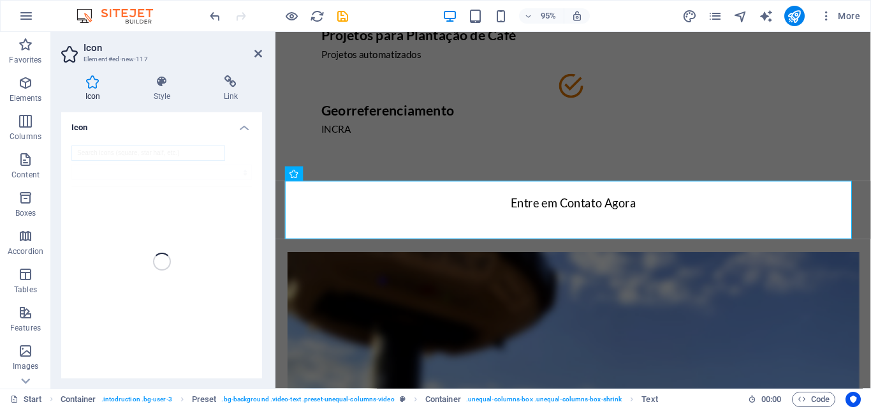
scroll to position [633, 0]
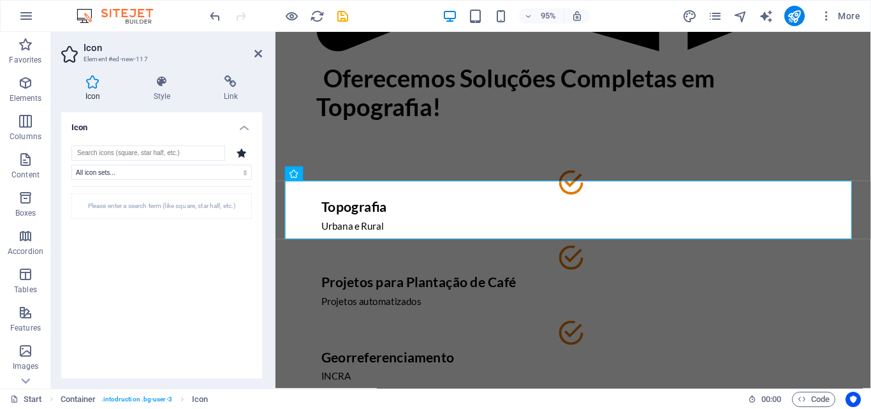
click at [238, 152] on icon at bounding box center [242, 153] width 10 height 10
click at [162, 84] on icon at bounding box center [161, 81] width 65 height 13
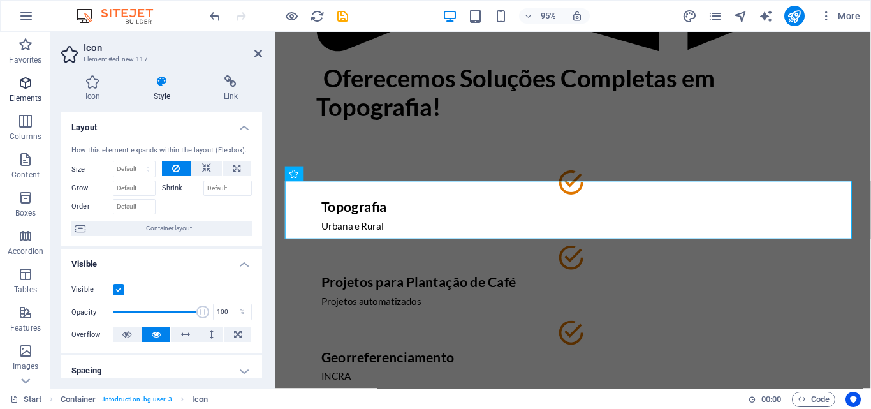
click at [17, 89] on span "Elements" at bounding box center [25, 90] width 51 height 31
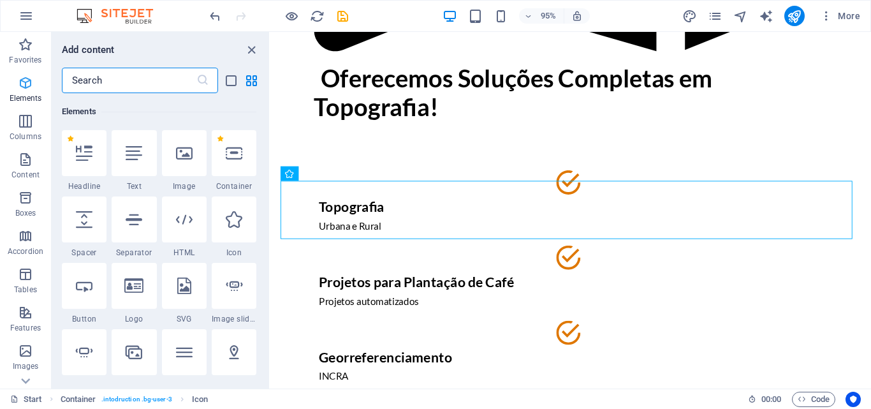
scroll to position [136, 0]
click at [81, 298] on div at bounding box center [84, 285] width 45 height 46
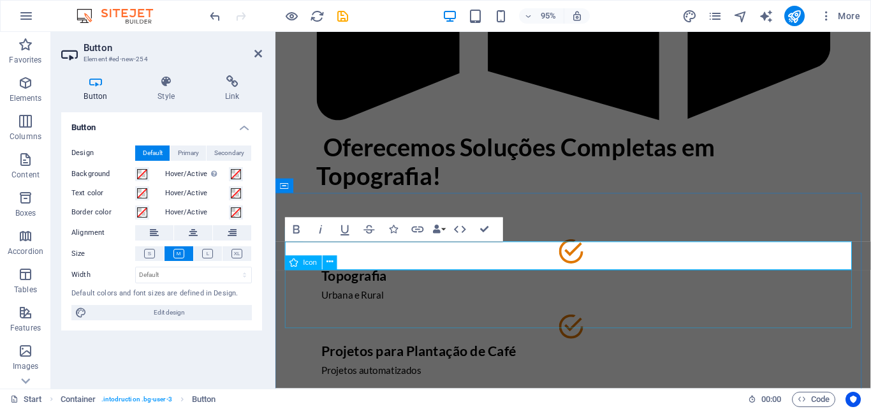
scroll to position [569, 0]
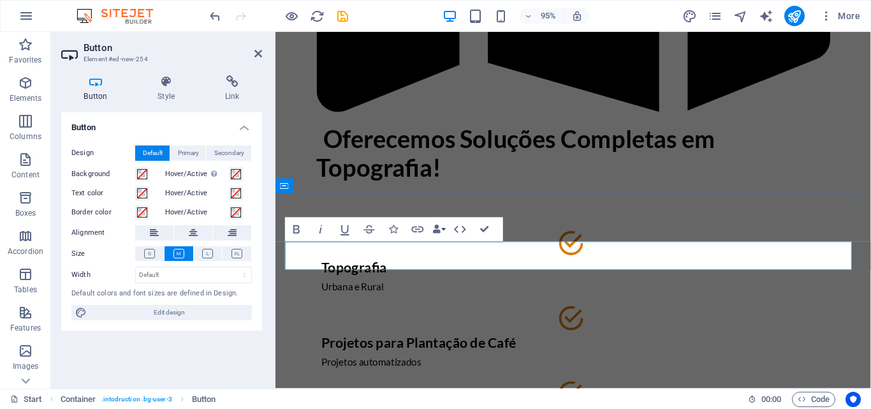
drag, startPoint x: 501, startPoint y: 262, endPoint x: 523, endPoint y: 254, distance: 23.0
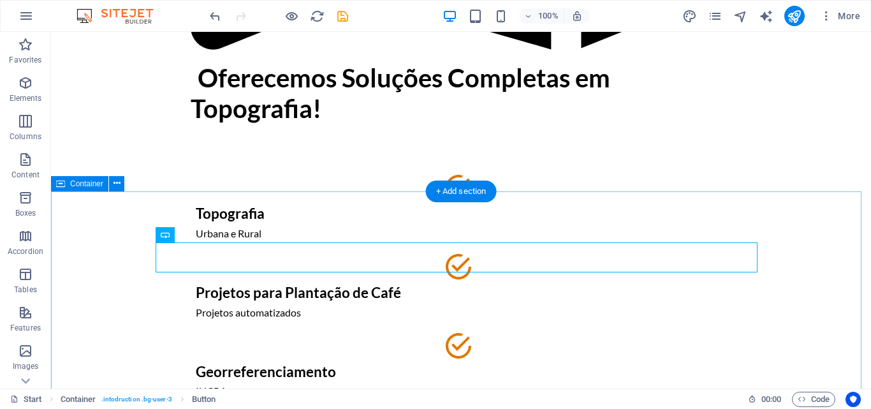
scroll to position [697, 0]
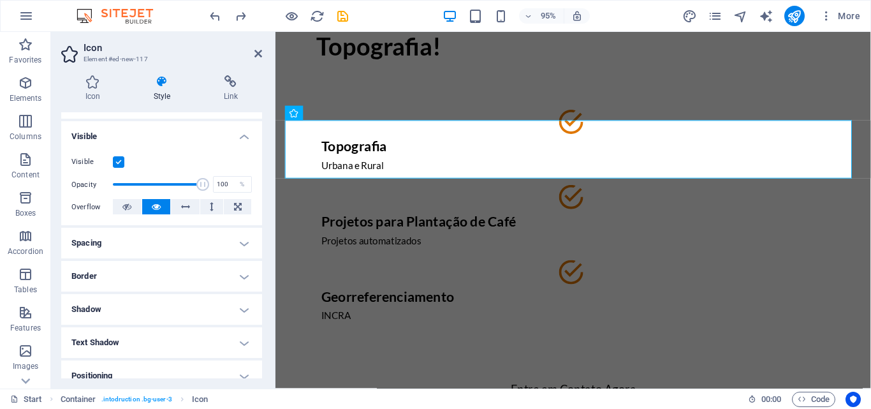
scroll to position [0, 0]
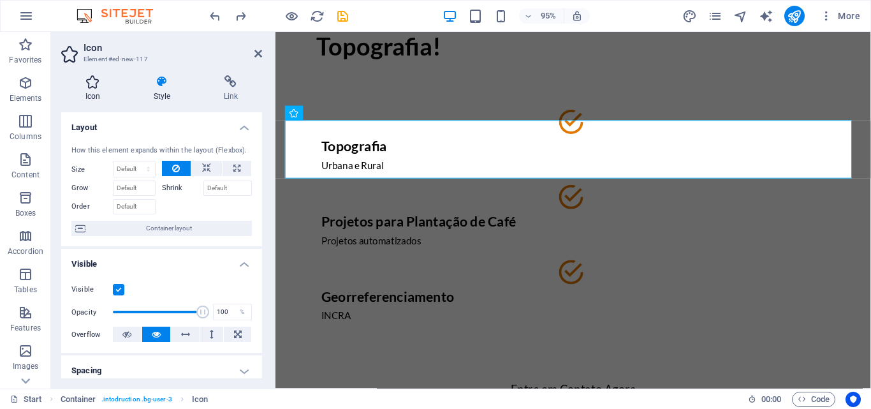
click at [96, 99] on h4 "Icon" at bounding box center [95, 88] width 68 height 27
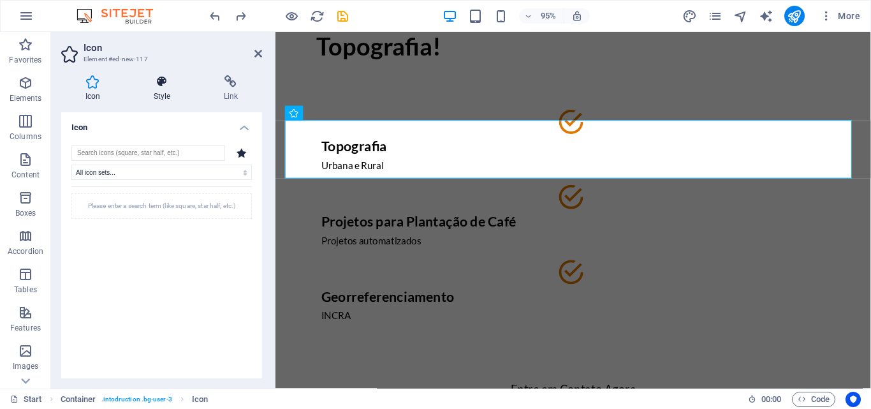
click at [174, 84] on icon at bounding box center [161, 81] width 65 height 13
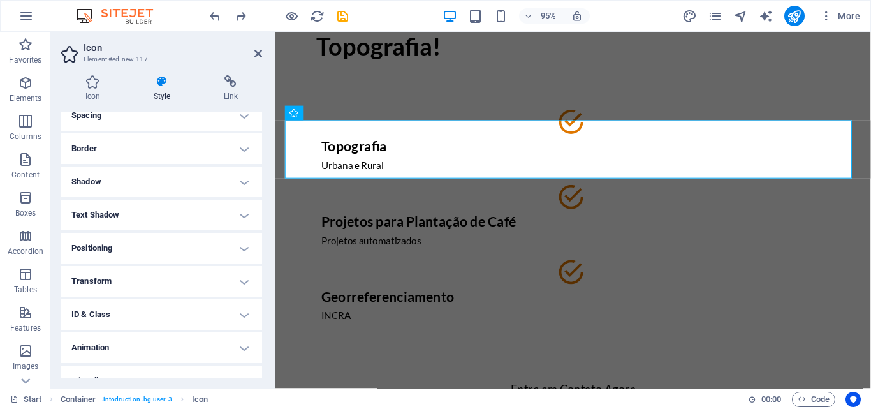
scroll to position [273, 0]
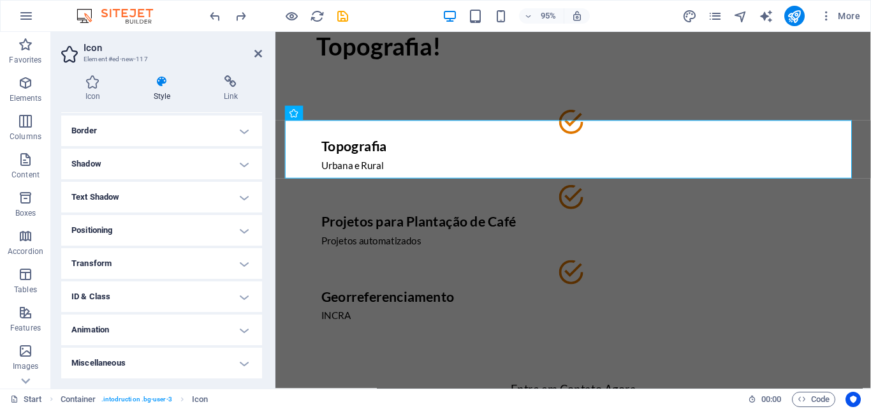
click at [192, 242] on h4 "Positioning" at bounding box center [161, 230] width 201 height 31
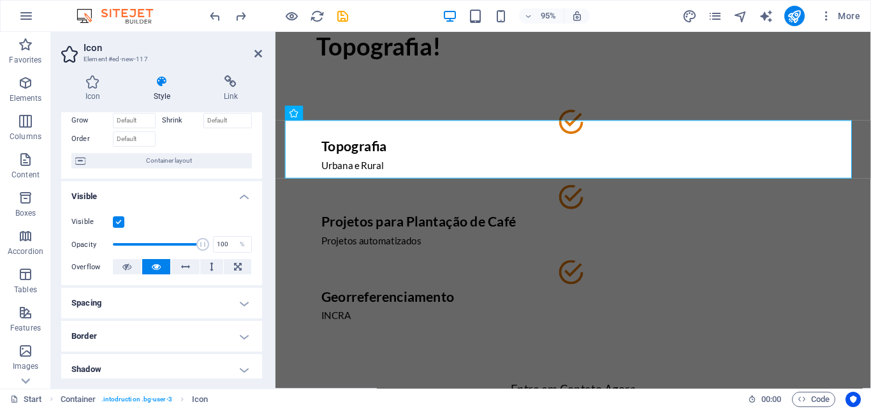
scroll to position [62, 0]
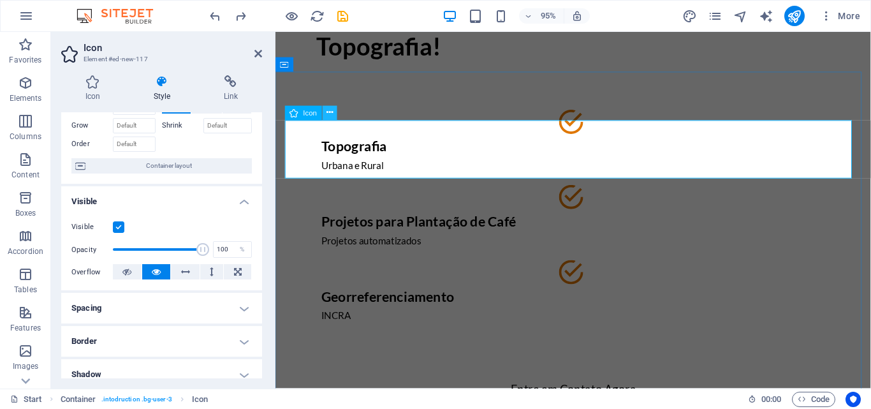
click at [331, 113] on icon at bounding box center [329, 112] width 6 height 13
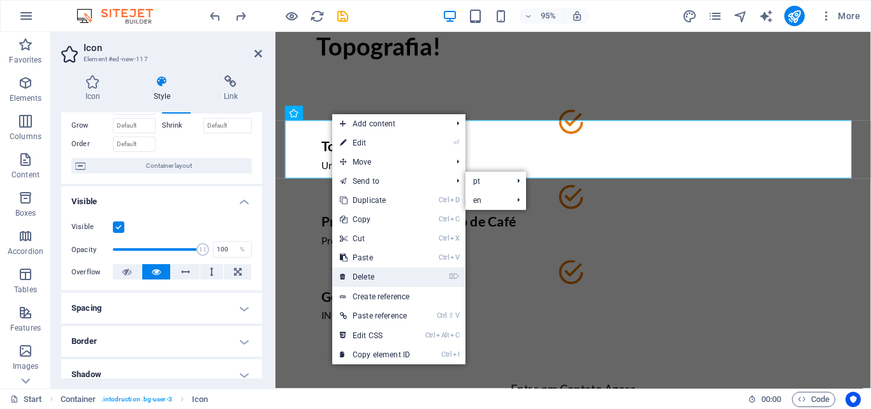
click at [385, 286] on li "⌦ Delete" at bounding box center [398, 277] width 133 height 20
click at [385, 271] on link "⌦ Delete" at bounding box center [374, 276] width 85 height 19
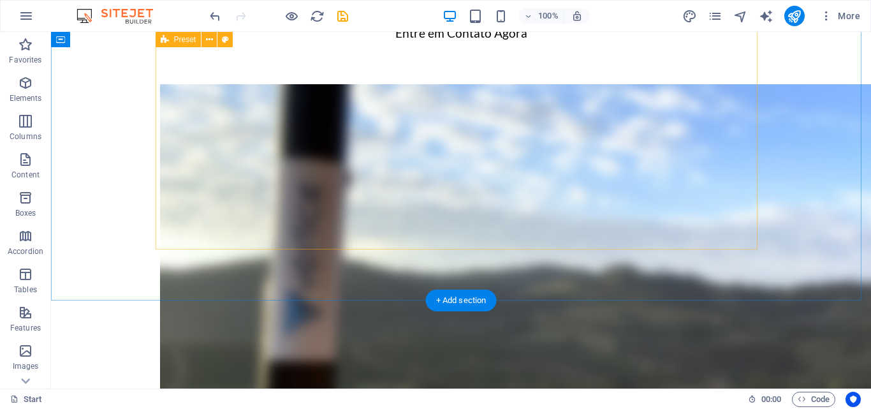
scroll to position [1080, 0]
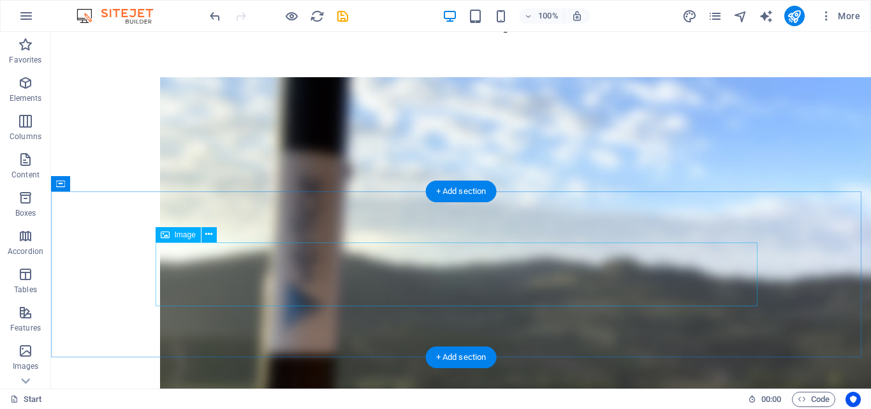
select select "px"
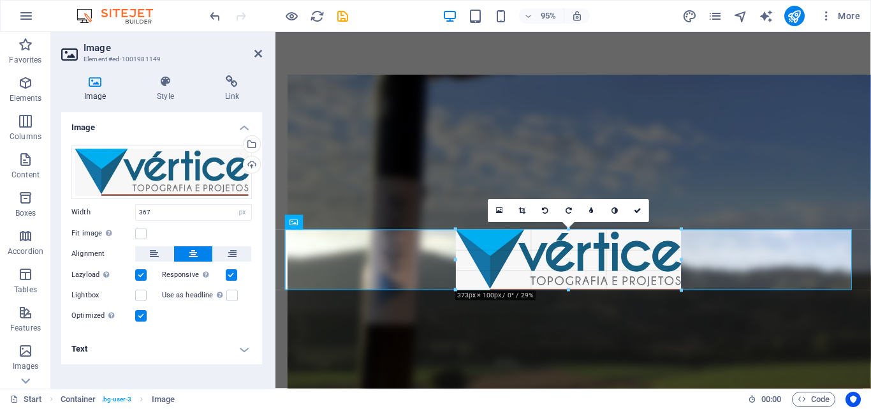
type input "379"
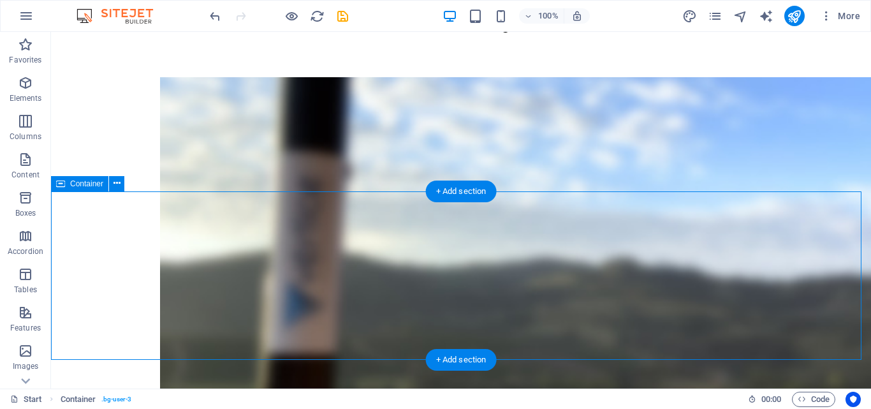
click at [117, 185] on icon at bounding box center [117, 183] width 7 height 13
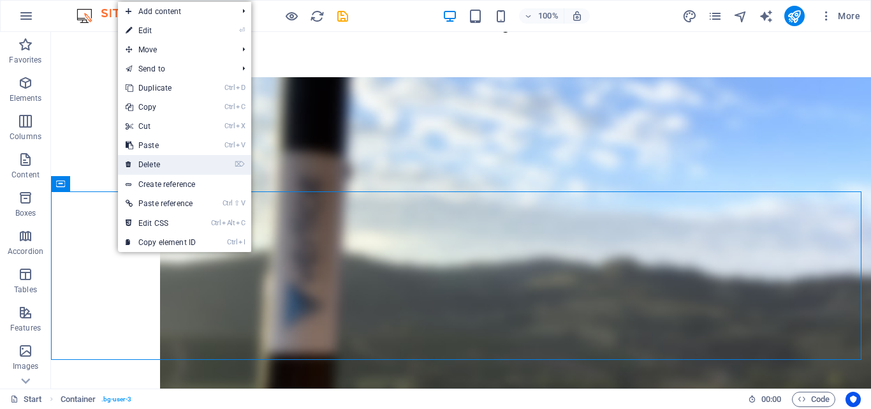
click at [147, 165] on link "⌦ Delete" at bounding box center [160, 164] width 85 height 19
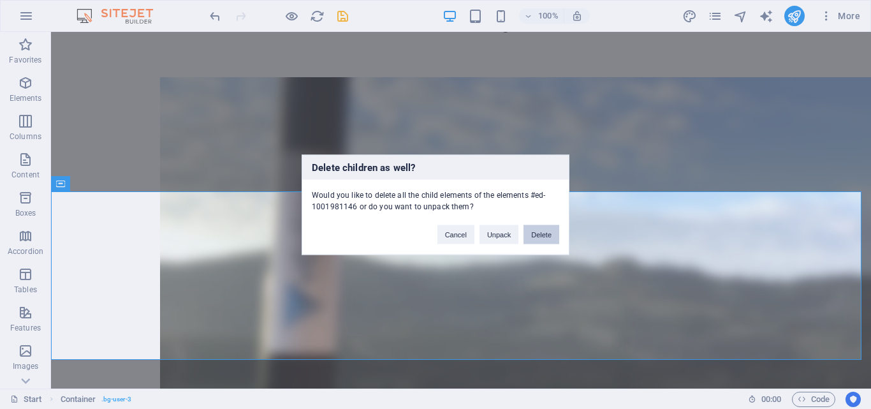
click at [543, 237] on button "Delete" at bounding box center [542, 233] width 36 height 19
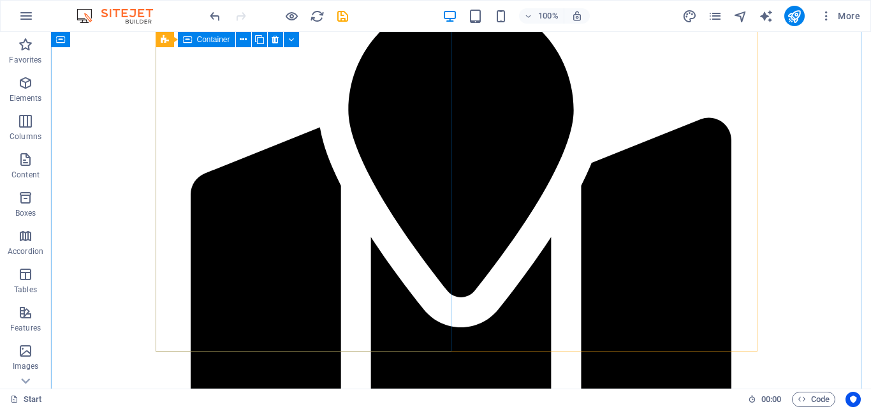
scroll to position [0, 0]
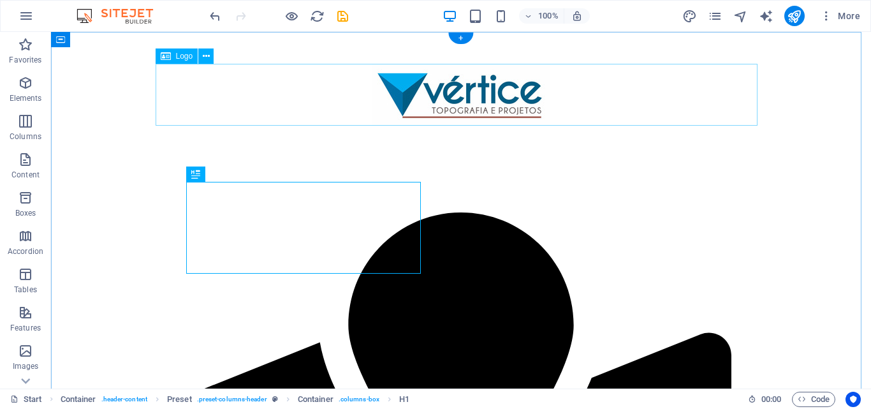
click at [457, 101] on div at bounding box center [461, 95] width 602 height 62
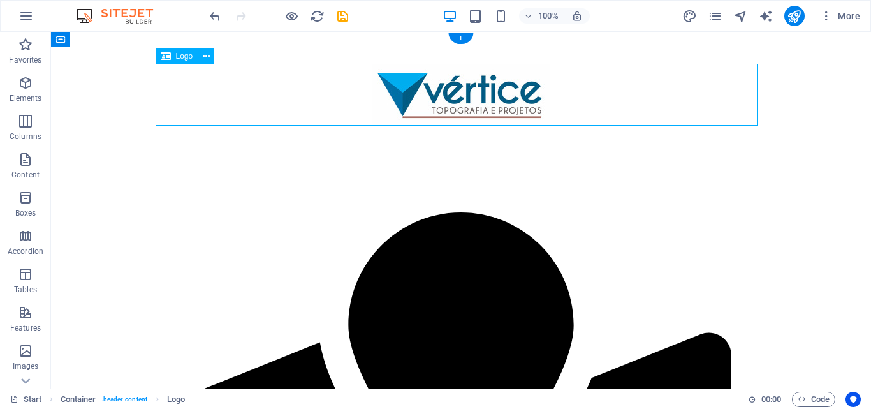
click at [457, 101] on div at bounding box center [461, 95] width 602 height 62
select select "px"
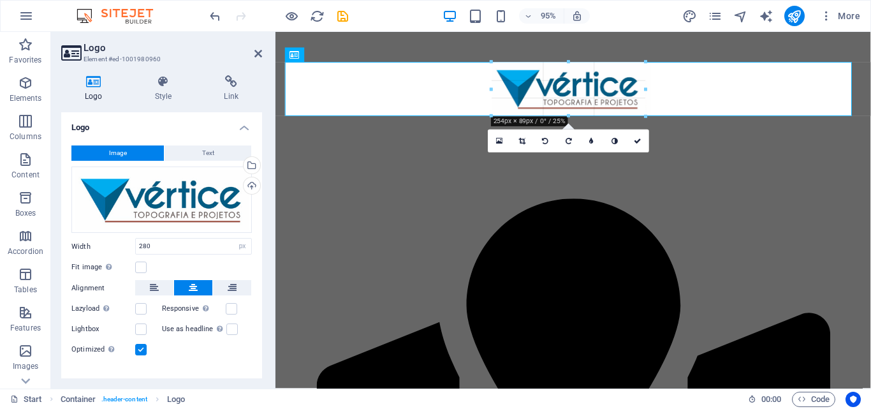
drag, startPoint x: 654, startPoint y: 119, endPoint x: 385, endPoint y: 84, distance: 271.5
click at [641, 114] on div "180 170 160 150 140 130 120 110 100 90 80 70 60 50 40 30 20 10 0 -10 -20 -30 -4…" at bounding box center [569, 89] width 154 height 54
click at [643, 113] on div at bounding box center [646, 115] width 7 height 7
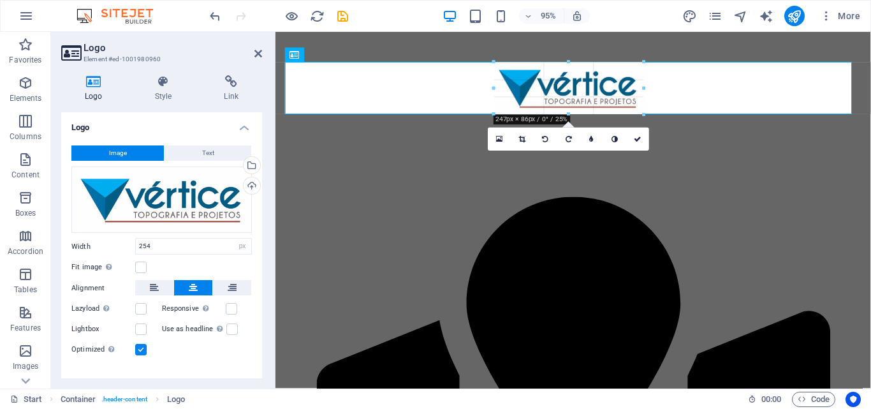
drag, startPoint x: 645, startPoint y: 119, endPoint x: 382, endPoint y: 80, distance: 265.5
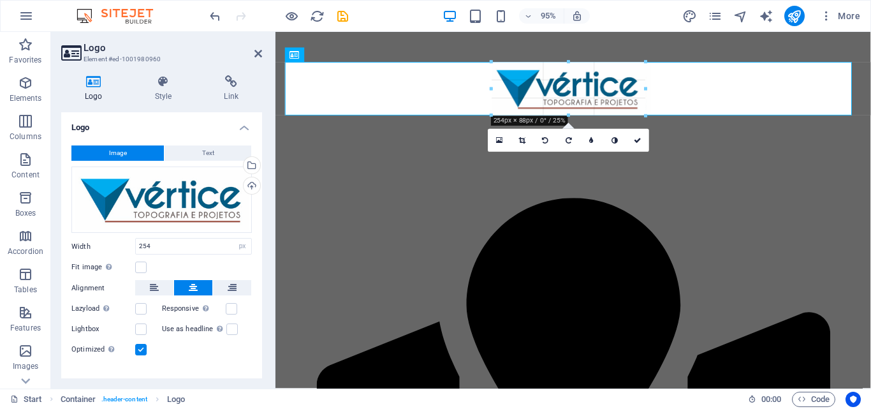
click at [647, 115] on div at bounding box center [646, 115] width 7 height 7
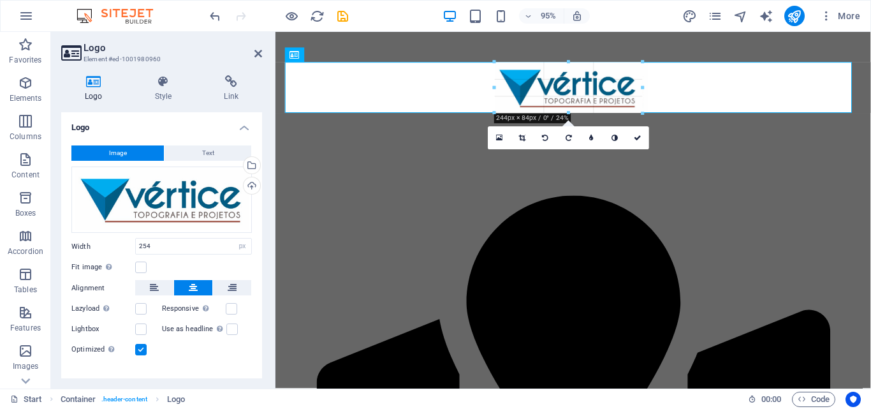
drag, startPoint x: 647, startPoint y: 119, endPoint x: 640, endPoint y: 112, distance: 9.9
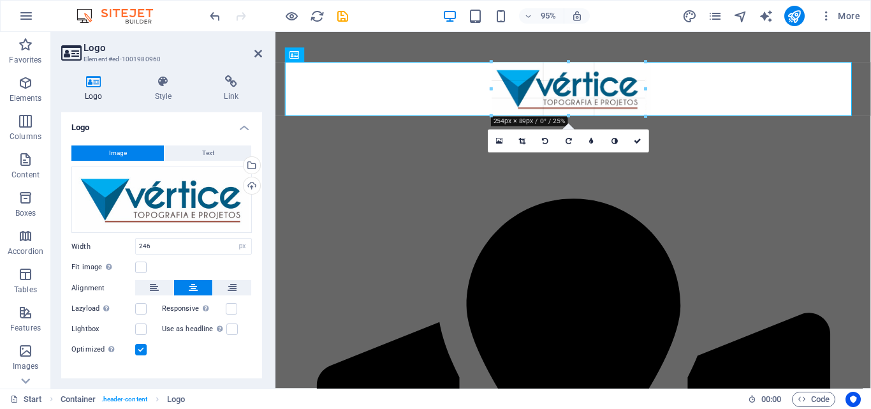
type input "254"
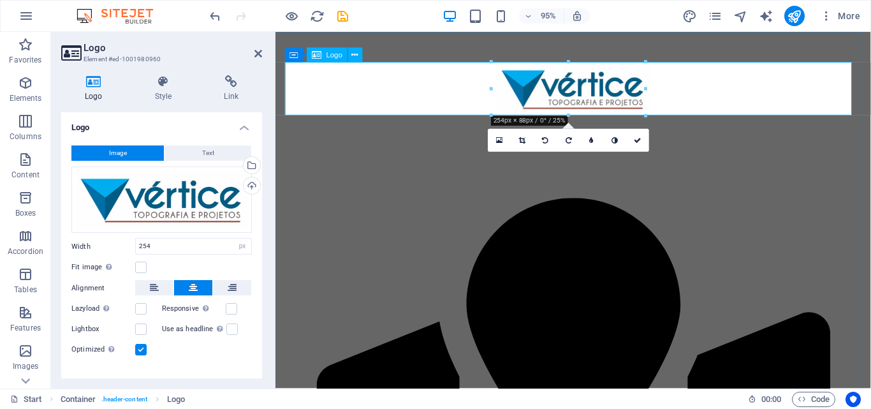
click at [713, 94] on div at bounding box center [589, 92] width 602 height 56
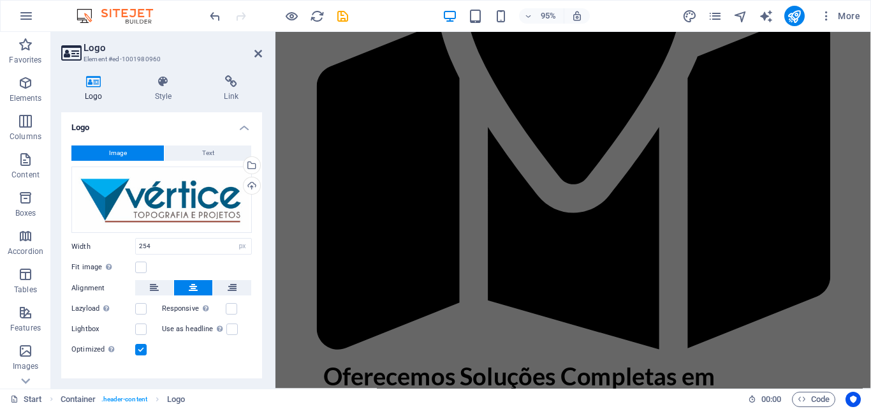
scroll to position [319, 0]
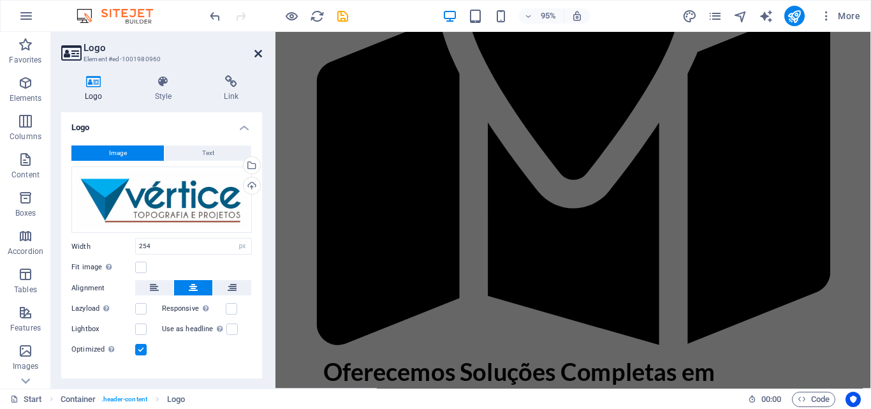
click at [257, 52] on icon at bounding box center [258, 53] width 8 height 10
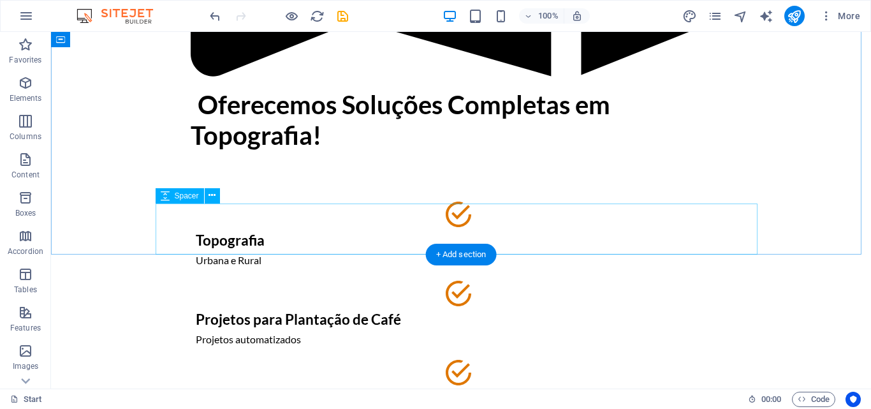
scroll to position [638, 0]
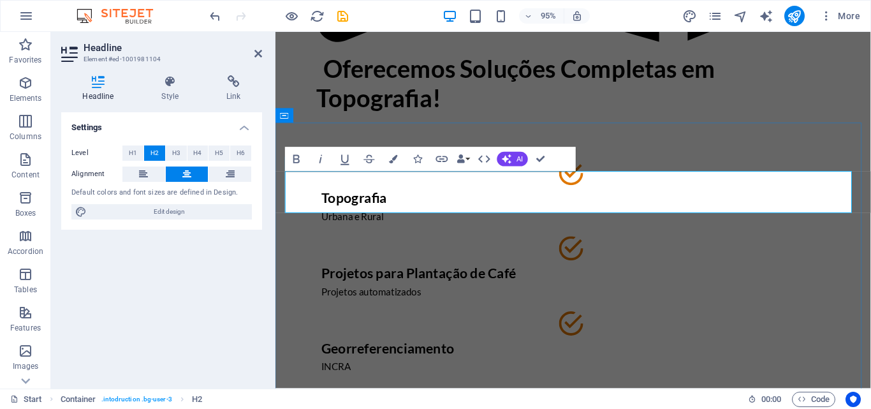
drag, startPoint x: 588, startPoint y: 212, endPoint x: 615, endPoint y: 212, distance: 26.8
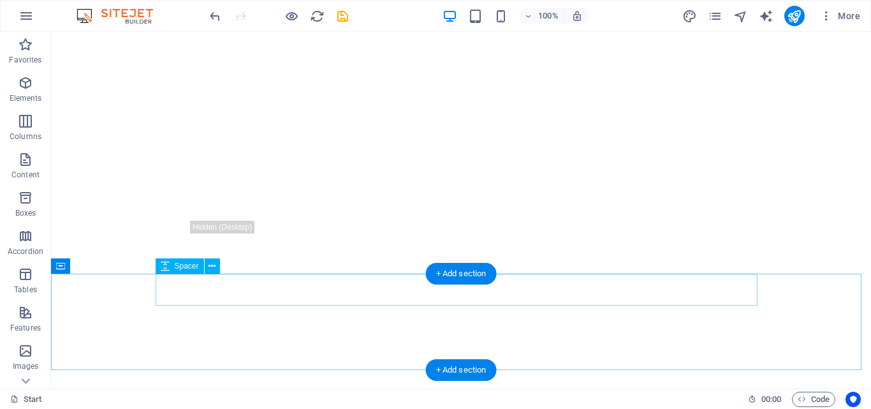
scroll to position [1530, 0]
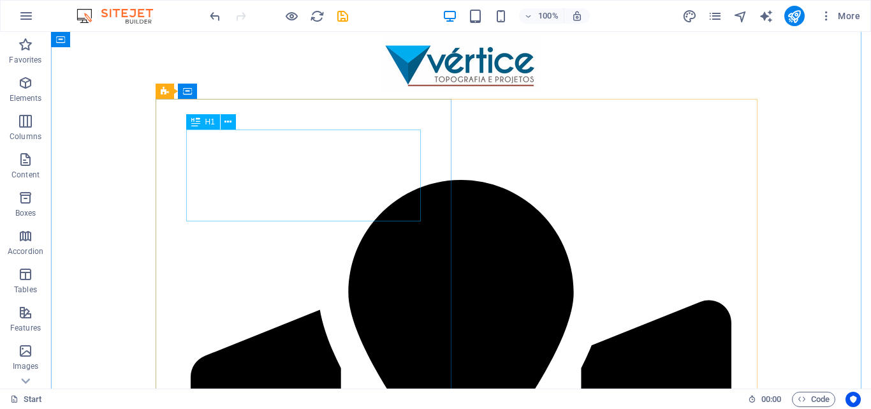
scroll to position [0, 0]
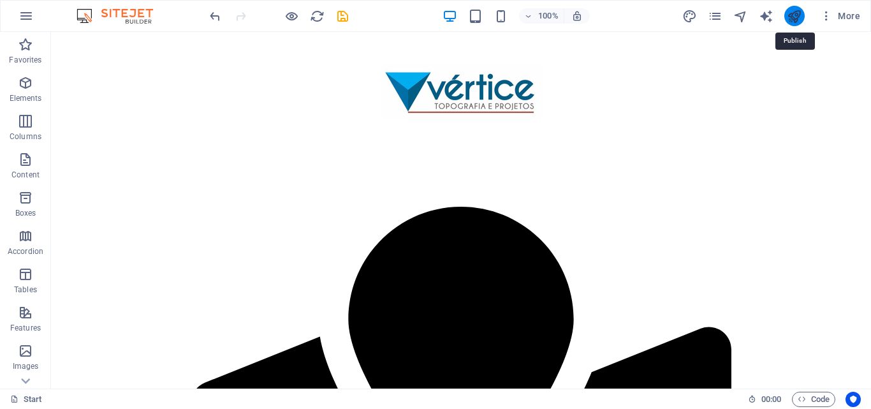
click at [789, 15] on icon "publish" at bounding box center [794, 16] width 15 height 15
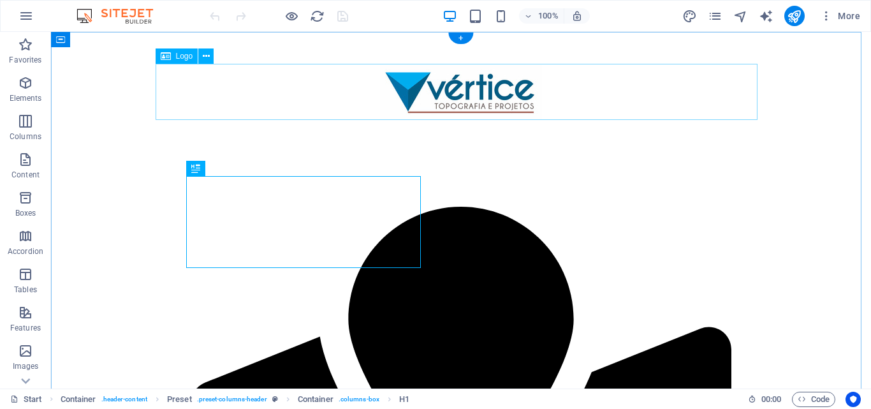
click at [510, 89] on div at bounding box center [461, 92] width 602 height 56
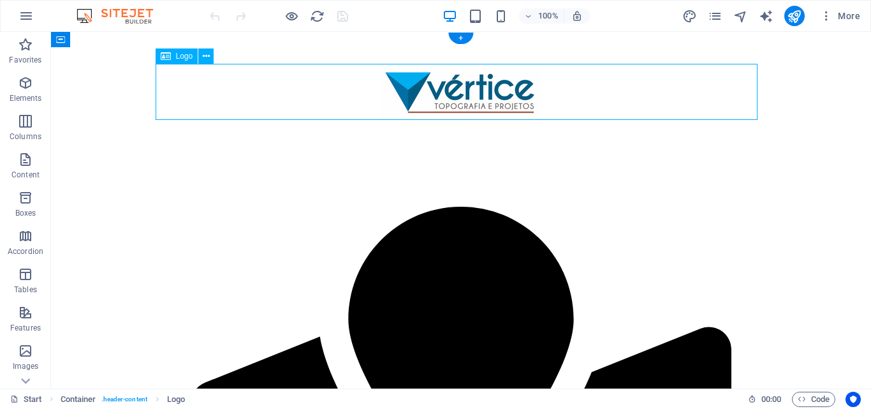
click at [510, 89] on div at bounding box center [461, 92] width 602 height 56
select select "px"
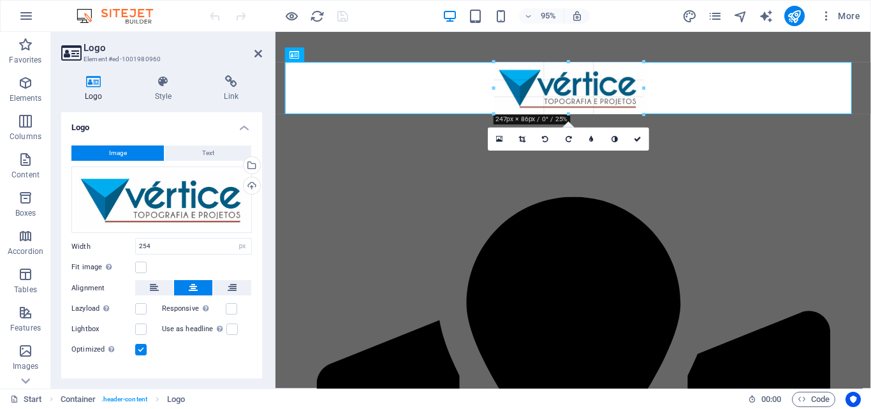
drag, startPoint x: 647, startPoint y: 115, endPoint x: 640, endPoint y: 108, distance: 9.9
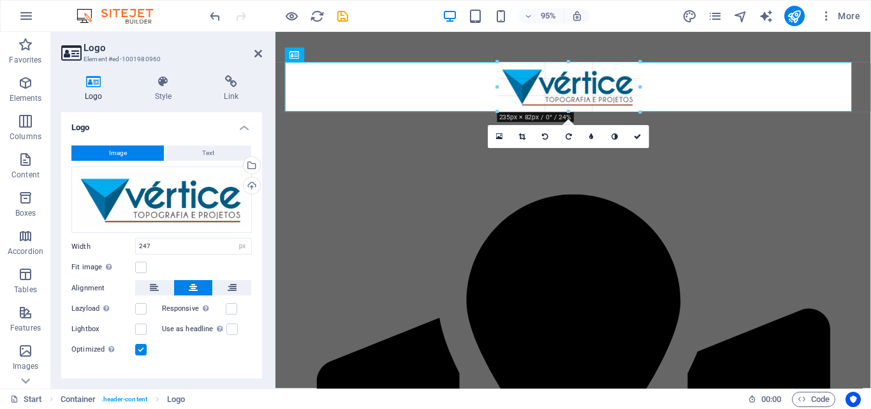
drag, startPoint x: 646, startPoint y: 115, endPoint x: 638, endPoint y: 110, distance: 9.4
type input "235"
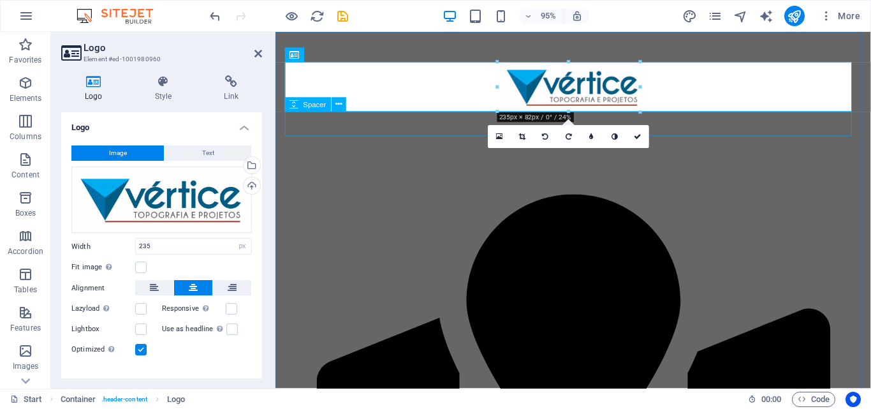
click at [694, 131] on div at bounding box center [589, 129] width 602 height 26
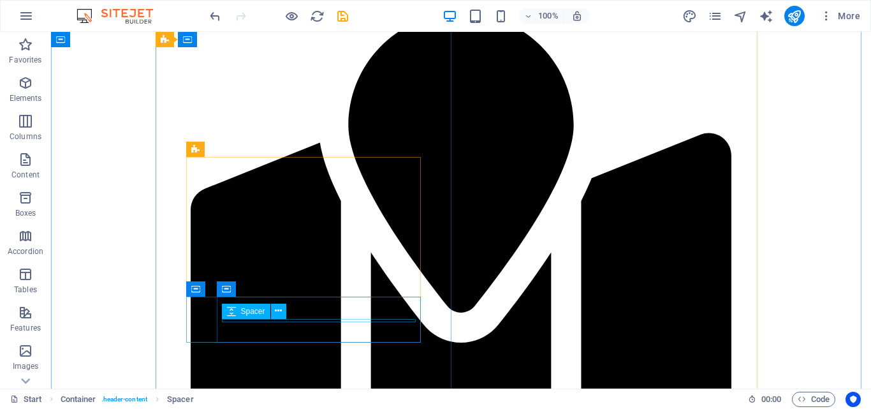
scroll to position [191, 0]
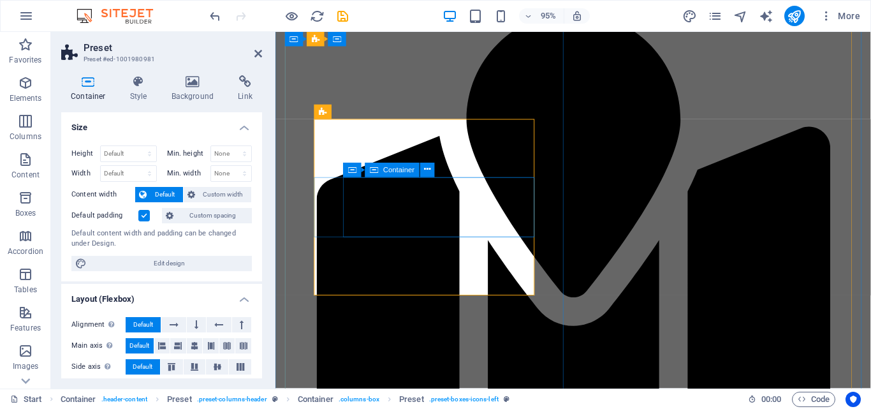
click at [432, 177] on button at bounding box center [427, 170] width 15 height 15
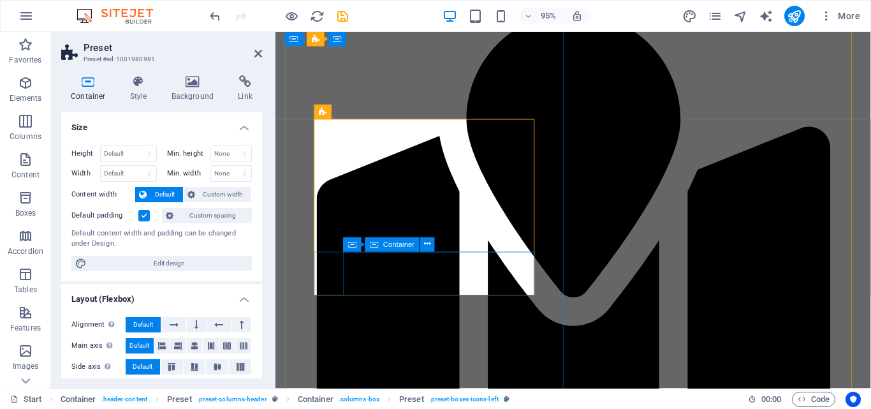
click at [420, 251] on button at bounding box center [427, 244] width 15 height 15
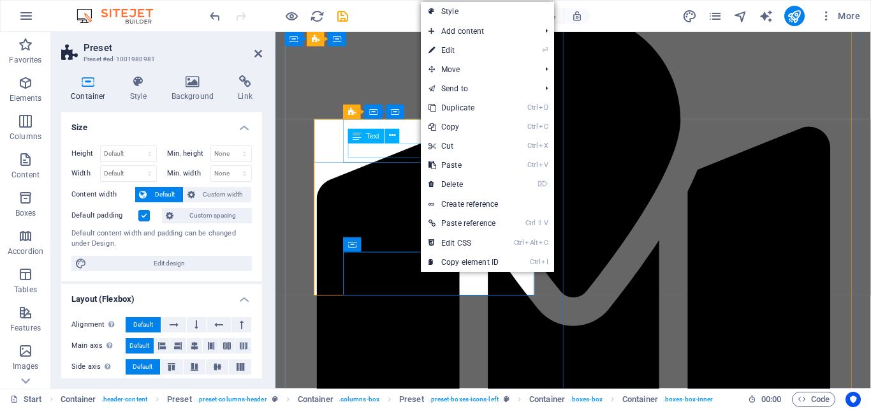
scroll to position [255, 0]
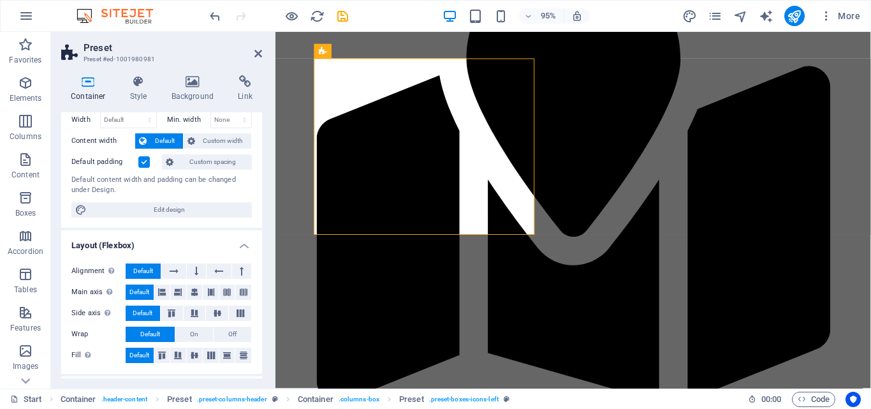
scroll to position [0, 0]
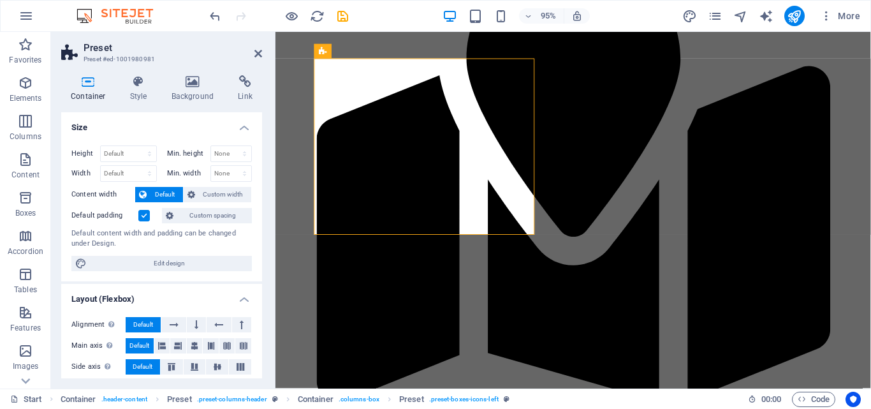
click at [138, 60] on h3 "Preset #ed-1001980981" at bounding box center [160, 59] width 153 height 11
click at [138, 84] on icon at bounding box center [139, 81] width 36 height 13
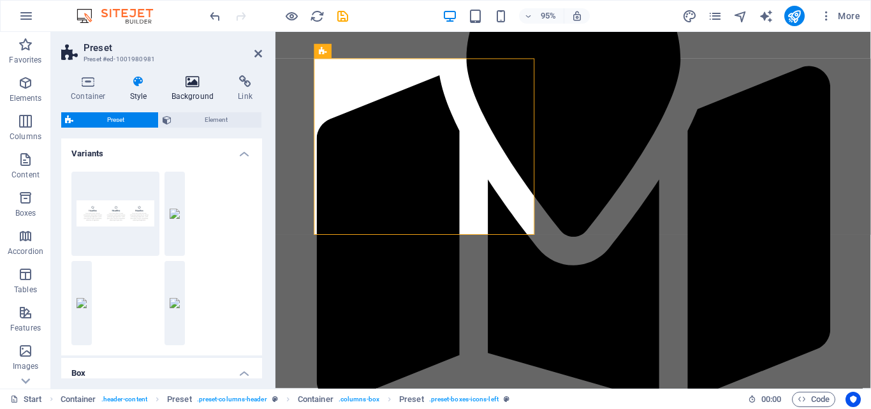
click at [190, 89] on h4 "Background" at bounding box center [195, 88] width 67 height 27
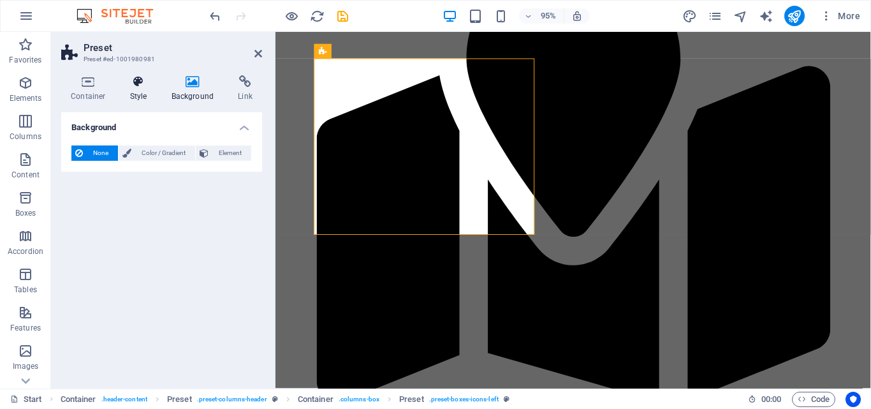
click at [149, 78] on icon at bounding box center [139, 81] width 36 height 13
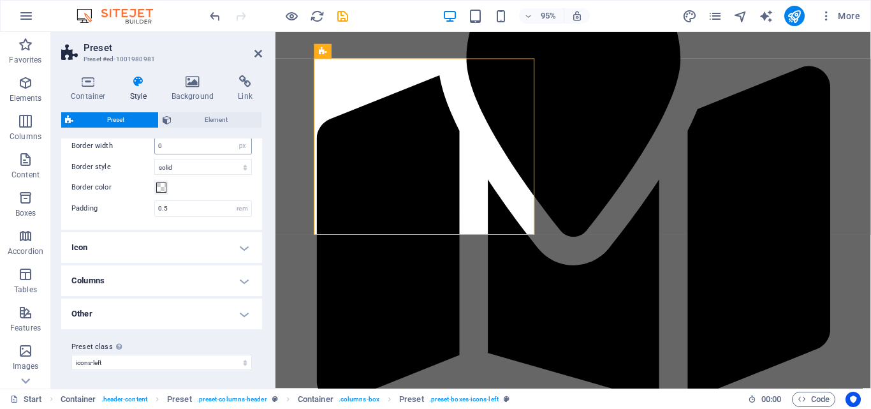
scroll to position [278, 0]
click at [244, 281] on h4 "Columns" at bounding box center [161, 278] width 201 height 31
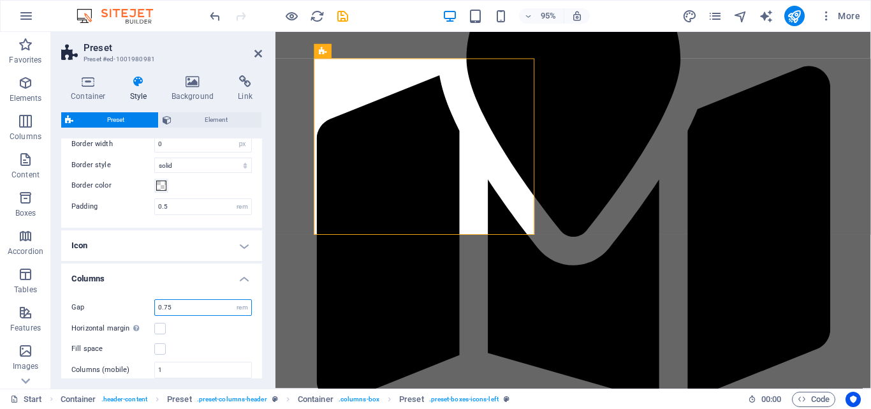
drag, startPoint x: 186, startPoint y: 306, endPoint x: 156, endPoint y: 307, distance: 30.0
click at [156, 307] on input "0.75" at bounding box center [203, 307] width 96 height 15
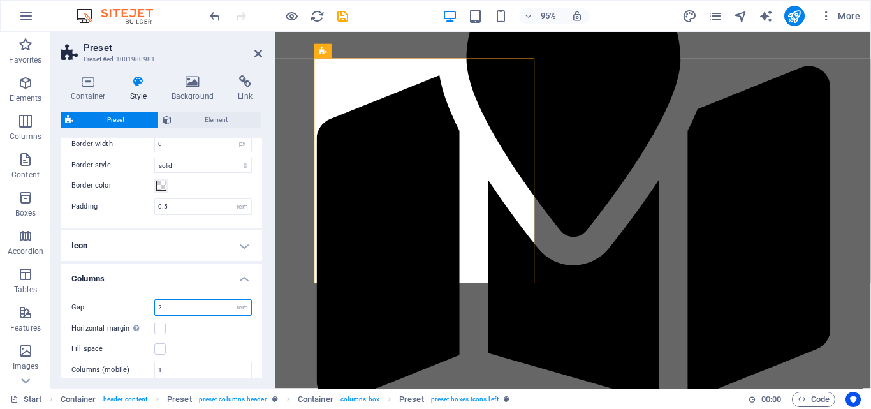
drag, startPoint x: 170, startPoint y: 309, endPoint x: 155, endPoint y: 312, distance: 15.0
click at [155, 312] on input "2" at bounding box center [203, 307] width 96 height 15
click at [179, 310] on input "0.75" at bounding box center [203, 307] width 96 height 15
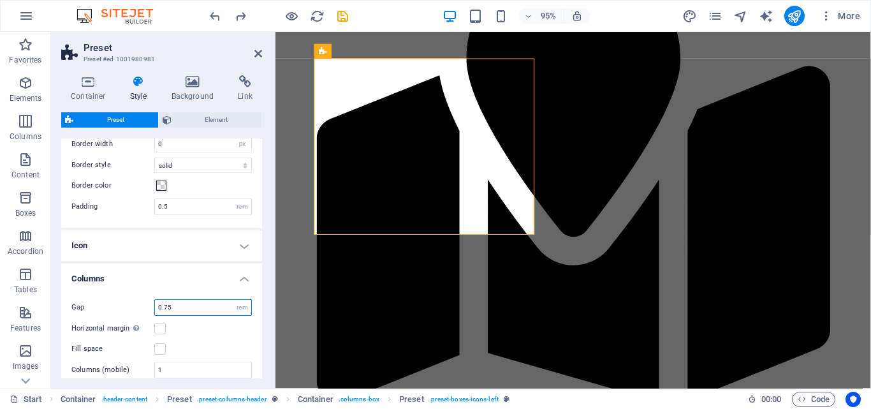
drag, startPoint x: 179, startPoint y: 310, endPoint x: 147, endPoint y: 309, distance: 32.5
click at [147, 309] on div "Gap 0.75 rem" at bounding box center [161, 307] width 180 height 17
click at [166, 309] on input "1" at bounding box center [203, 307] width 96 height 15
type input "1.2"
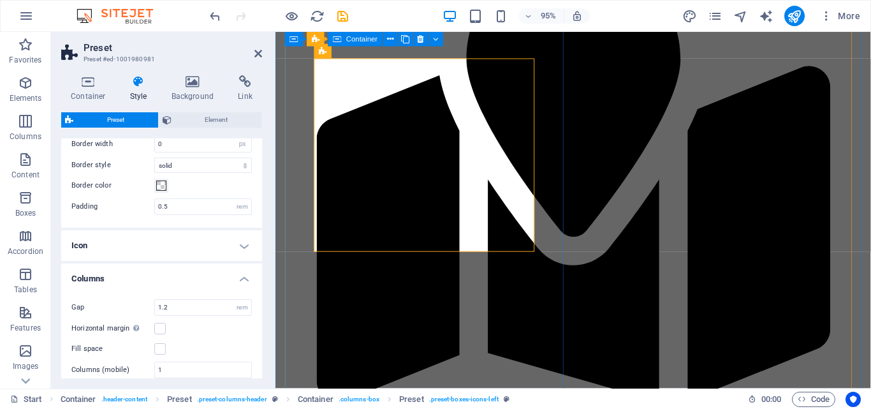
click at [564, 190] on div "Oferecemos Soluções Completas em Topografia! ​ ​ Topografia Urbana e Rural Proj…" at bounding box center [589, 391] width 602 height 1010
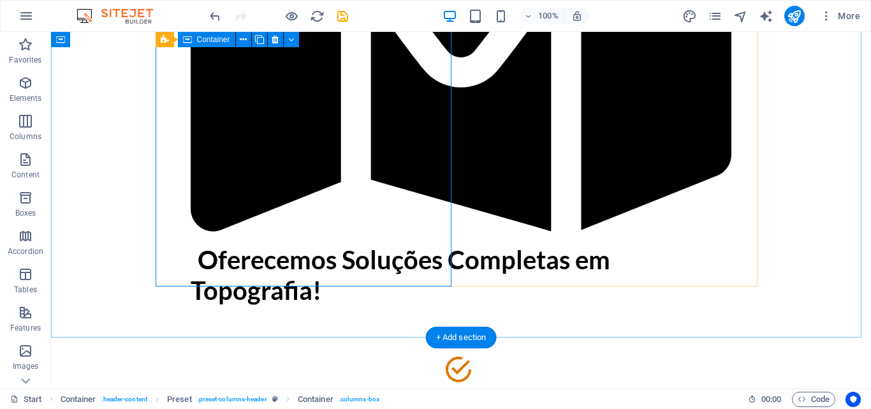
scroll to position [446, 0]
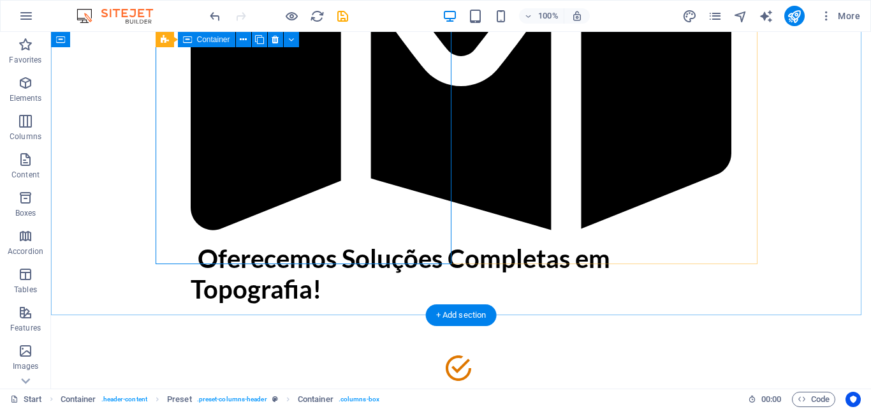
click at [384, 236] on div "Oferecemos Soluções Completas em Topografia! ​ ​ Topografia Urbana e Rural Proj…" at bounding box center [461, 200] width 602 height 1010
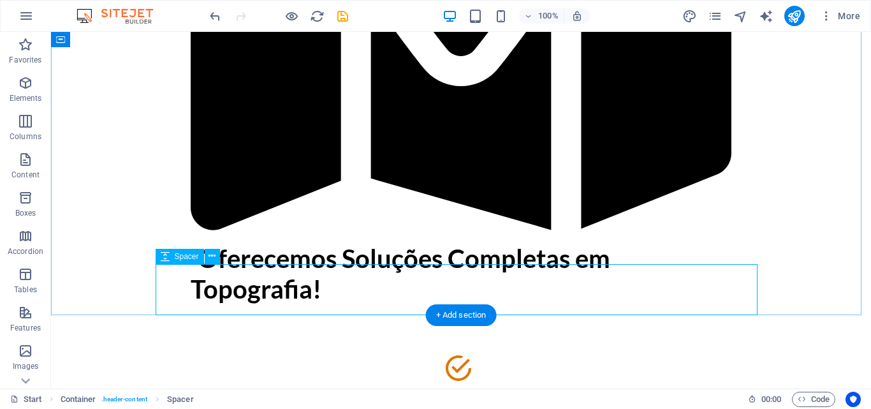
click at [212, 256] on icon at bounding box center [212, 255] width 7 height 13
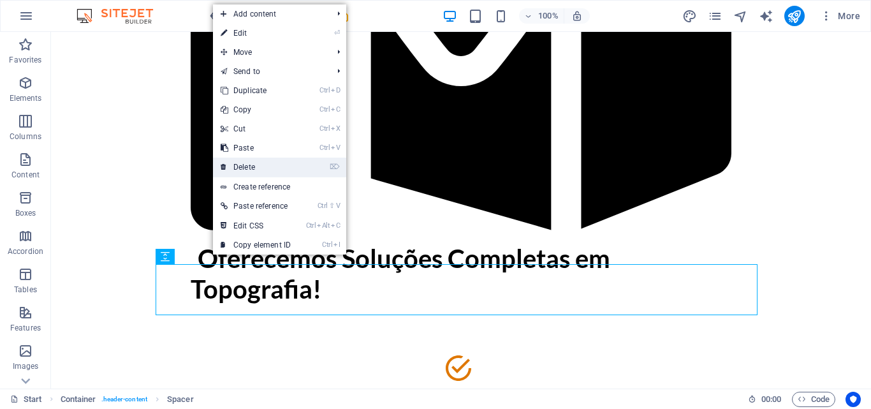
click at [258, 166] on link "⌦ Delete" at bounding box center [255, 167] width 85 height 19
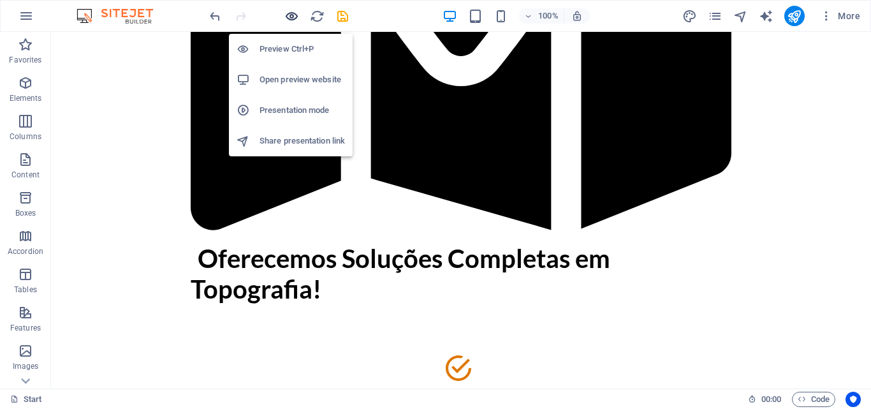
click at [293, 14] on icon "button" at bounding box center [291, 16] width 15 height 15
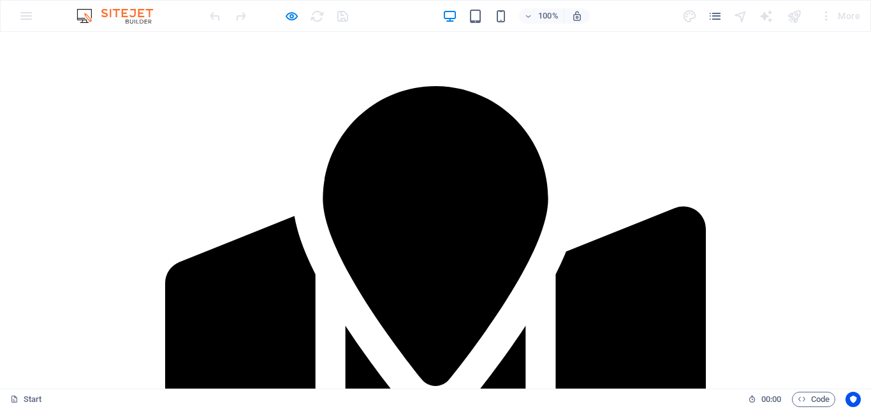
scroll to position [0, 0]
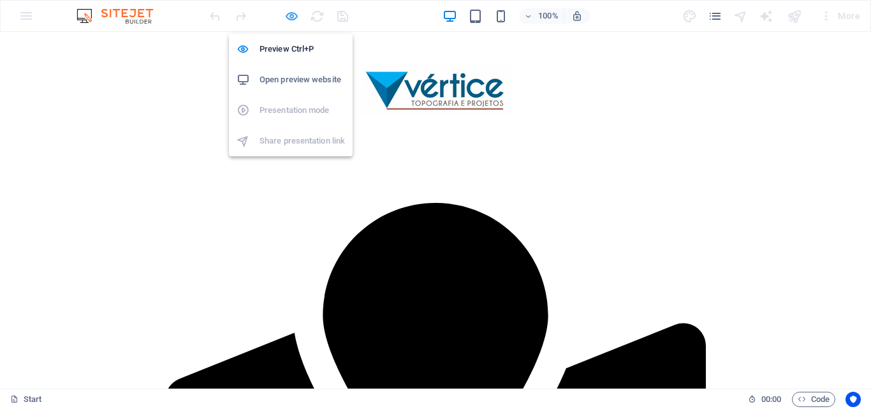
click at [295, 20] on icon "button" at bounding box center [291, 16] width 15 height 15
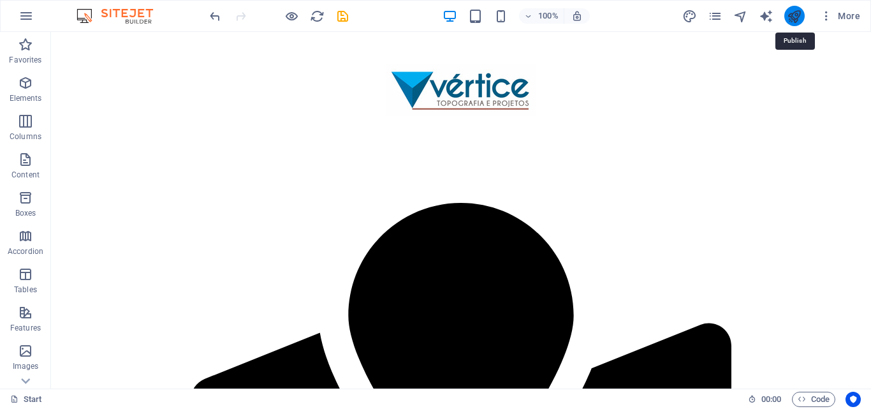
click at [795, 18] on icon "publish" at bounding box center [794, 16] width 15 height 15
